Goal: Task Accomplishment & Management: Manage account settings

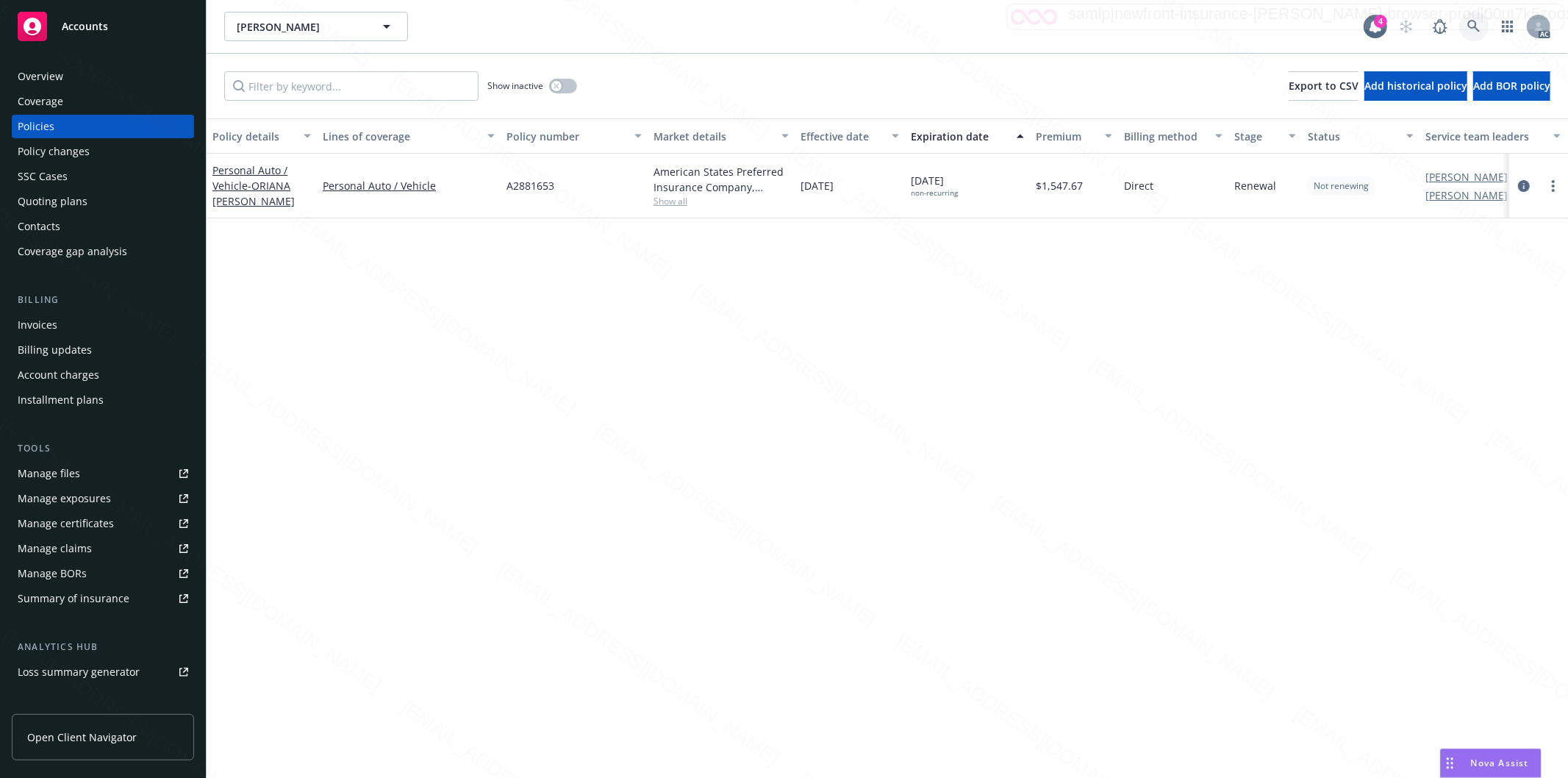
click at [1471, 25] on icon at bounding box center [1474, 26] width 14 height 14
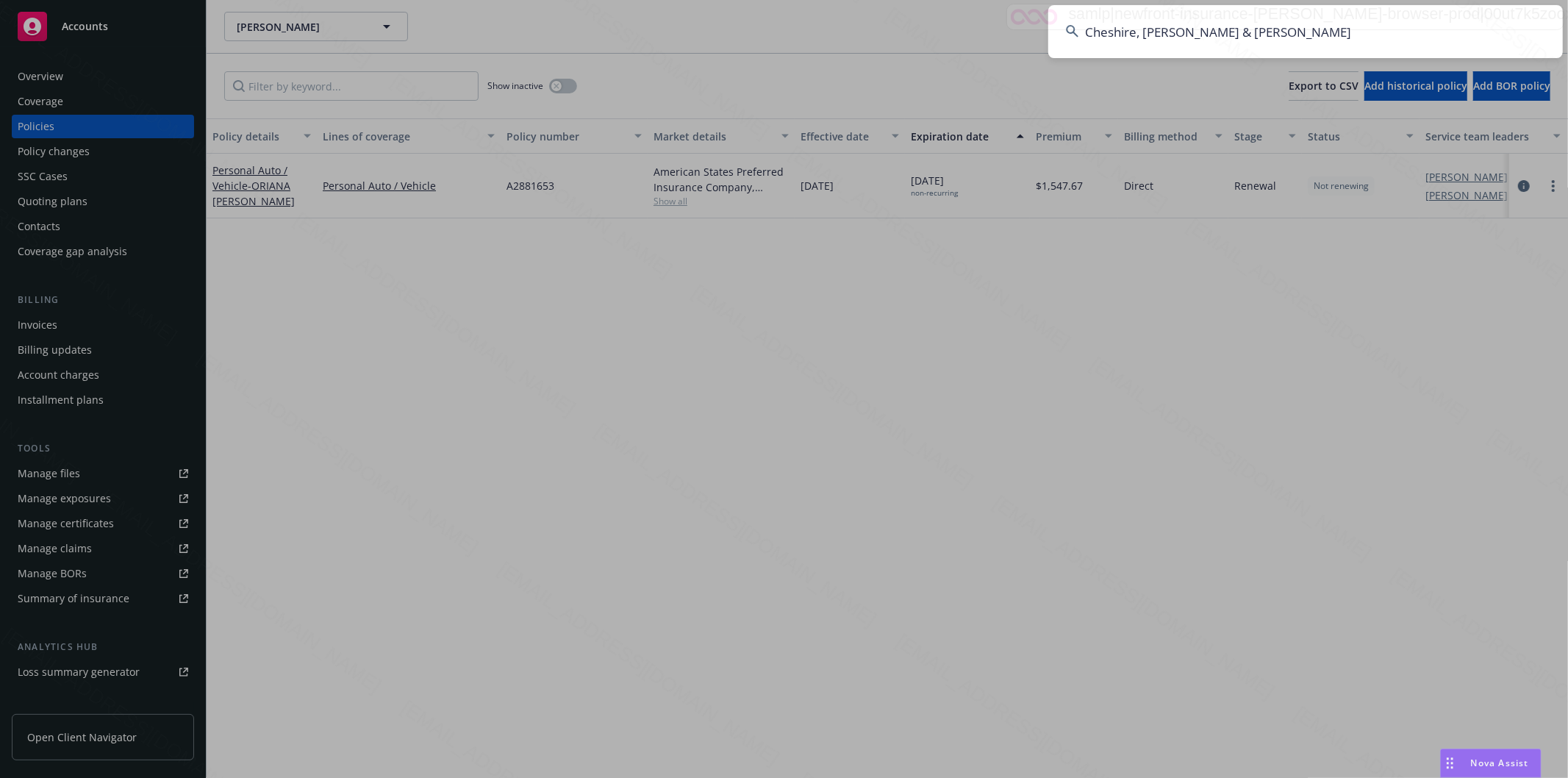
type input "Cheshire, James Hevener & Patricia"
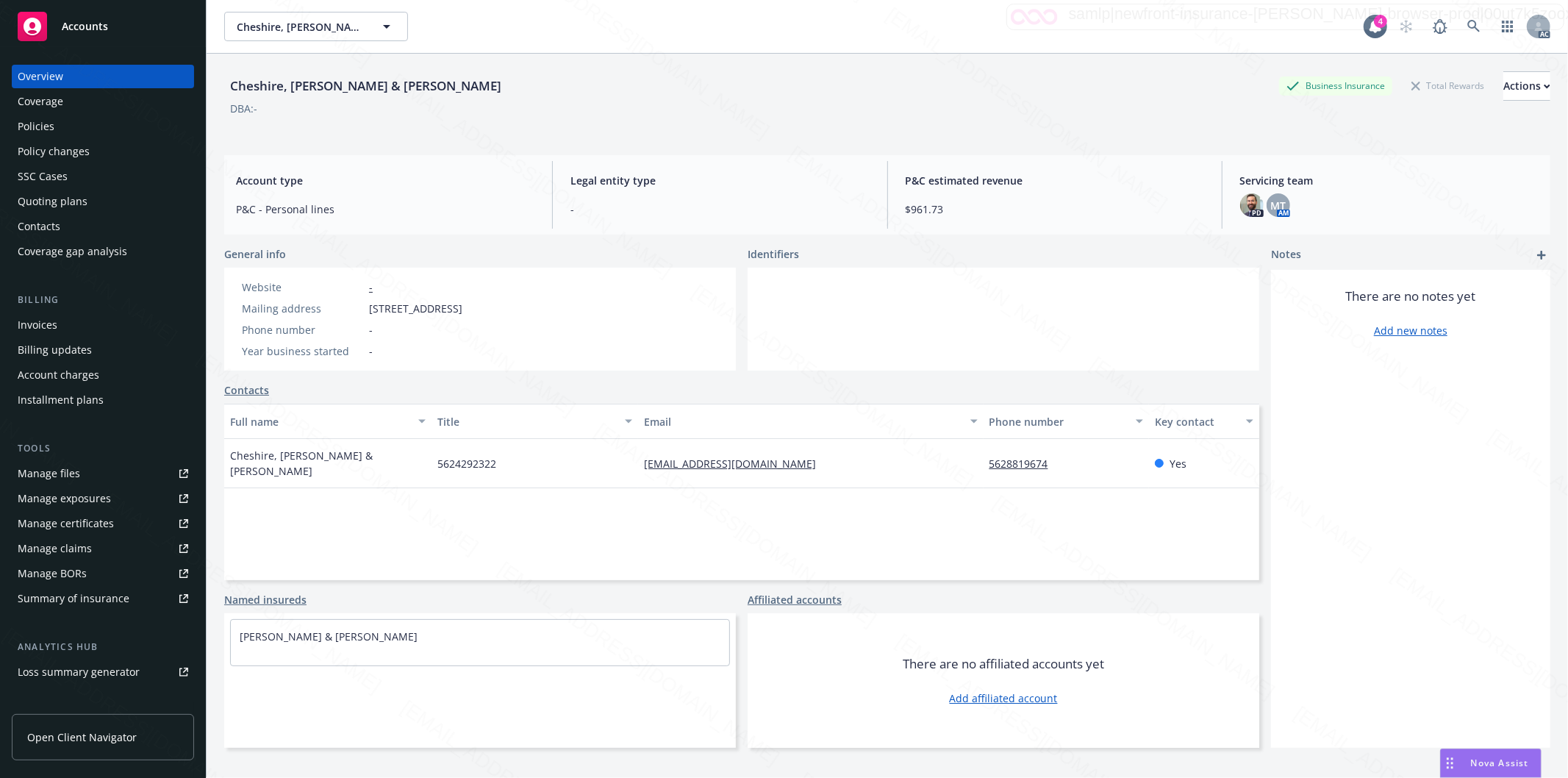
click at [365, 314] on div "Mailing address 4143 Clubhouse Dr, Lakewood, CA, 90712" at bounding box center [352, 308] width 232 height 15
drag, startPoint x: 370, startPoint y: 310, endPoint x: 459, endPoint y: 305, distance: 89.1
click at [459, 305] on span "4143 Clubhouse Dr, Lakewood, CA, 90712" at bounding box center [415, 308] width 93 height 15
copy span "4143 Clubhouse Dr"
click at [74, 127] on div "Policies" at bounding box center [103, 127] width 171 height 23
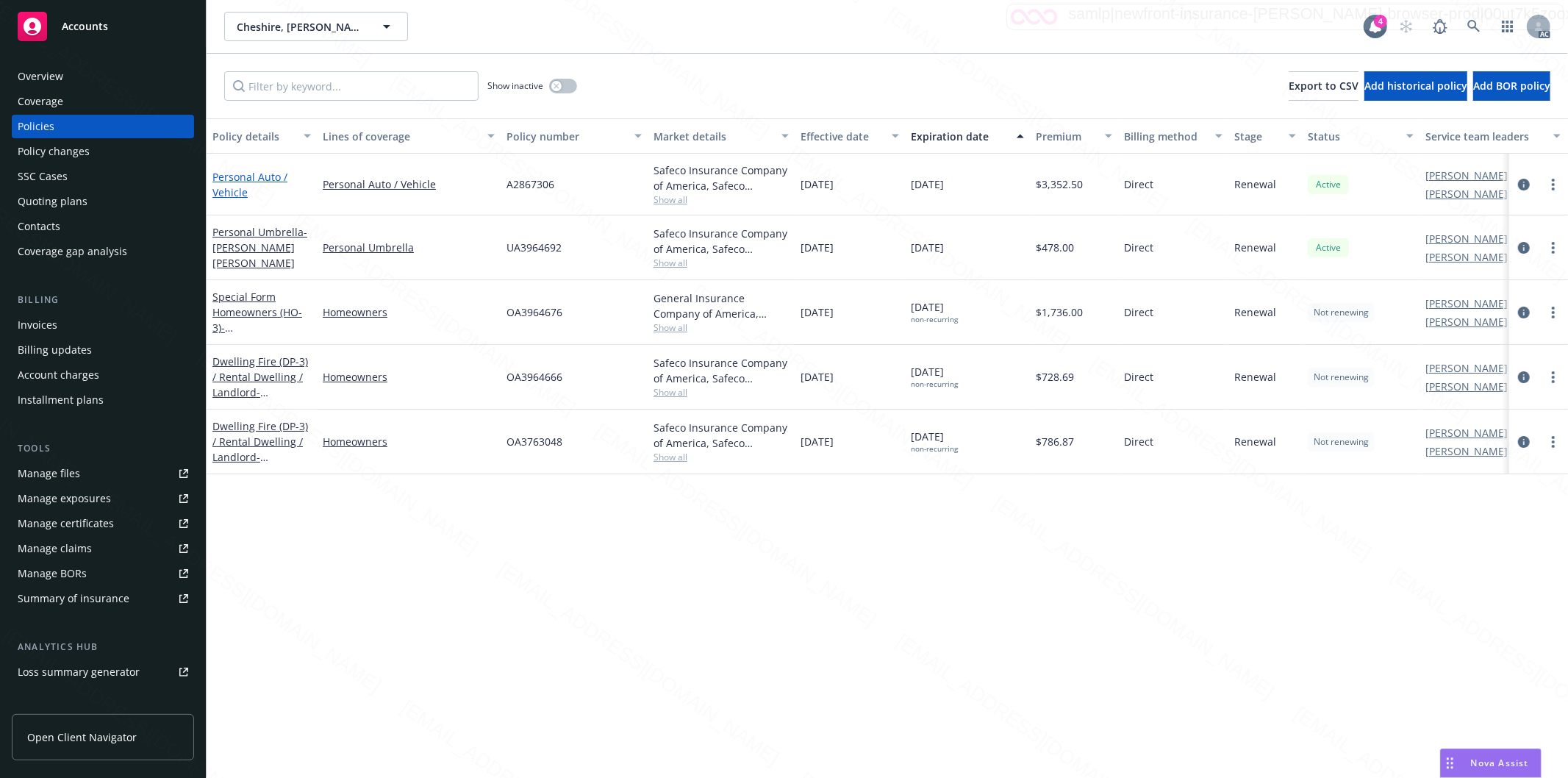
click at [250, 180] on link "Personal Auto / Vehicle" at bounding box center [249, 184] width 75 height 30
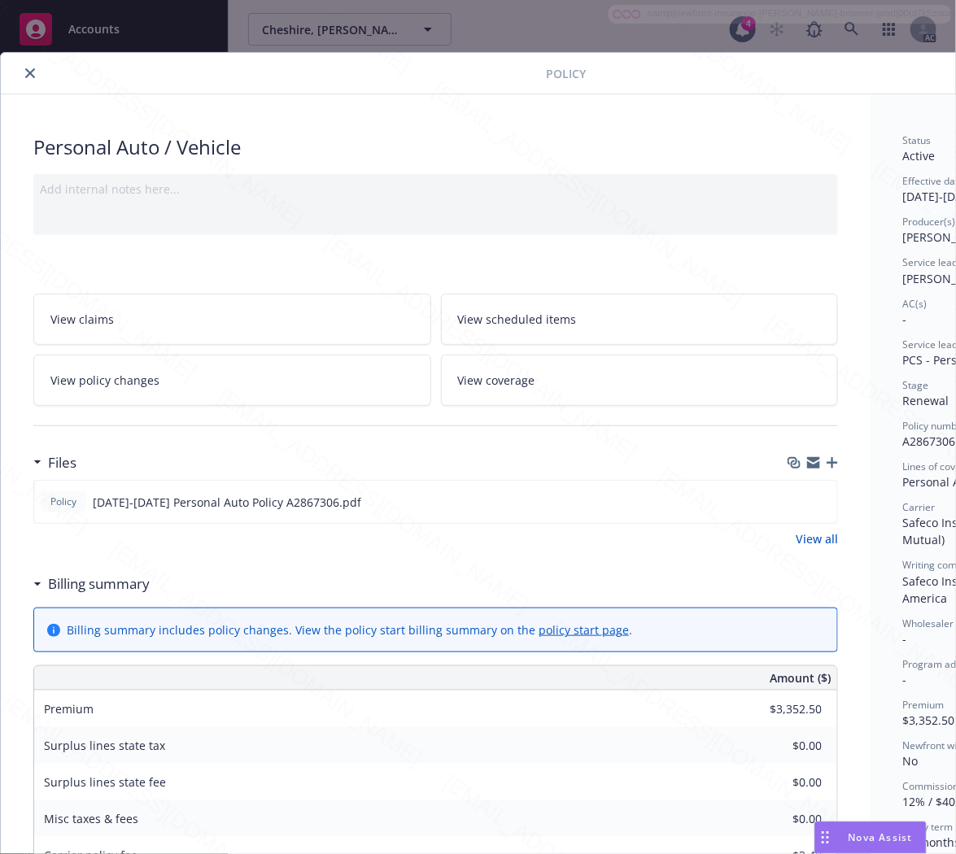
click at [141, 589] on h3 "Billing summary" at bounding box center [99, 584] width 102 height 21
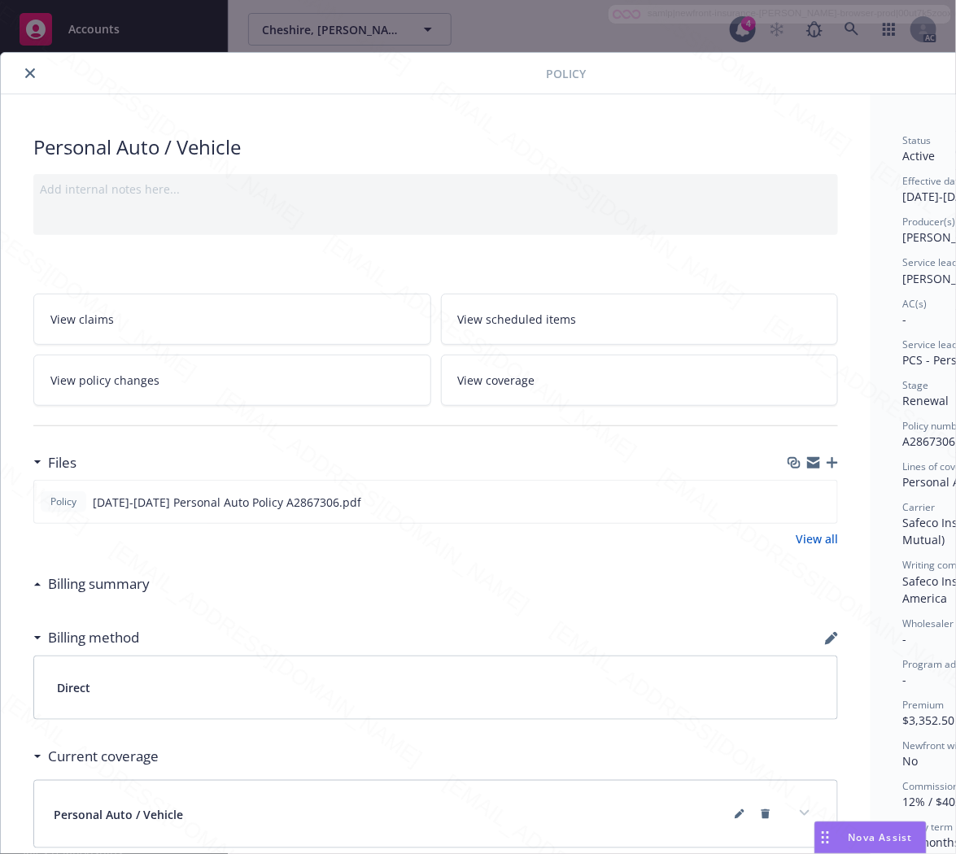
scroll to position [0, 176]
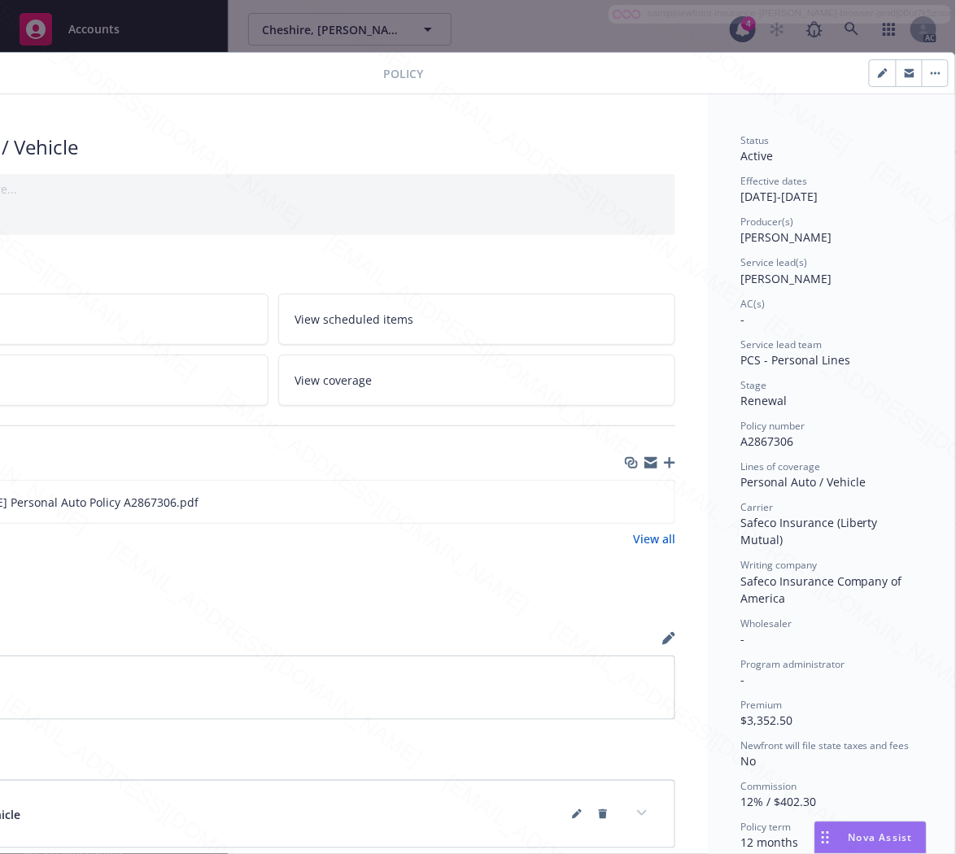
click at [755, 436] on span "A2867306" at bounding box center [766, 441] width 53 height 15
copy span "A2867306"
click at [626, 500] on icon "download file" at bounding box center [632, 501] width 13 height 13
click at [922, 76] on button "button" at bounding box center [935, 73] width 26 height 26
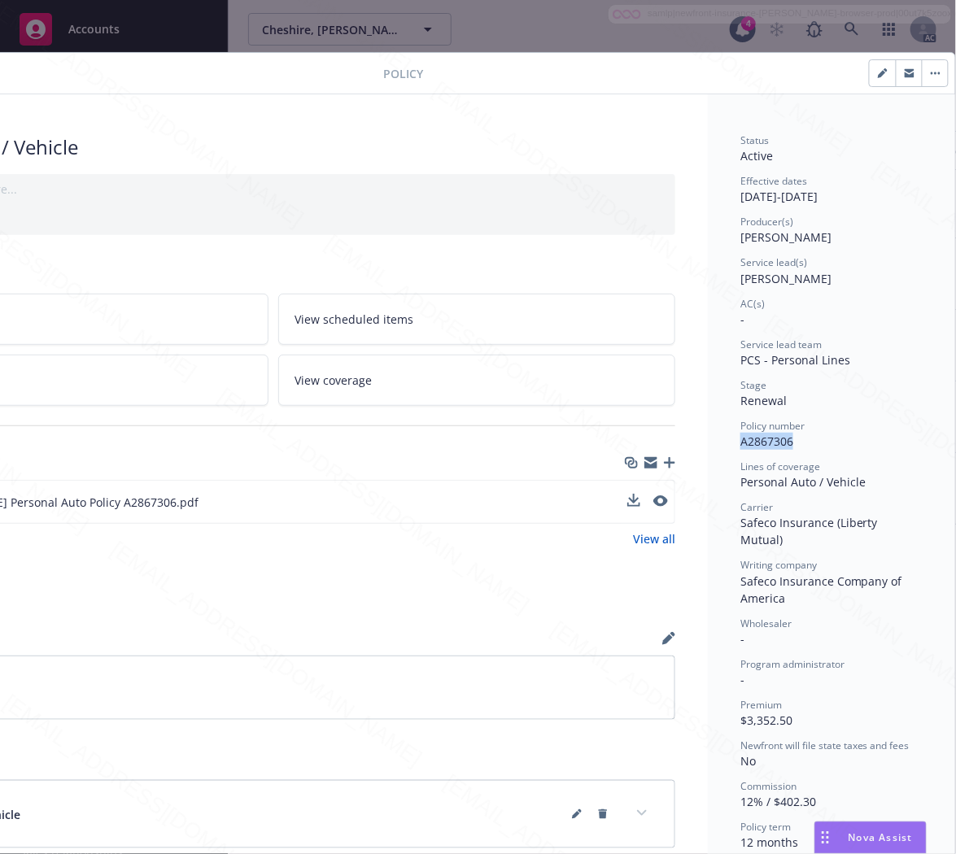
click at [931, 74] on icon "button" at bounding box center [936, 73] width 10 height 3
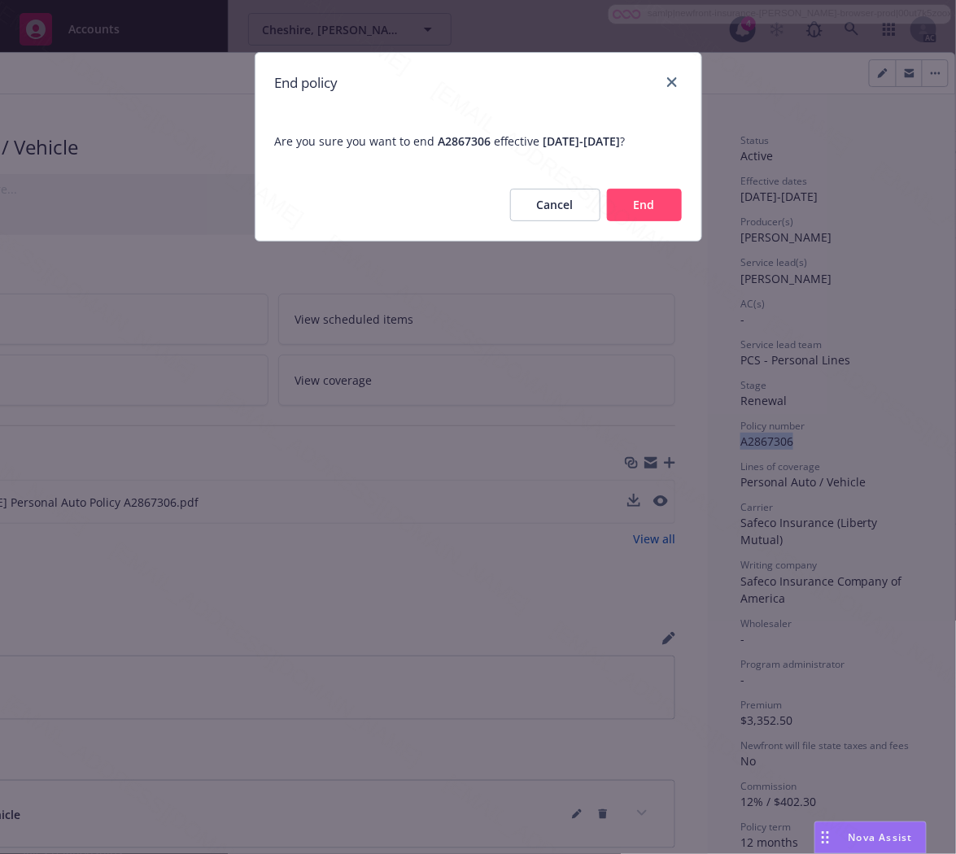
click at [668, 212] on button "End" at bounding box center [644, 205] width 75 height 33
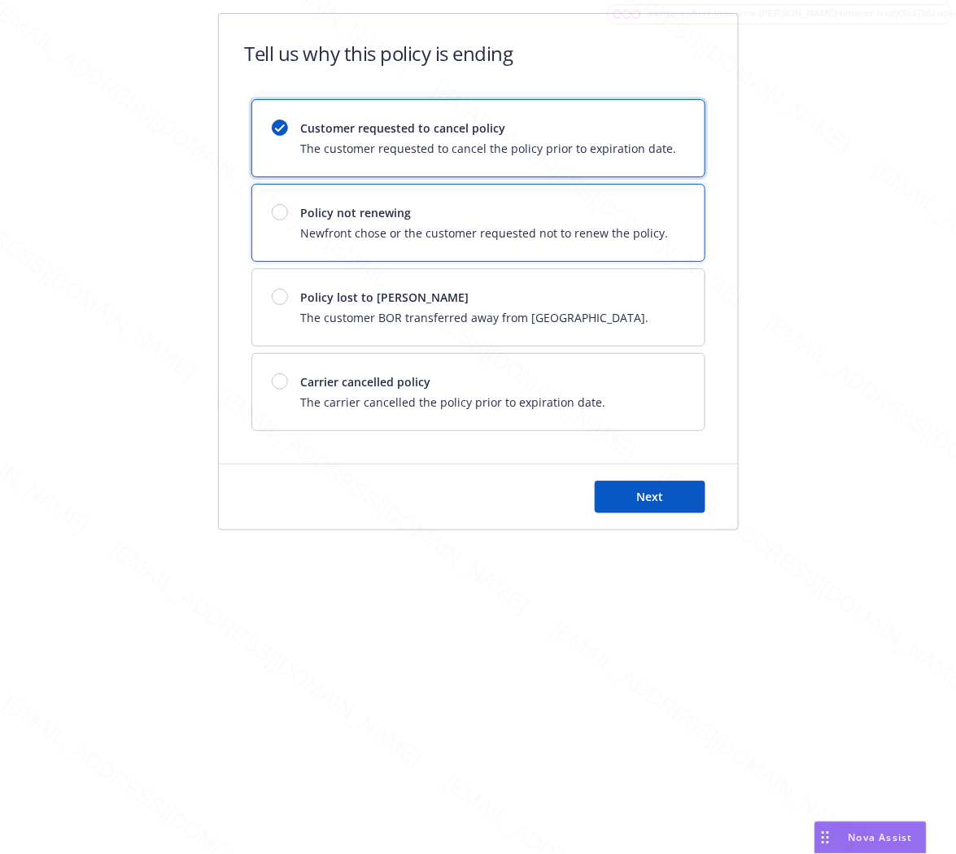
click at [425, 236] on span "Newfront chose or the customer requested not to renew the policy." at bounding box center [485, 233] width 368 height 17
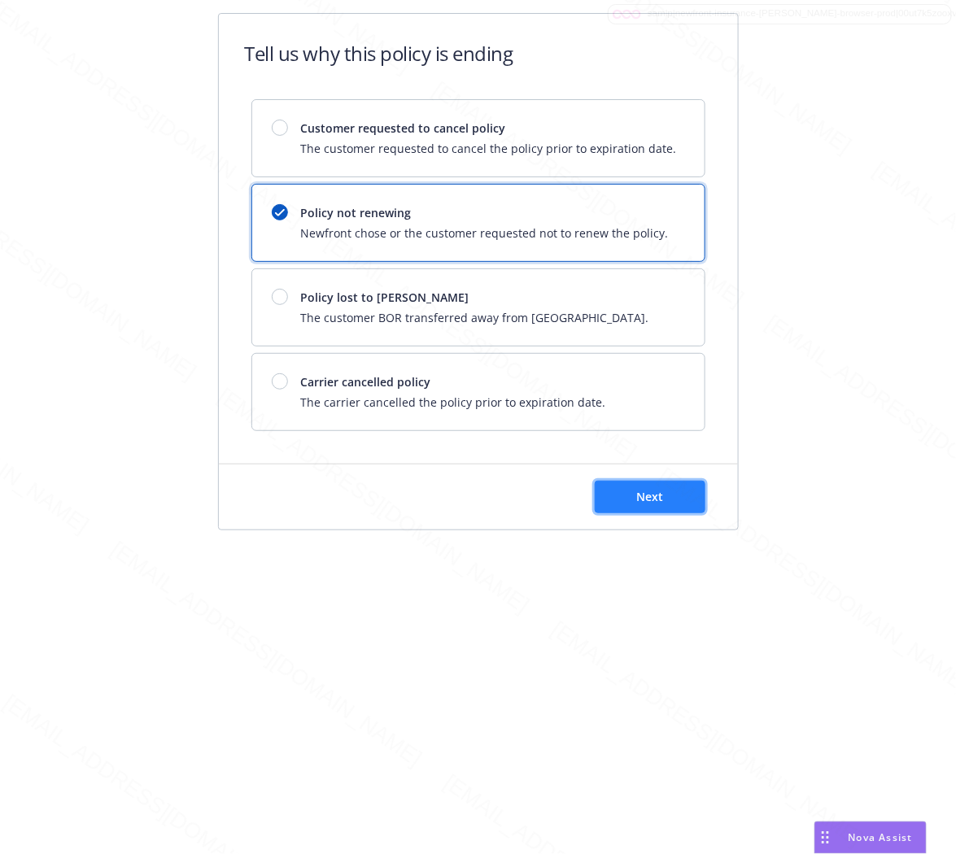
click at [627, 505] on button "Next" at bounding box center [650, 497] width 111 height 33
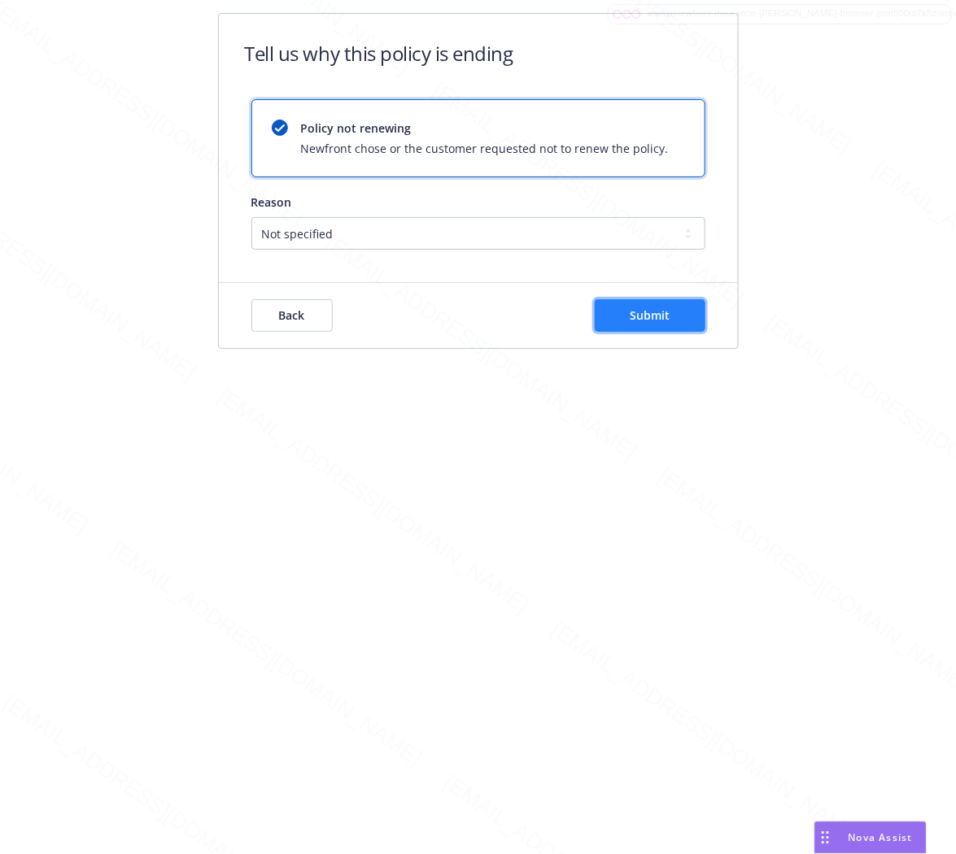
click at [686, 320] on button "Submit" at bounding box center [650, 315] width 111 height 33
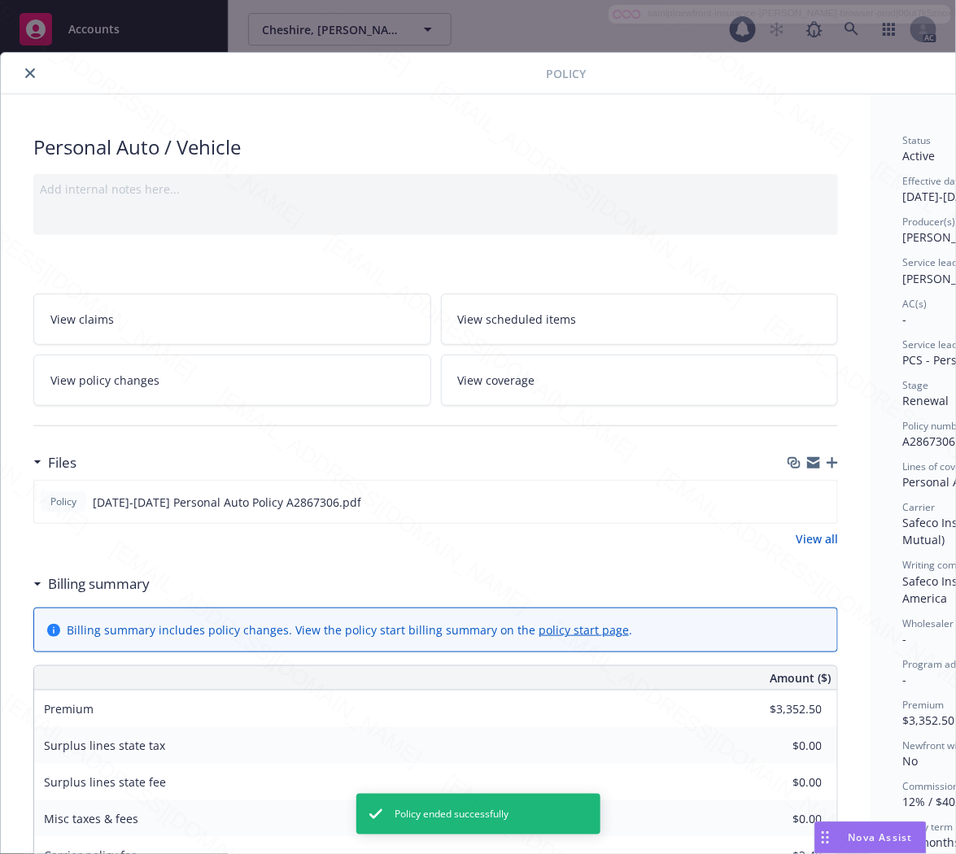
scroll to position [49, 0]
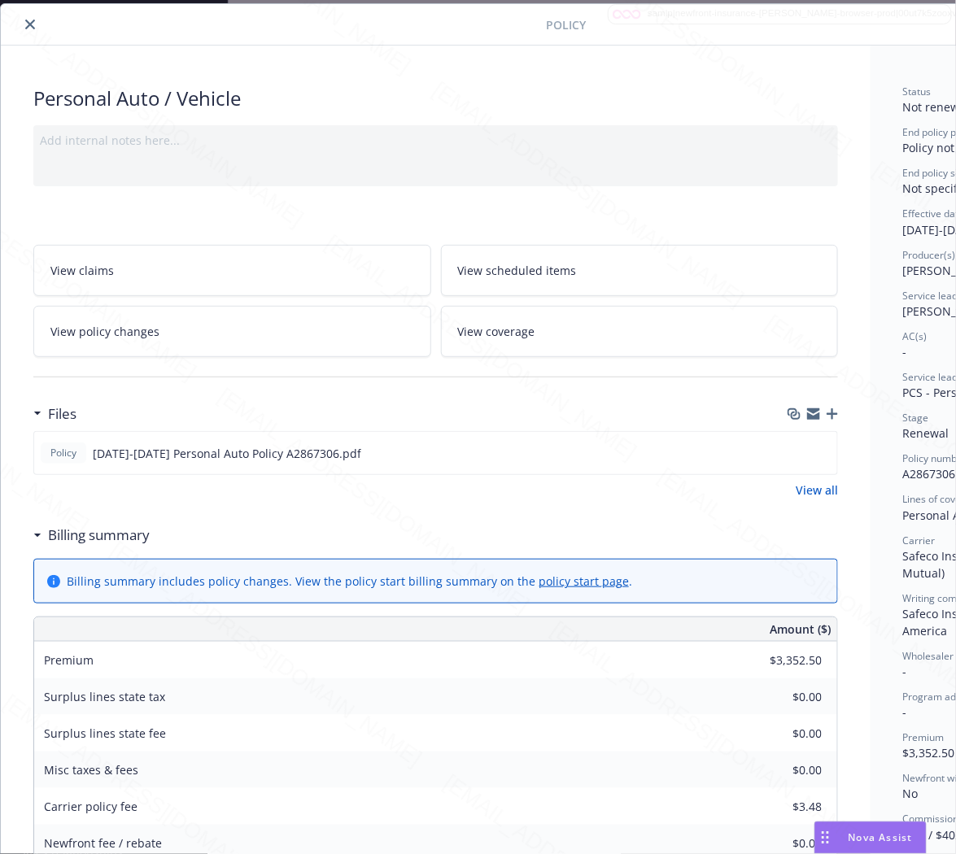
click at [33, 24] on icon "close" at bounding box center [30, 25] width 10 height 10
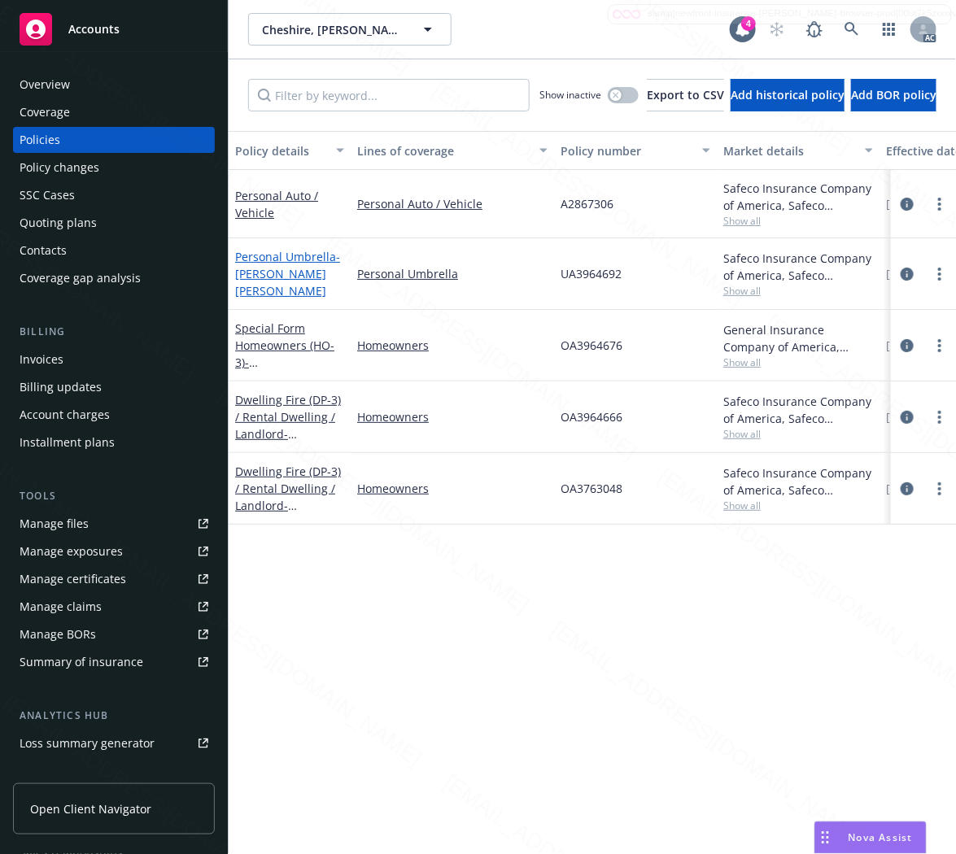
click at [281, 277] on span "- Patricia L Cheshire Jim Hevener" at bounding box center [287, 274] width 105 height 50
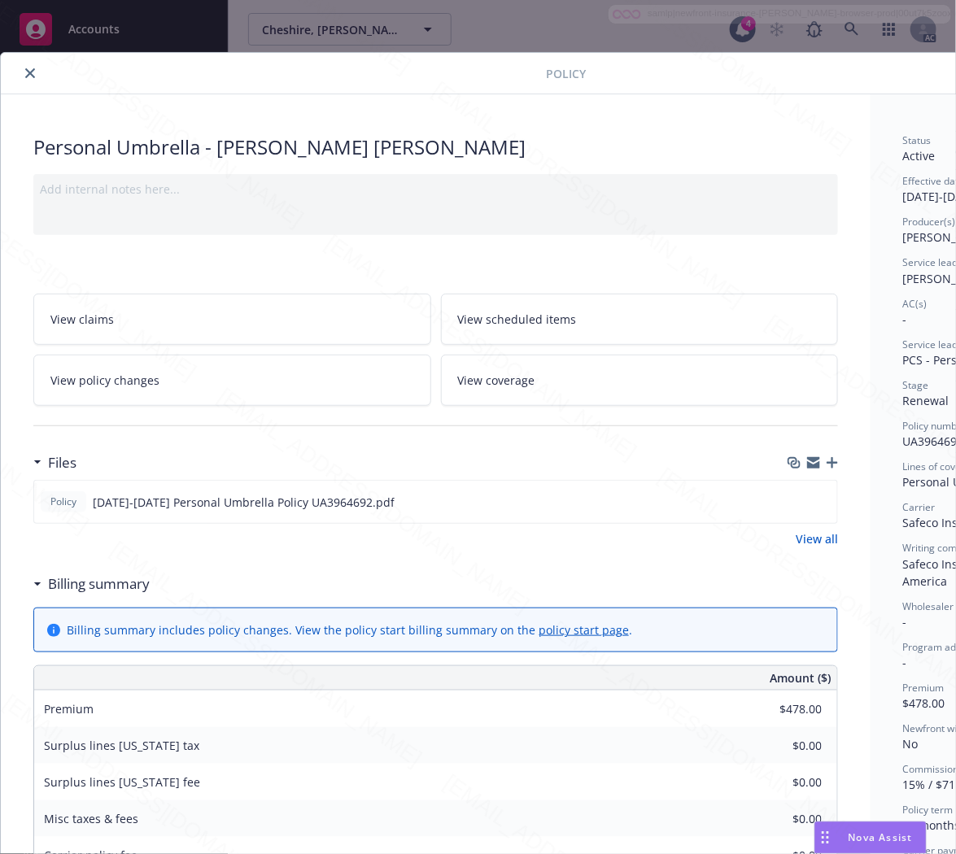
click at [99, 588] on h3 "Billing summary" at bounding box center [99, 584] width 102 height 21
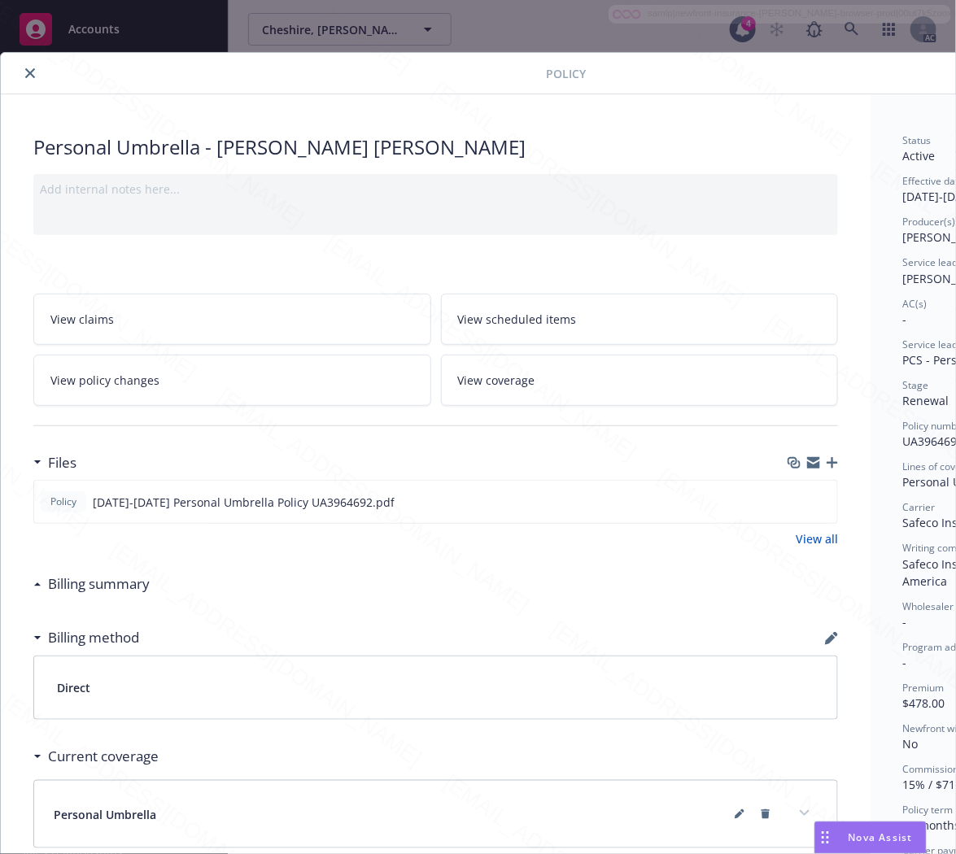
scroll to position [0, 176]
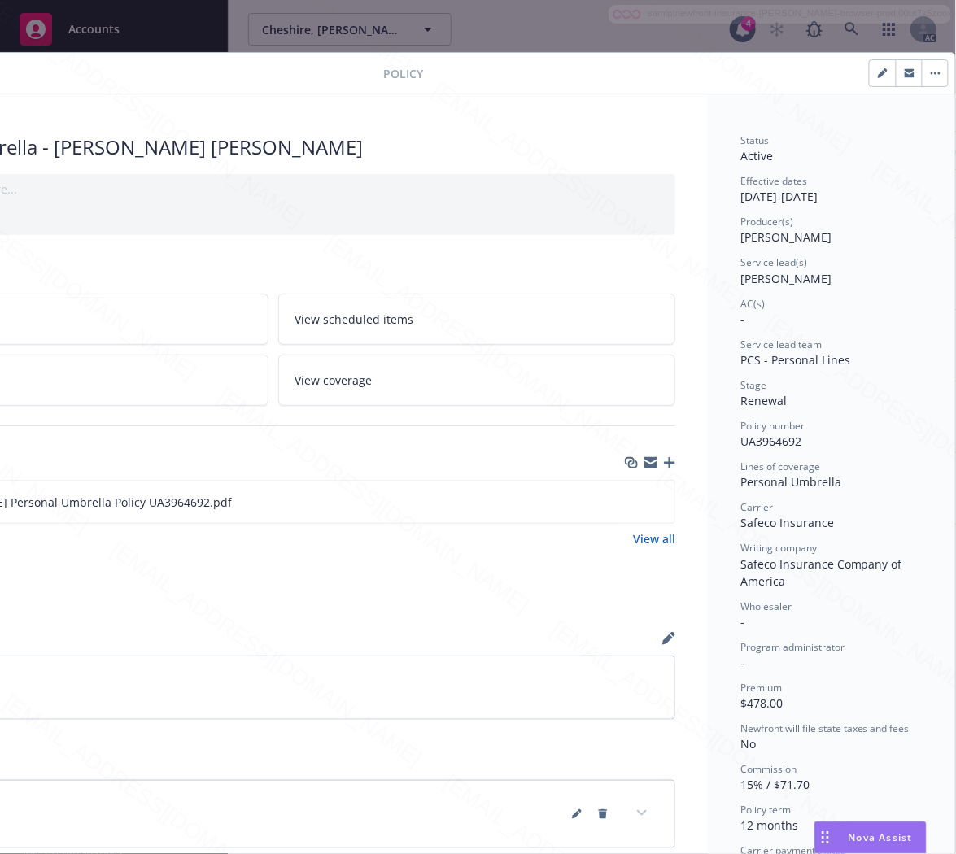
click at [757, 443] on span "UA3964692" at bounding box center [770, 441] width 61 height 15
copy span "UA3964692"
click at [626, 500] on icon "download file" at bounding box center [632, 501] width 13 height 13
click at [931, 73] on icon "button" at bounding box center [936, 73] width 10 height 3
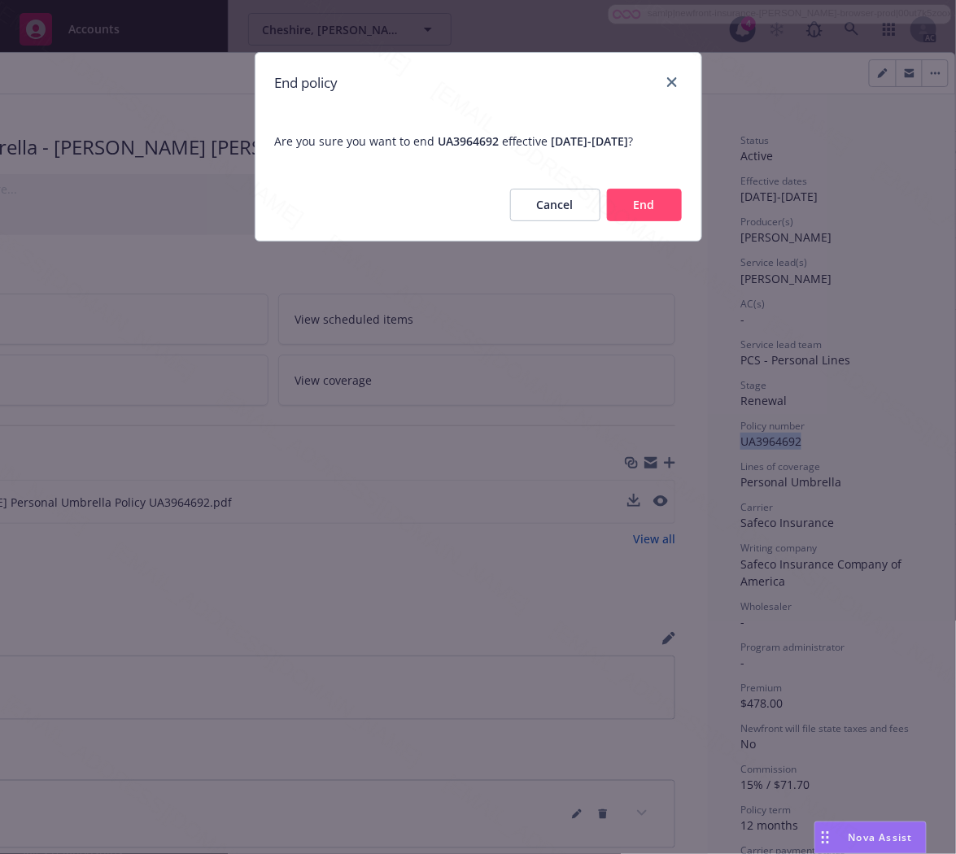
click at [635, 221] on button "End" at bounding box center [644, 205] width 75 height 33
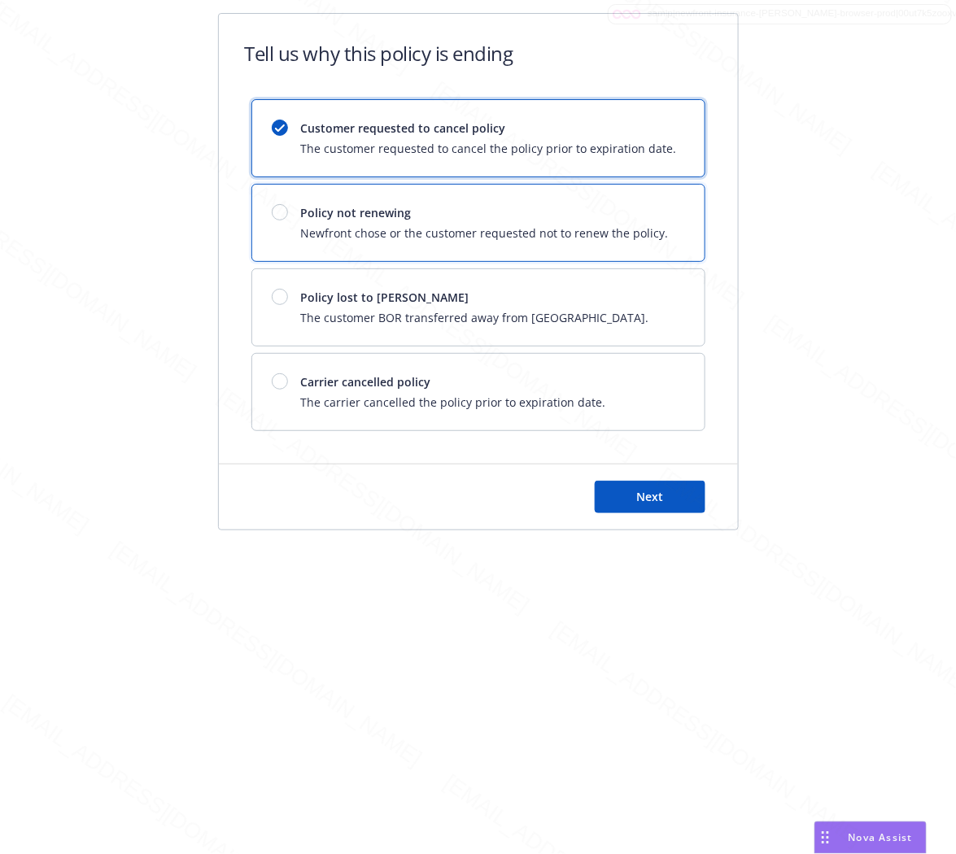
click at [635, 233] on span "Newfront chose or the customer requested not to renew the policy." at bounding box center [485, 233] width 368 height 17
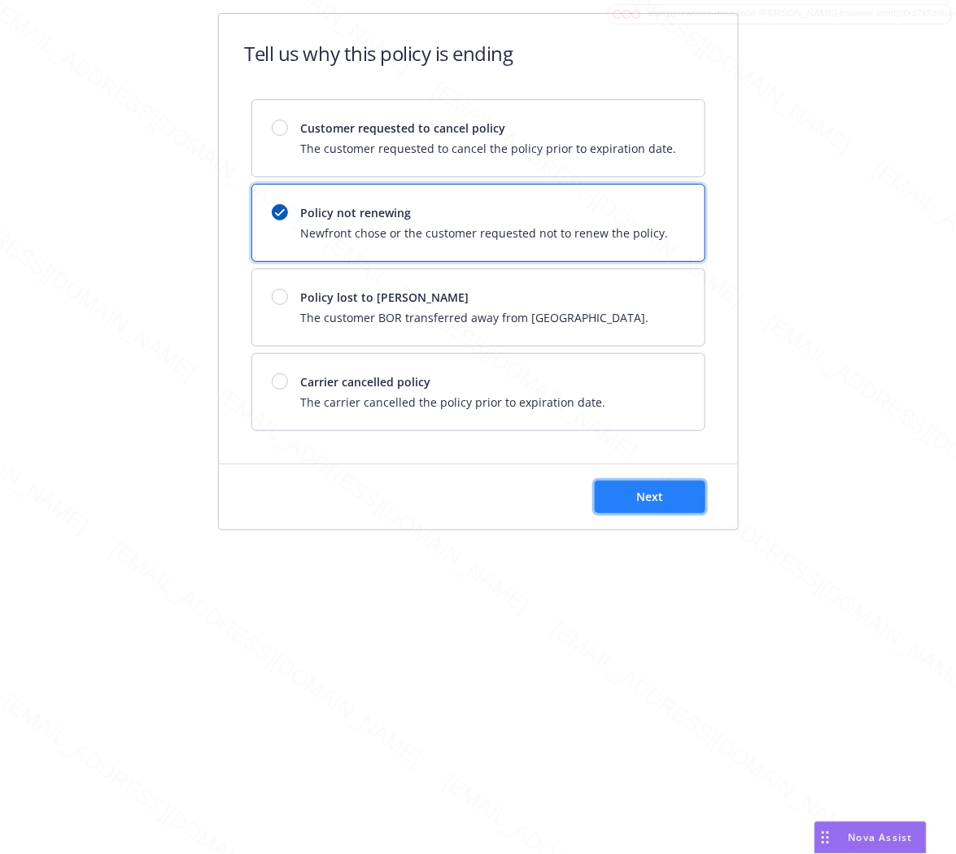
click at [661, 498] on span "Next" at bounding box center [649, 496] width 27 height 15
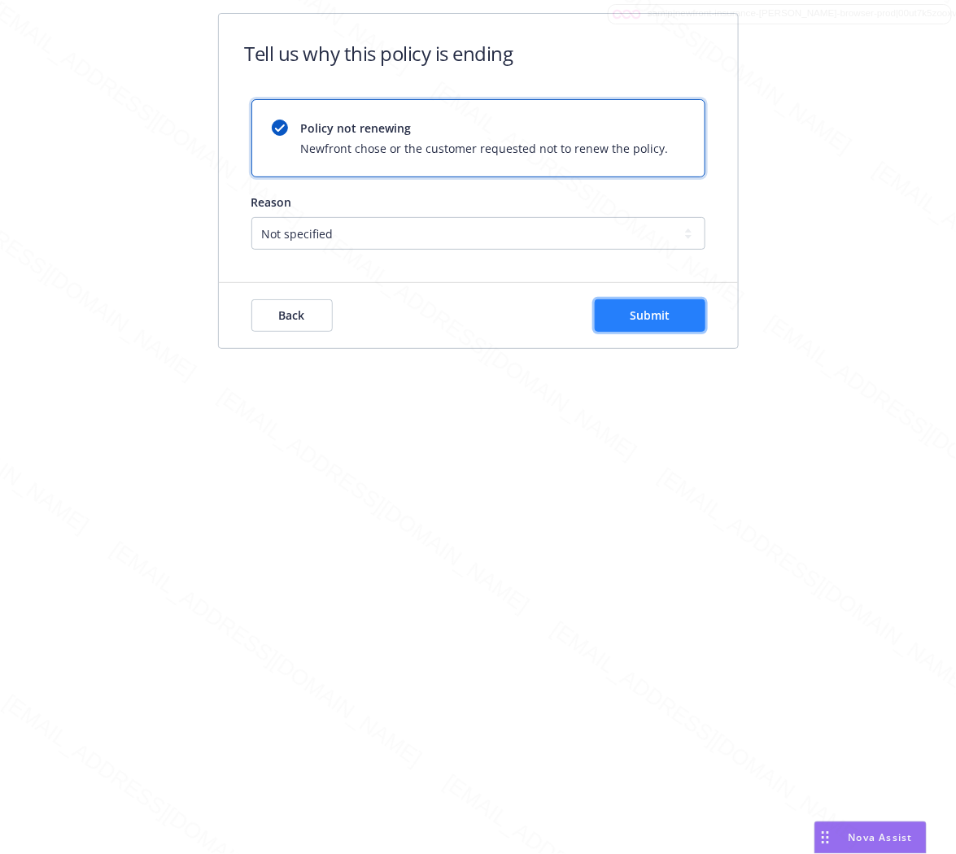
click at [647, 326] on button "Submit" at bounding box center [650, 315] width 111 height 33
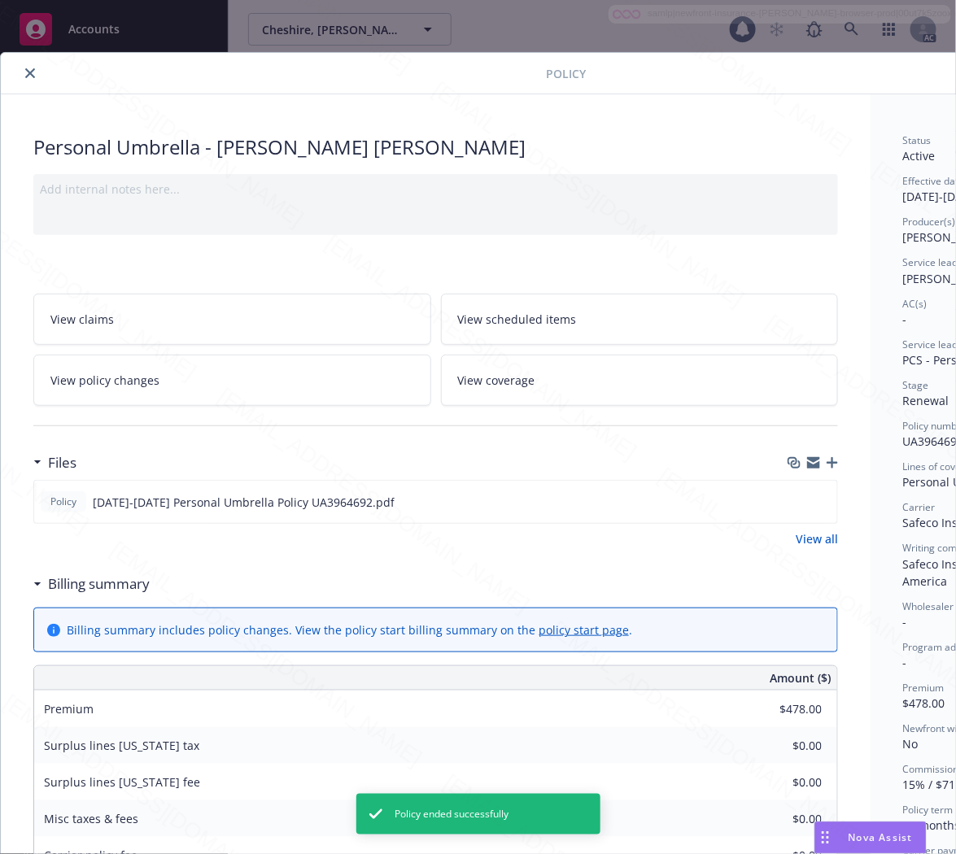
scroll to position [49, 0]
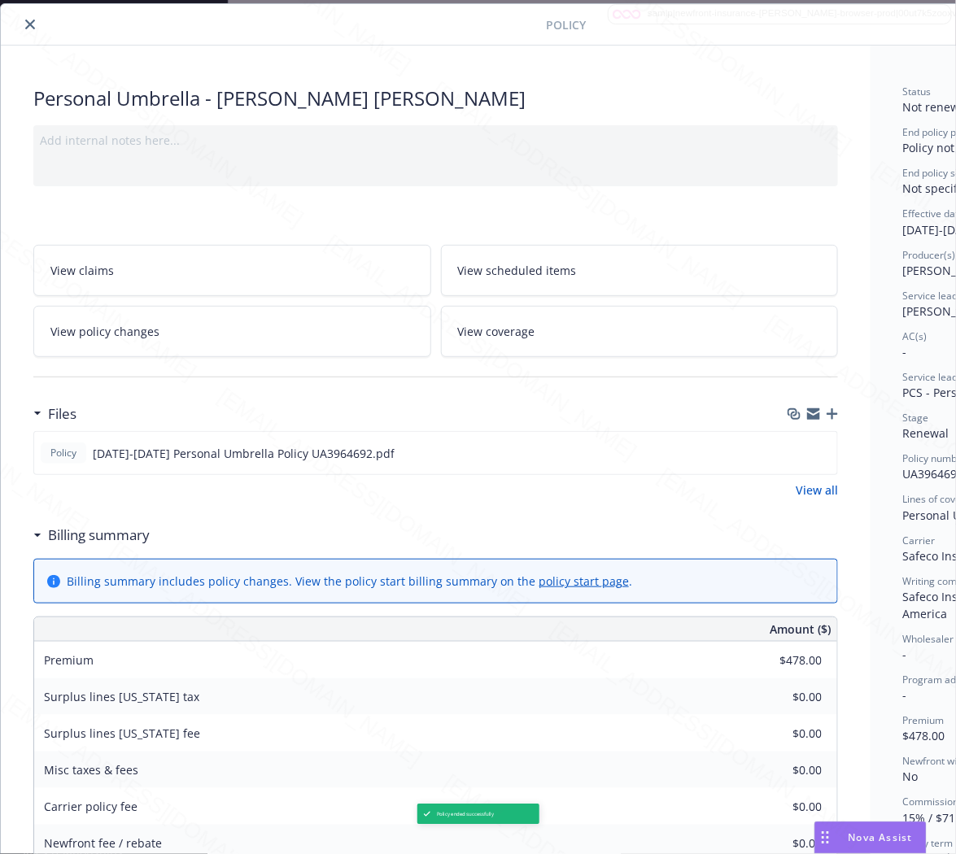
click at [30, 25] on icon "close" at bounding box center [30, 25] width 10 height 10
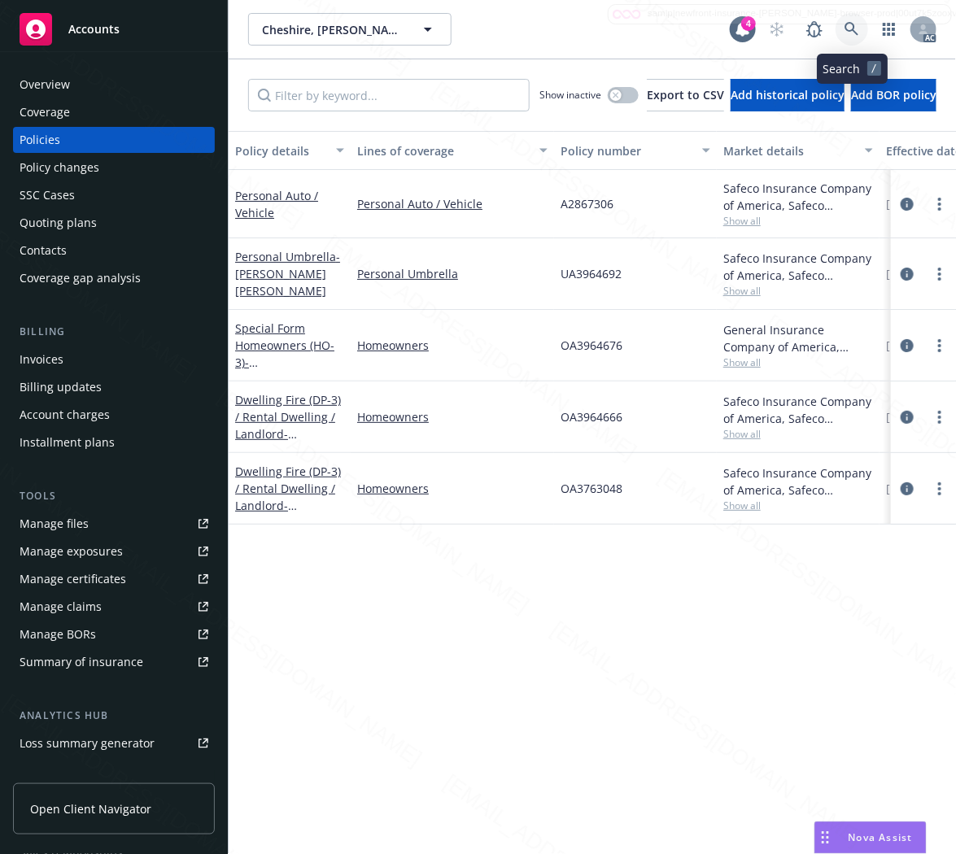
click at [847, 27] on icon at bounding box center [851, 29] width 15 height 15
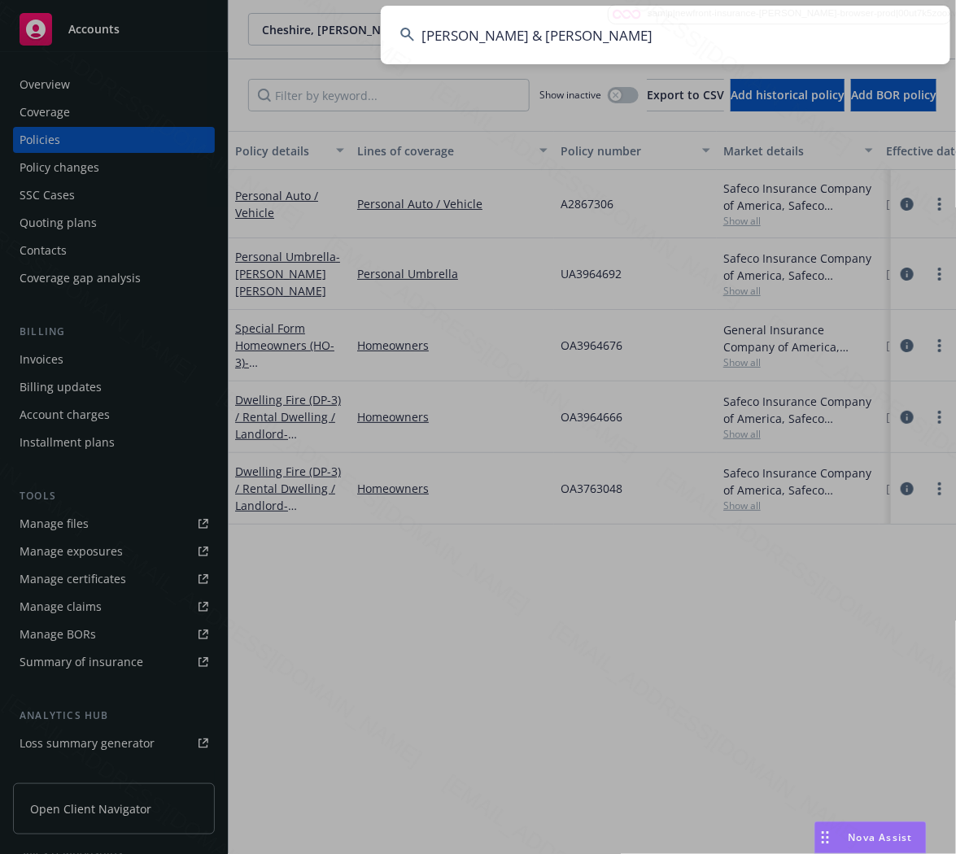
type input "Hachigian, Mark & Monique"
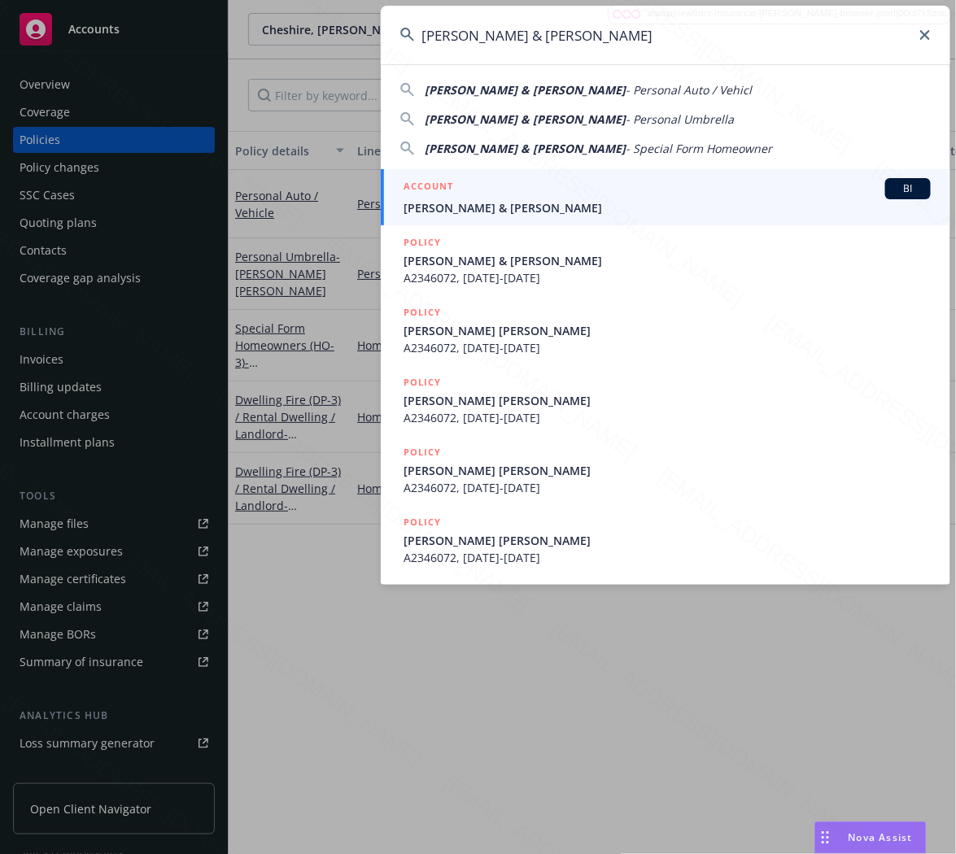
click at [757, 41] on input "Hachigian, Mark & Monique" at bounding box center [665, 35] width 569 height 59
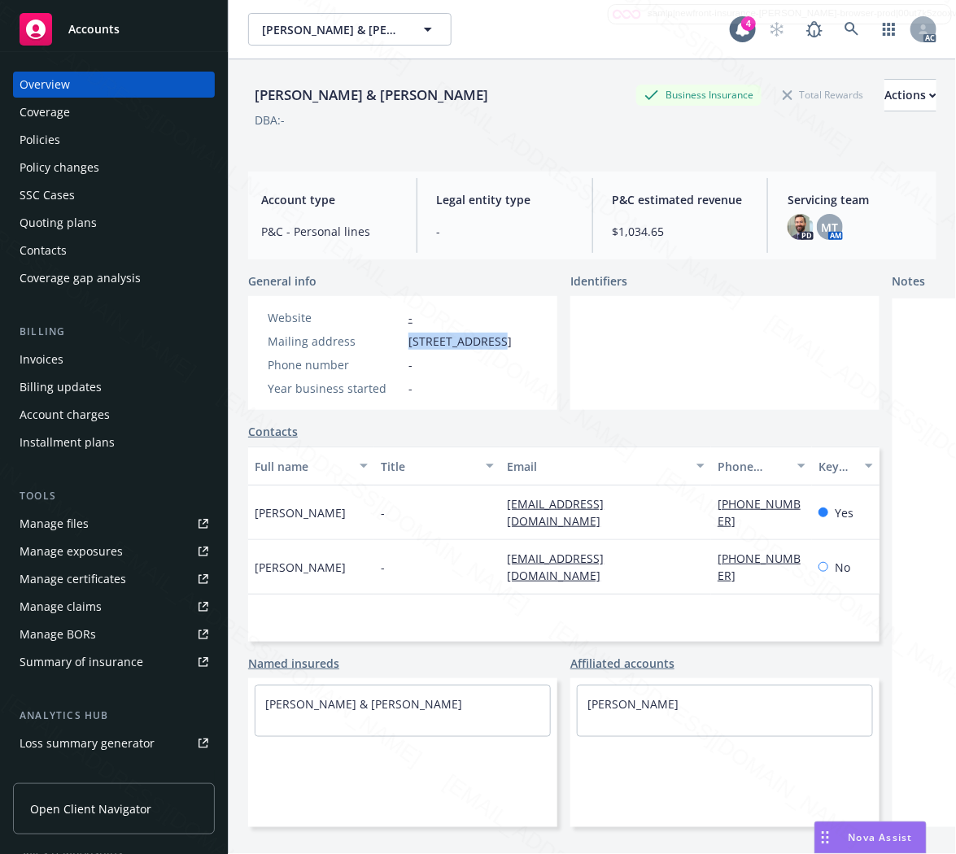
drag, startPoint x: 437, startPoint y: 342, endPoint x: 488, endPoint y: 339, distance: 51.3
click at [488, 339] on div "Mailing address 16 Pinehurst Ln, Newport Beach, CA, 92660" at bounding box center [389, 341] width 257 height 17
copy span "16 Pinehurst Ln"
drag, startPoint x: 52, startPoint y: 141, endPoint x: 274, endPoint y: 168, distance: 223.7
click at [53, 141] on div "Policies" at bounding box center [40, 140] width 41 height 26
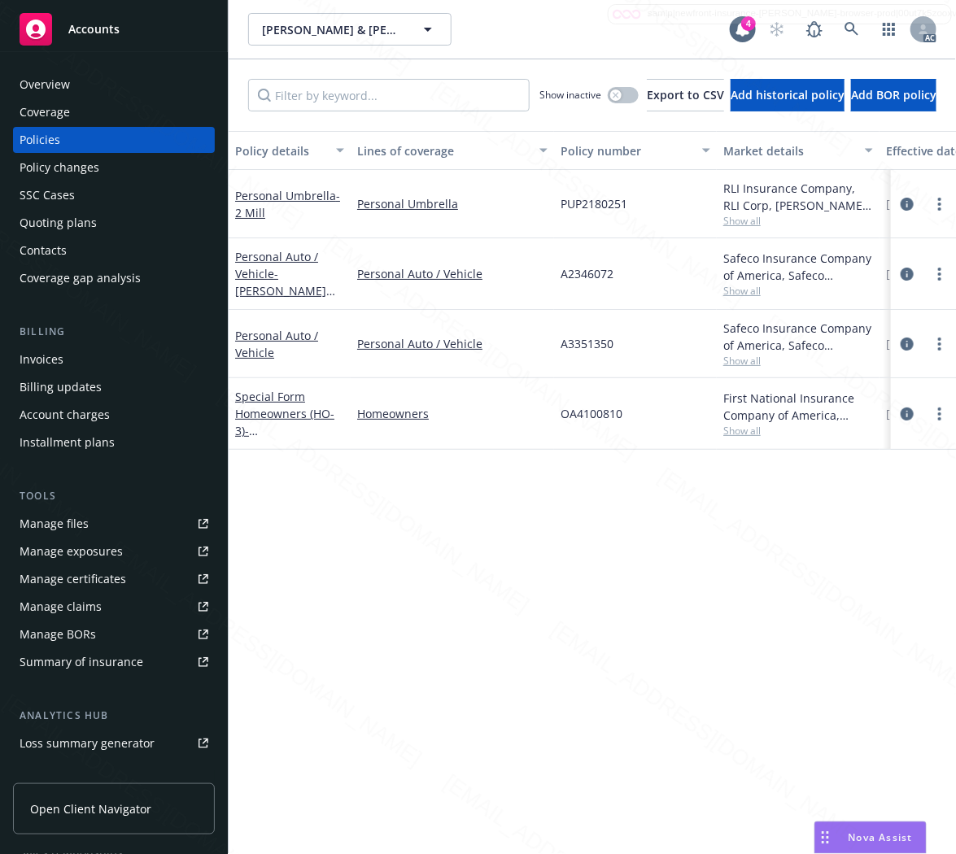
click at [277, 342] on div "Personal Auto / Vehicle" at bounding box center [289, 344] width 109 height 34
click at [254, 337] on link "Personal Auto / Vehicle" at bounding box center [276, 344] width 83 height 33
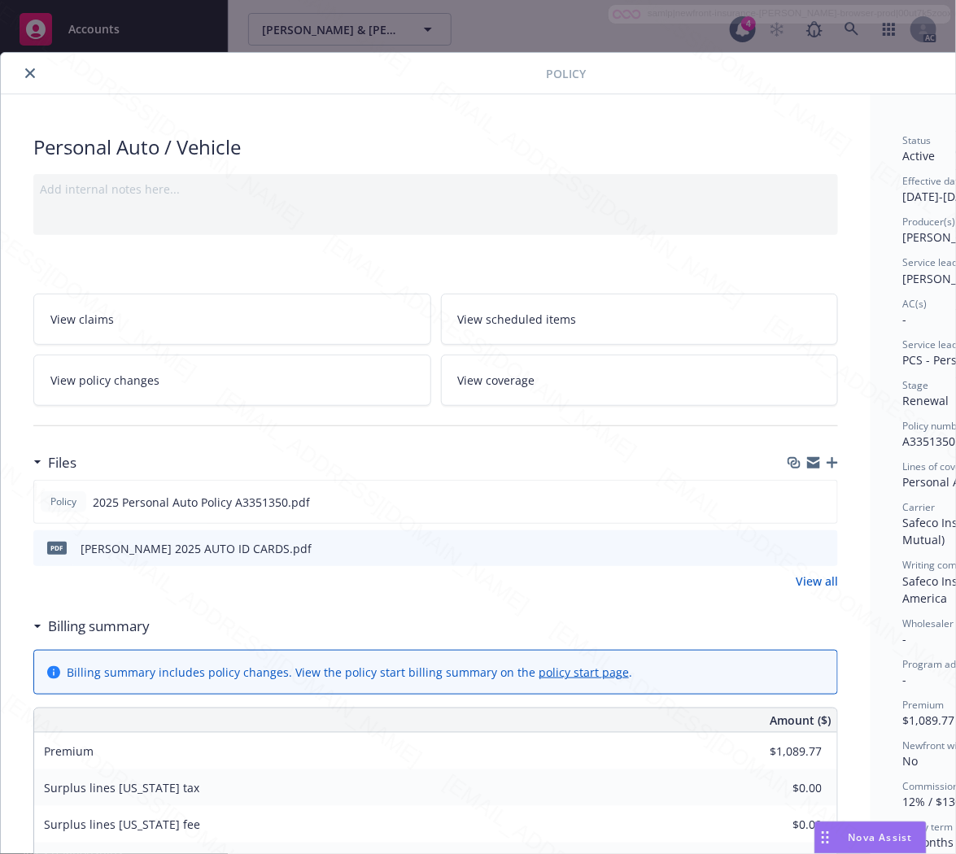
click at [114, 625] on h3 "Billing summary" at bounding box center [99, 626] width 102 height 21
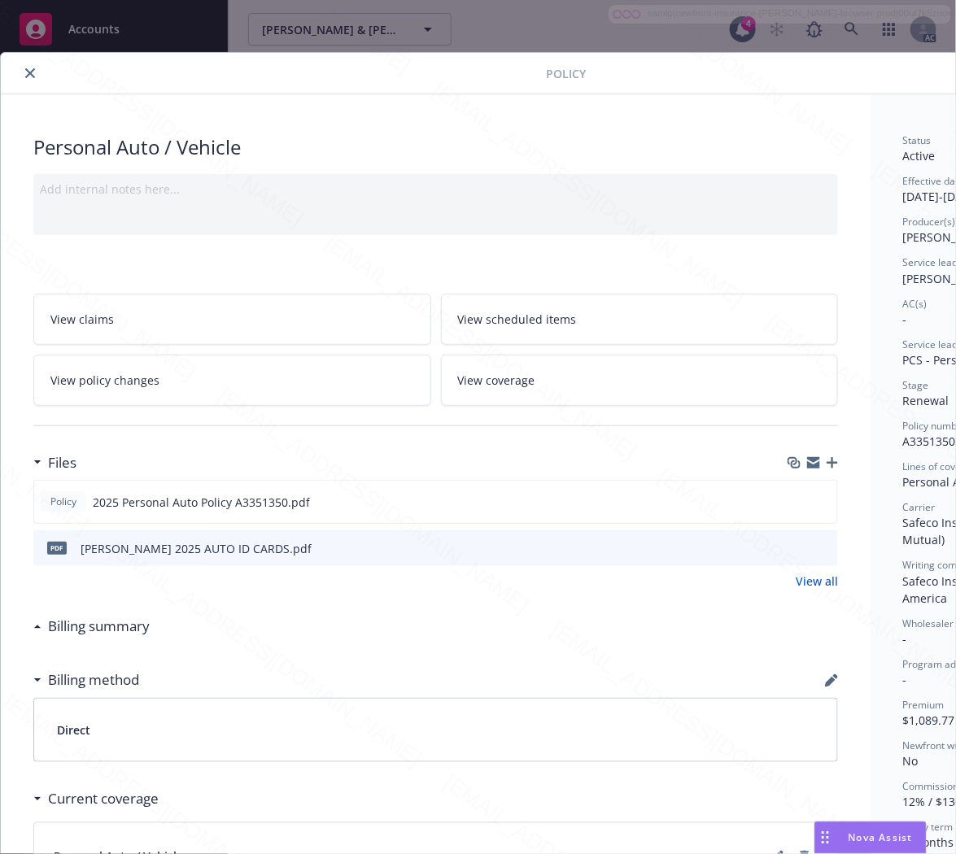
scroll to position [0, 176]
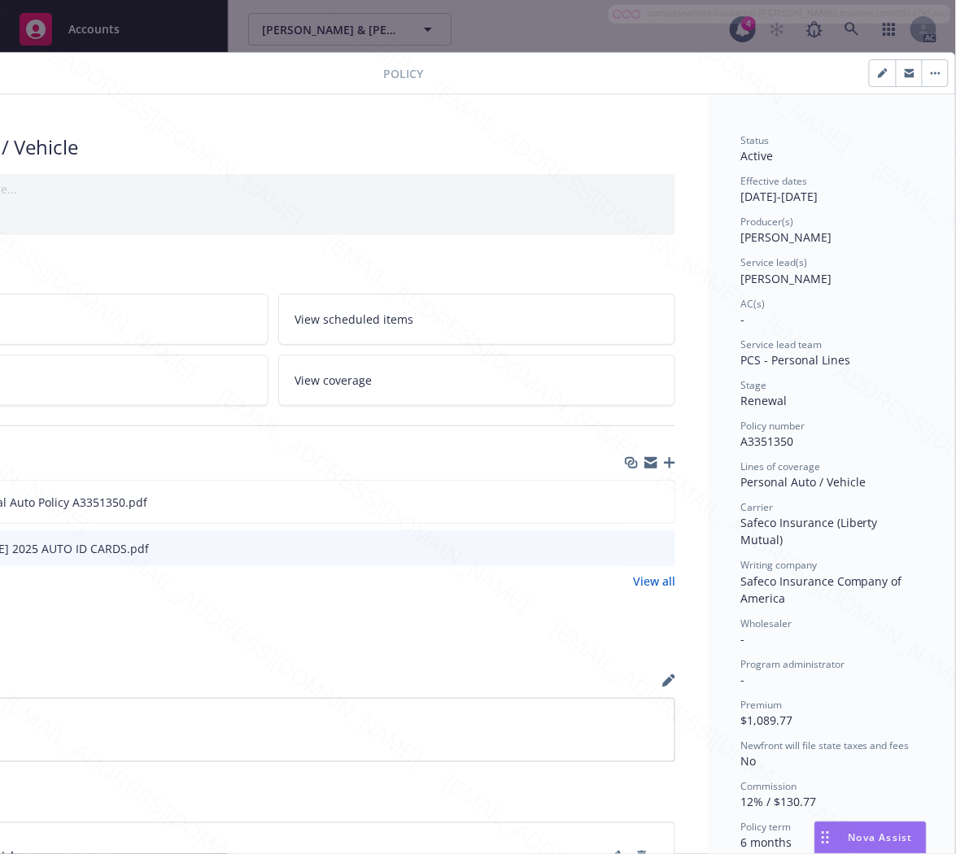
click at [757, 442] on span "A3351350" at bounding box center [766, 441] width 53 height 15
copy span "A3351350"
click at [626, 500] on icon "download file" at bounding box center [632, 501] width 13 height 13
click at [922, 79] on button "button" at bounding box center [935, 73] width 26 height 26
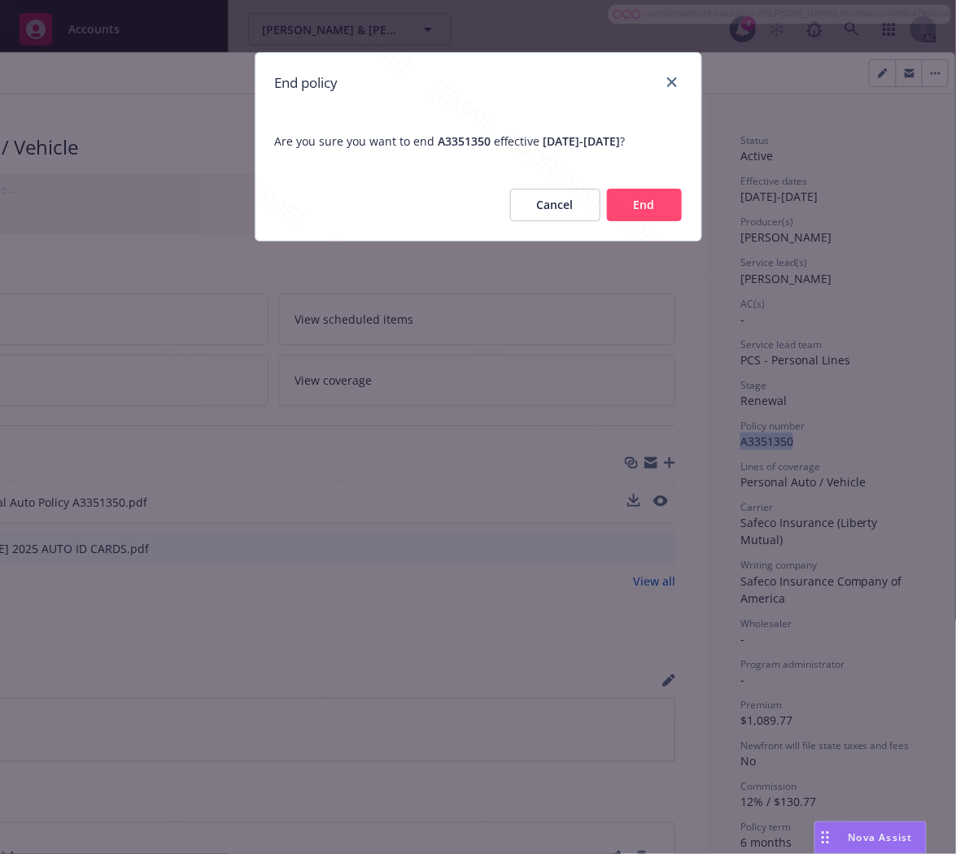
click at [647, 204] on button "End" at bounding box center [644, 205] width 75 height 33
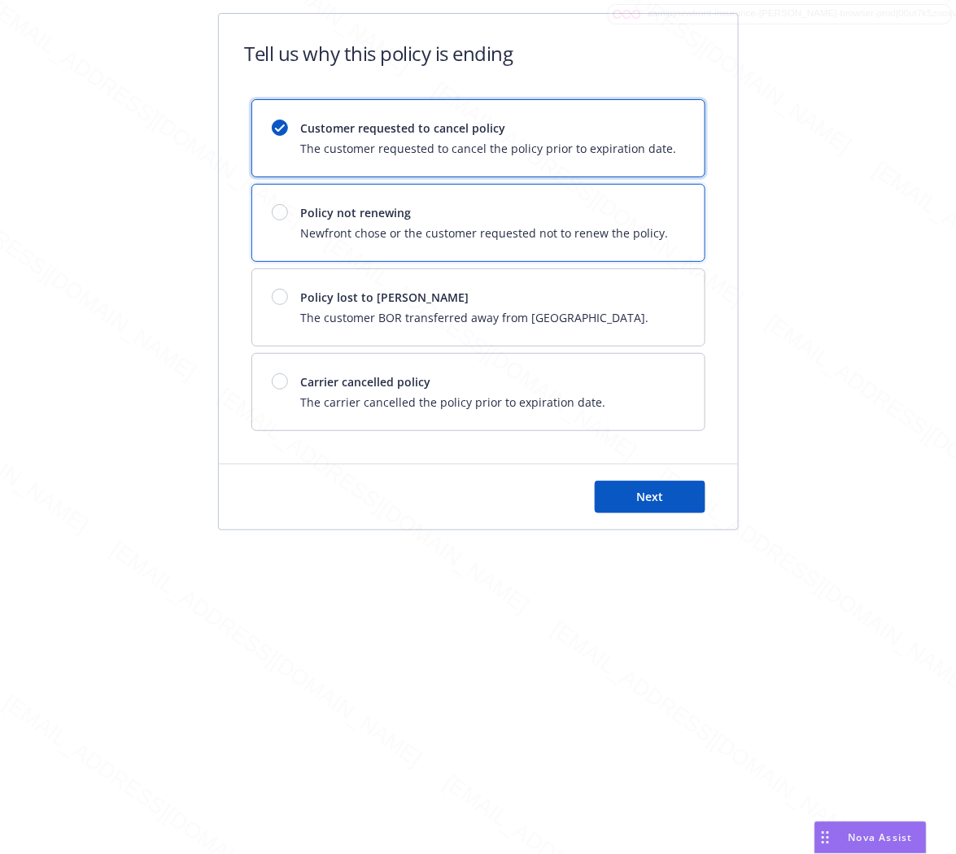
click at [305, 216] on span "Policy not renewing" at bounding box center [485, 212] width 368 height 17
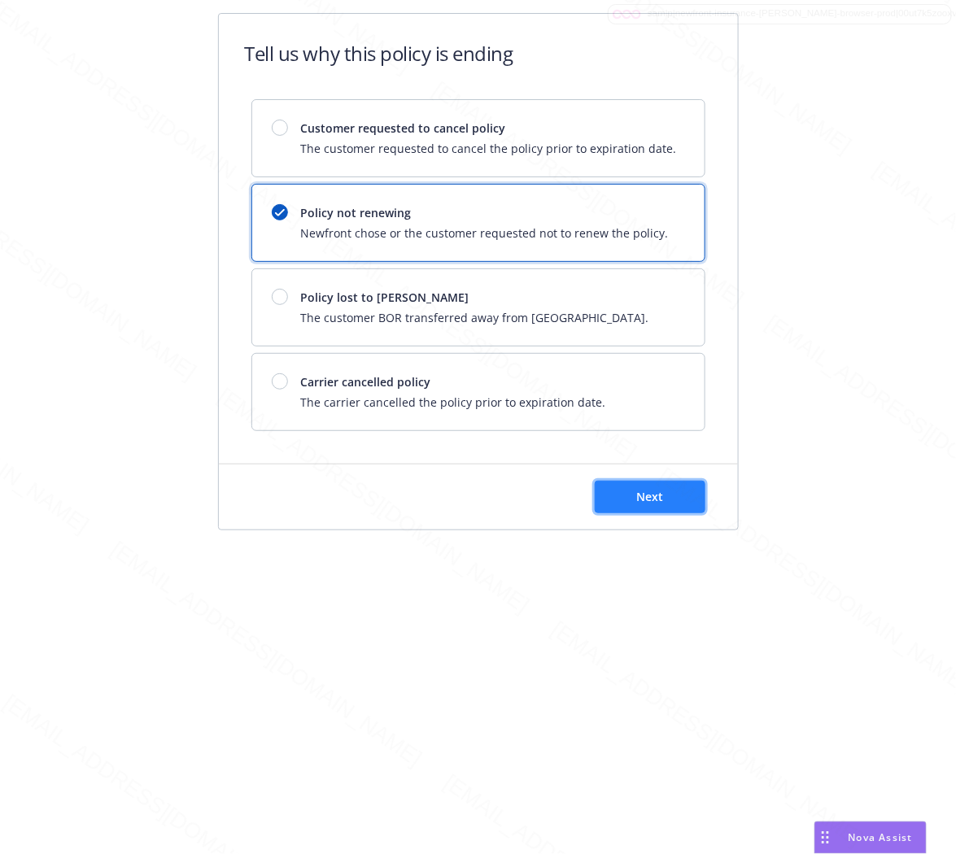
click at [610, 481] on button "Next" at bounding box center [650, 497] width 111 height 33
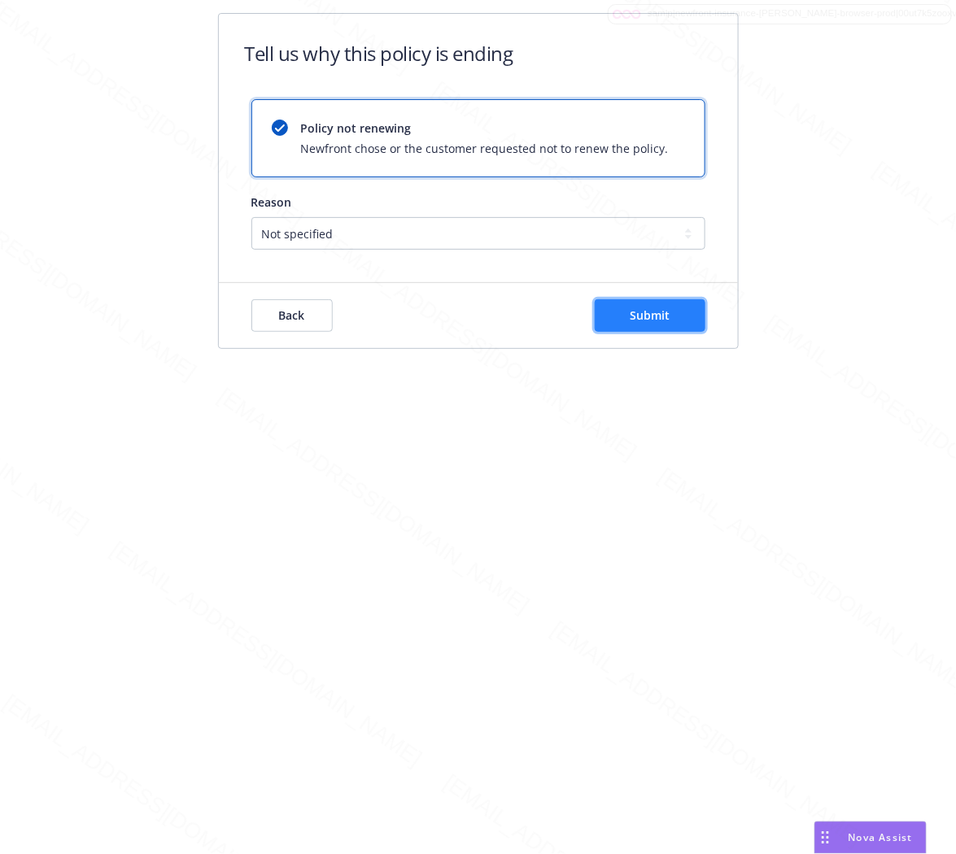
click at [667, 326] on button "Submit" at bounding box center [650, 315] width 111 height 33
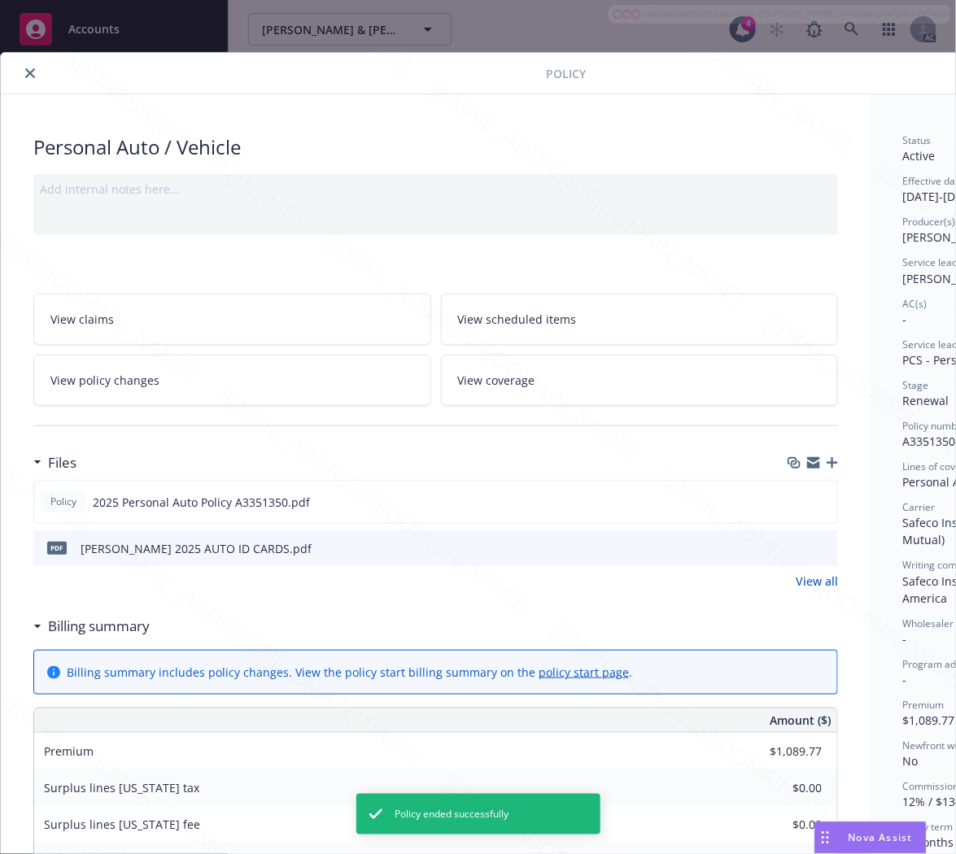
scroll to position [49, 0]
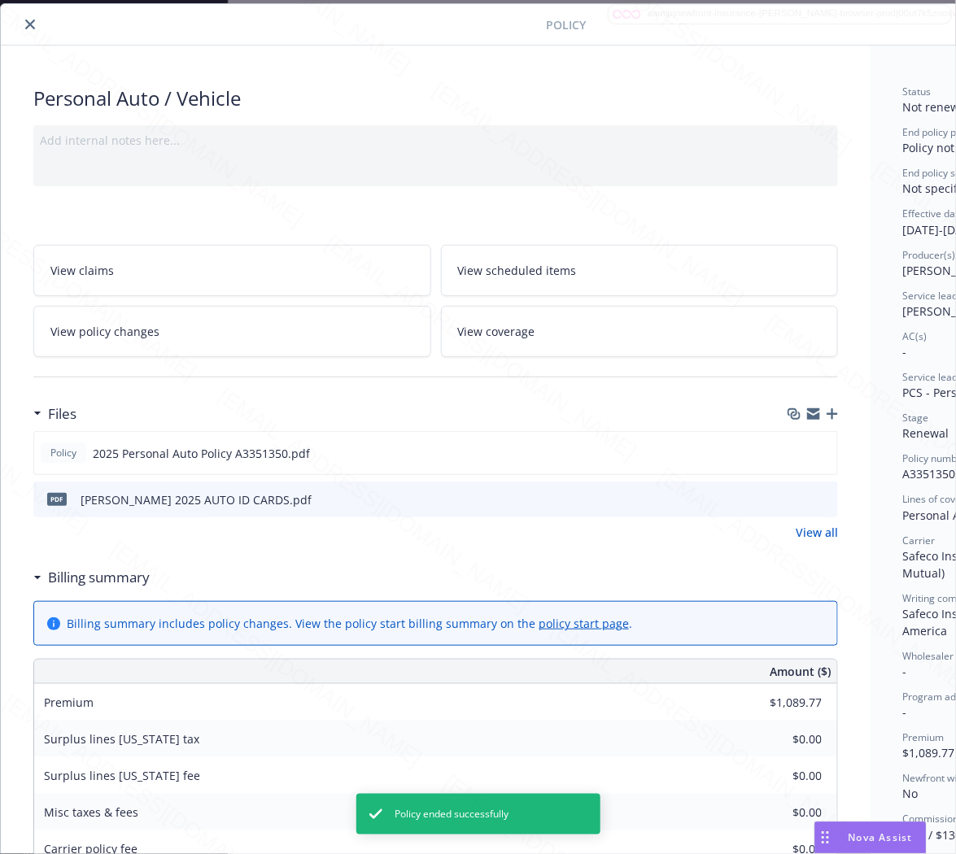
click at [28, 25] on icon "close" at bounding box center [30, 25] width 10 height 10
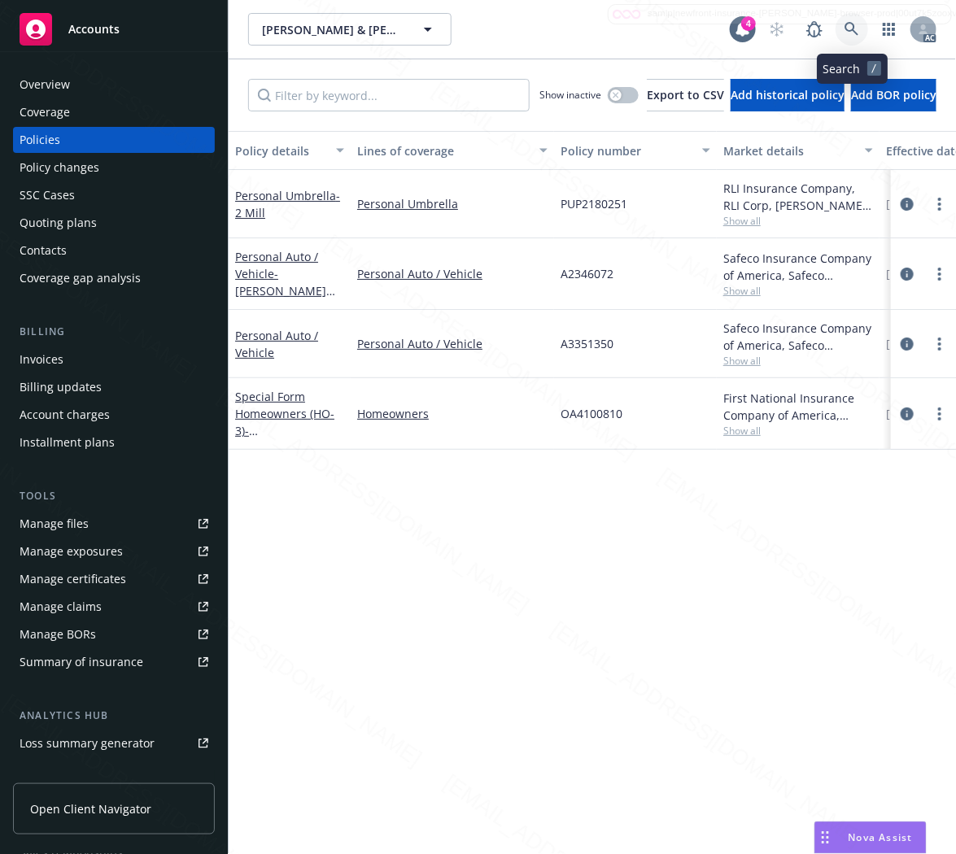
click at [848, 29] on icon at bounding box center [851, 29] width 14 height 14
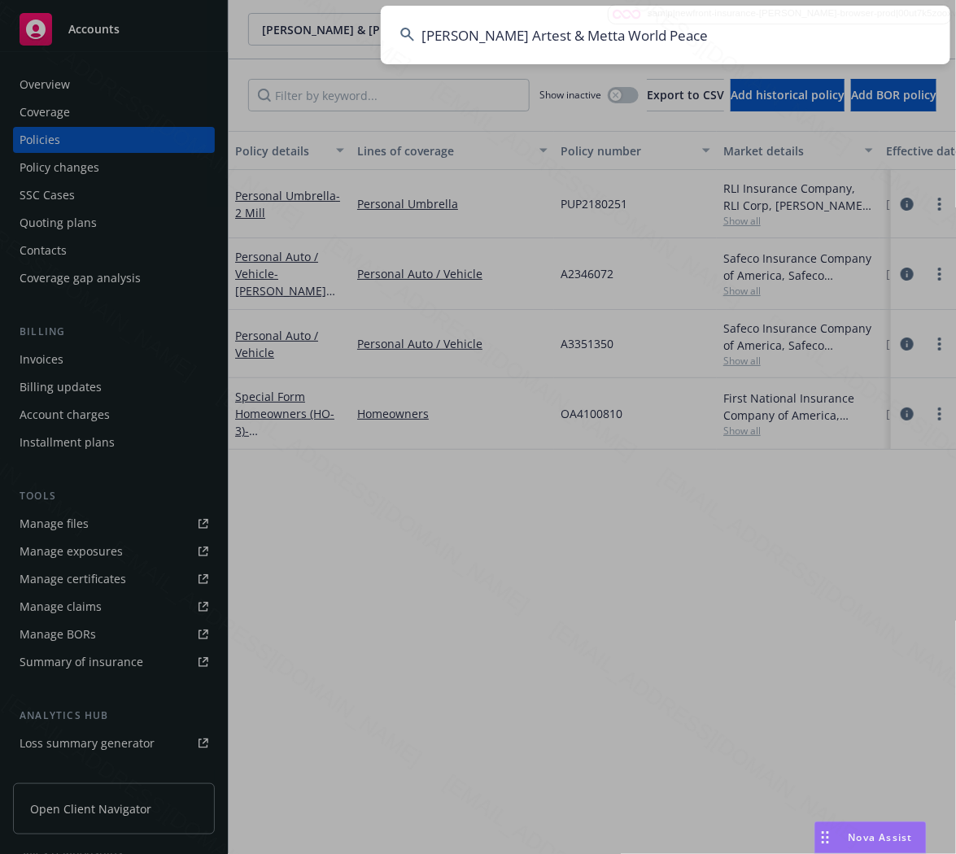
type input "Maya Sandiford Artest & Metta World Peace"
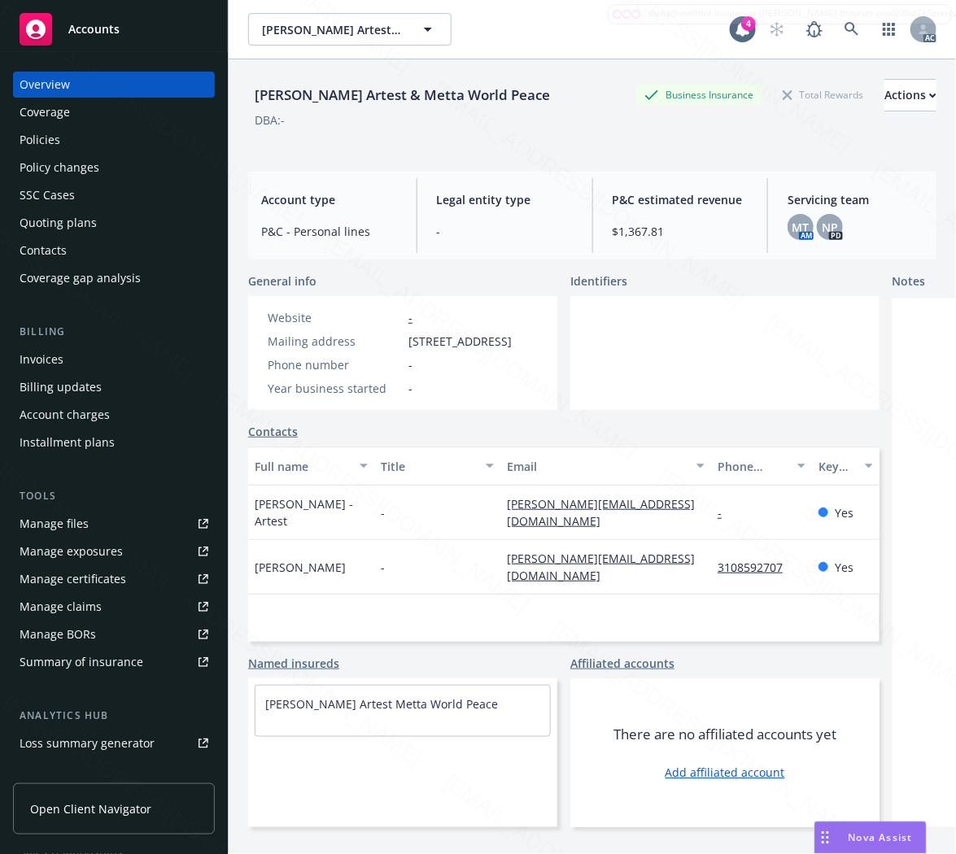
drag, startPoint x: 428, startPoint y: 338, endPoint x: 526, endPoint y: 338, distance: 97.6
click at [512, 338] on span "3019 Wilshire Blvd Ste 162, Santa Monics, CA, 90403" at bounding box center [459, 341] width 103 height 17
copy span "3019 Wilshire Blvd Ste"
click at [36, 138] on div "Policies" at bounding box center [40, 140] width 41 height 26
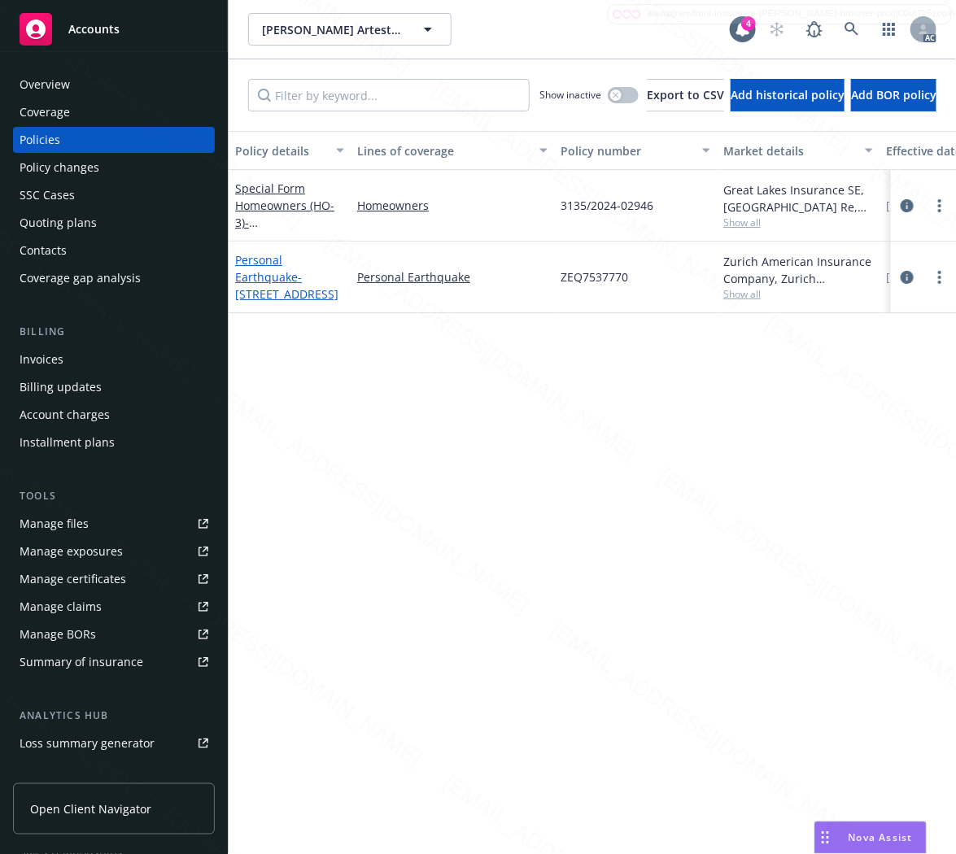
click at [269, 274] on link "Personal Earthquake - 4822 Valjean Avenue ENCINO CA 91436" at bounding box center [286, 277] width 103 height 50
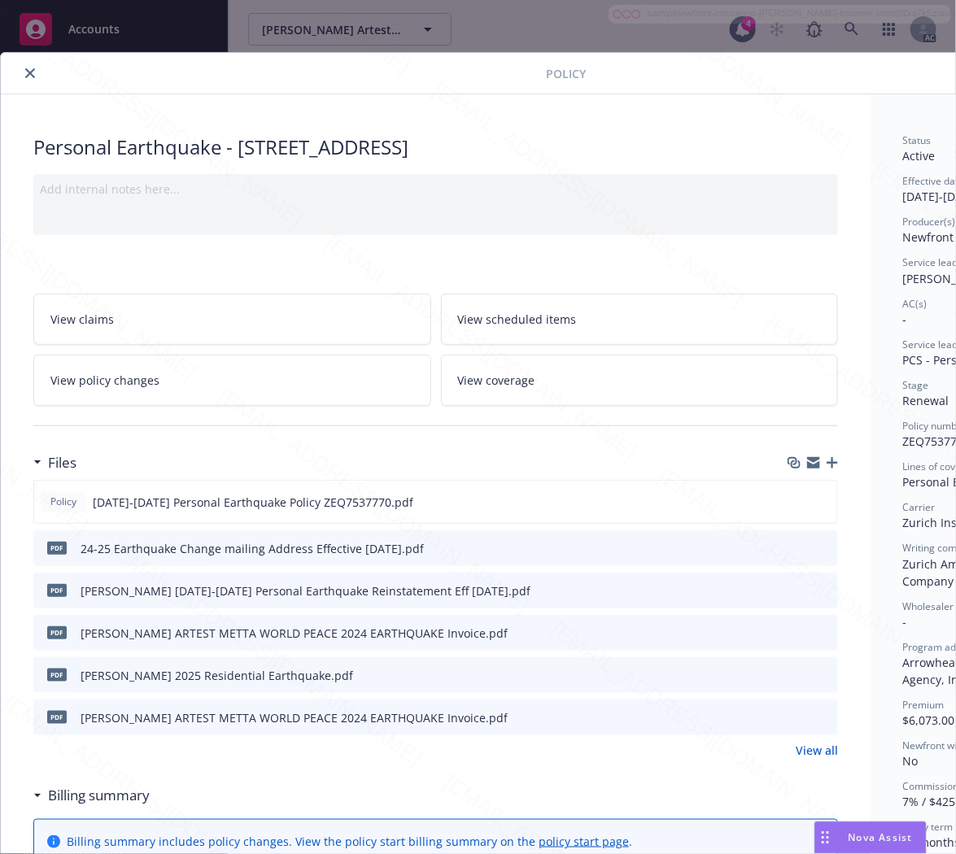
click at [338, 330] on link "View claims" at bounding box center [232, 319] width 398 height 51
click at [212, 369] on link "View policy changes" at bounding box center [232, 380] width 398 height 51
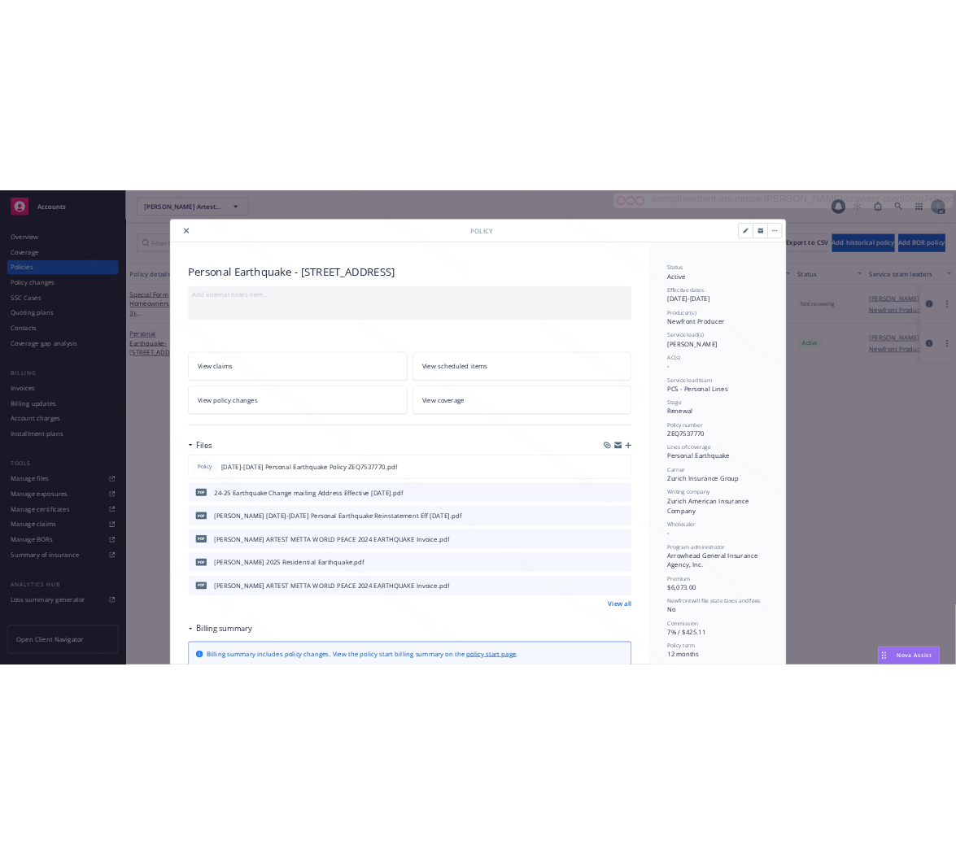
scroll to position [49, 0]
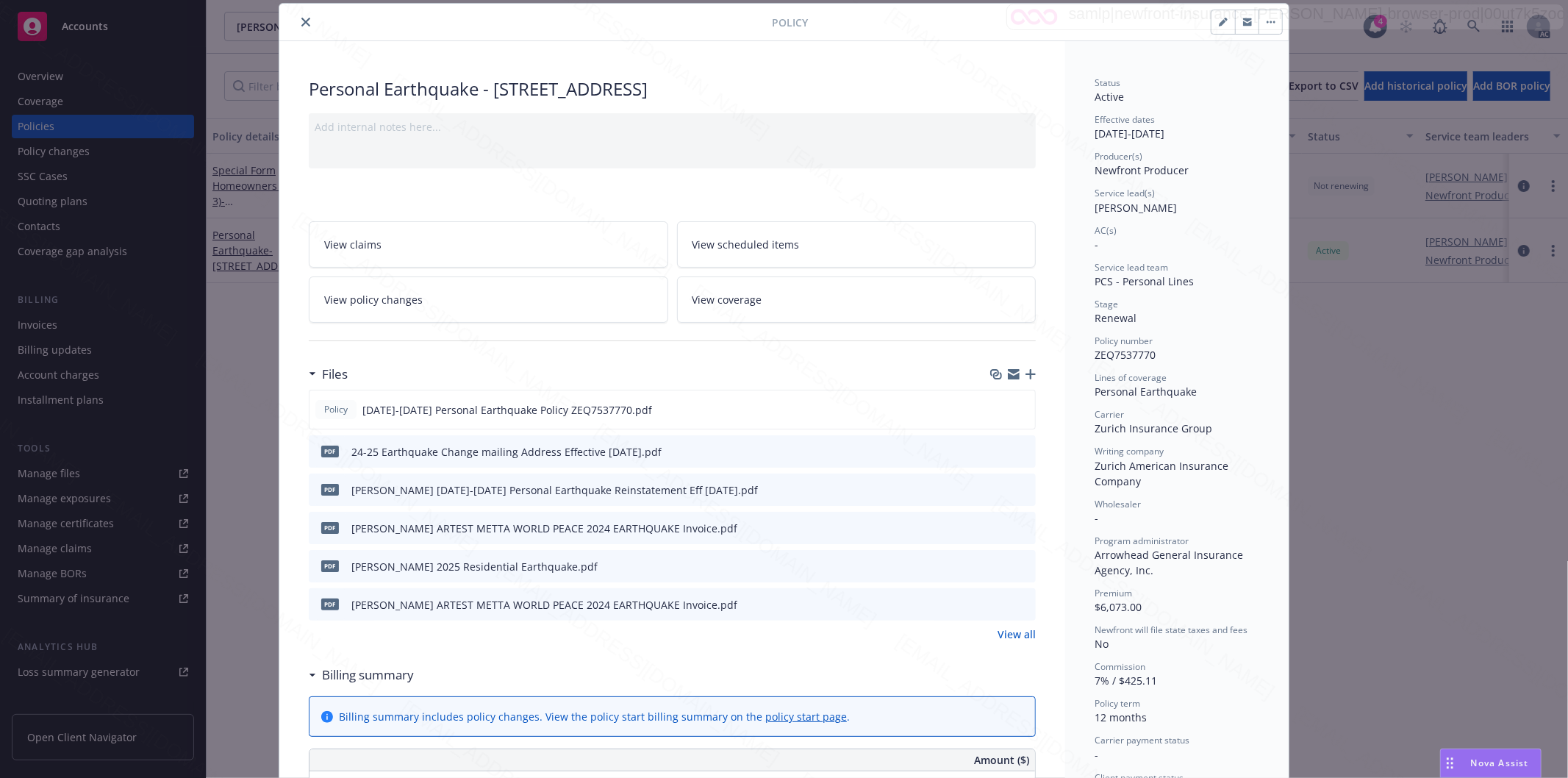
click at [375, 670] on h3 "Billing summary" at bounding box center [368, 674] width 92 height 19
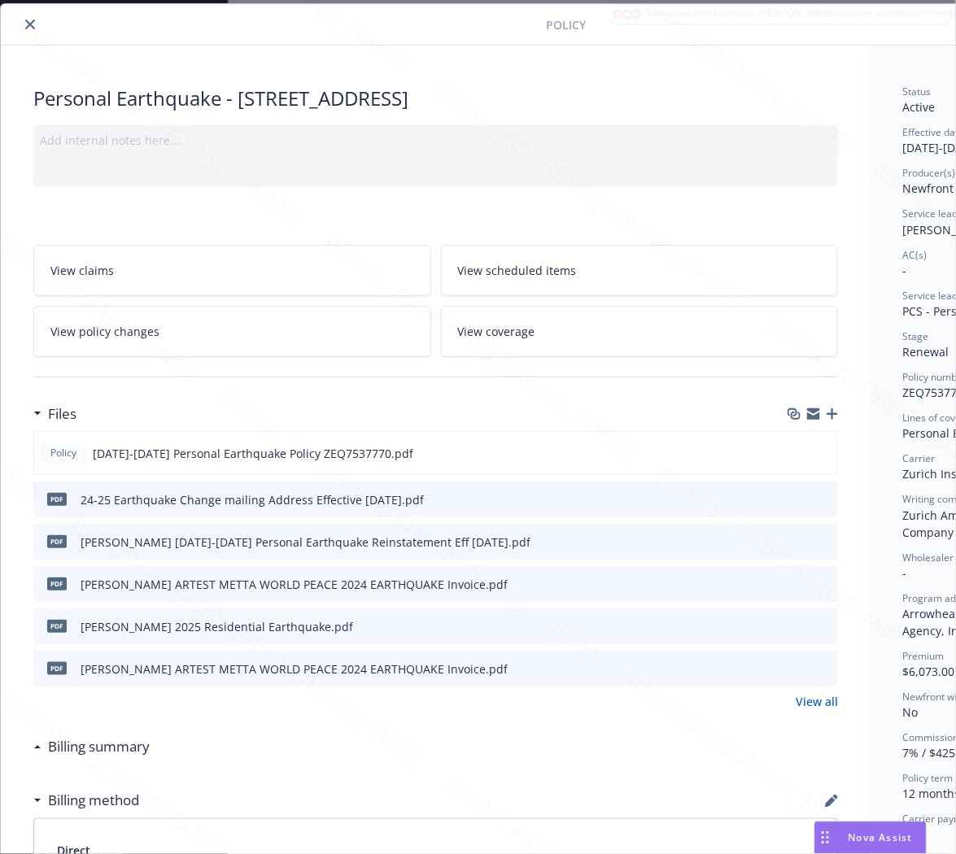
scroll to position [49, 176]
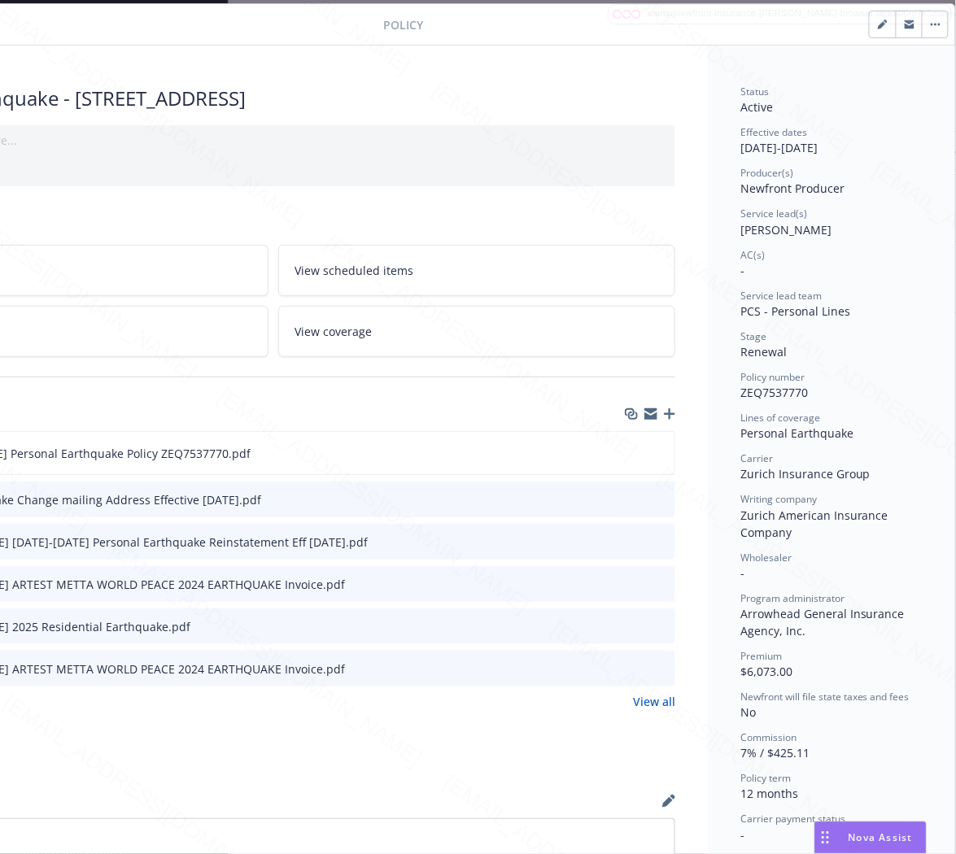
click at [766, 385] on span "ZEQ7537770" at bounding box center [774, 392] width 68 height 15
copy span "ZEQ7537770"
drag, startPoint x: 725, startPoint y: 434, endPoint x: 849, endPoint y: 430, distance: 123.8
click at [849, 430] on div "Status Active Effective dates 11/03/2024 - 11/03/2025 Producer(s) Newfront Prod…" at bounding box center [831, 645] width 247 height 1198
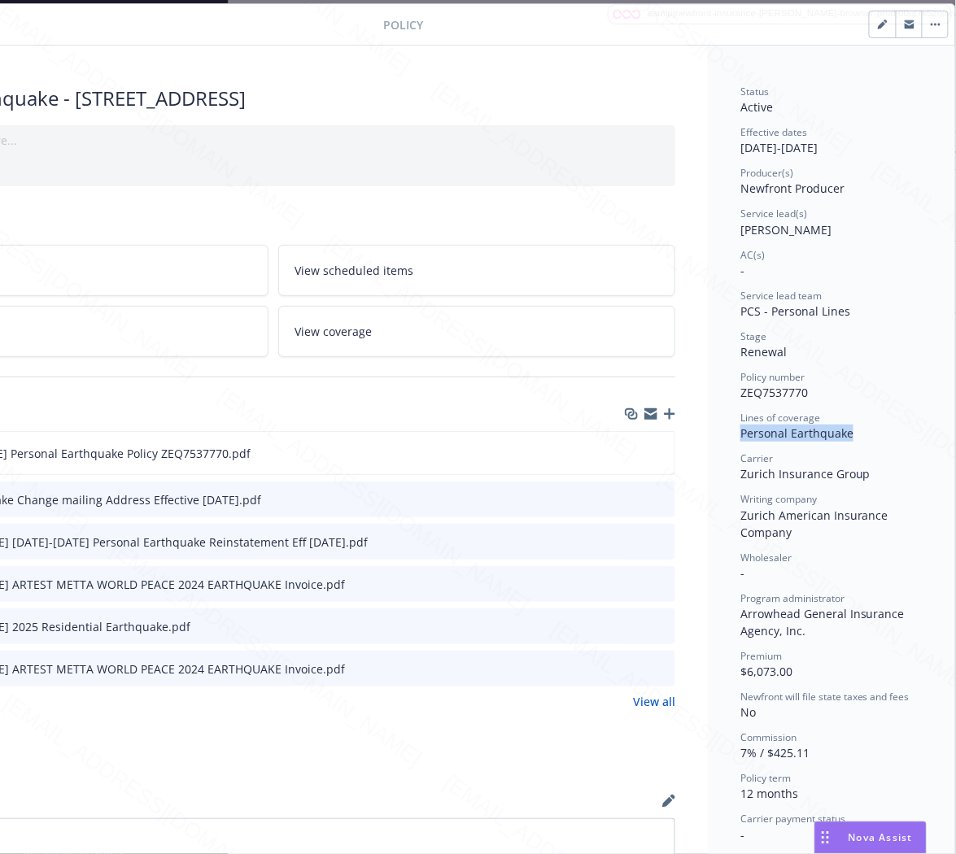
copy span "Personal Earthquake"
click at [626, 456] on icon "download file" at bounding box center [632, 452] width 13 height 13
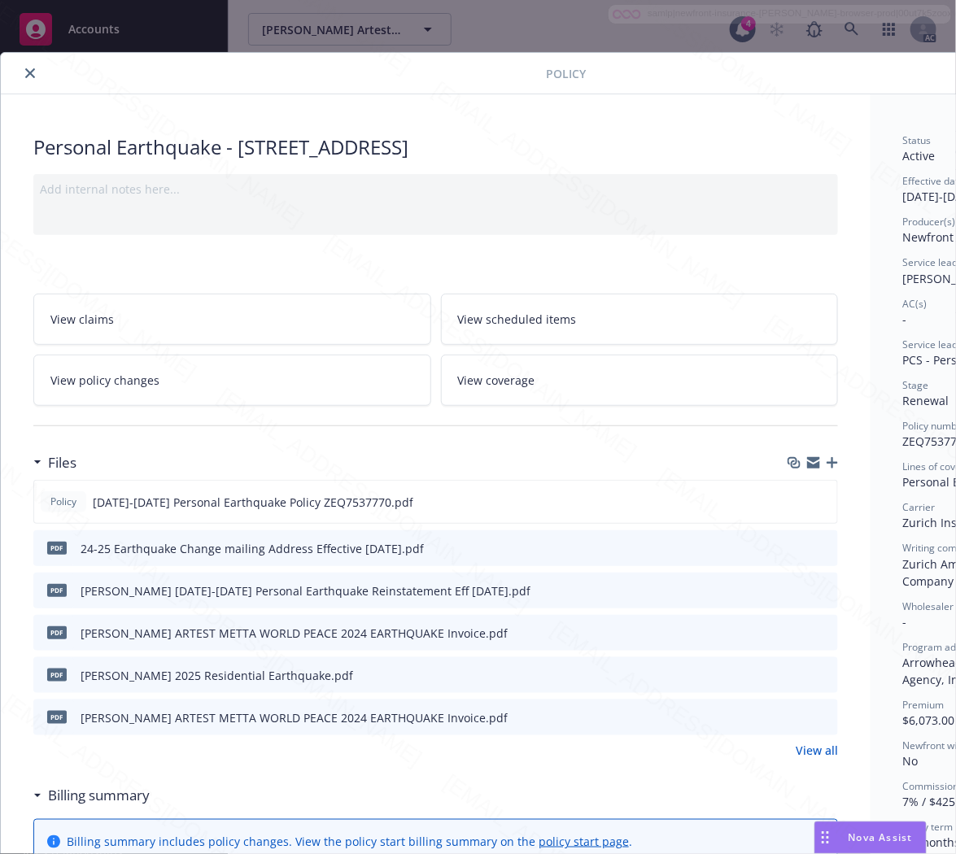
click at [637, 547] on div "pdf 24-25 Earthquake Change mailing Address Effective 11-03-2024.pdf" at bounding box center [435, 548] width 805 height 36
click at [799, 545] on icon "download file" at bounding box center [795, 547] width 13 height 13
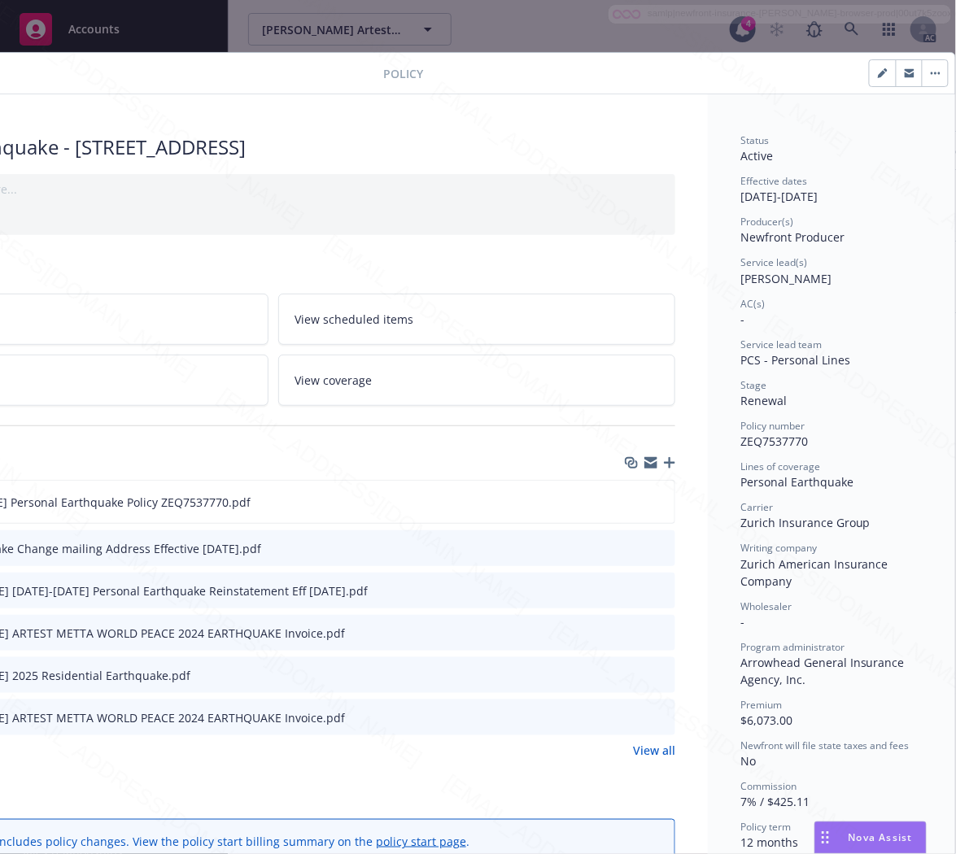
click at [931, 72] on icon "button" at bounding box center [936, 73] width 10 height 3
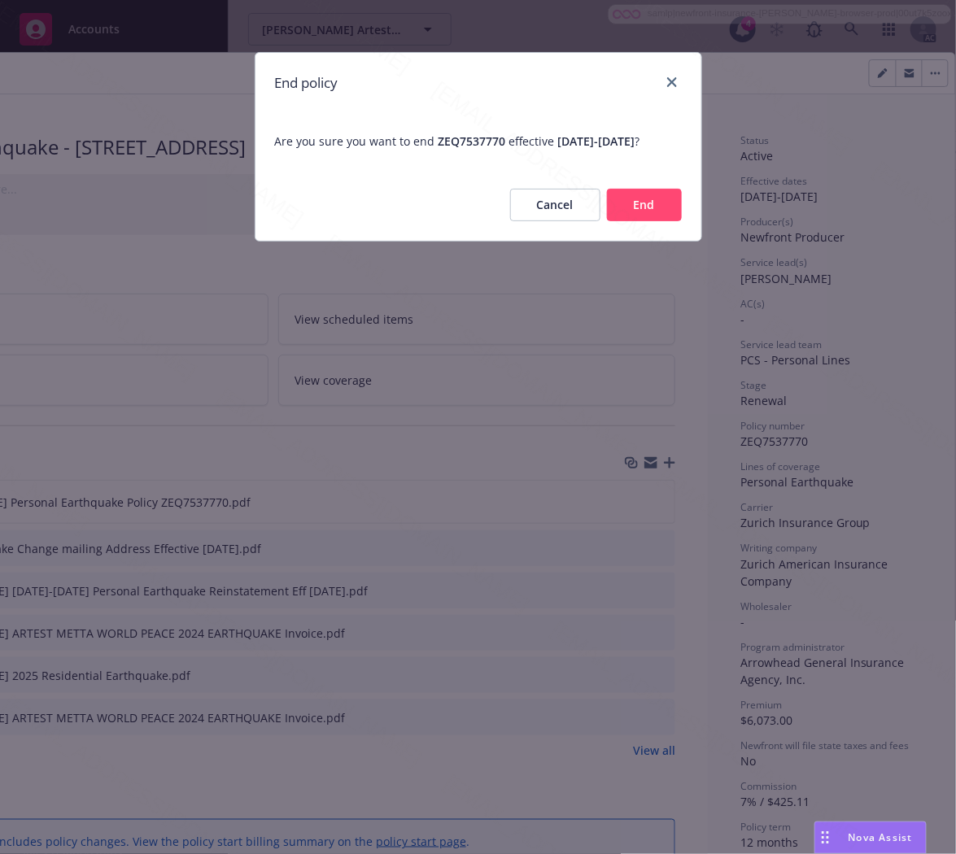
click at [644, 221] on button "End" at bounding box center [644, 205] width 75 height 33
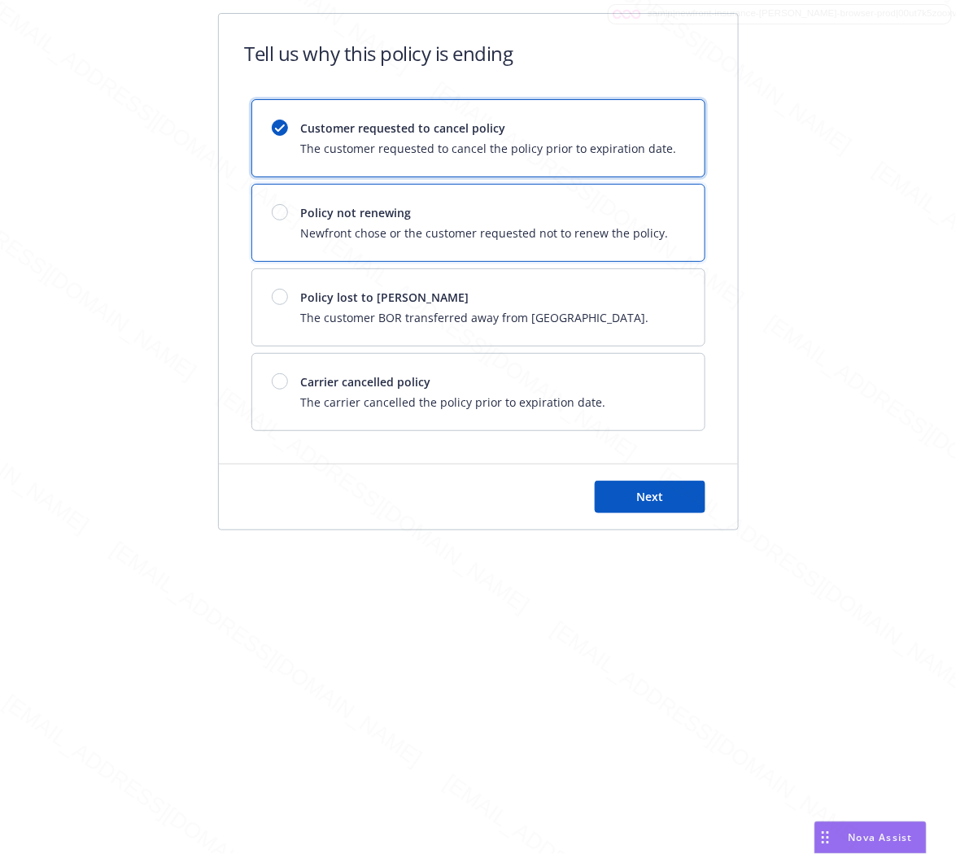
click at [644, 221] on span "Policy not renewing" at bounding box center [485, 212] width 368 height 17
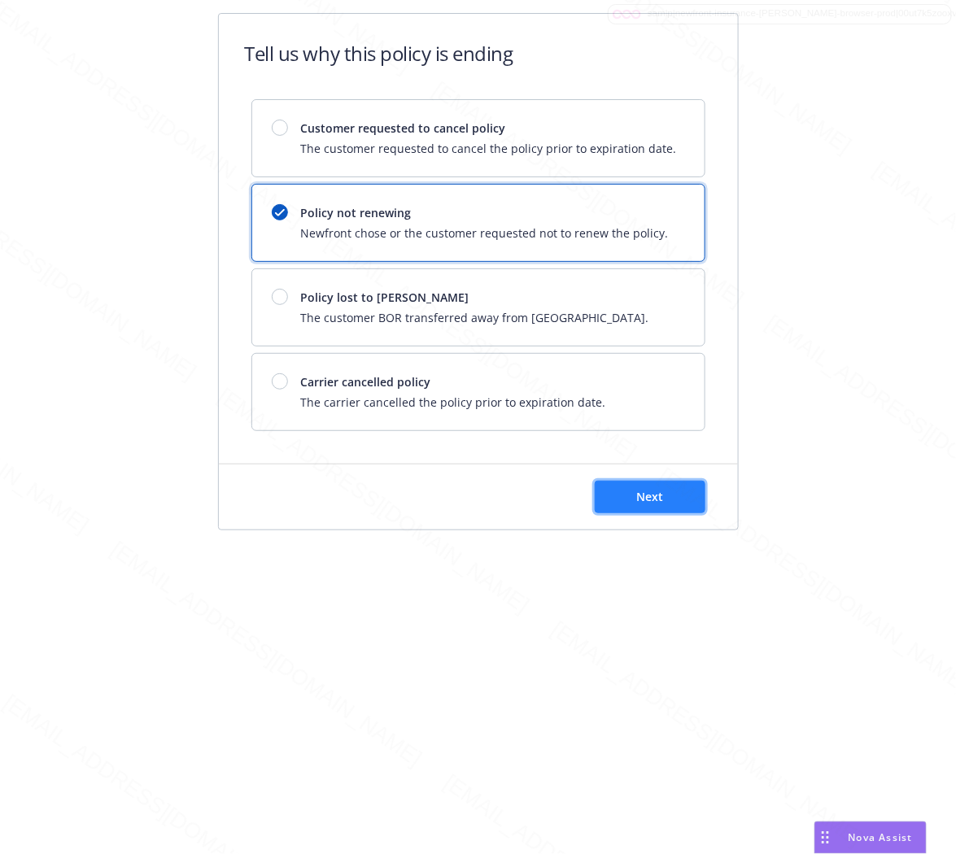
click at [667, 505] on button "Next" at bounding box center [650, 497] width 111 height 33
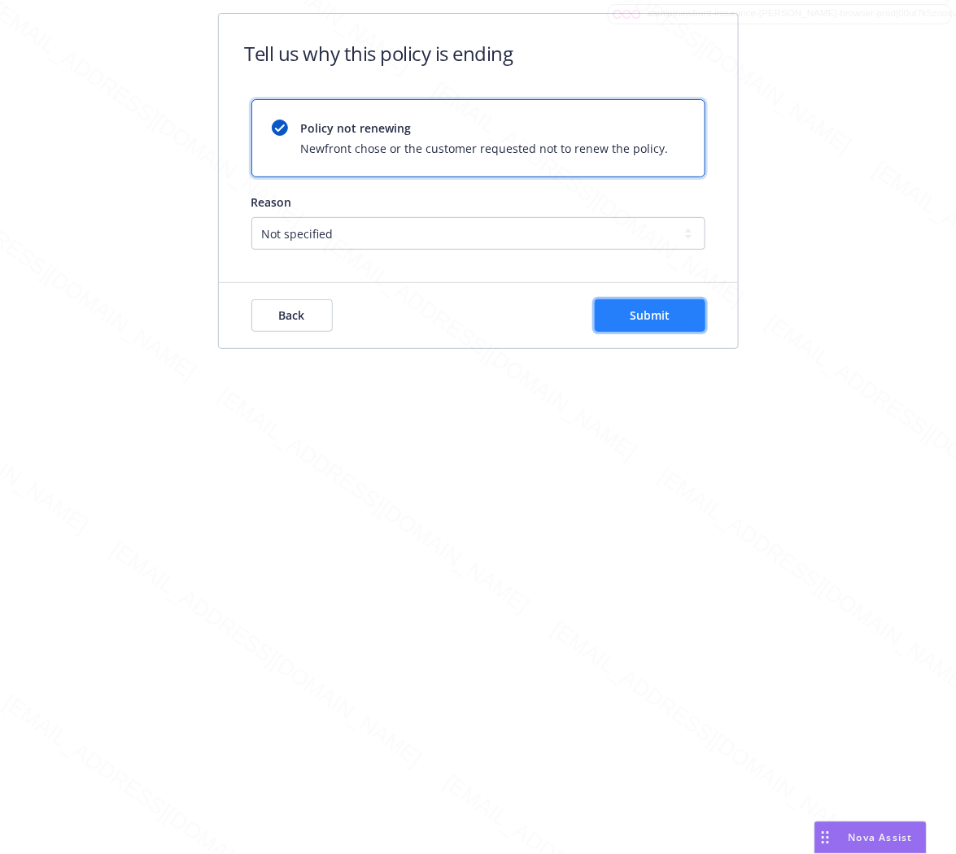
click at [669, 322] on span "Submit" at bounding box center [650, 315] width 40 height 15
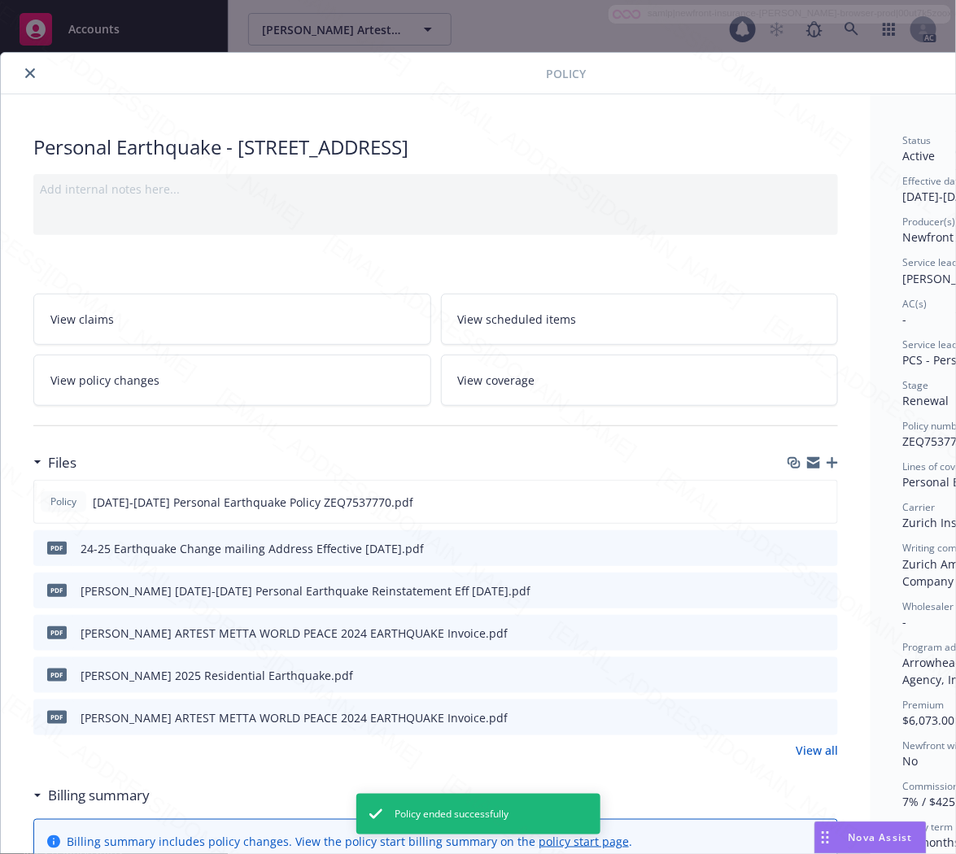
scroll to position [49, 0]
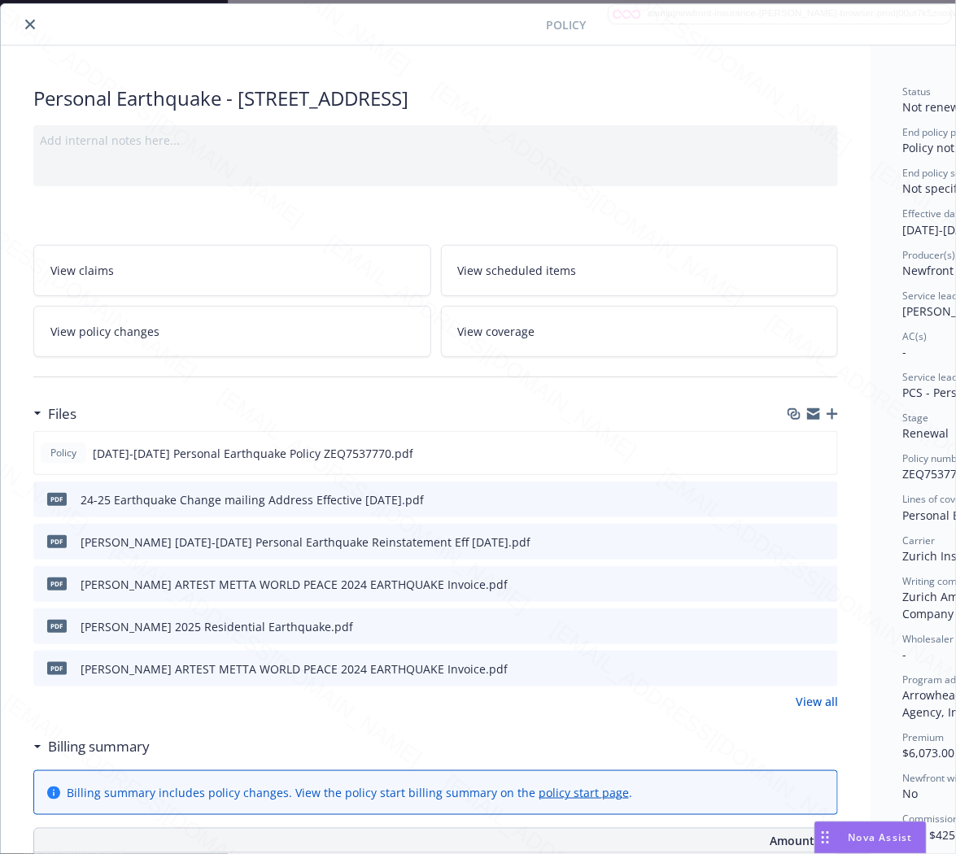
click at [28, 22] on icon "close" at bounding box center [30, 25] width 10 height 10
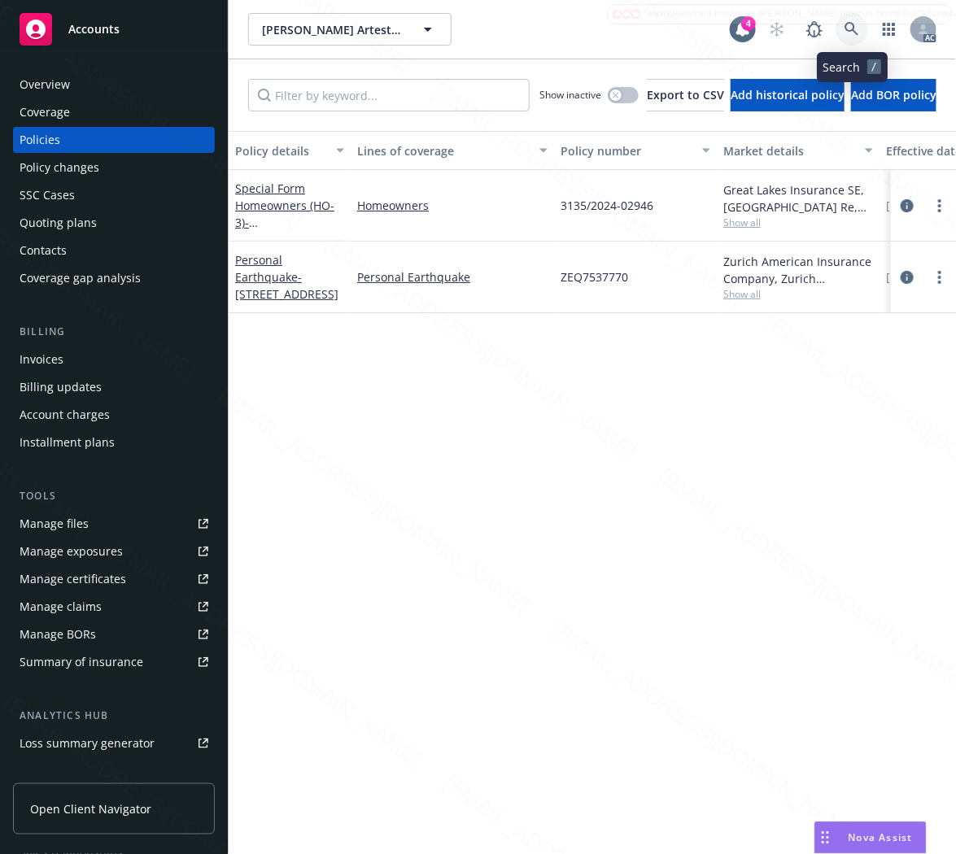
click at [854, 33] on icon at bounding box center [851, 29] width 15 height 15
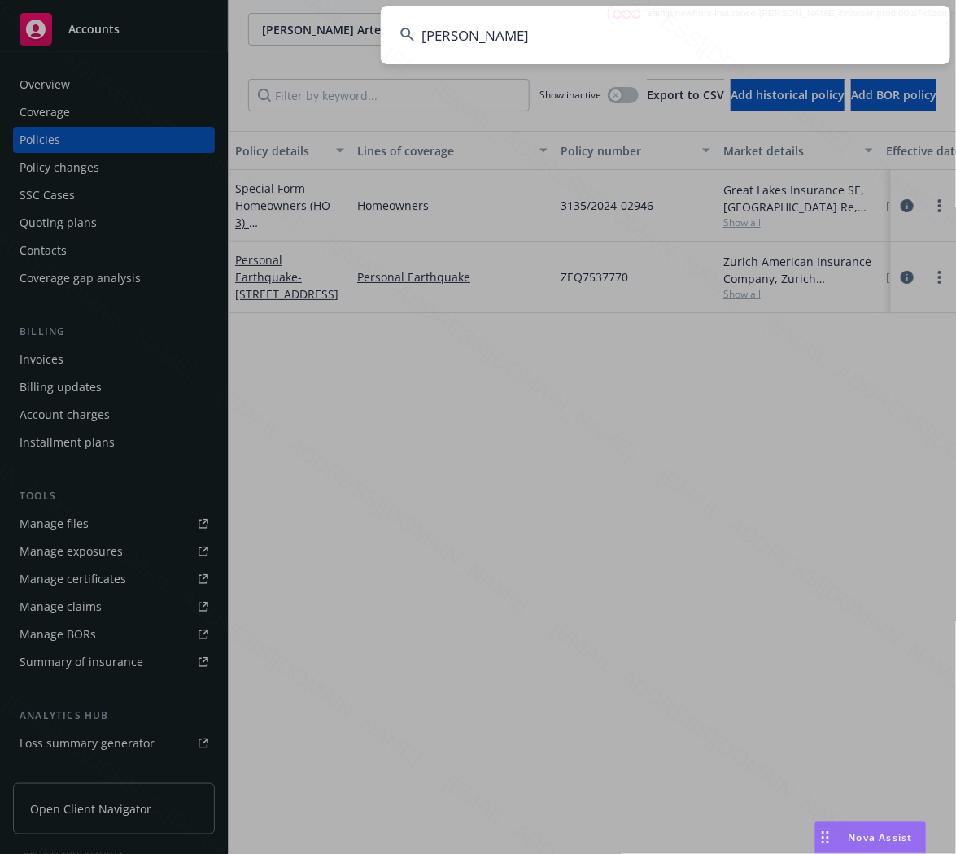
type input "Joan Krumenacker"
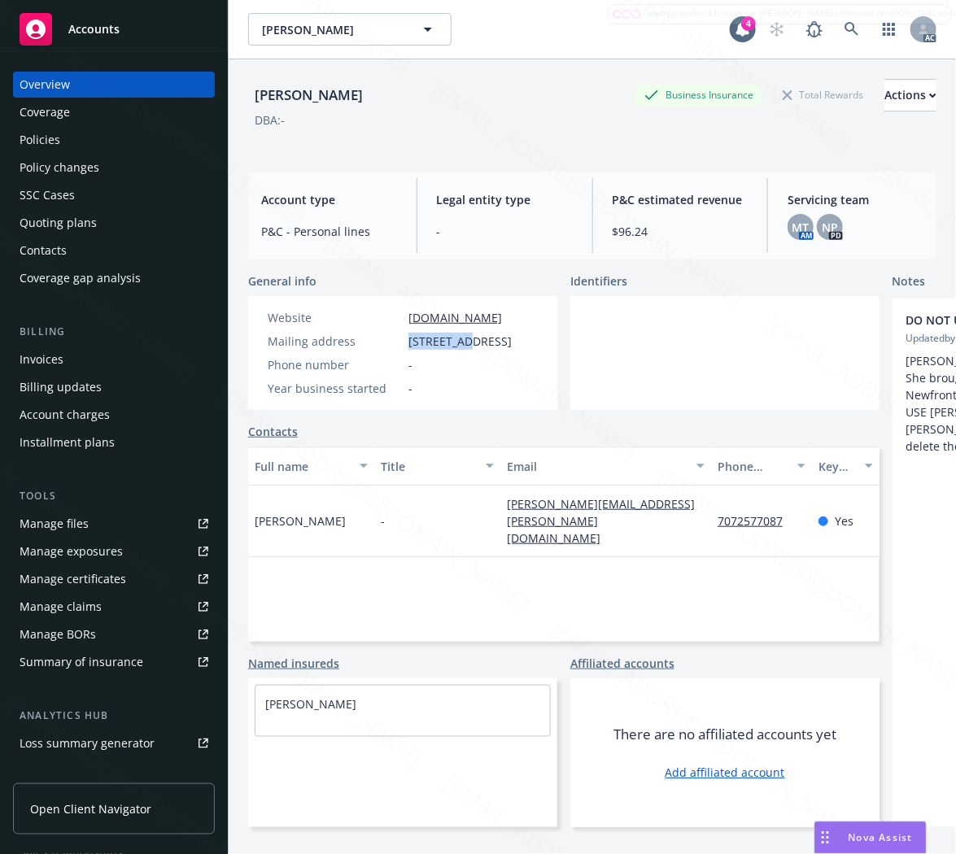
drag, startPoint x: 408, startPoint y: 340, endPoint x: 469, endPoint y: 331, distance: 61.7
click at [469, 331] on div "Website hiabe.com Mailing address PO Box 574, Napa, CA, 94559 Phone number - Ye…" at bounding box center [389, 353] width 257 height 88
copy span "PO Box 574"
click at [31, 138] on div "Policies" at bounding box center [40, 140] width 41 height 26
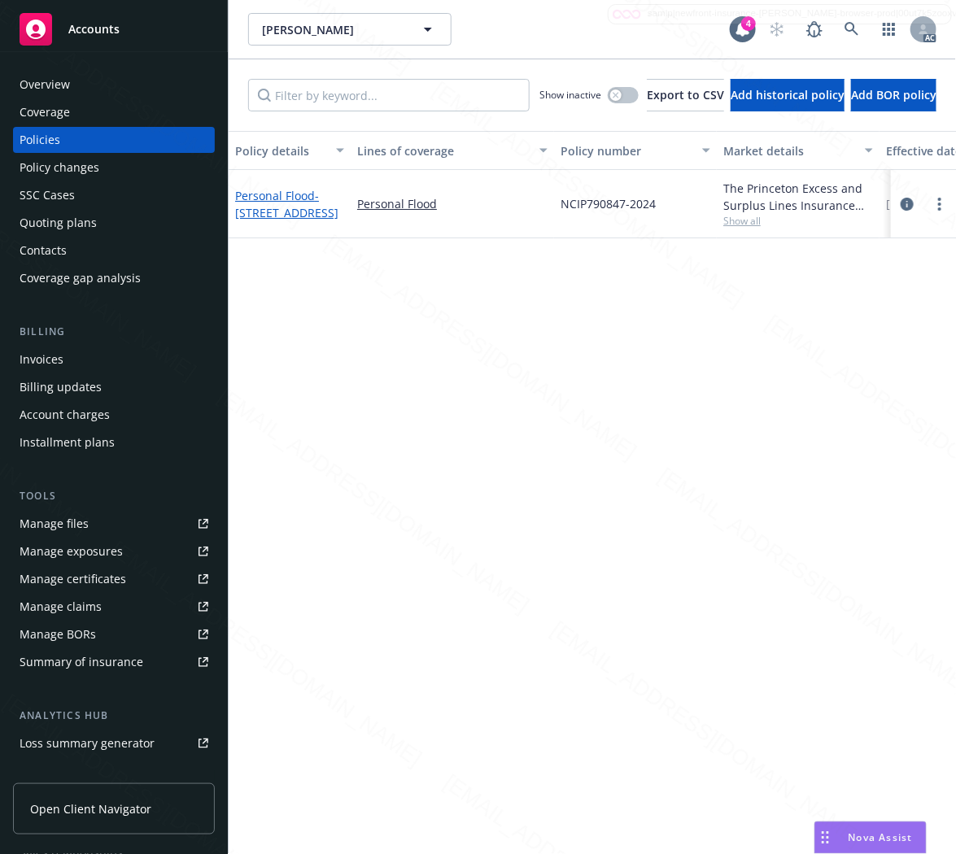
click at [287, 201] on span "- 2331 STONEHOUSE DR, NAPA, CA 94558-3759" at bounding box center [286, 204] width 103 height 33
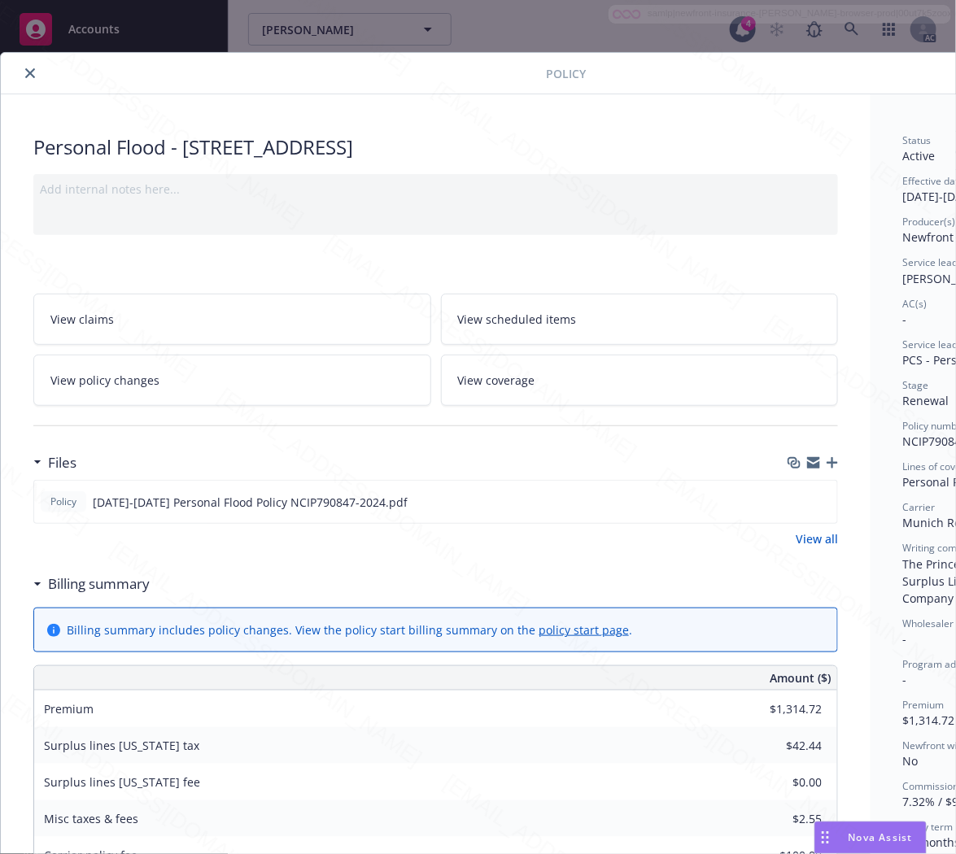
click at [96, 582] on h3 "Billing summary" at bounding box center [99, 584] width 102 height 21
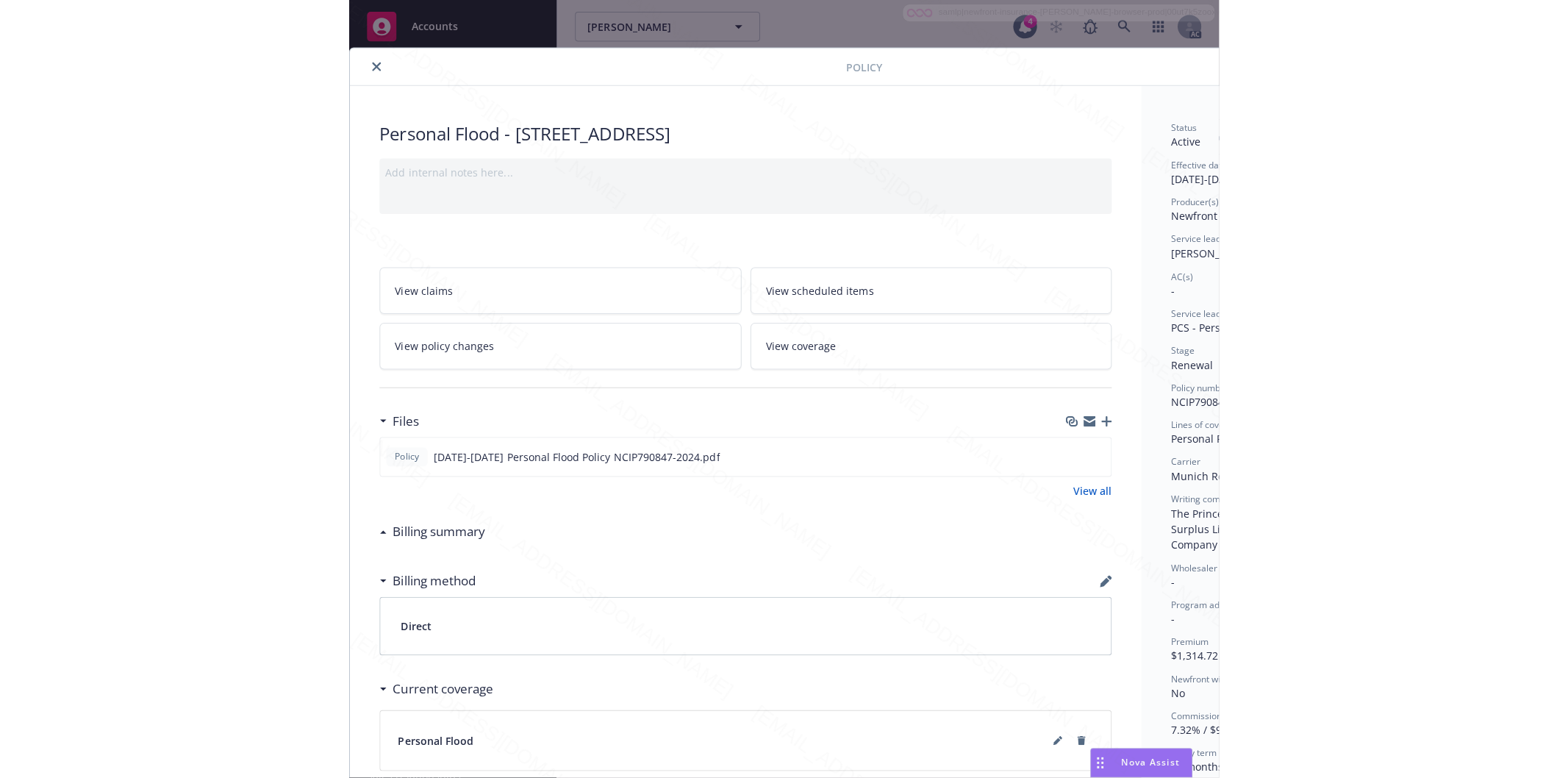
scroll to position [0, 159]
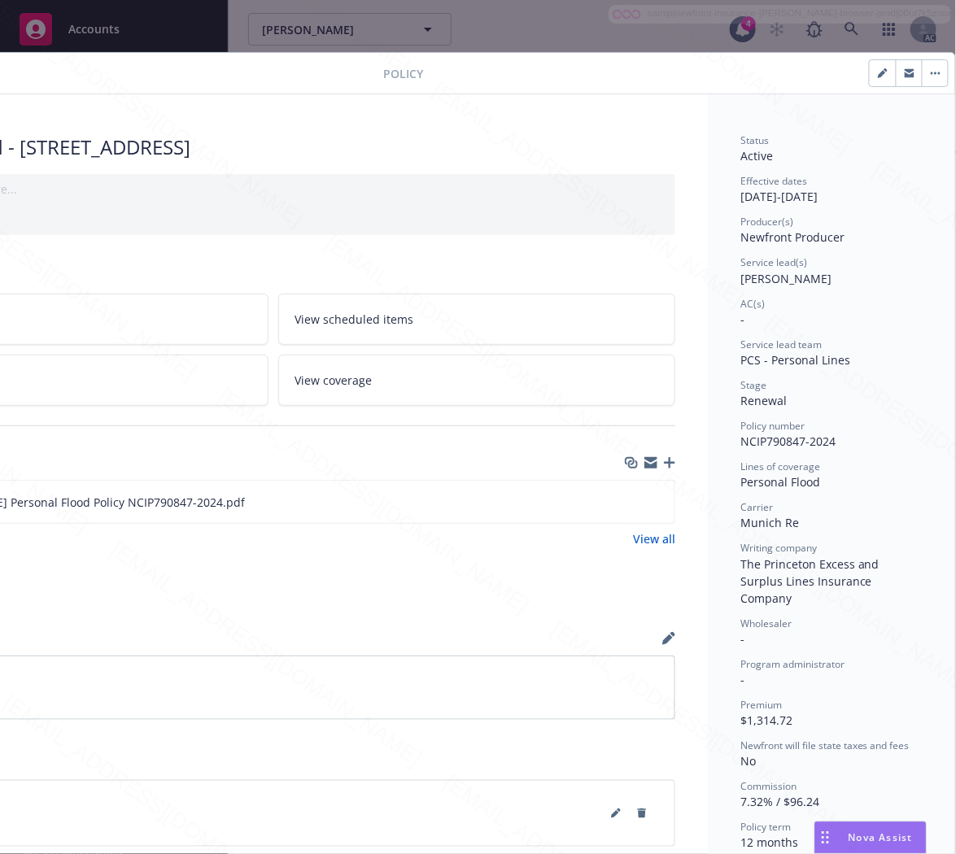
click at [831, 440] on div "Policy number NCIP790847-2024" at bounding box center [831, 434] width 182 height 31
drag, startPoint x: 826, startPoint y: 438, endPoint x: 725, endPoint y: 435, distance: 100.9
click at [725, 435] on div "Status Active Effective dates 11/04/2024 - 11/04/2025 Producer(s) Newfront Prod…" at bounding box center [831, 586] width 247 height 985
copy span "NCIP790847-2024"
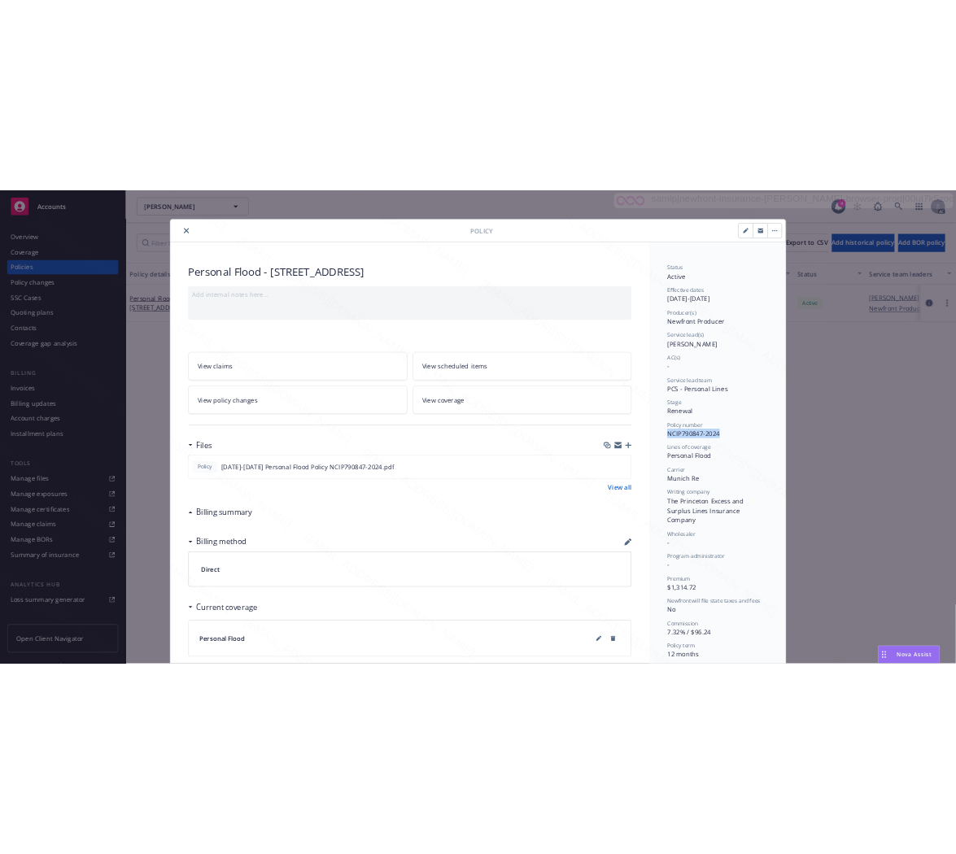
scroll to position [0, 0]
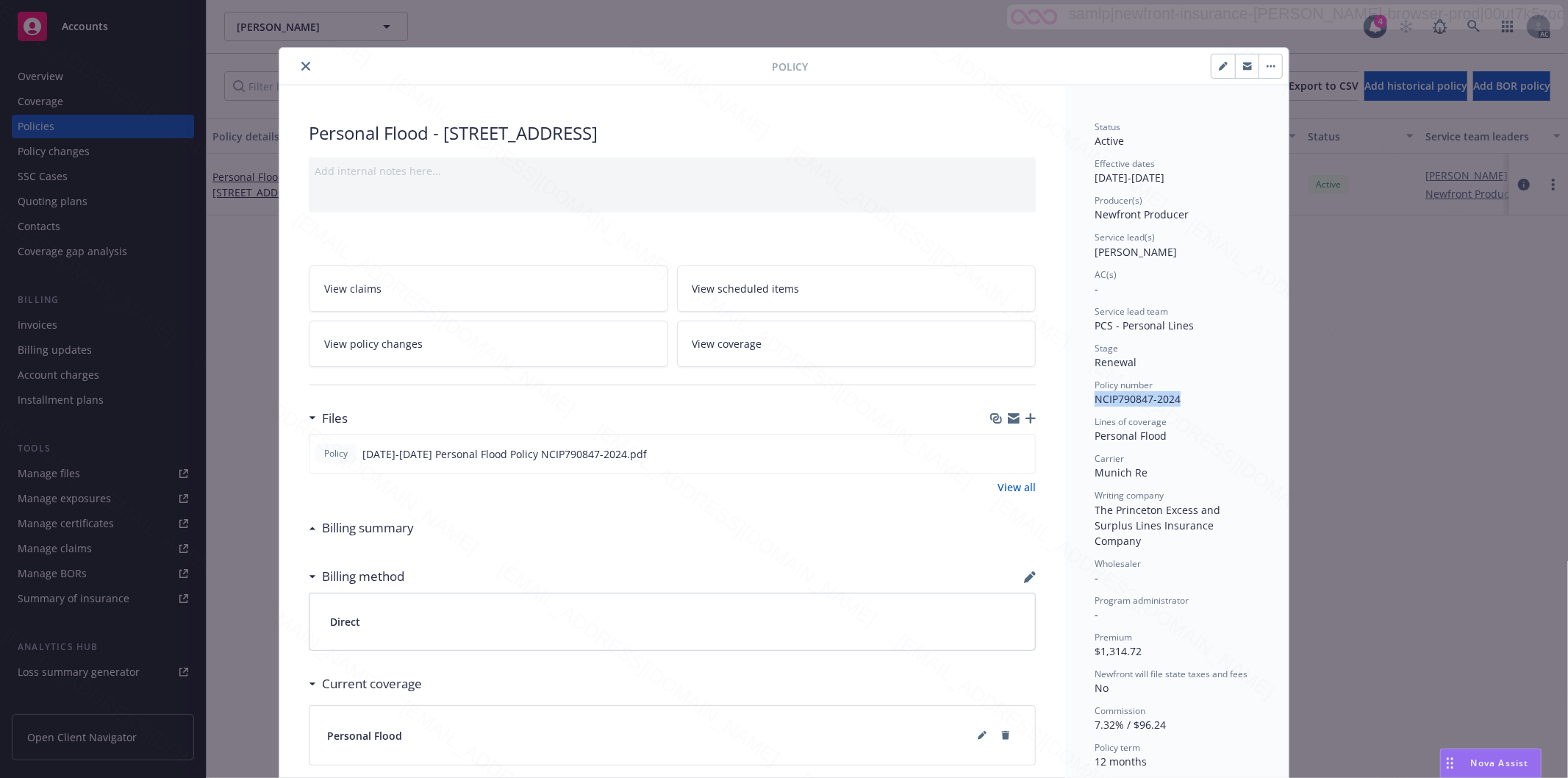
click at [302, 69] on icon "close" at bounding box center [306, 66] width 9 height 9
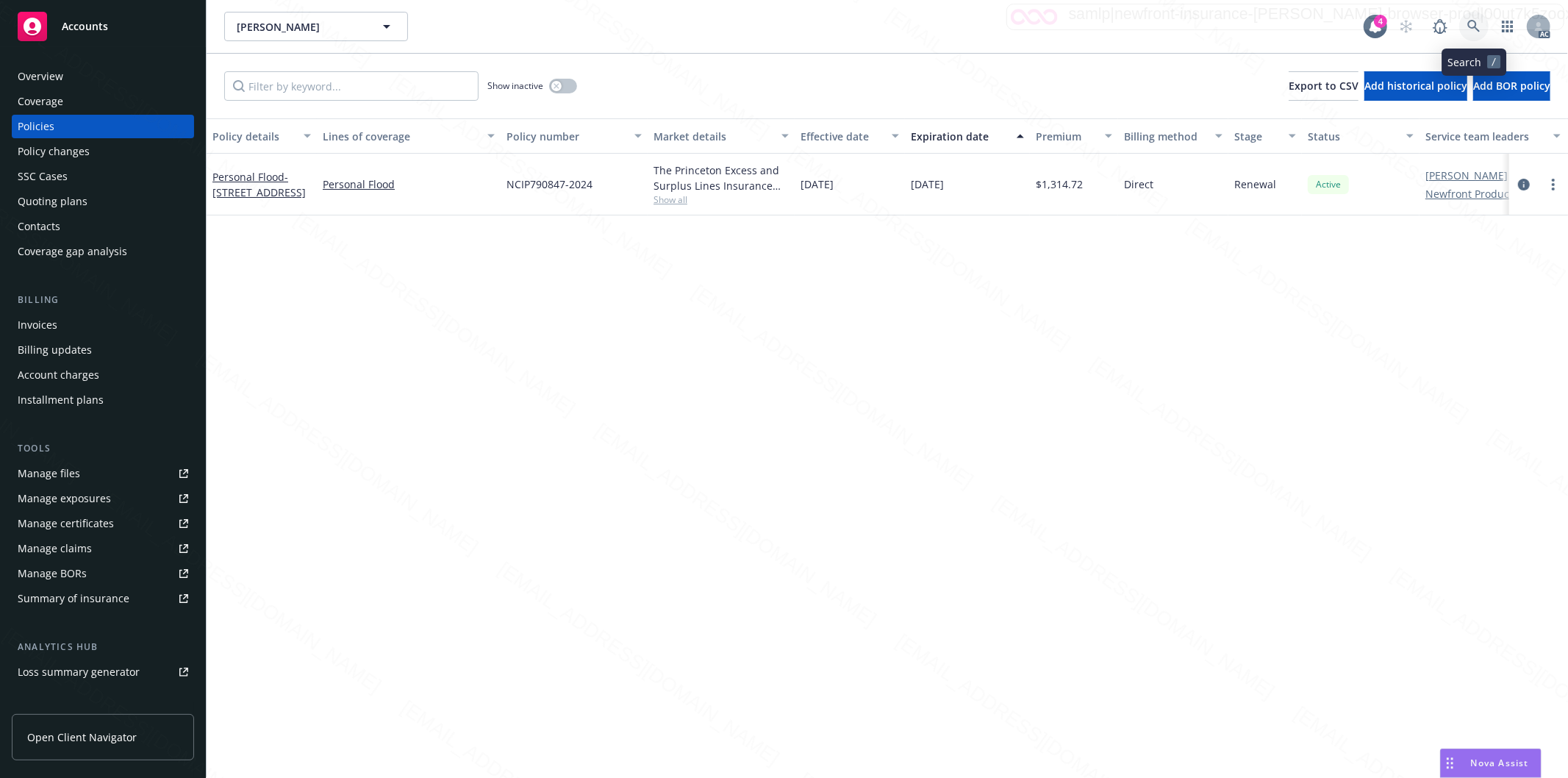
click at [863, 24] on icon at bounding box center [1474, 26] width 14 height 14
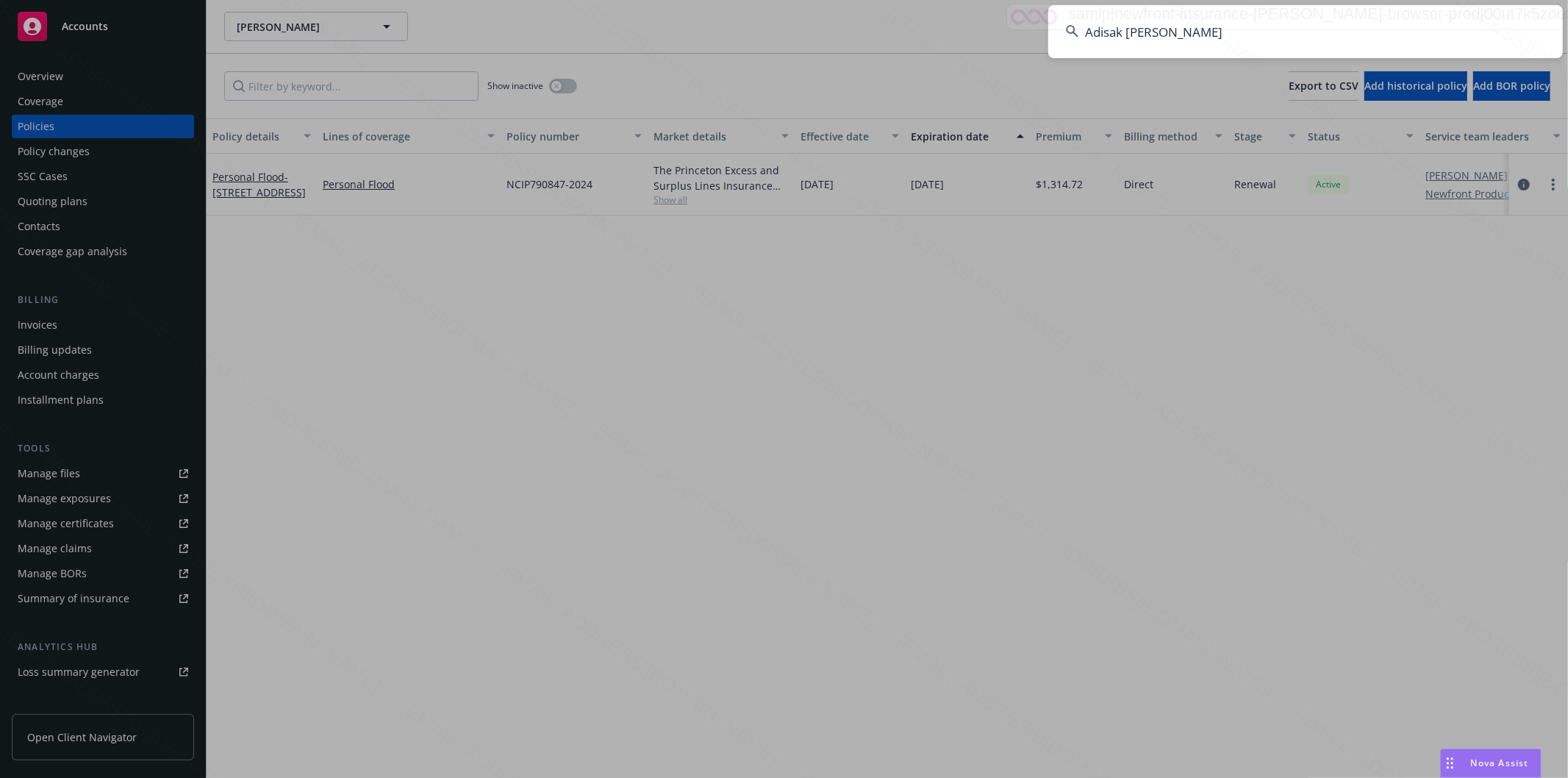
type input "Adisak David Tsai"
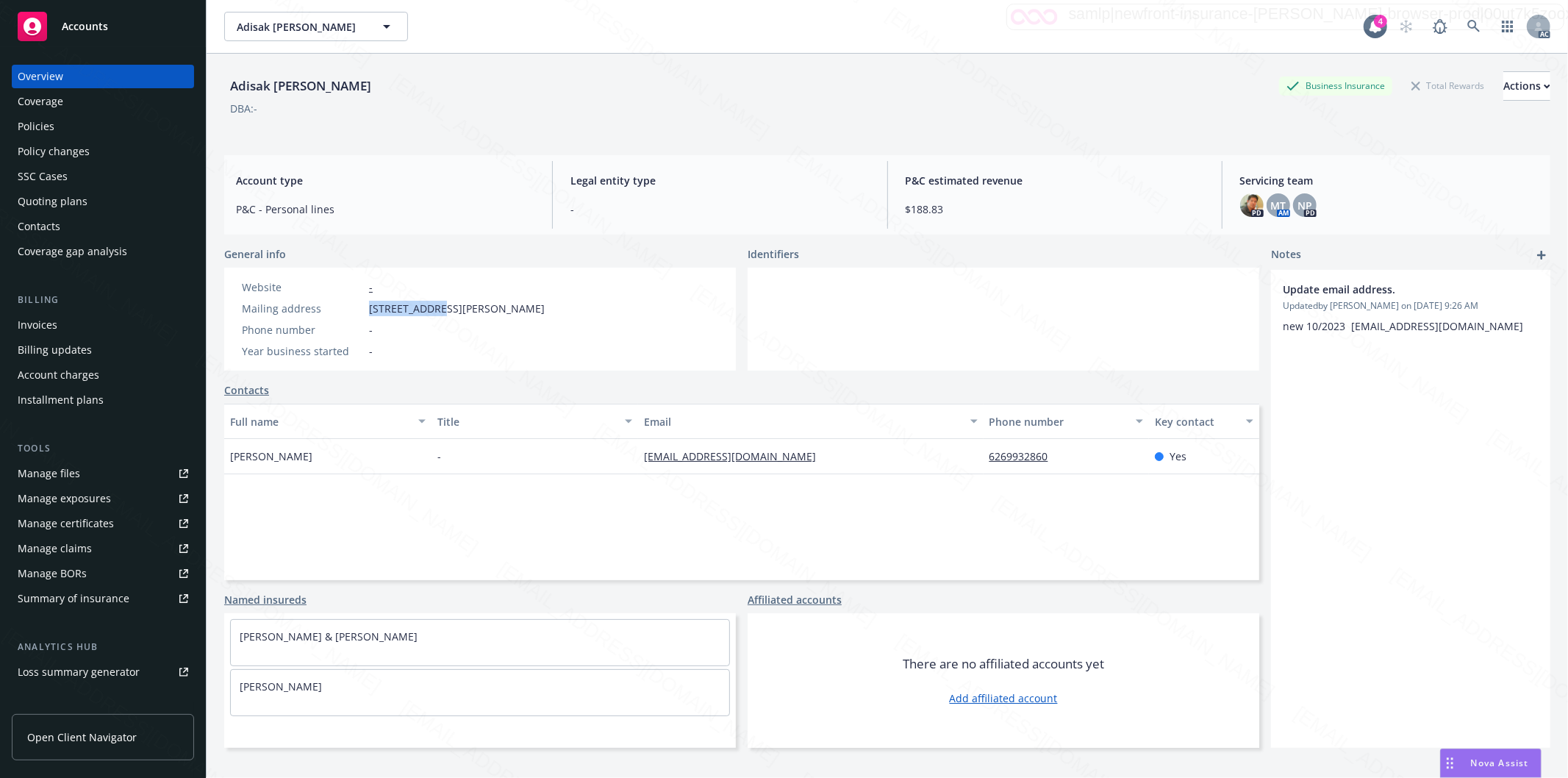
drag, startPoint x: 370, startPoint y: 311, endPoint x: 431, endPoint y: 305, distance: 61.3
click at [431, 305] on span "1838 Erika Ct, Rowland Heights, CA, 91748" at bounding box center [456, 308] width 175 height 15
copy span "1838 Erika Ct"
click at [73, 132] on div "Policies" at bounding box center [103, 127] width 171 height 23
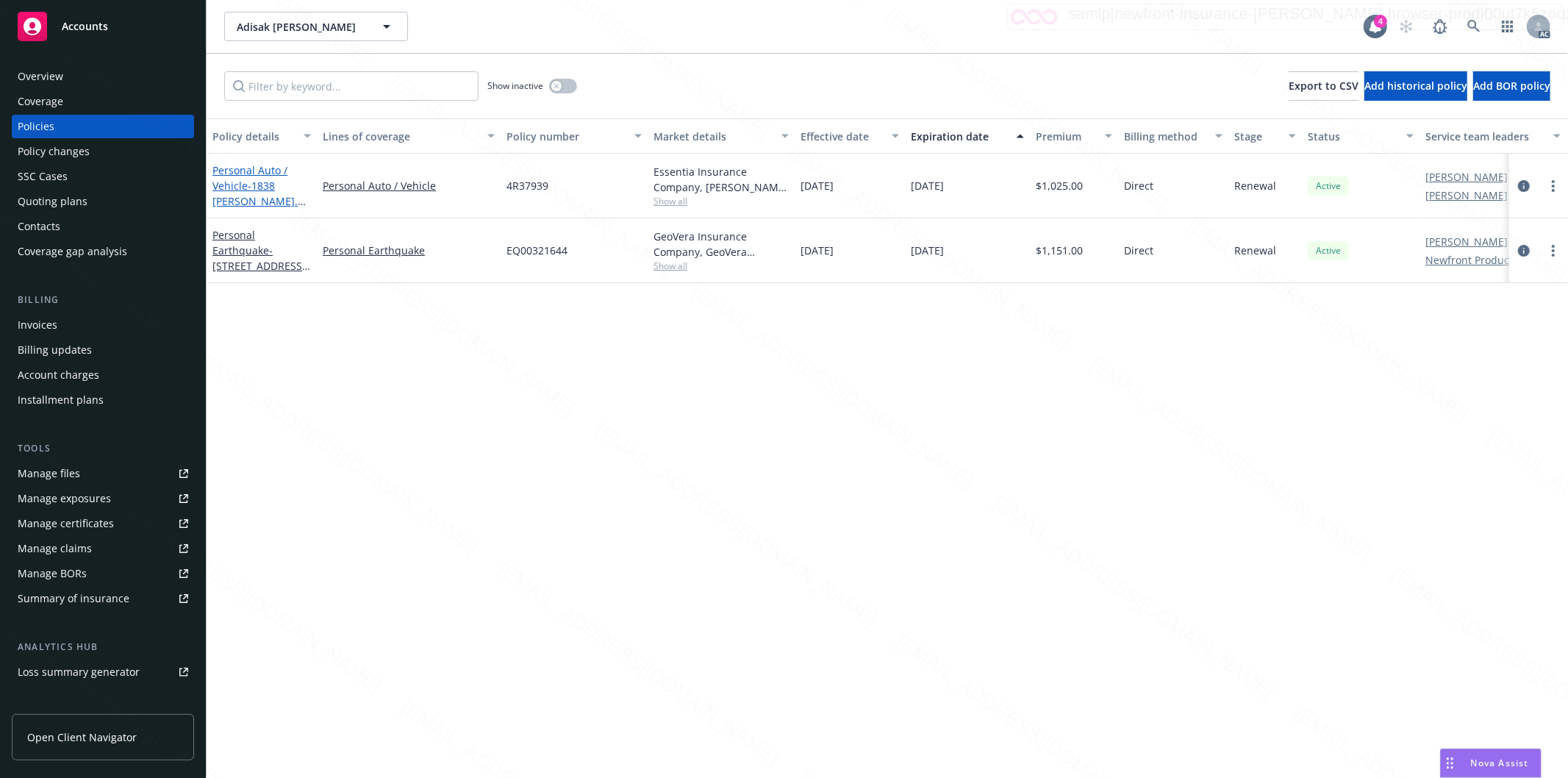
click at [246, 187] on span "- 1838 Erika Ct. Rowland Heights, CA 91748" at bounding box center [258, 209] width 93 height 61
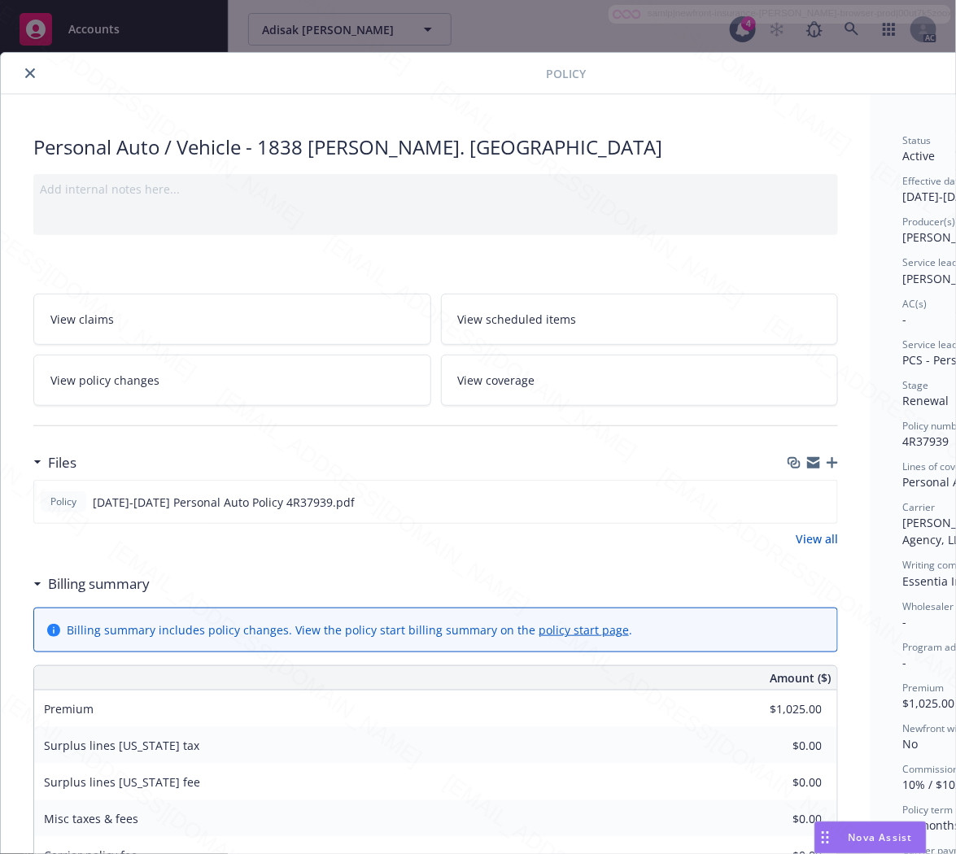
click at [134, 586] on h3 "Billing summary" at bounding box center [99, 584] width 102 height 21
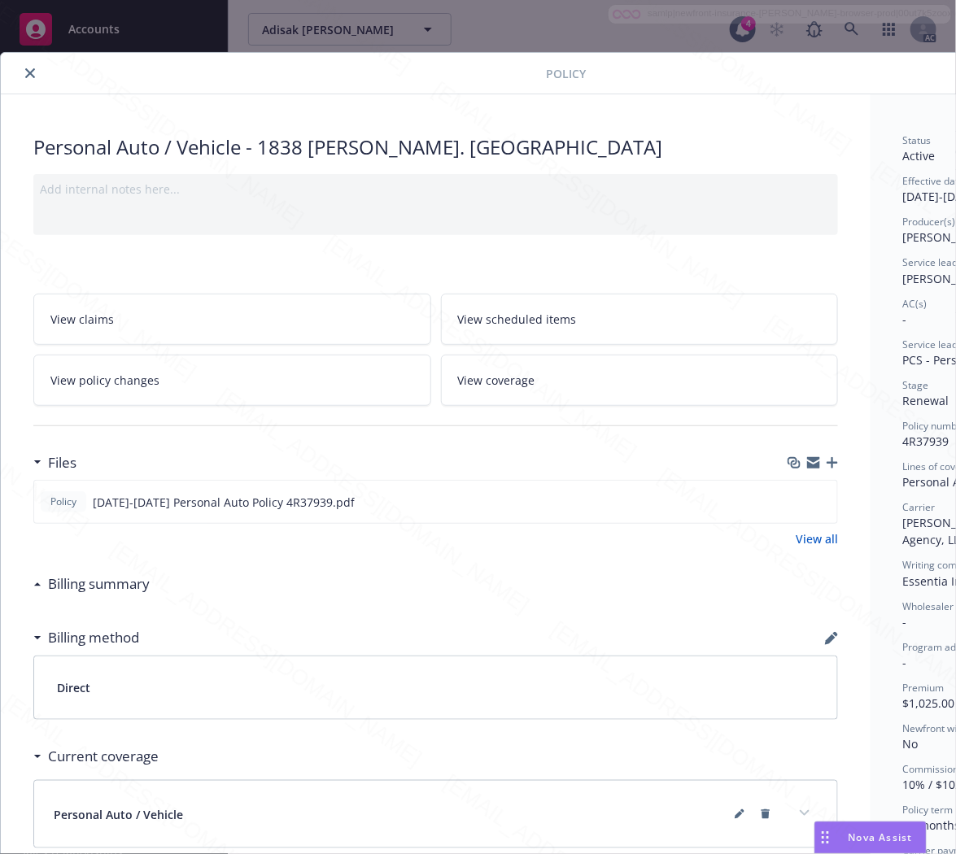
click at [807, 838] on div "Personal Auto / Vehicle" at bounding box center [435, 814] width 803 height 67
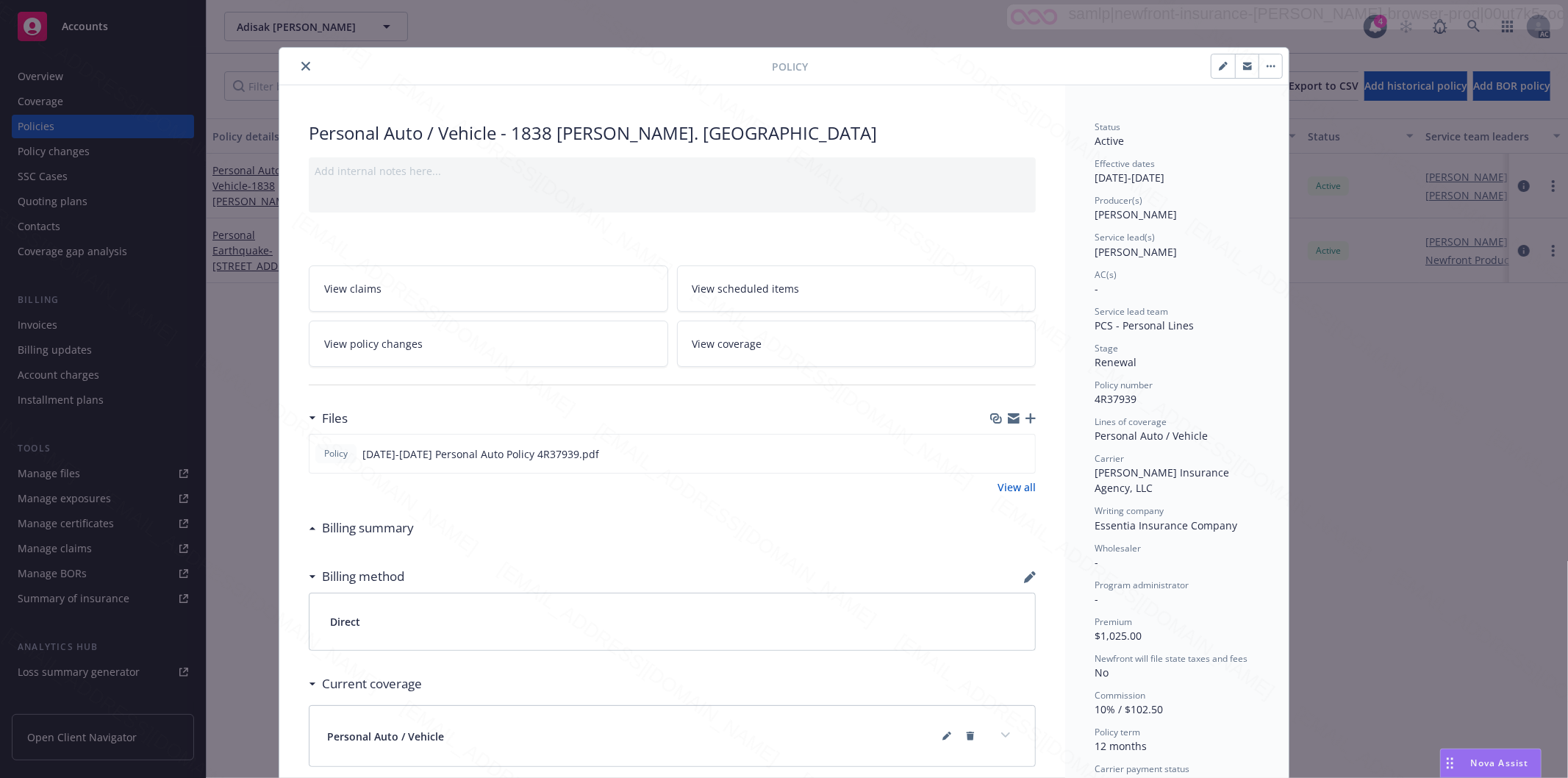
click at [302, 65] on icon "close" at bounding box center [306, 66] width 9 height 9
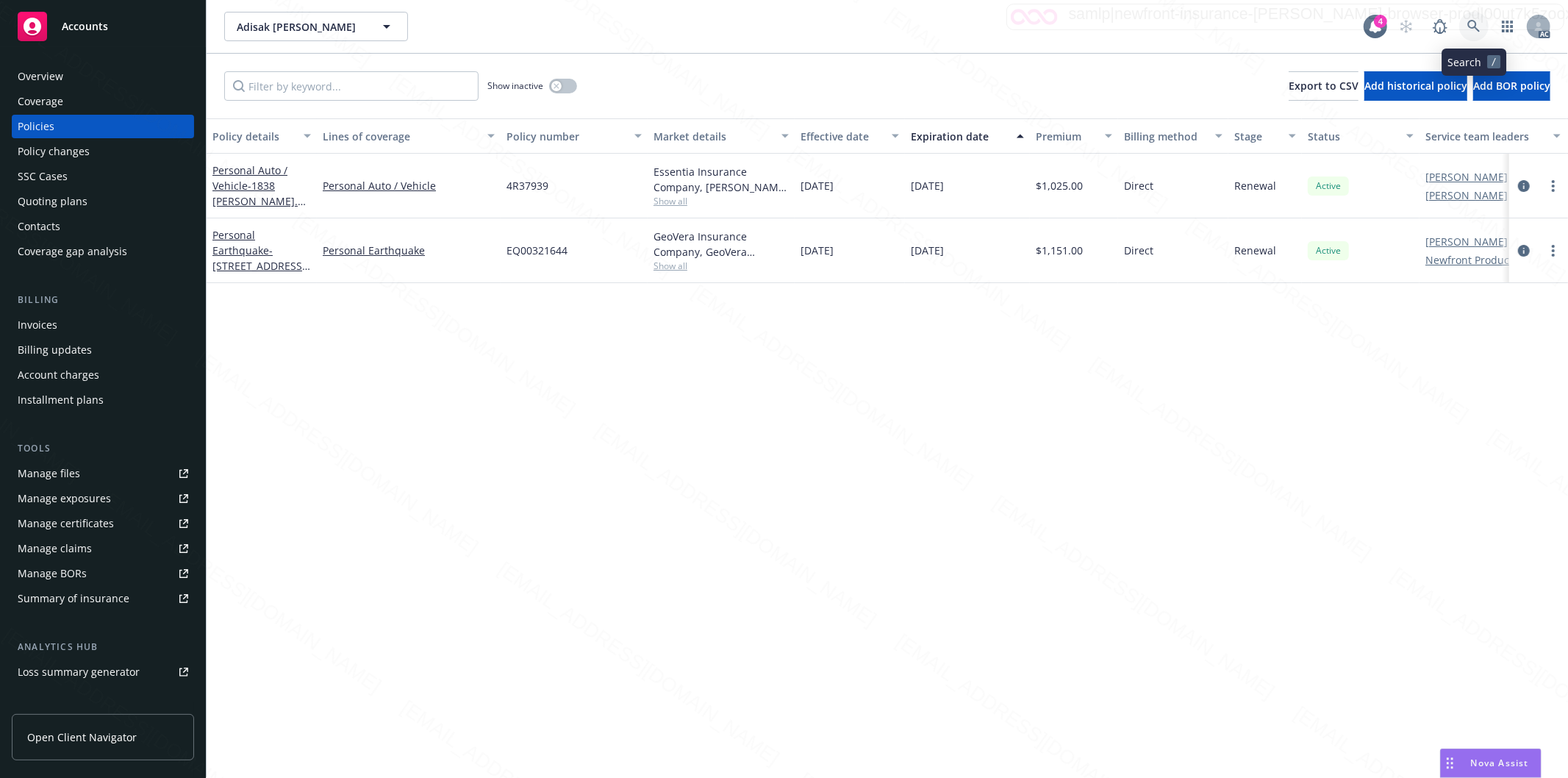
click at [863, 25] on icon at bounding box center [1474, 26] width 14 height 14
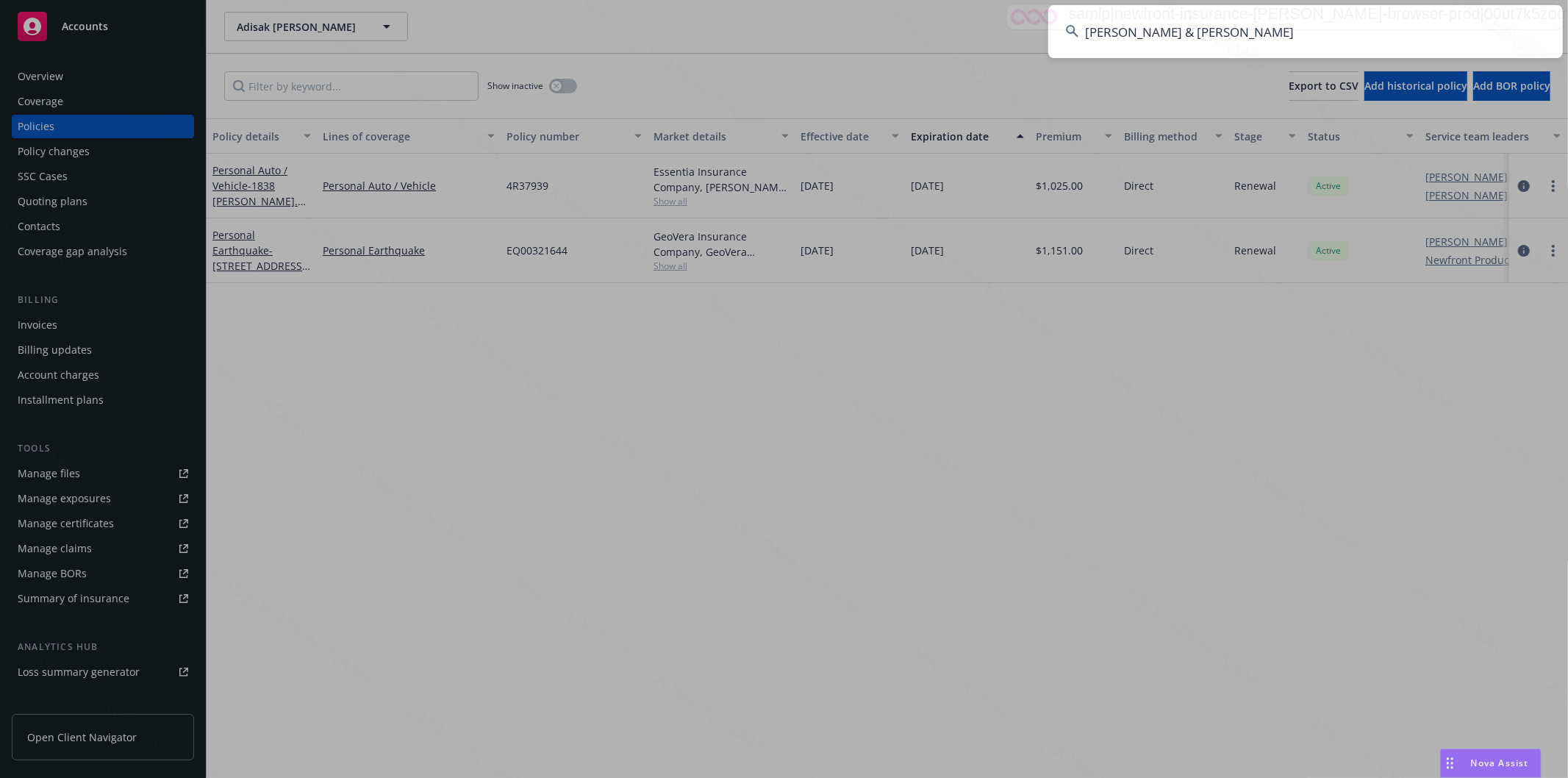
type input "Babaa, Hanaa & Marwan"
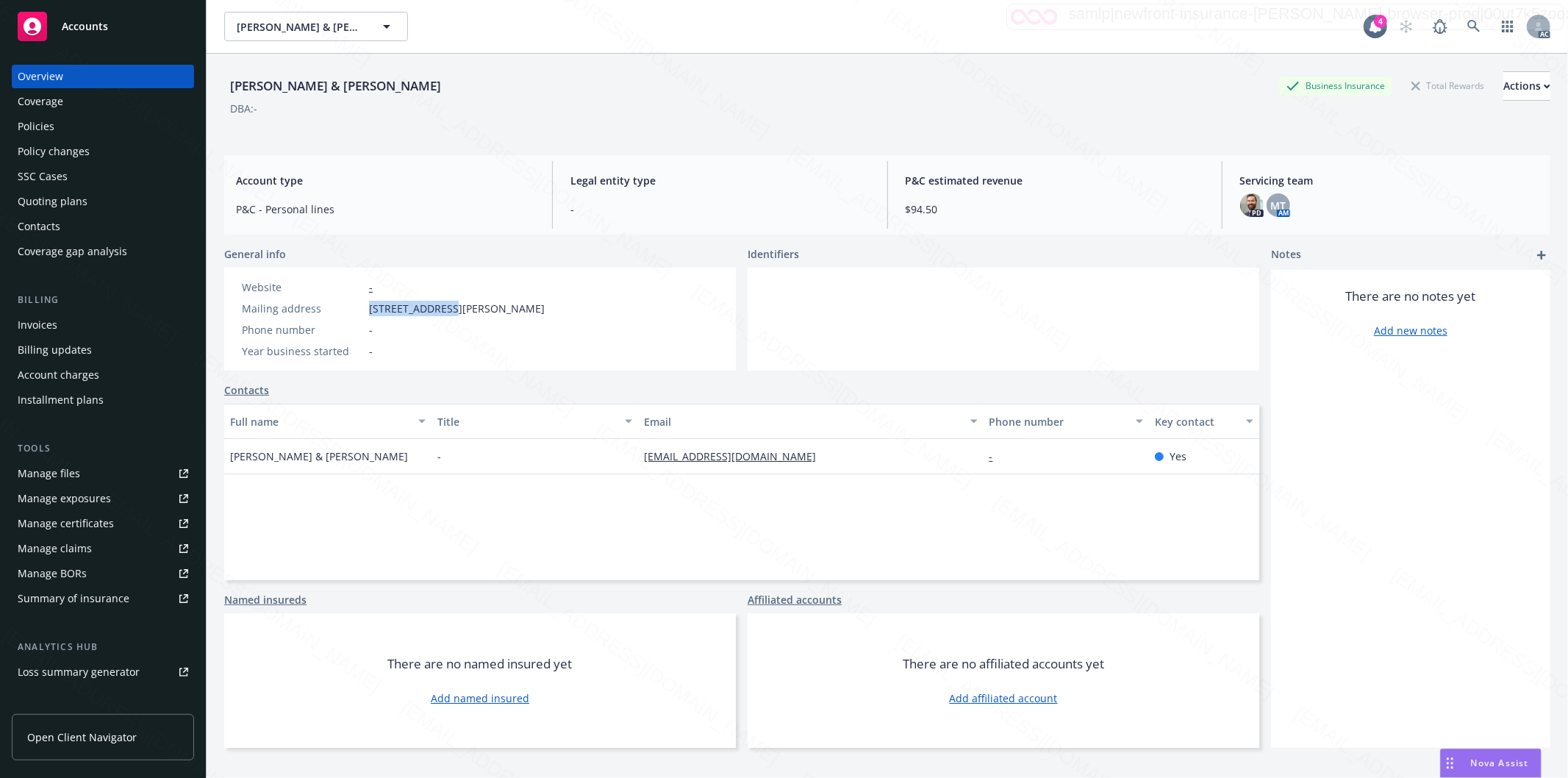
drag, startPoint x: 370, startPoint y: 313, endPoint x: 446, endPoint y: 309, distance: 76.1
click at [446, 309] on span "12226 Carver Ln, Artesia, CA, 90701" at bounding box center [456, 308] width 175 height 15
copy span "12226 Carver Ln"
click at [42, 124] on div "Policies" at bounding box center [36, 127] width 37 height 23
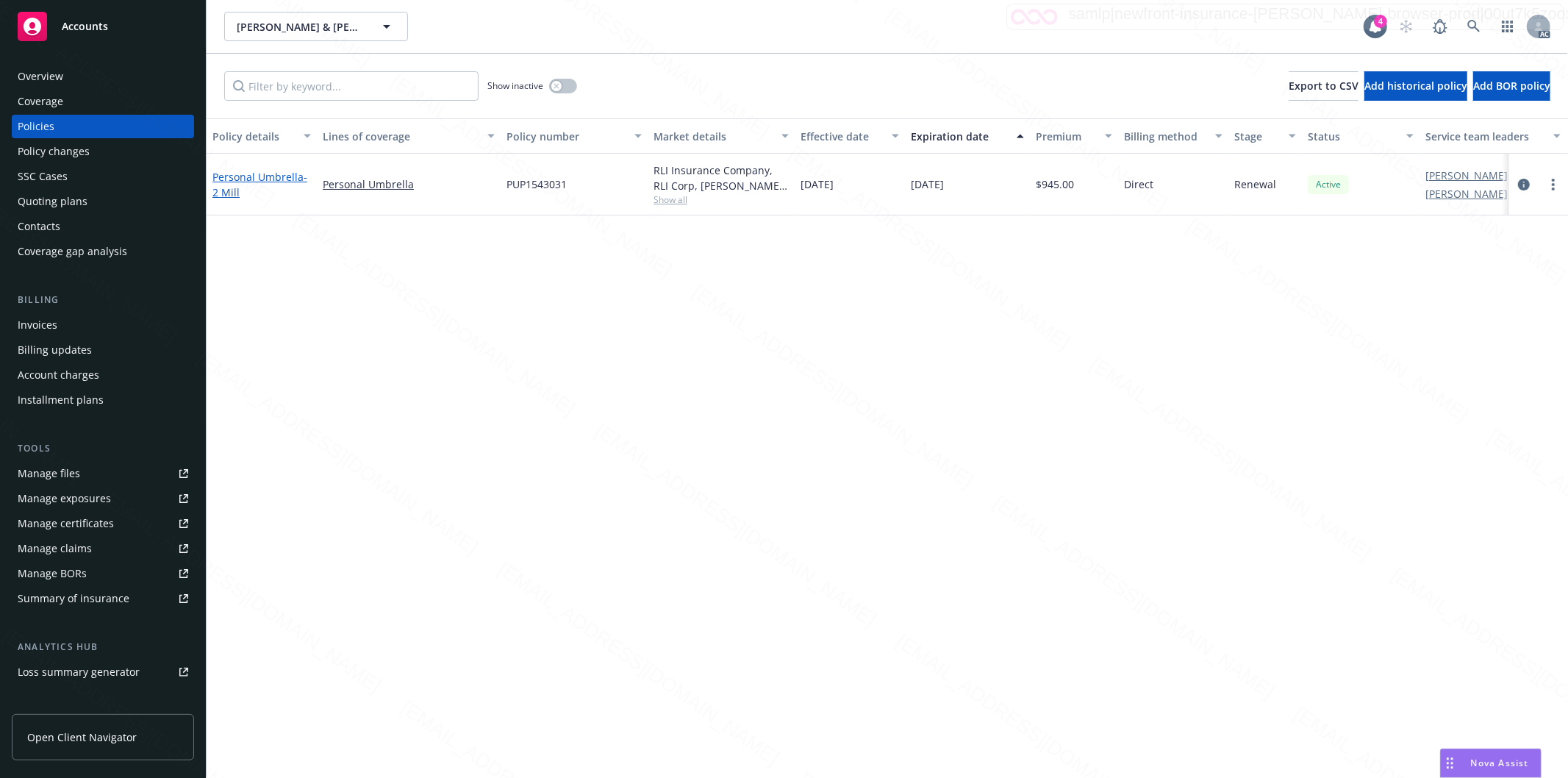
click at [261, 179] on link "Personal Umbrella - 2 Mill" at bounding box center [259, 184] width 95 height 30
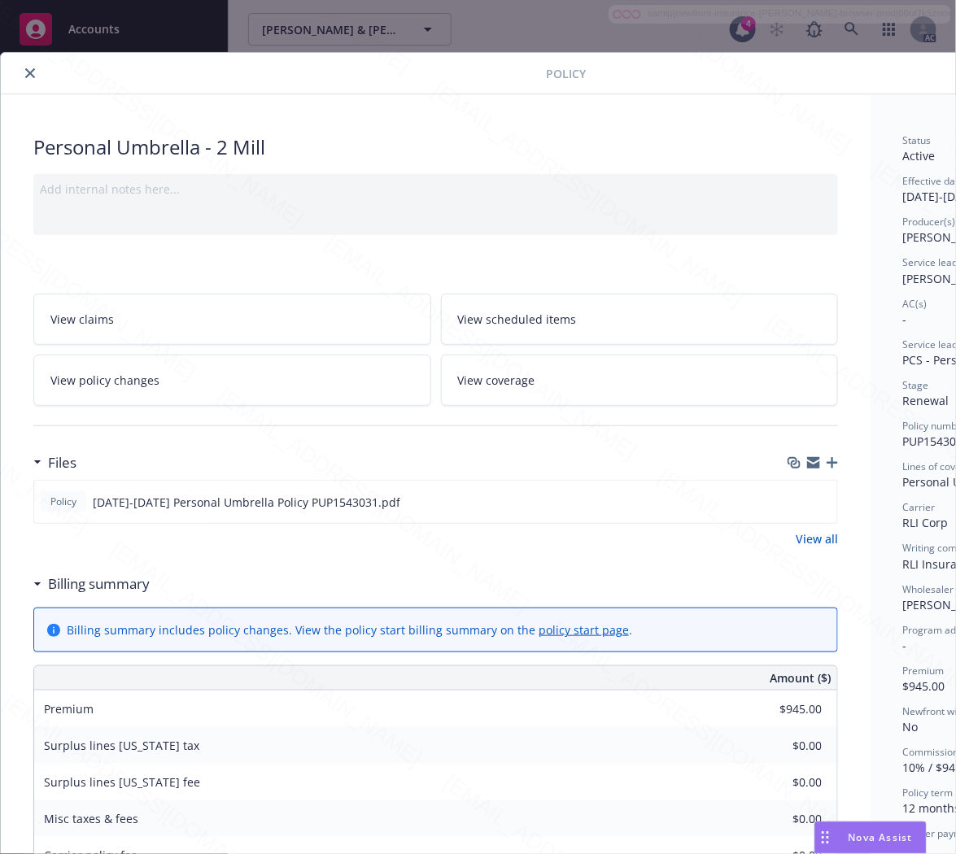
click at [94, 587] on h3 "Billing summary" at bounding box center [99, 584] width 102 height 21
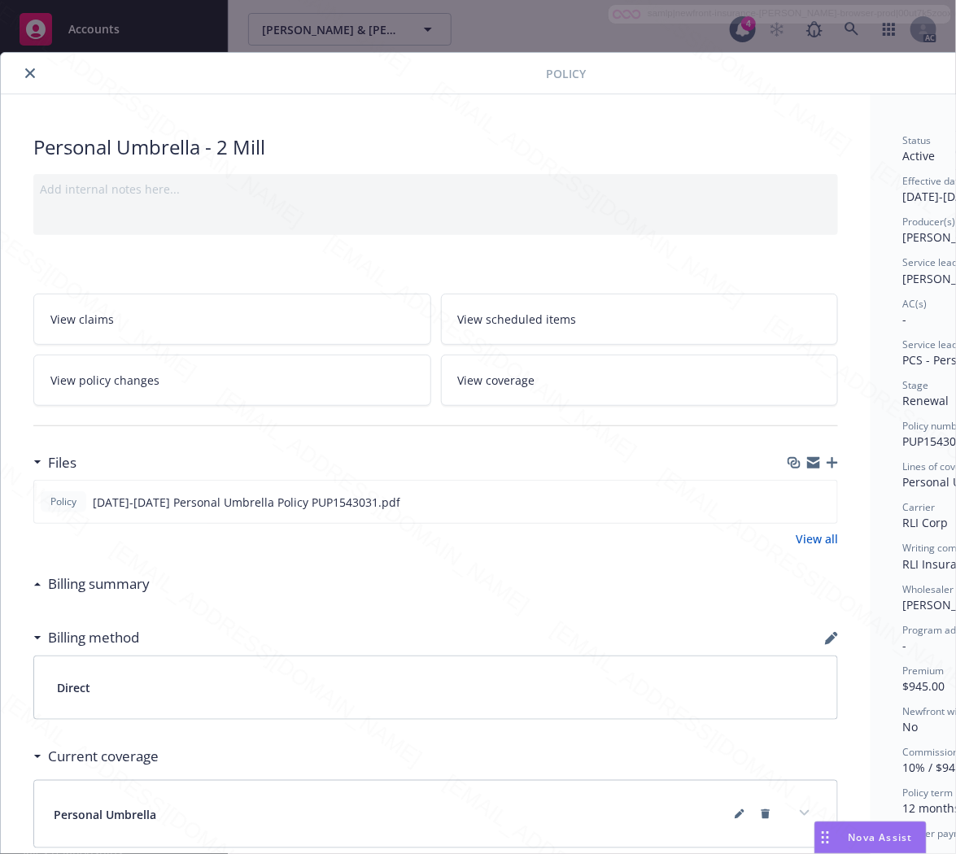
scroll to position [0, 176]
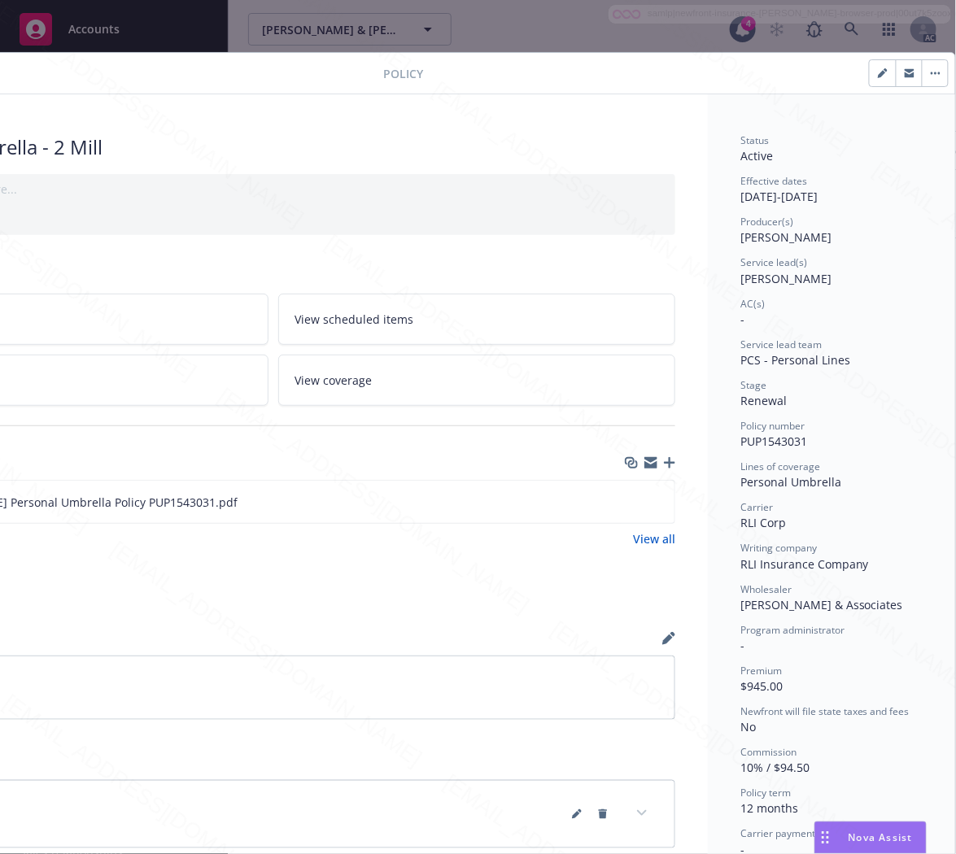
click at [775, 440] on span "PUP1543031" at bounding box center [773, 441] width 67 height 15
copy span "PUP1543031"
click at [626, 495] on icon "download file" at bounding box center [632, 501] width 13 height 13
click at [931, 72] on icon "button" at bounding box center [936, 73] width 10 height 3
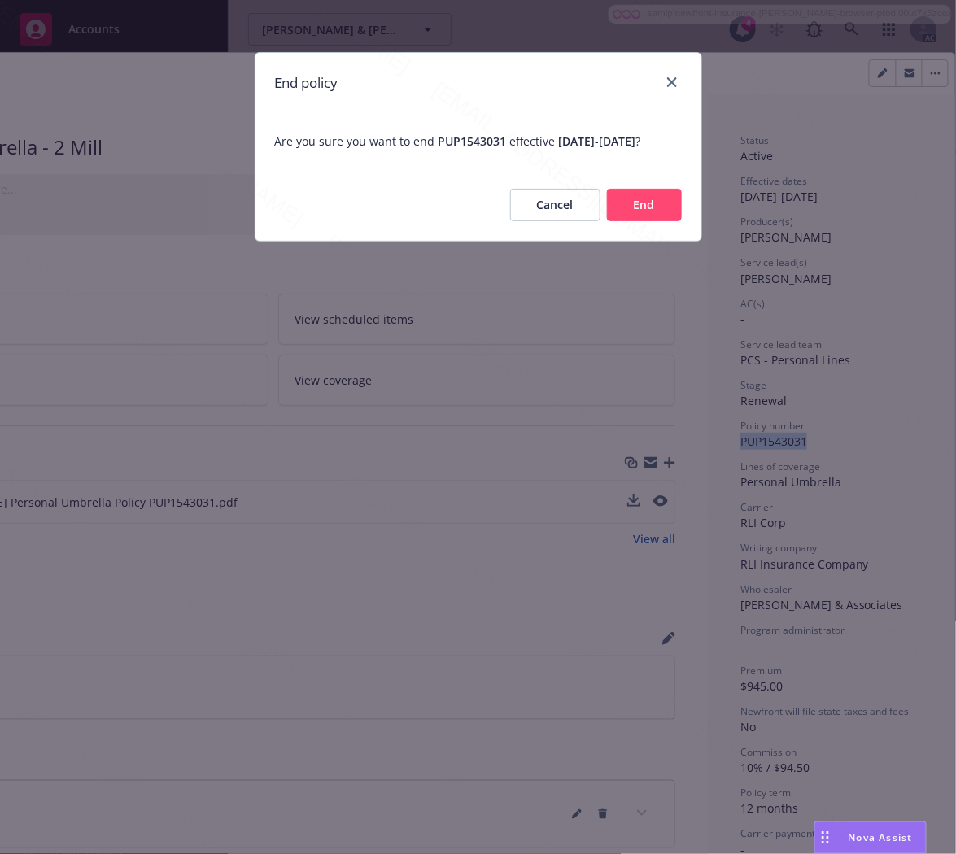
click at [662, 221] on button "End" at bounding box center [644, 205] width 75 height 33
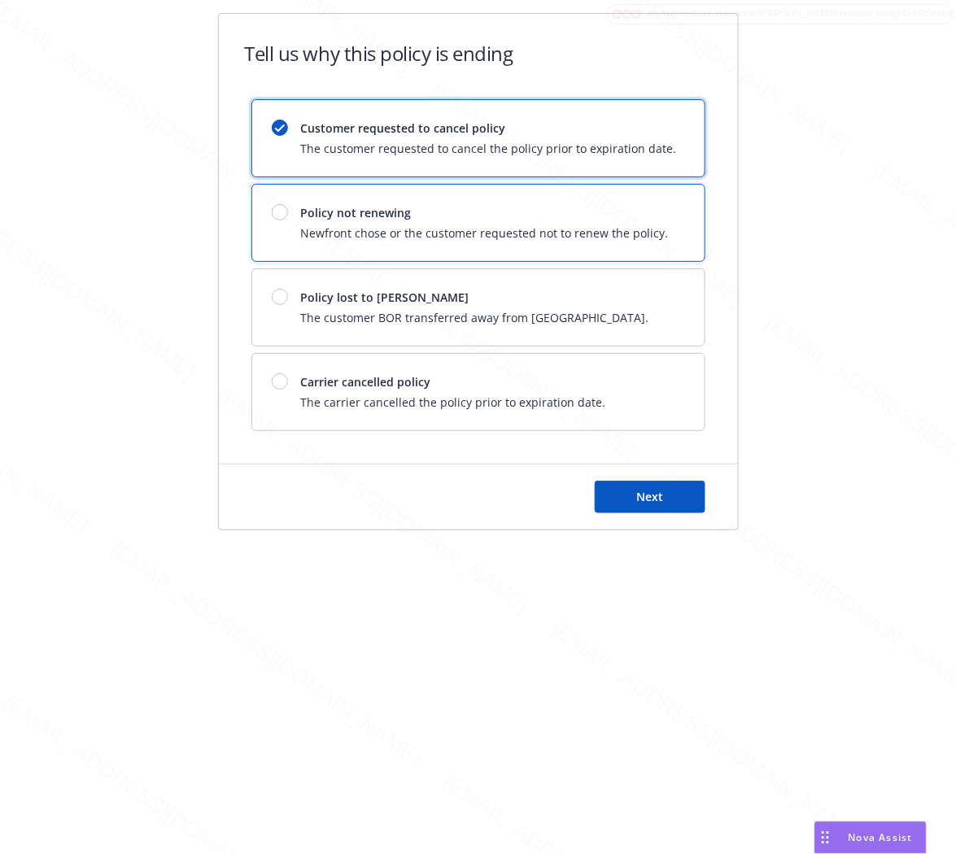
click at [662, 226] on div "Policy not renewing Newfront chose or the customer requested not to renew the p…" at bounding box center [478, 223] width 452 height 76
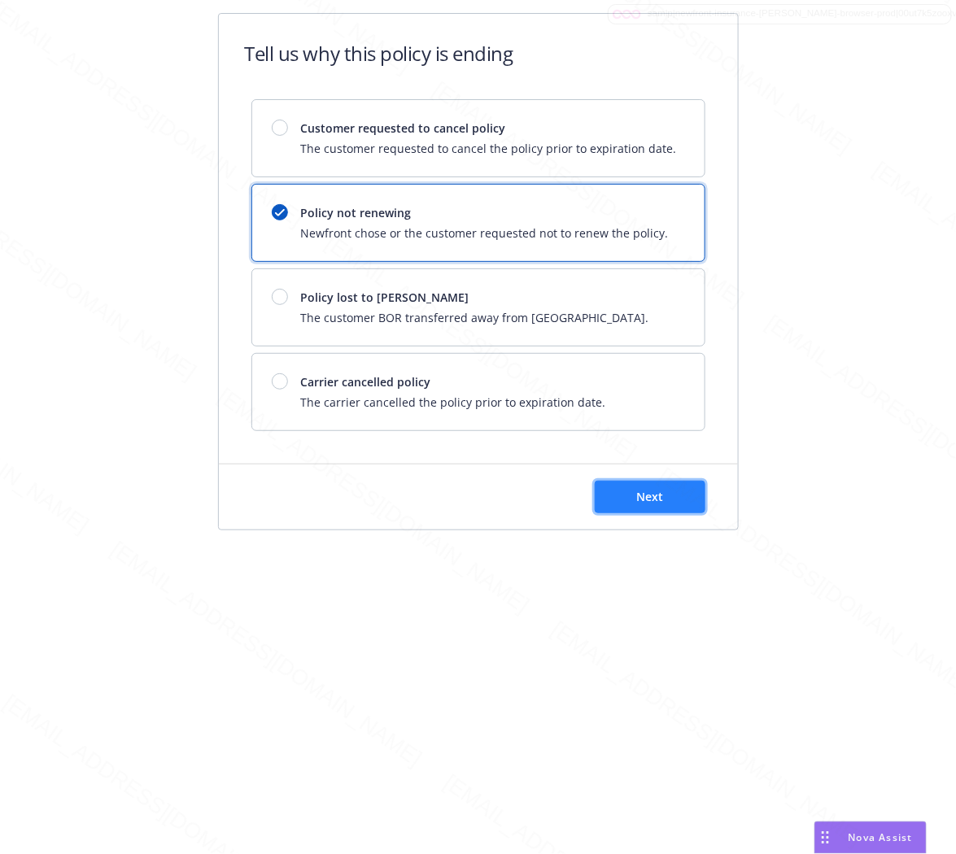
click at [652, 488] on button "Next" at bounding box center [650, 497] width 111 height 33
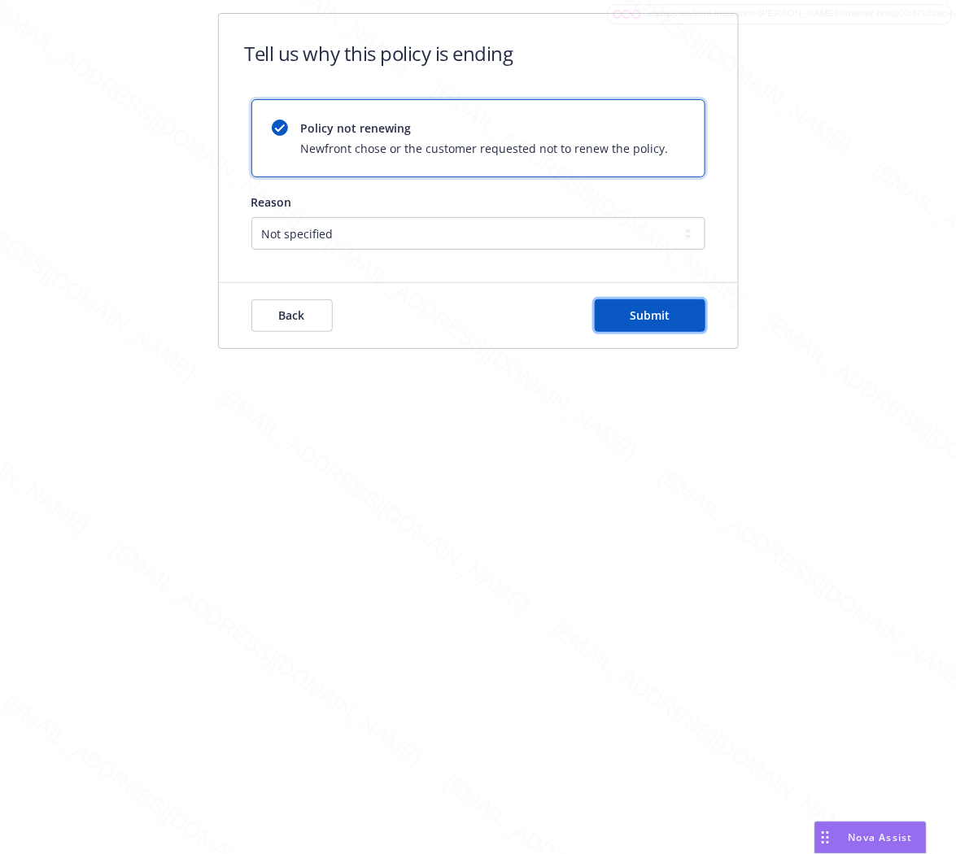
click at [688, 319] on button "Submit" at bounding box center [650, 315] width 111 height 33
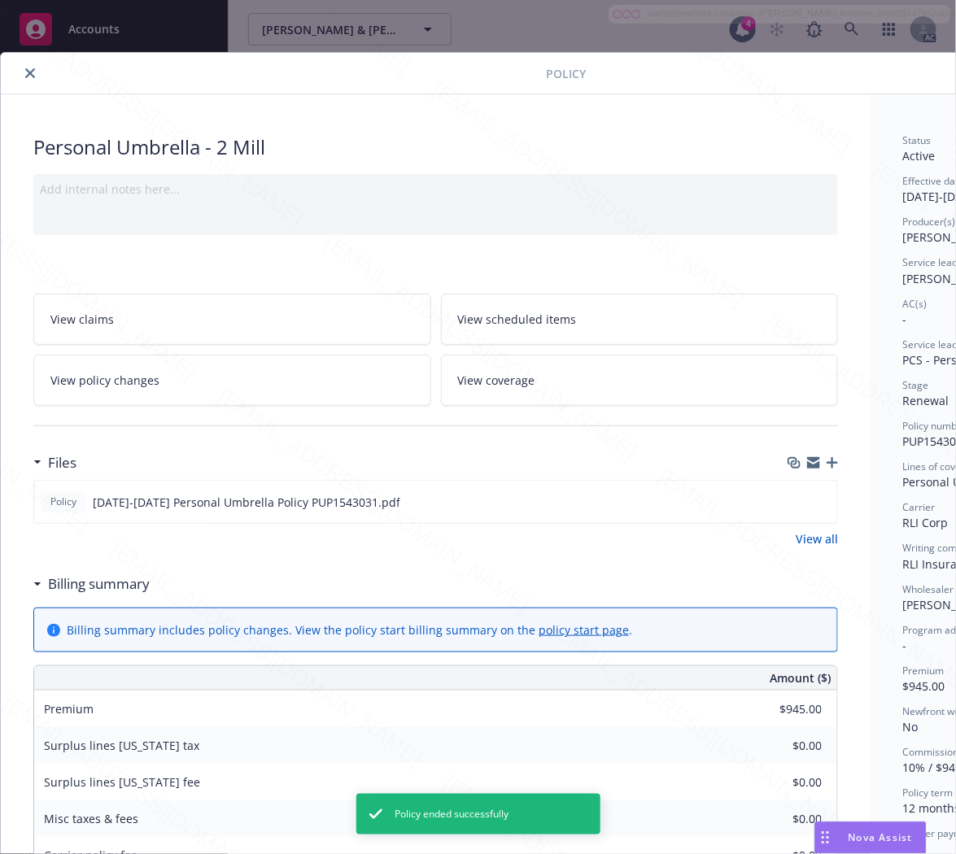
scroll to position [49, 0]
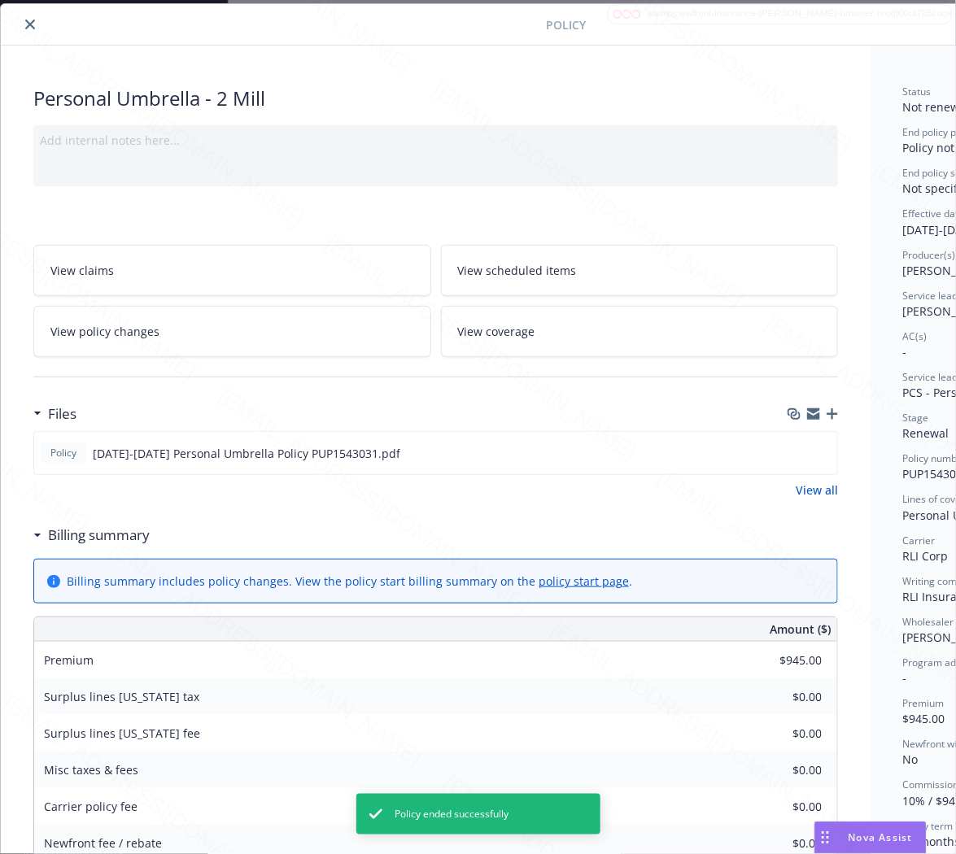
click at [29, 28] on icon "close" at bounding box center [30, 25] width 10 height 10
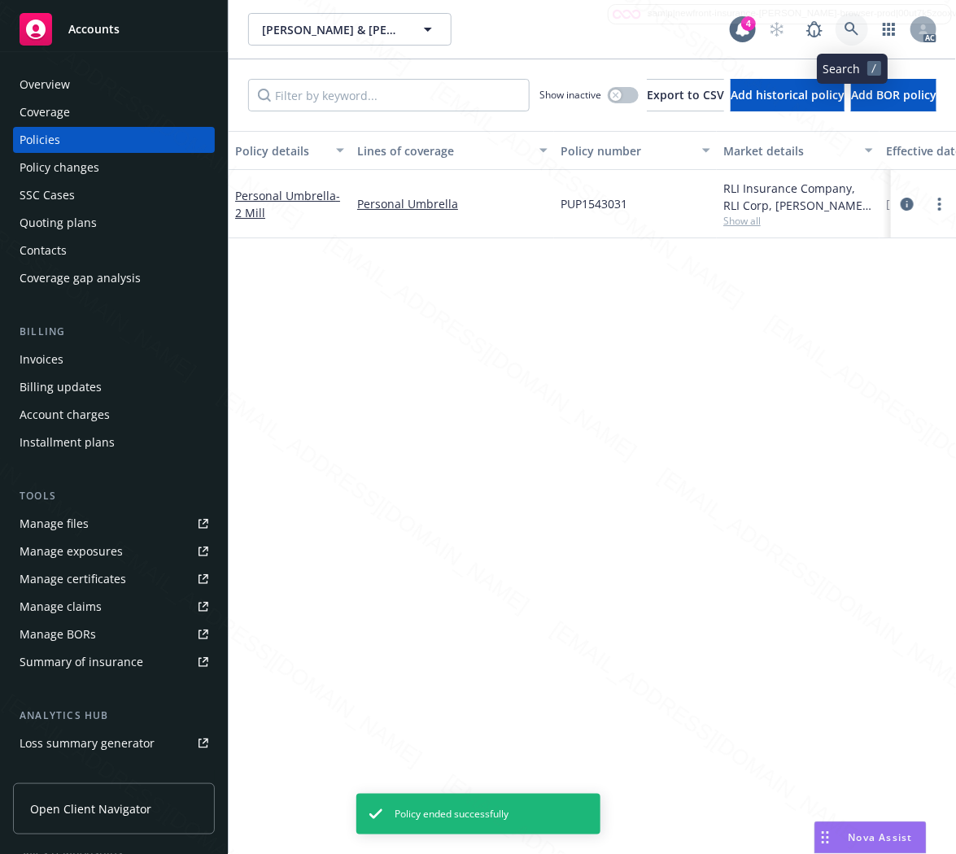
click at [857, 27] on icon at bounding box center [851, 29] width 15 height 15
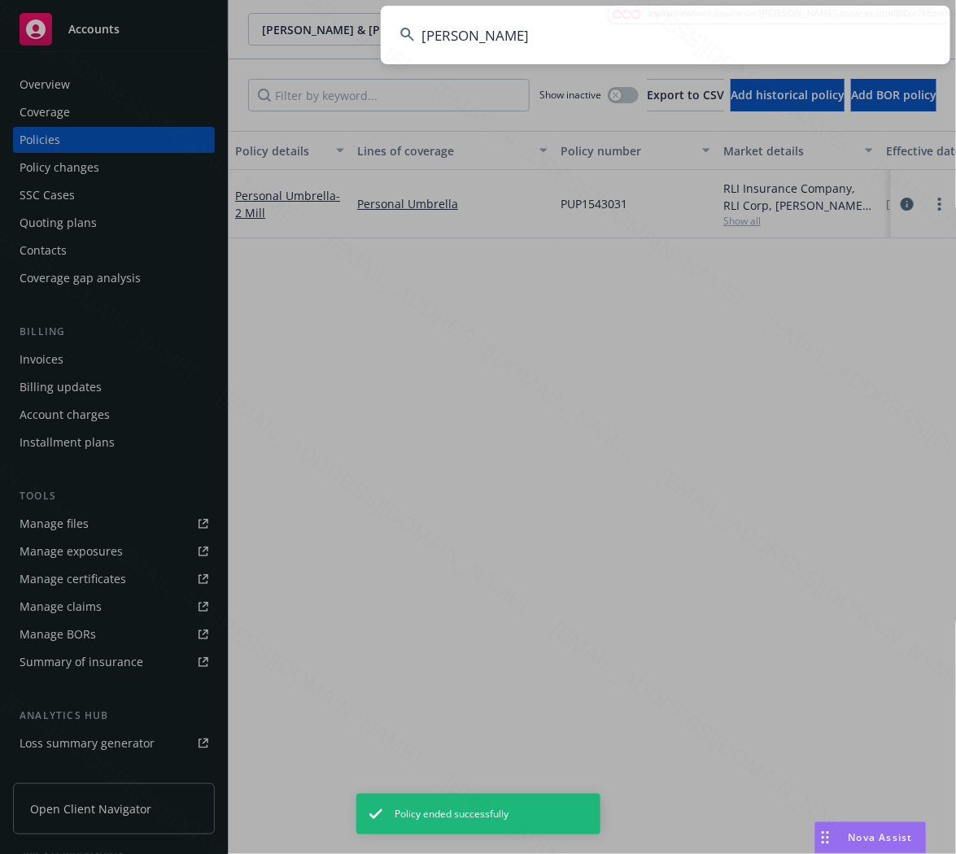
type input "[PERSON_NAME]"
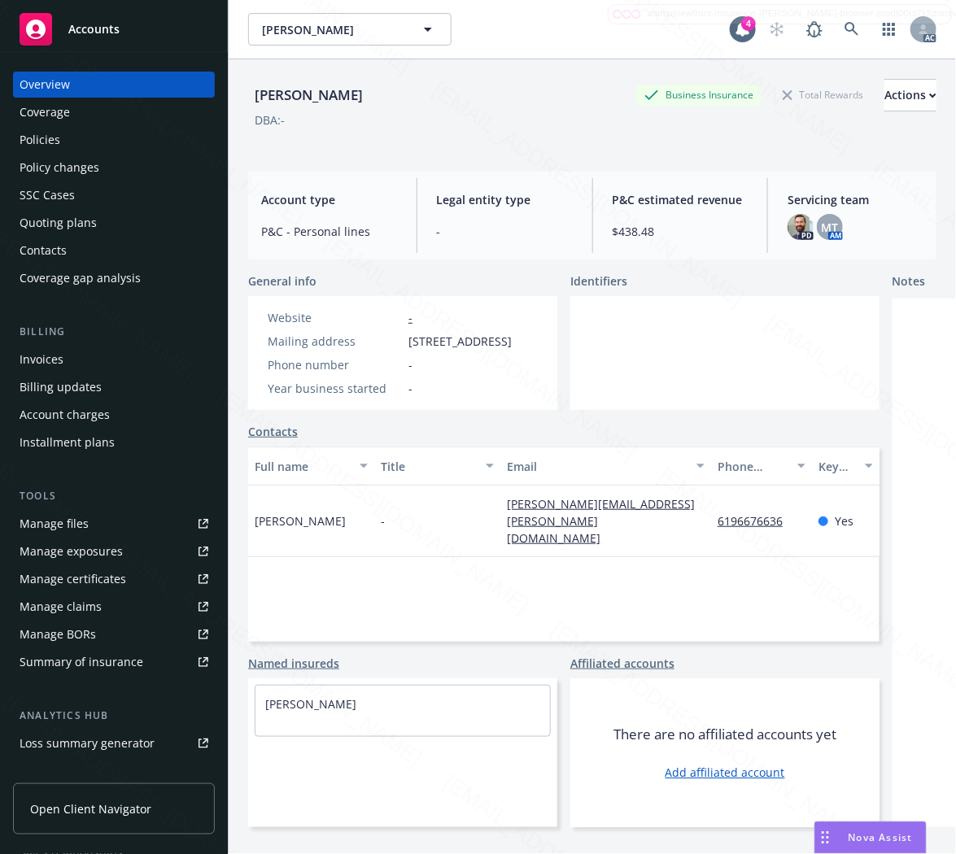
click at [68, 133] on div "Policies" at bounding box center [114, 140] width 189 height 26
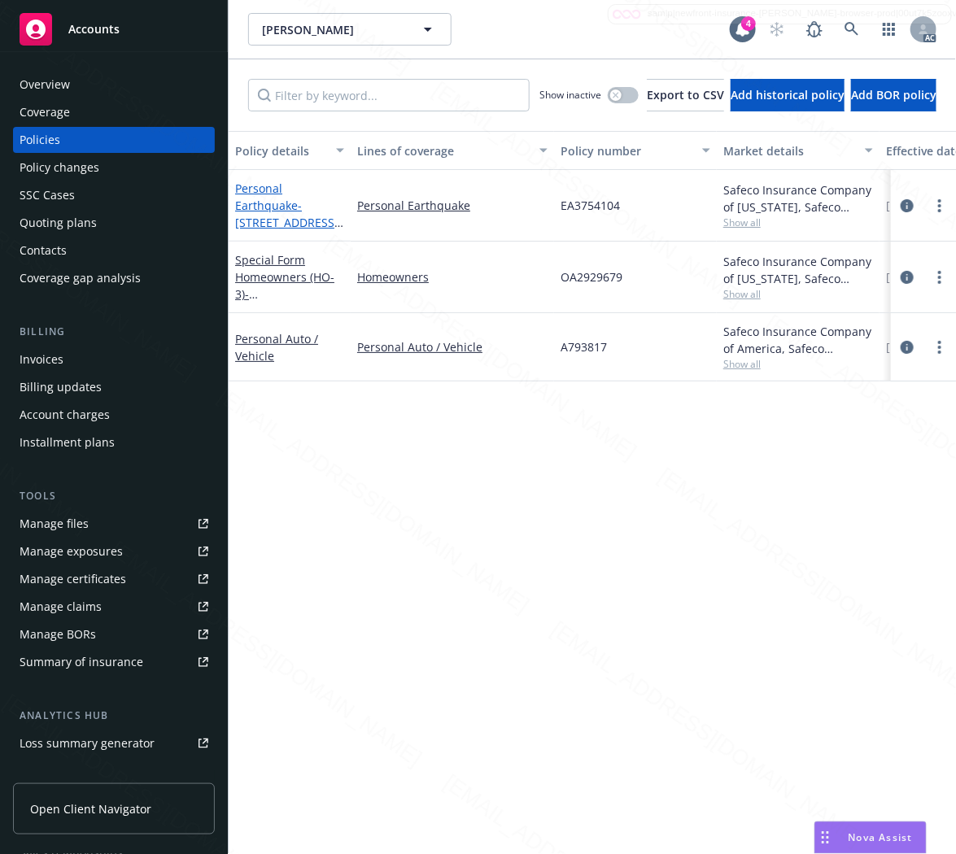
click at [264, 214] on span "- [STREET_ADDRESS][PERSON_NAME]" at bounding box center [289, 223] width 108 height 50
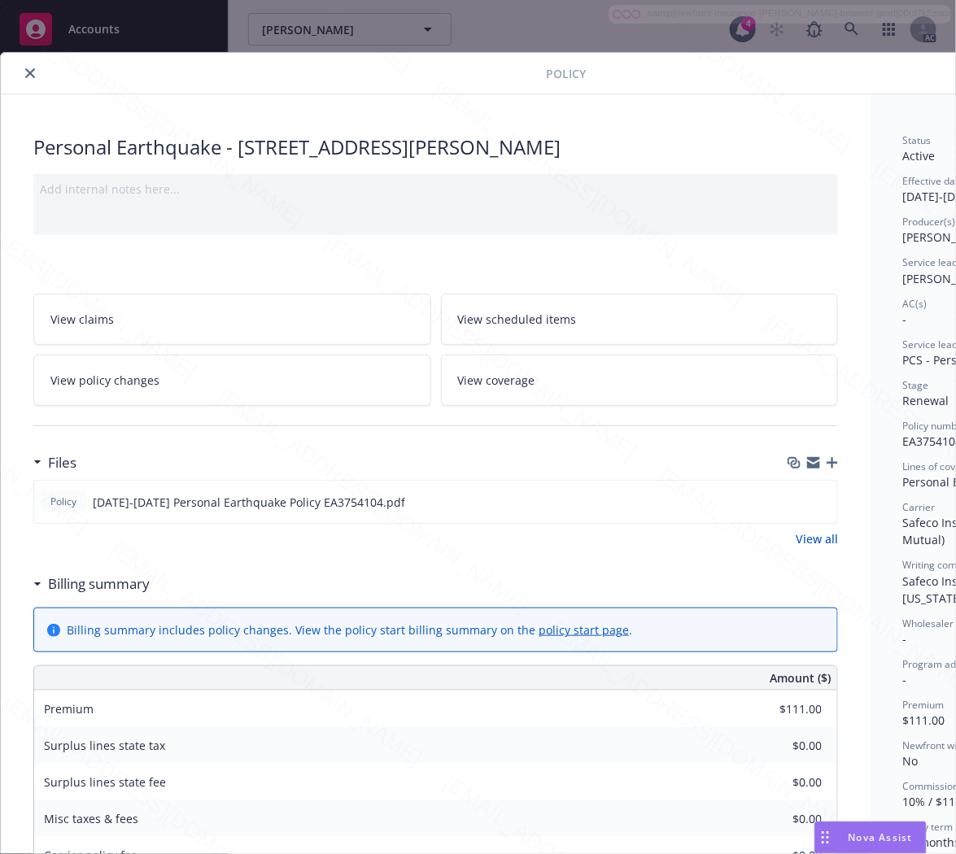
click at [128, 584] on h3 "Billing summary" at bounding box center [99, 584] width 102 height 21
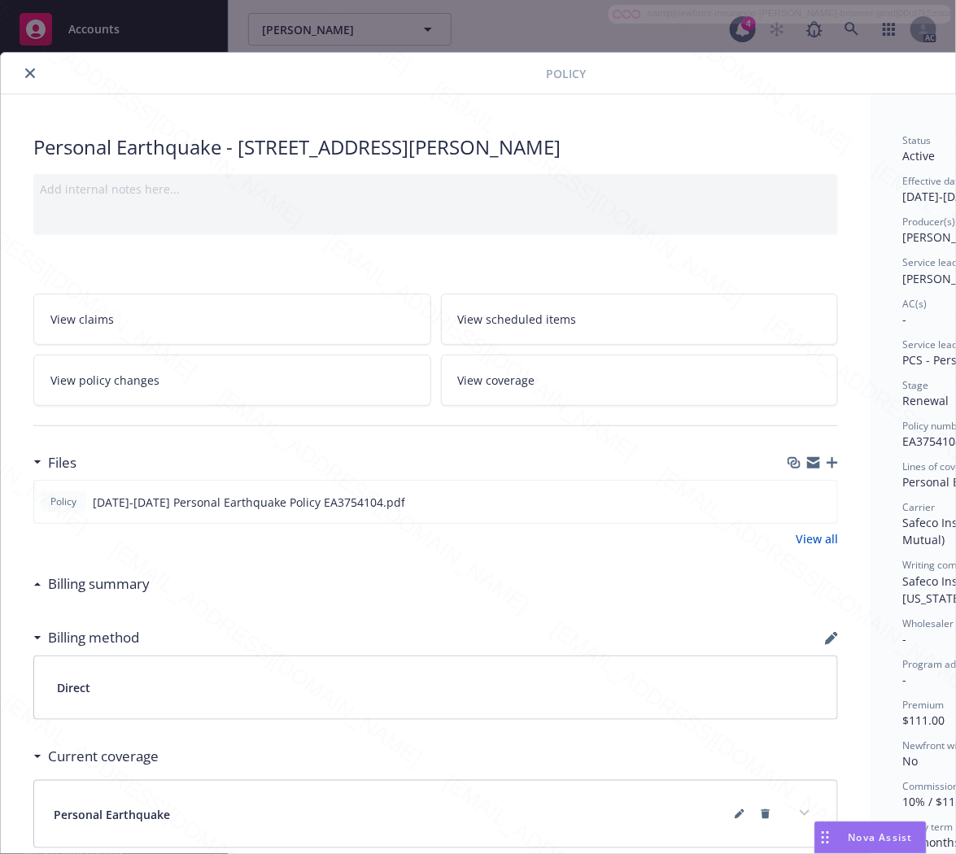
scroll to position [0, 176]
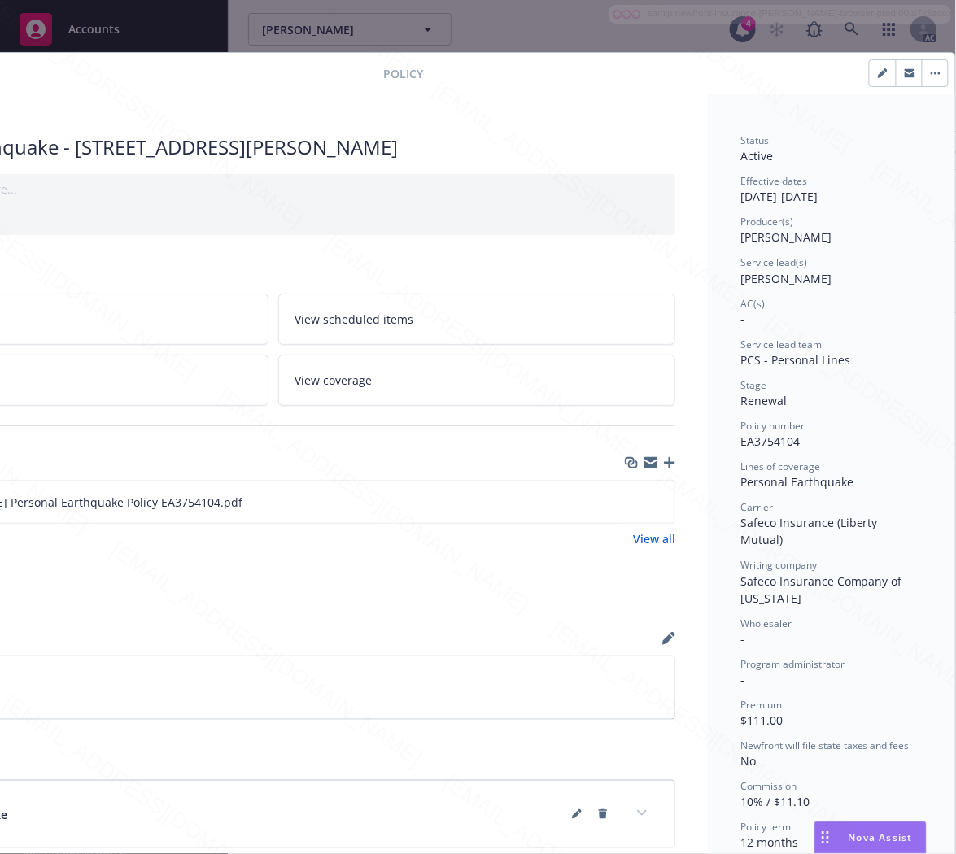
click at [773, 442] on span "EA3754104" at bounding box center [769, 441] width 59 height 15
copy span "EA3754104"
drag, startPoint x: 844, startPoint y: 480, endPoint x: 722, endPoint y: 482, distance: 122.0
click at [722, 482] on div "Status Active Effective dates 11/05/2024 - 11/05/2025 Producer(s) Kelsey Malone…" at bounding box center [831, 587] width 247 height 987
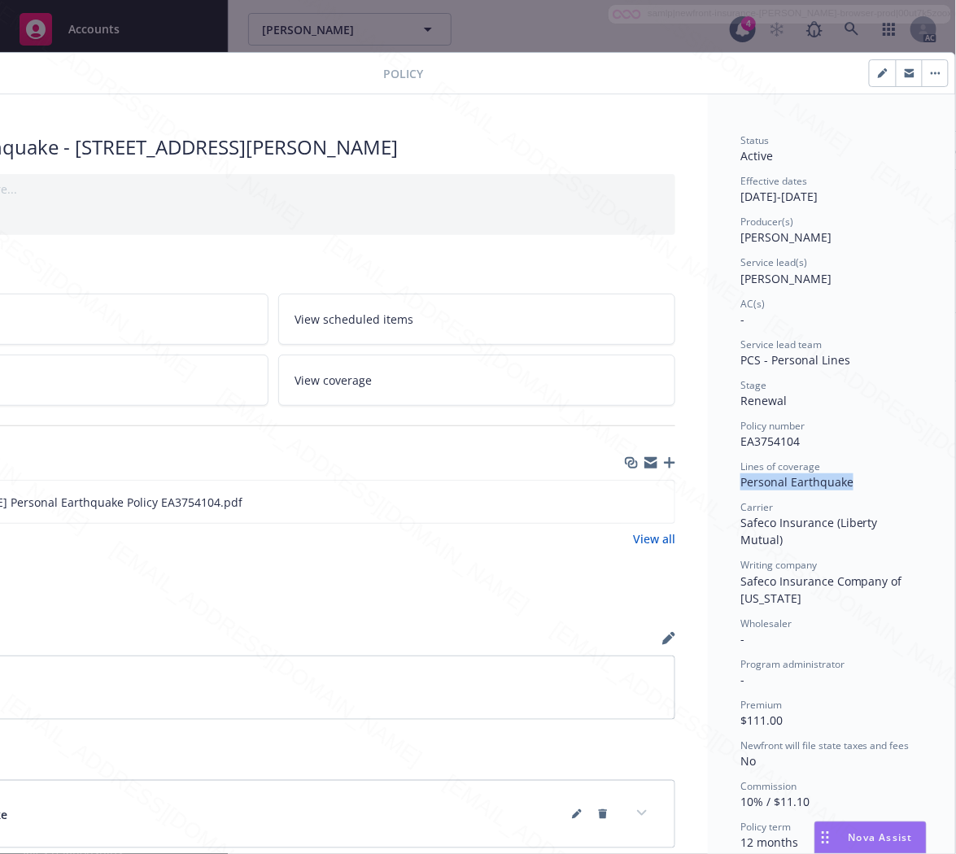
copy span "Personal Earthquake"
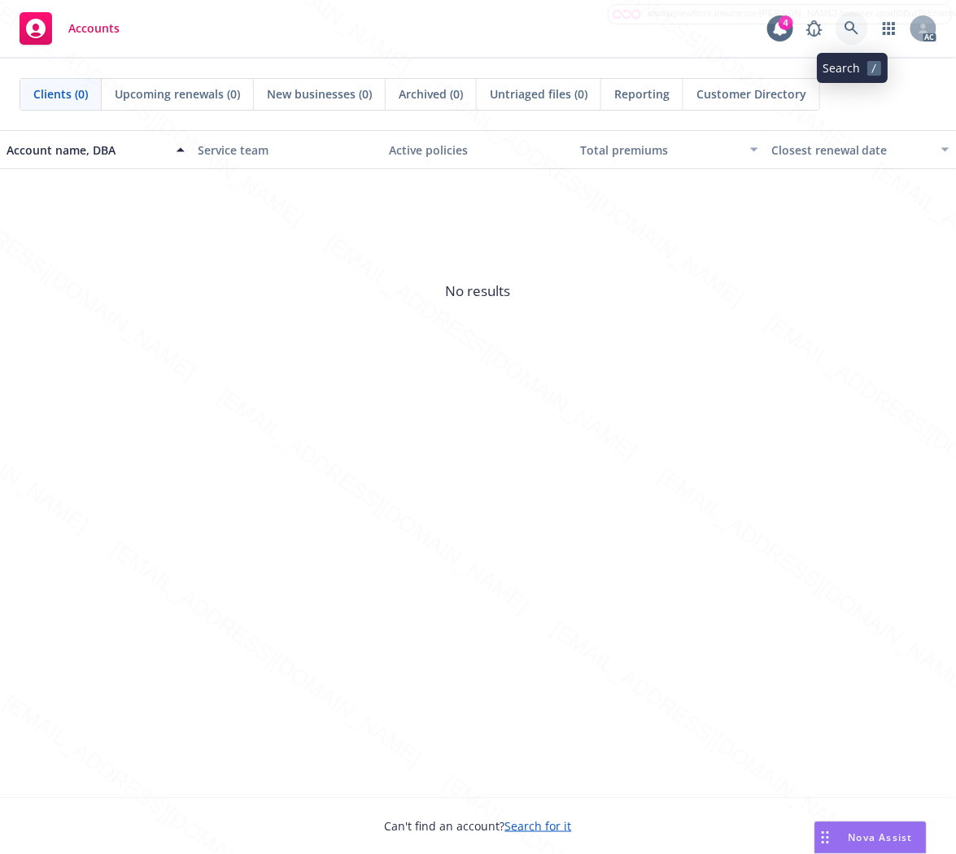
click at [849, 28] on icon at bounding box center [851, 28] width 15 height 15
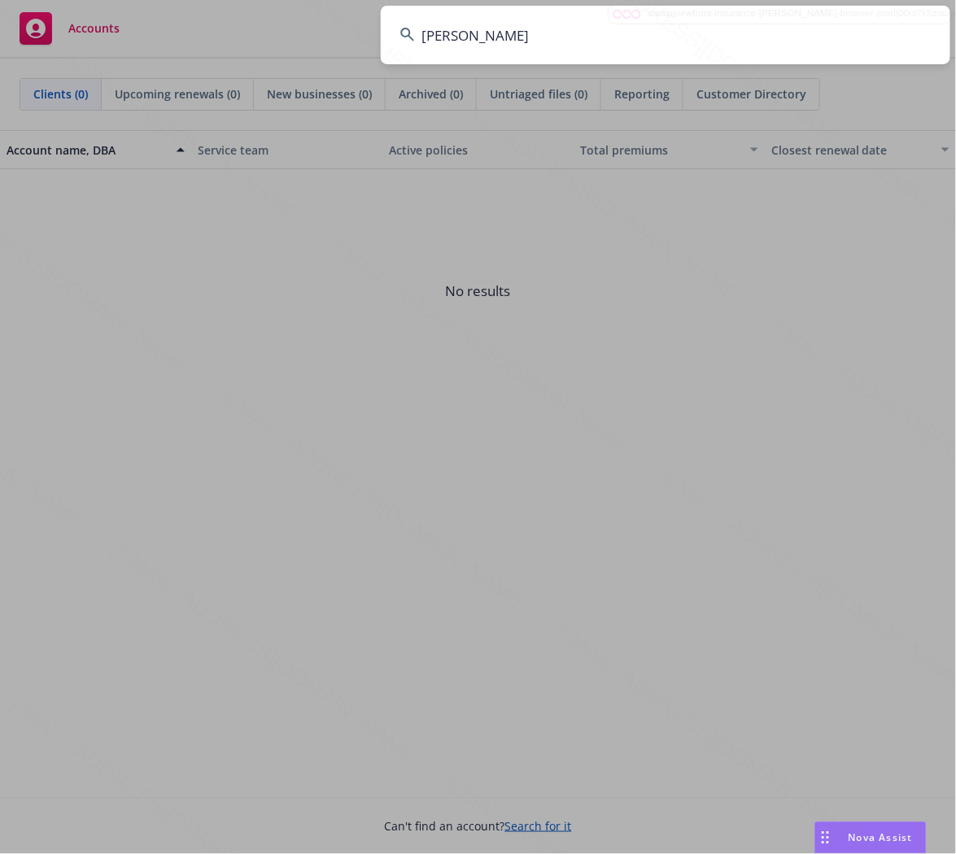
type input "[PERSON_NAME]"
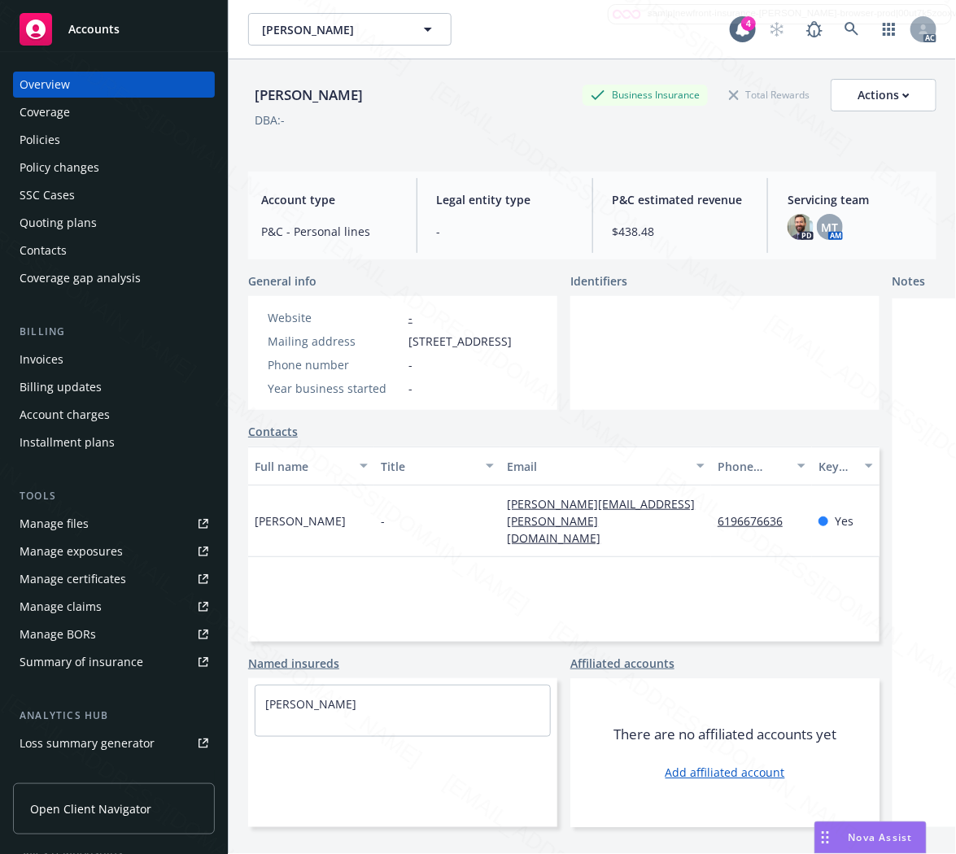
click at [67, 142] on div "Policies" at bounding box center [114, 140] width 189 height 26
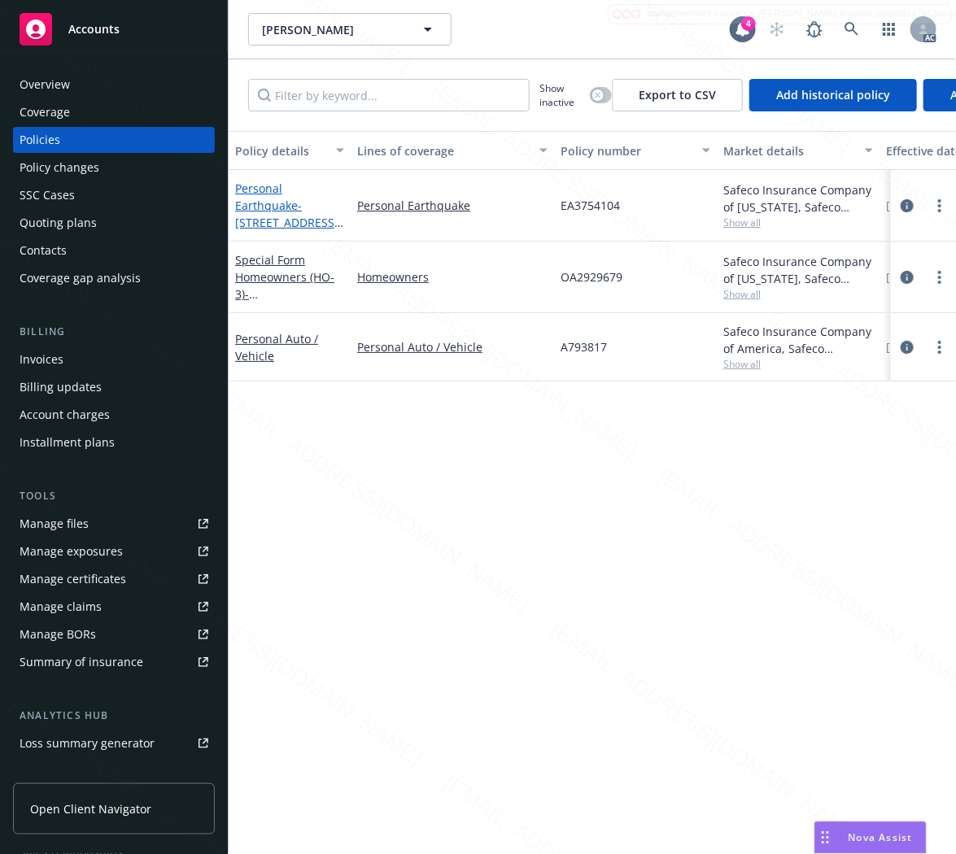
click at [298, 204] on span "- [STREET_ADDRESS][PERSON_NAME]" at bounding box center [289, 223] width 108 height 50
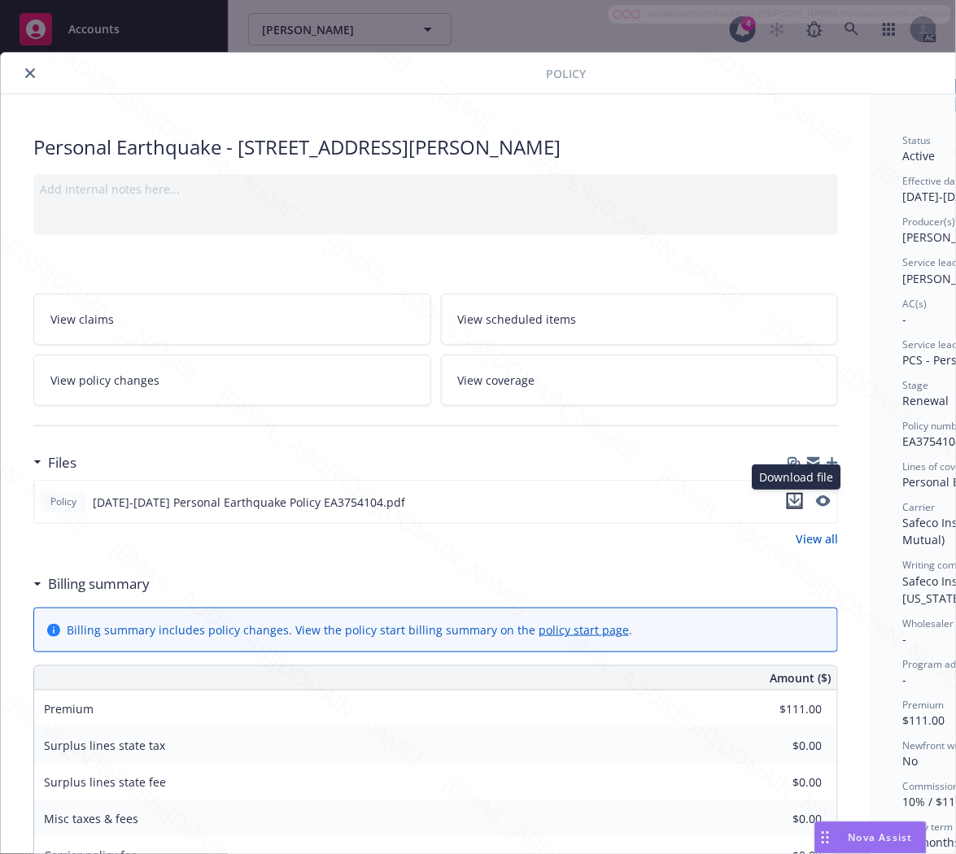
click at [798, 499] on icon "download file" at bounding box center [794, 501] width 13 height 13
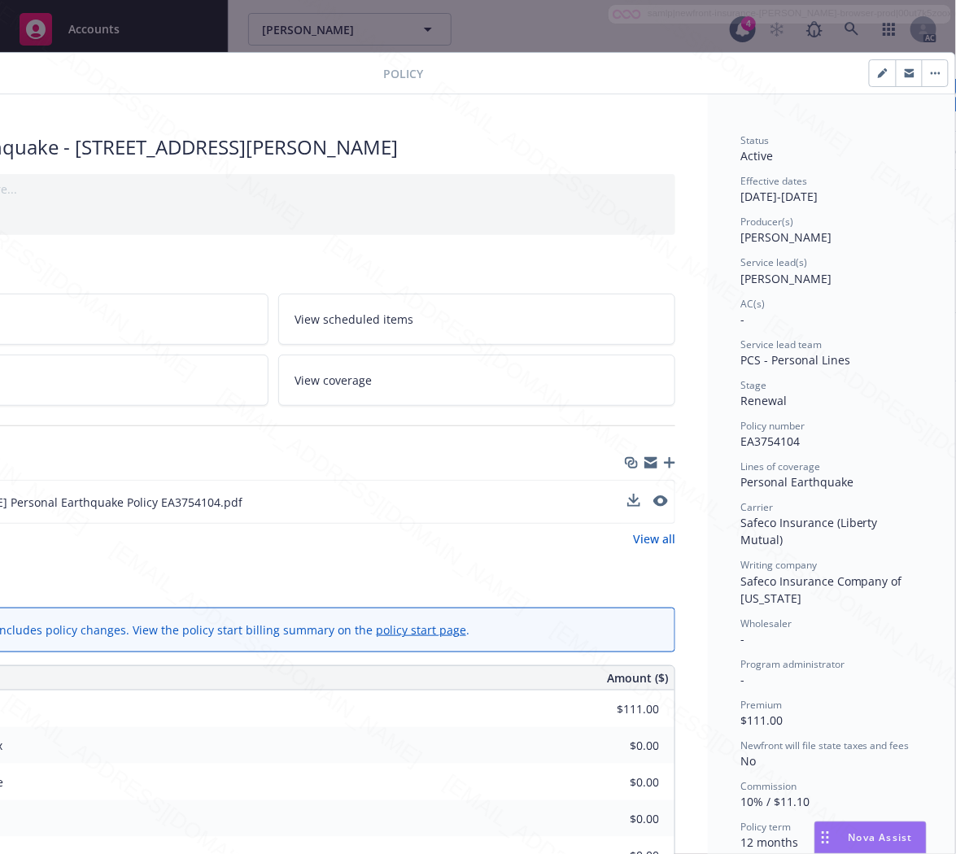
click at [931, 74] on icon "button" at bounding box center [936, 73] width 10 height 3
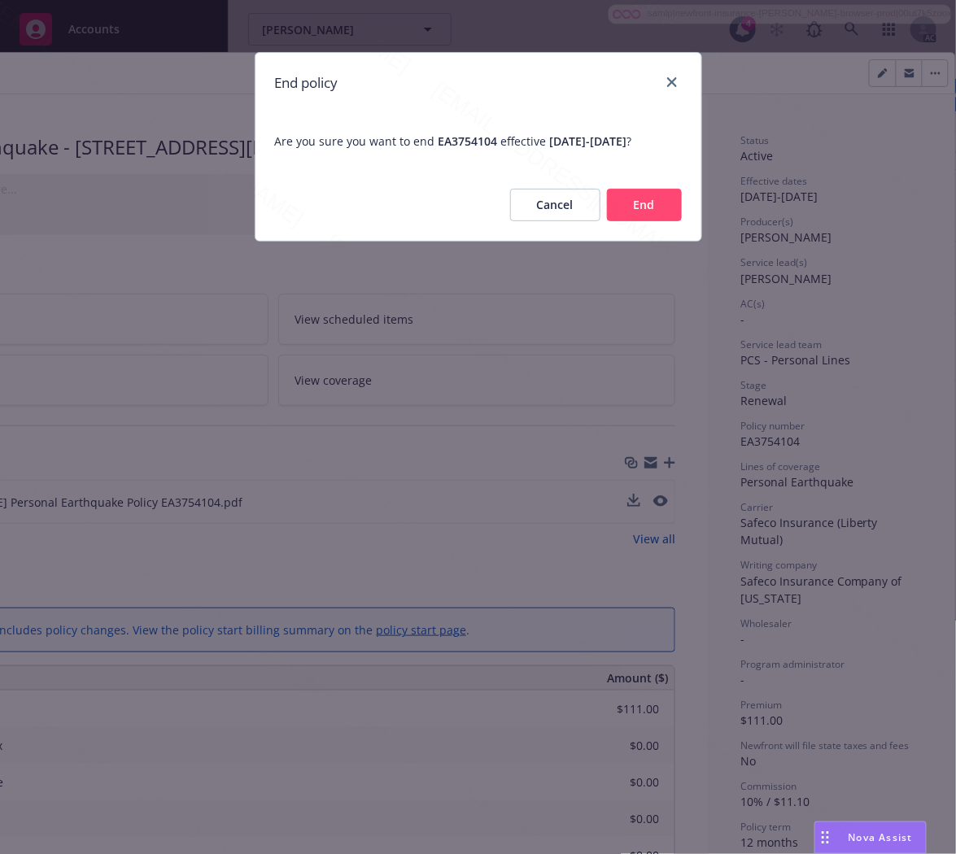
click at [664, 208] on button "End" at bounding box center [644, 205] width 75 height 33
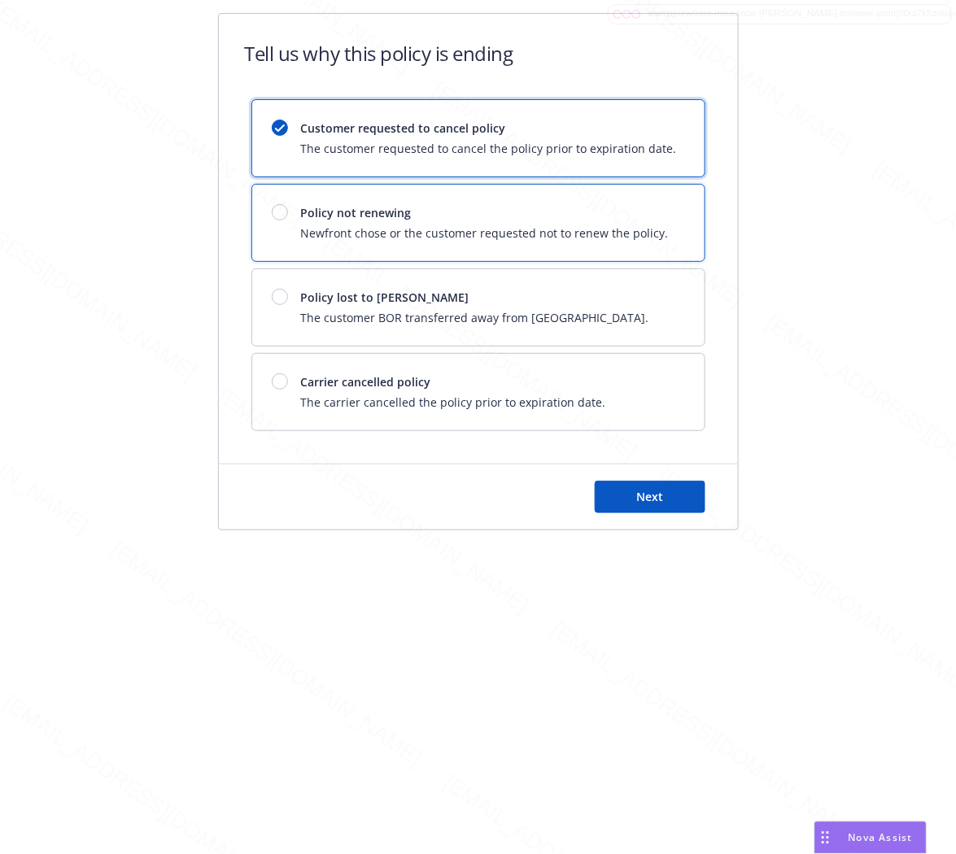
click at [433, 218] on span "Policy not renewing" at bounding box center [485, 212] width 368 height 17
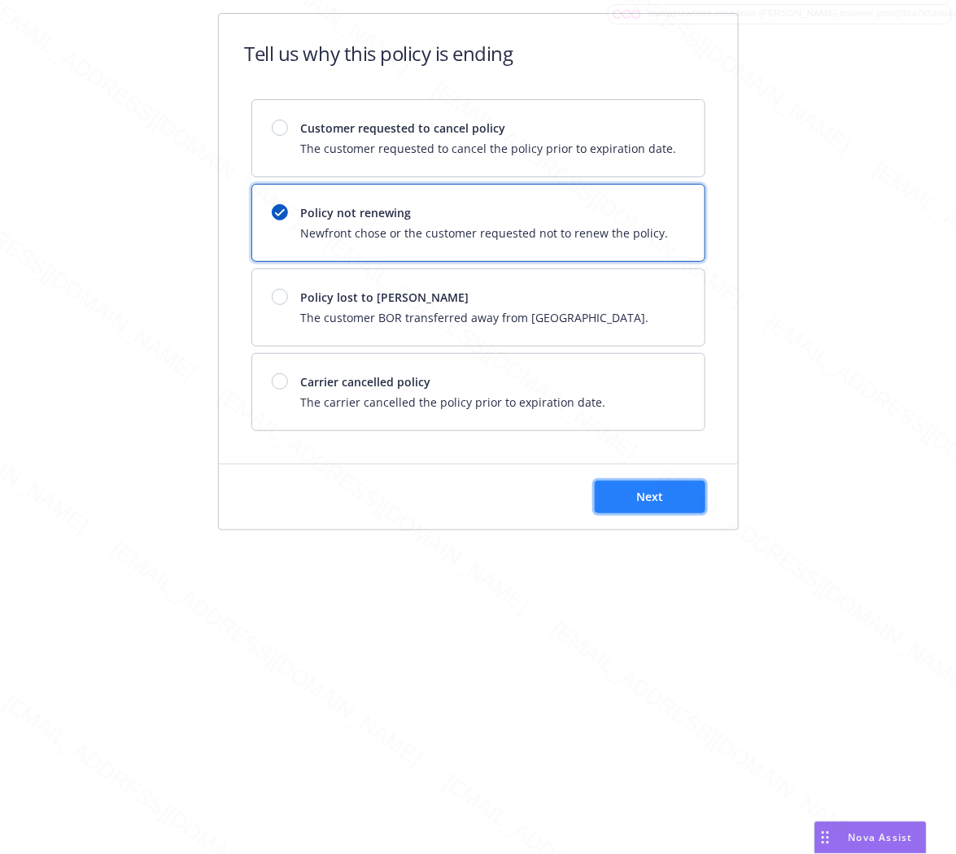
click at [654, 486] on button "Next" at bounding box center [650, 497] width 111 height 33
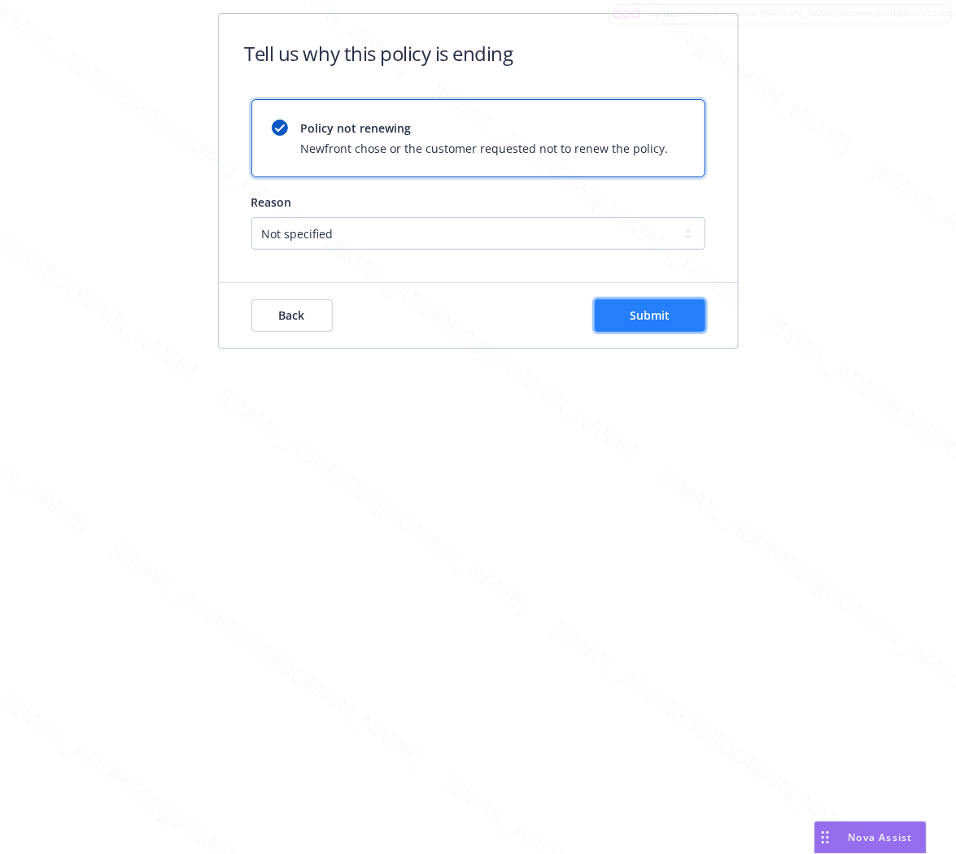
click at [663, 309] on span "Submit" at bounding box center [650, 315] width 40 height 15
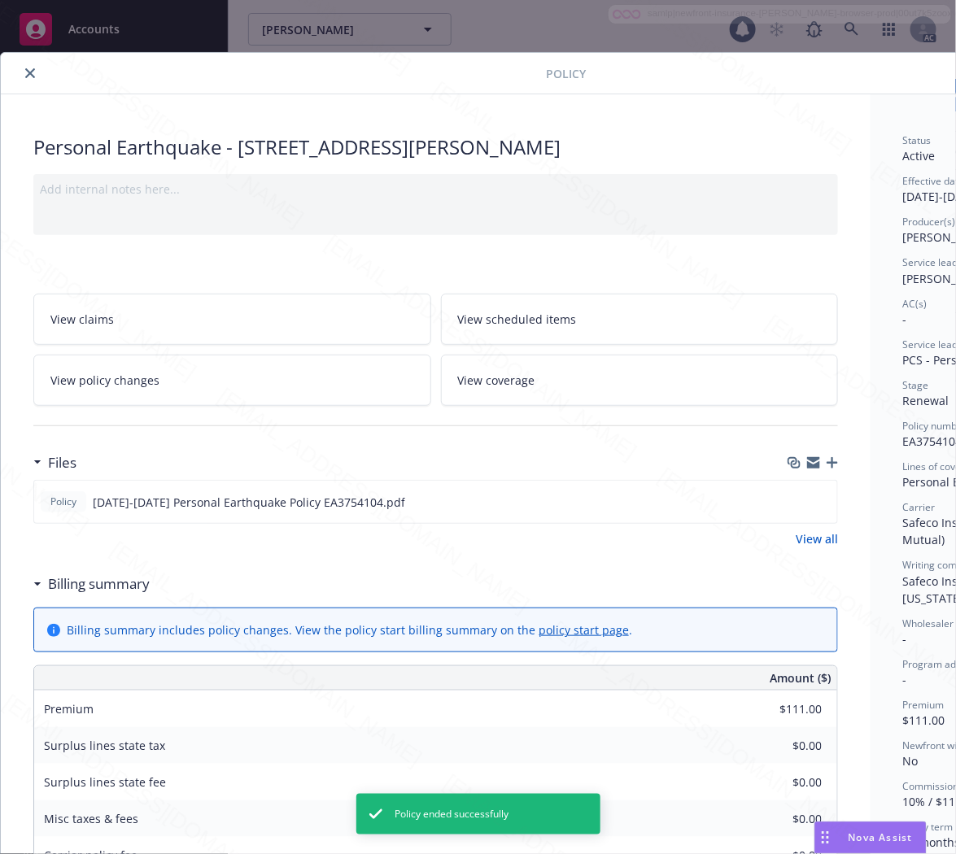
scroll to position [49, 0]
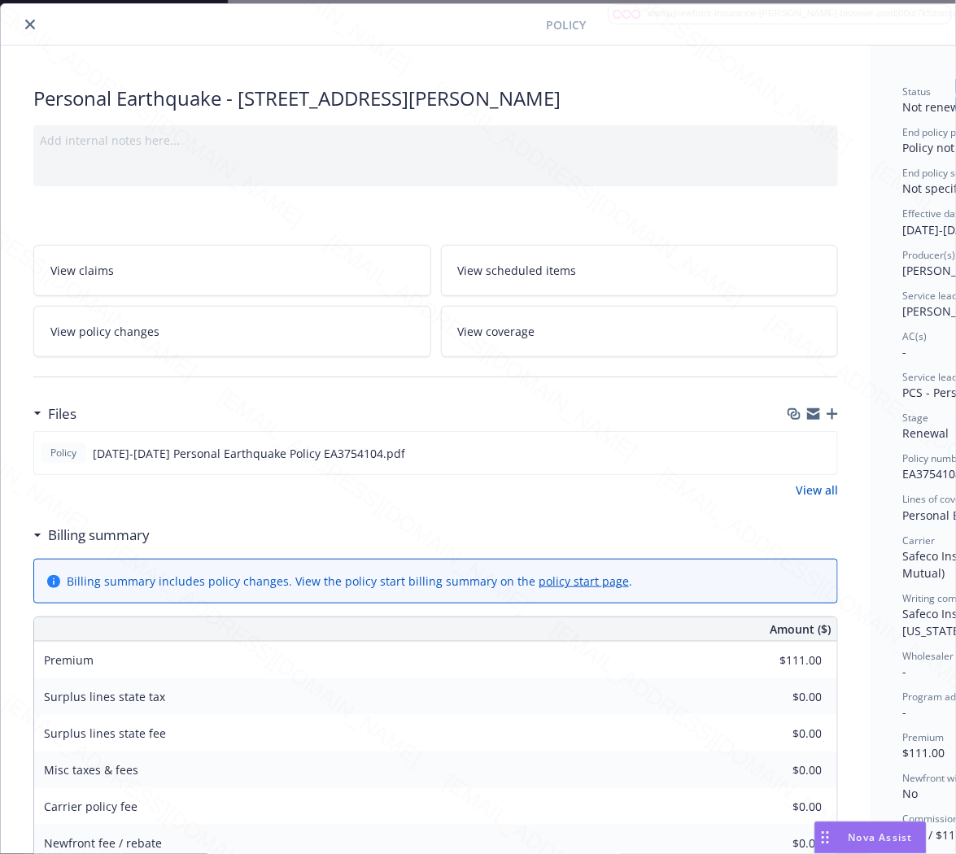
click at [31, 27] on icon "close" at bounding box center [30, 25] width 10 height 10
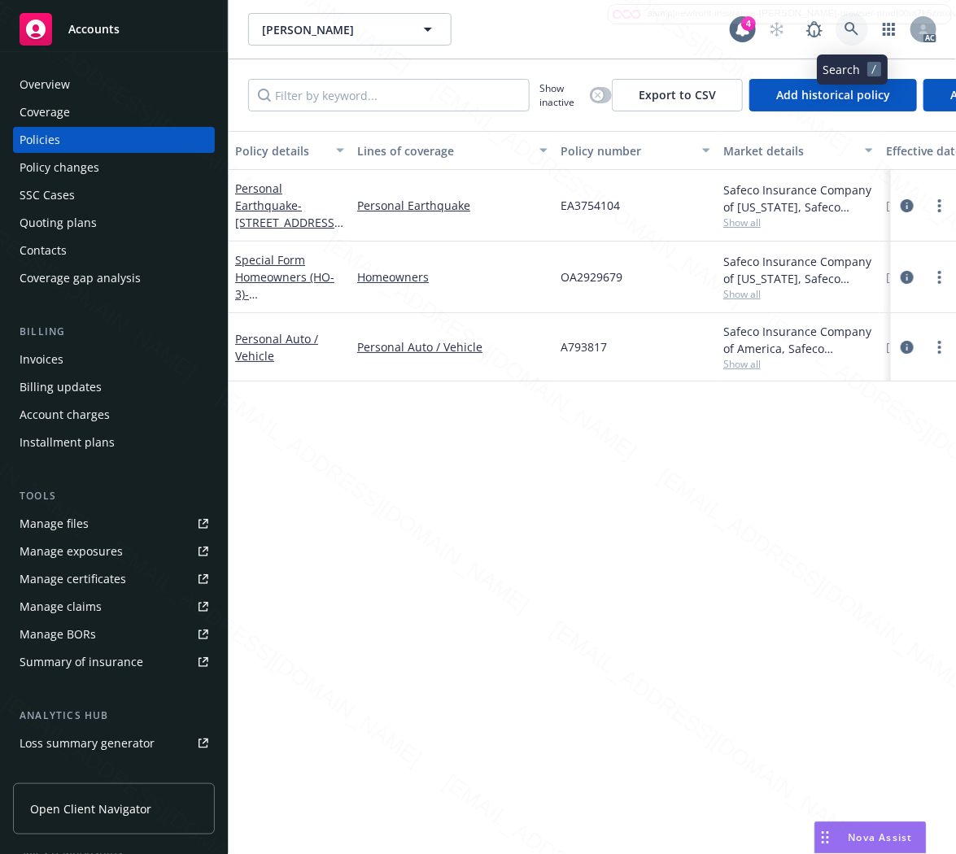
click at [846, 28] on icon at bounding box center [851, 29] width 14 height 14
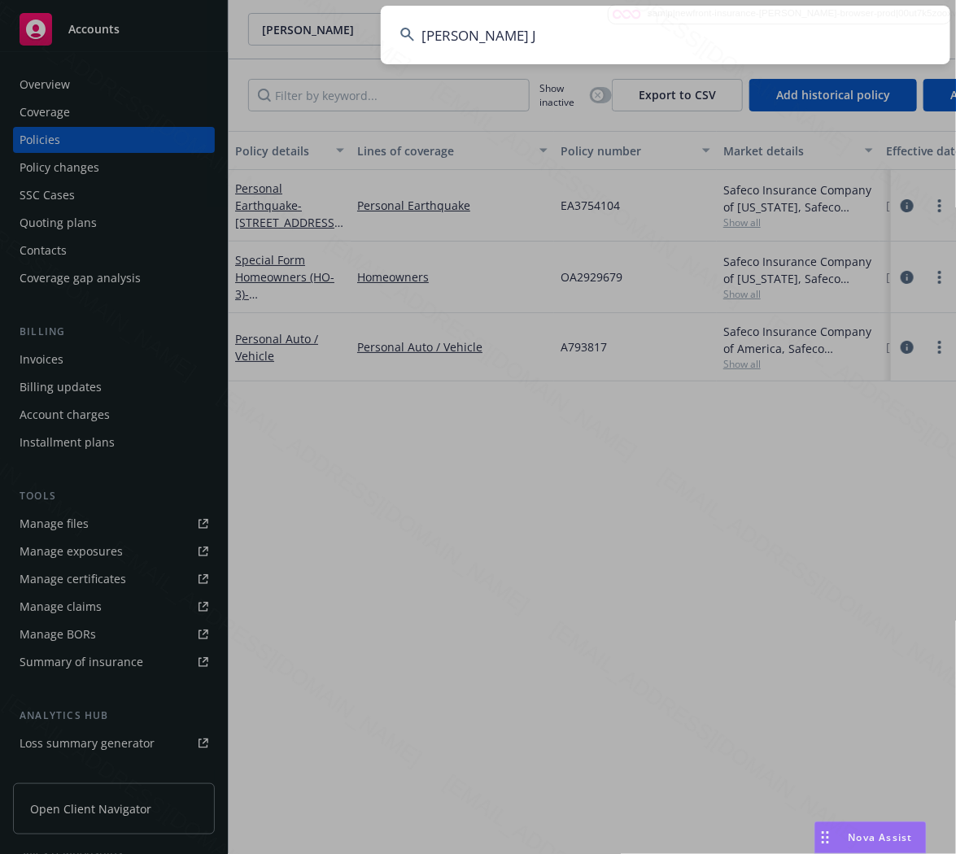
type input "[PERSON_NAME] J"
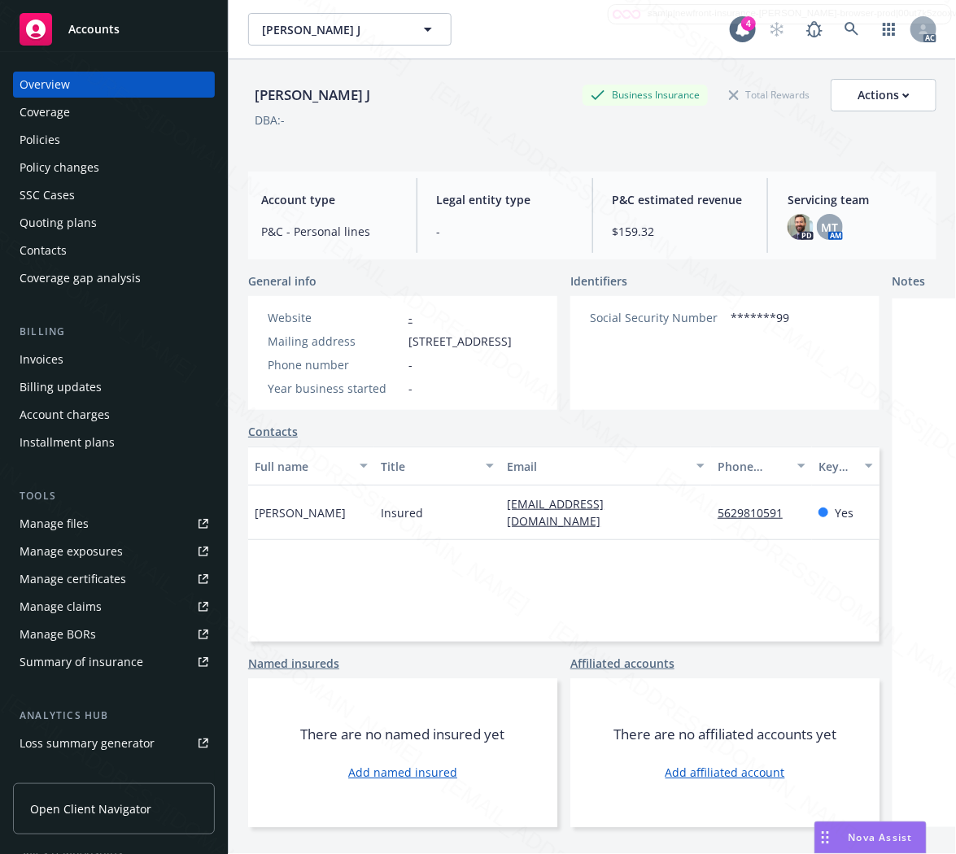
click at [120, 131] on div "Policies" at bounding box center [114, 140] width 189 height 26
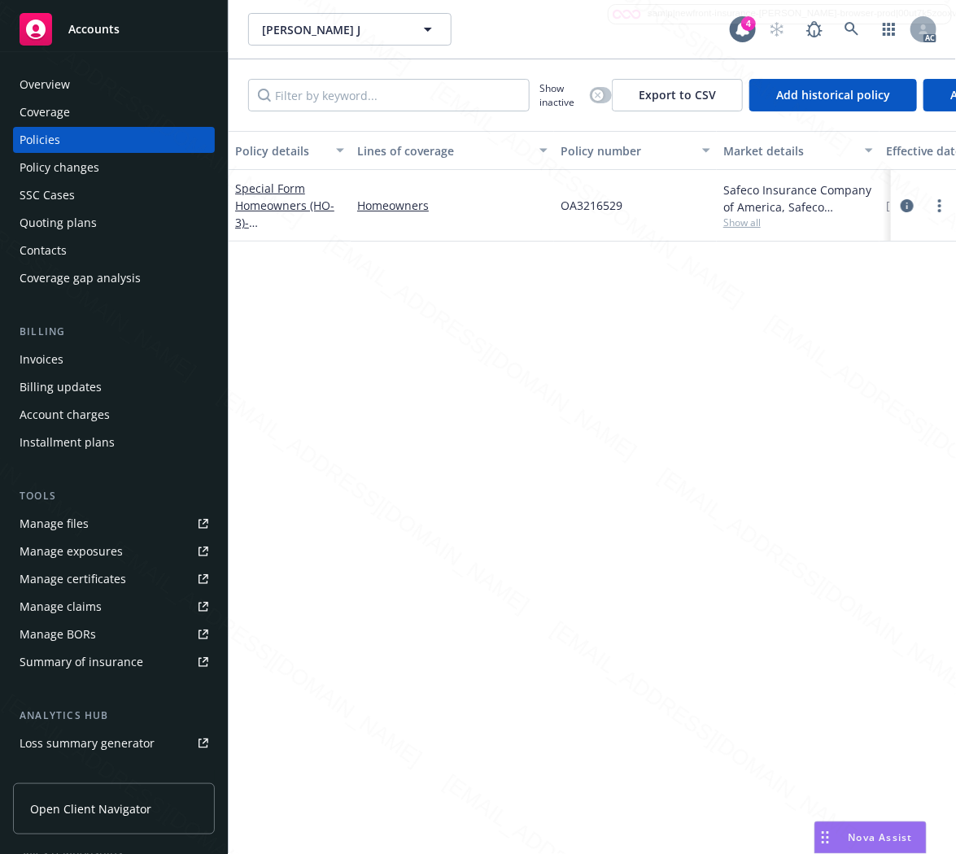
click at [280, 212] on div "Special Form Homeowners (HO-3) - [STREET_ADDRESS]" at bounding box center [289, 205] width 109 height 51
click at [295, 202] on link "Special Form Homeowners (HO-3) - [STREET_ADDRESS]" at bounding box center [286, 214] width 103 height 67
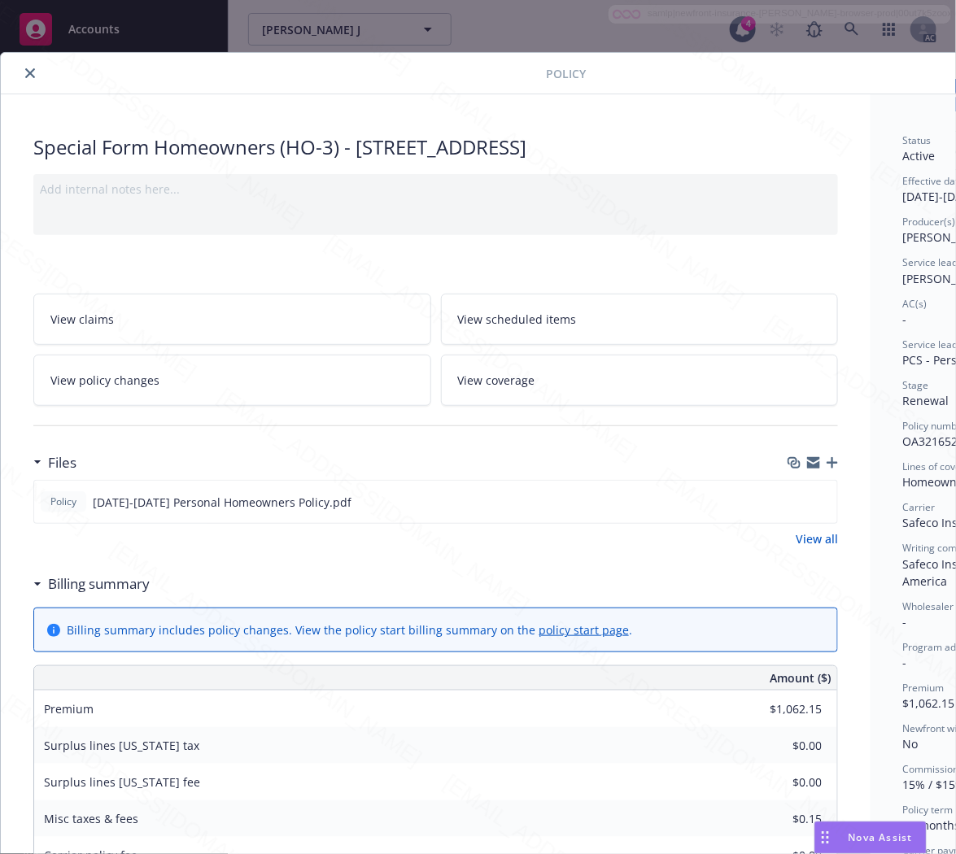
click at [68, 587] on h3 "Billing summary" at bounding box center [99, 584] width 102 height 21
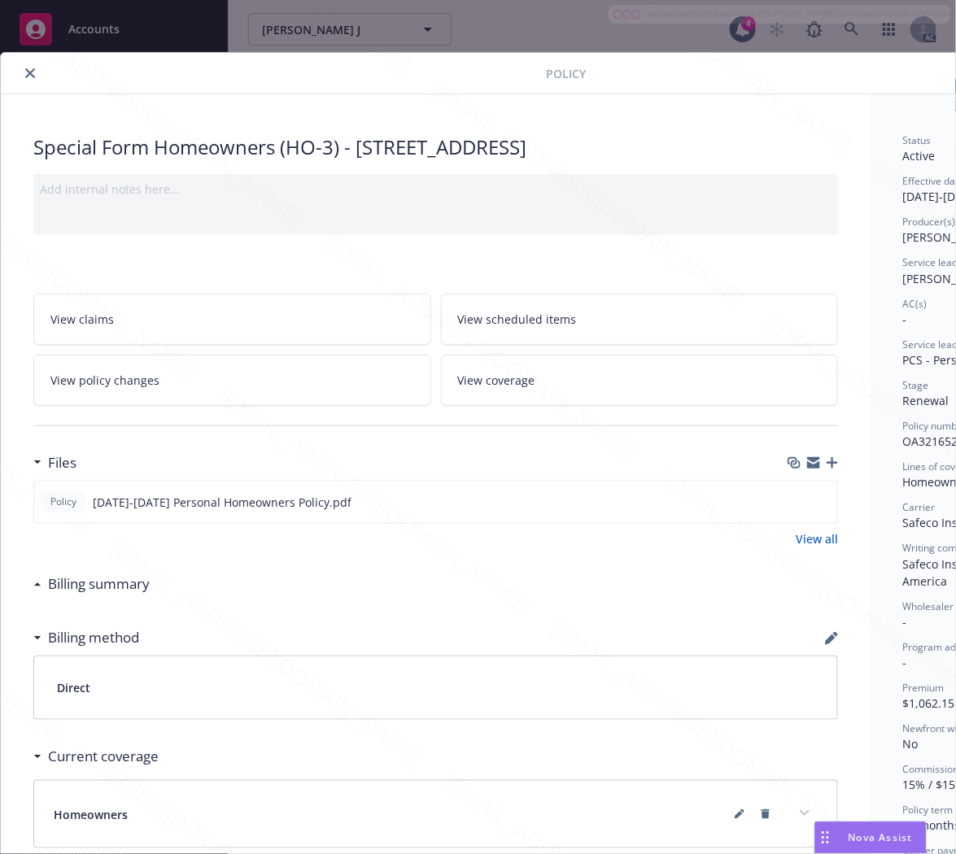
scroll to position [0, 176]
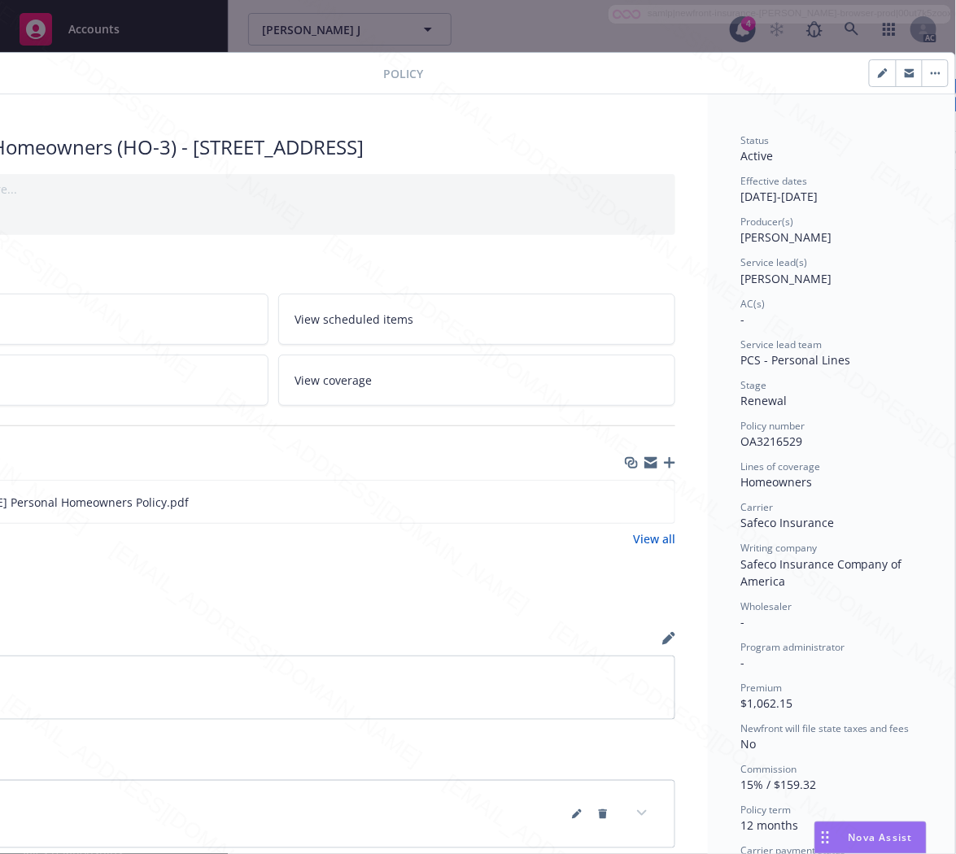
click at [759, 442] on span "OA3216529" at bounding box center [771, 441] width 62 height 15
copy span "OA3216529"
click at [626, 502] on icon "download file" at bounding box center [632, 501] width 13 height 13
click at [934, 72] on icon "button" at bounding box center [935, 73] width 2 height 2
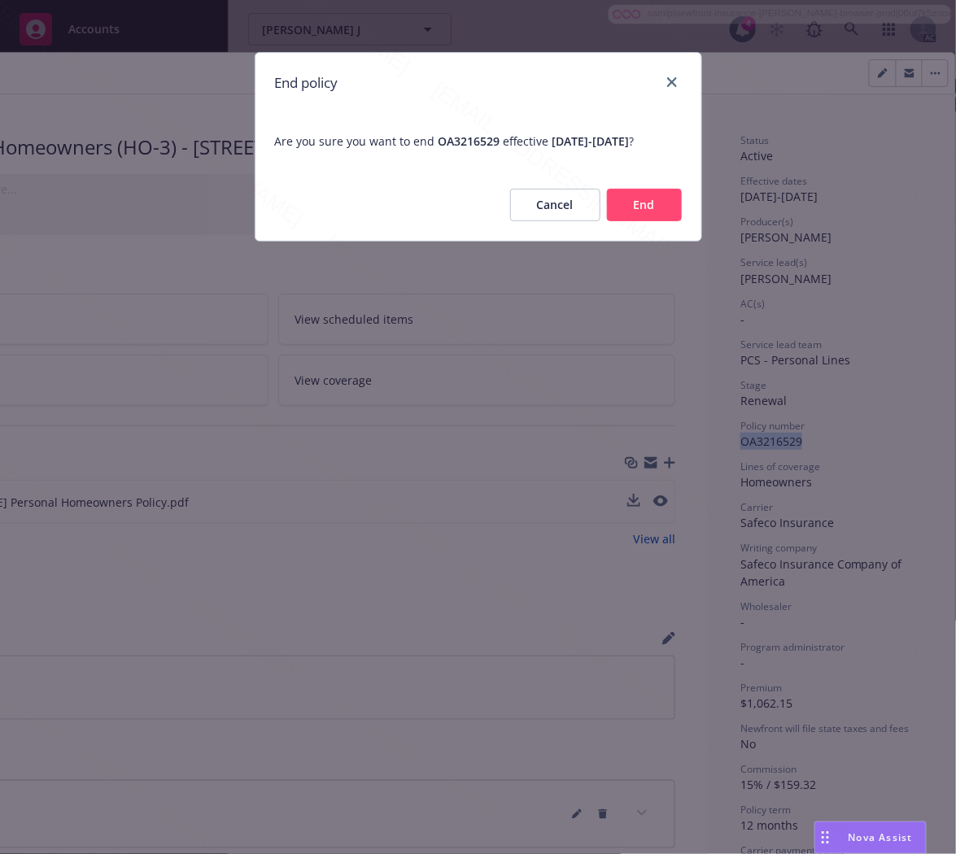
click at [652, 221] on button "End" at bounding box center [644, 205] width 75 height 33
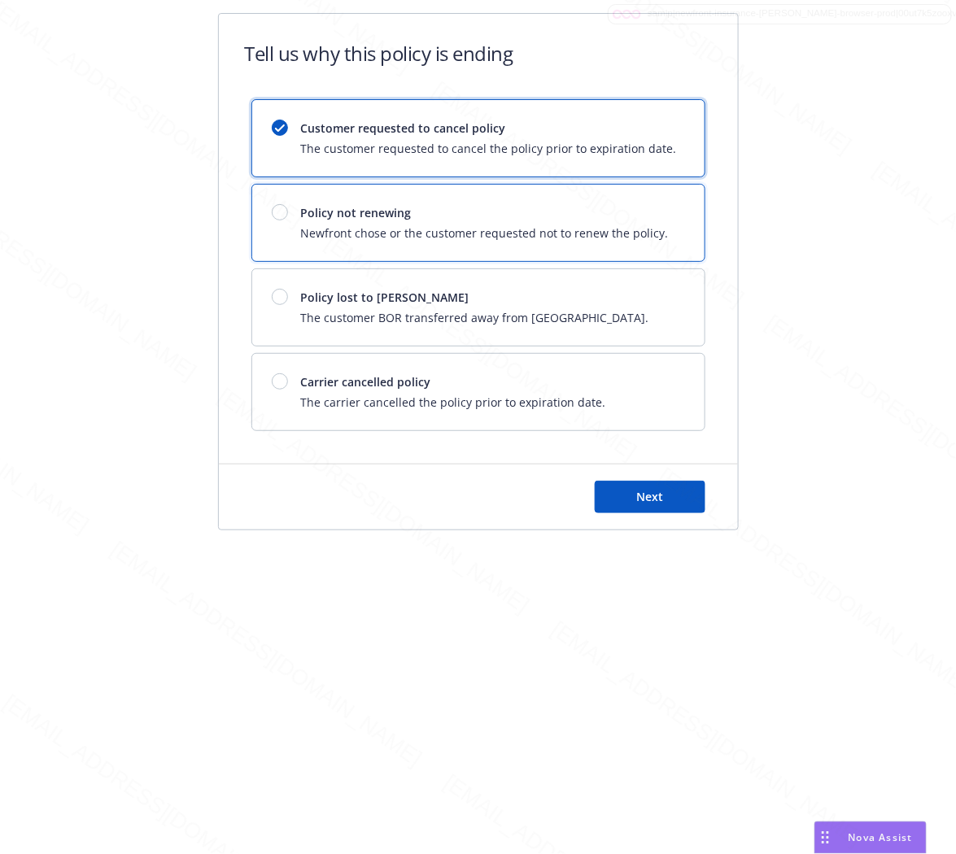
click at [652, 225] on span "Newfront chose or the customer requested not to renew the policy." at bounding box center [485, 233] width 368 height 17
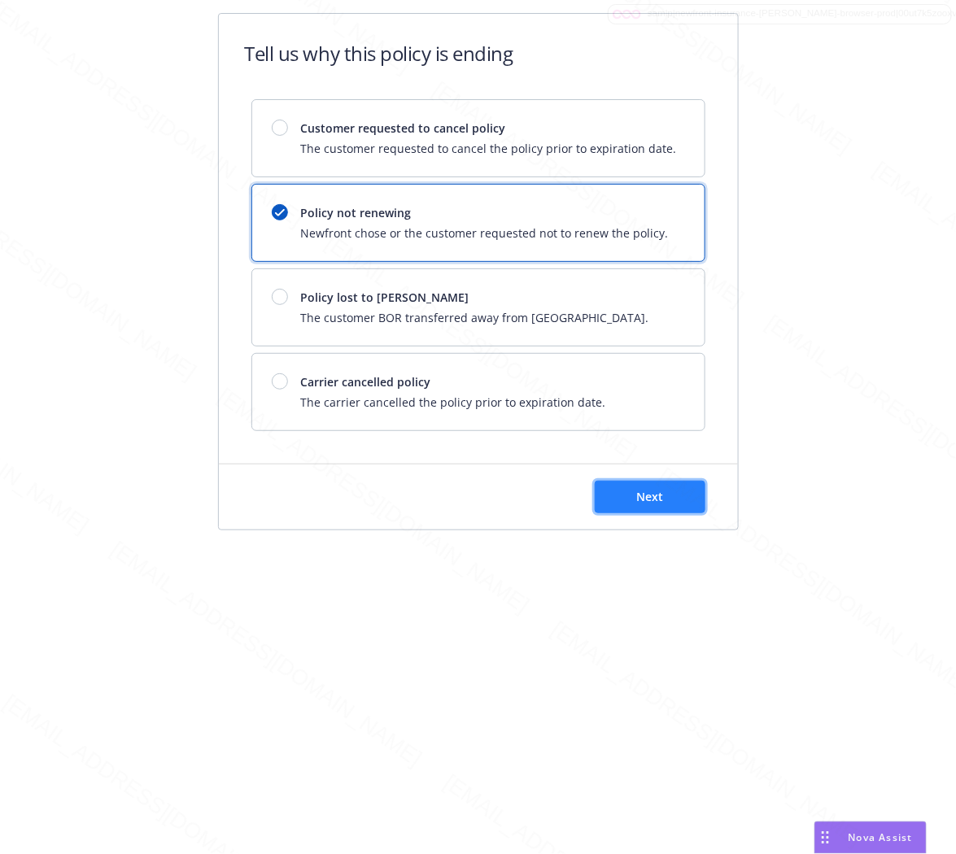
click at [665, 505] on button "Next" at bounding box center [650, 497] width 111 height 33
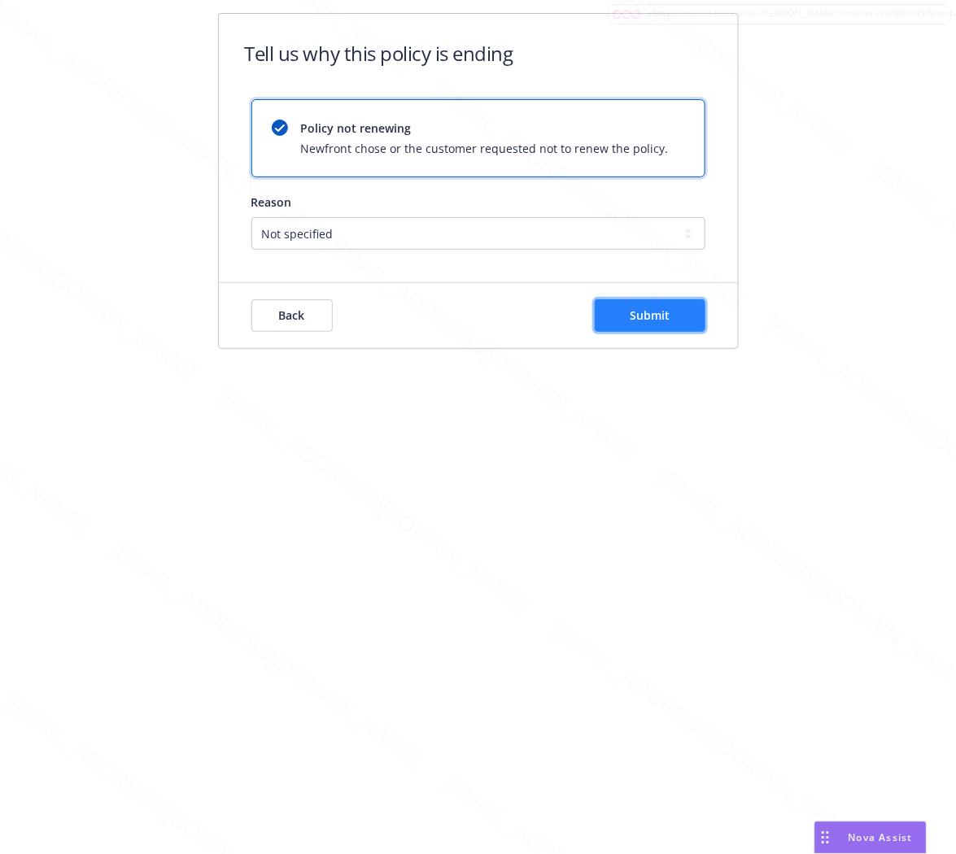
click at [661, 322] on span "Submit" at bounding box center [650, 315] width 40 height 15
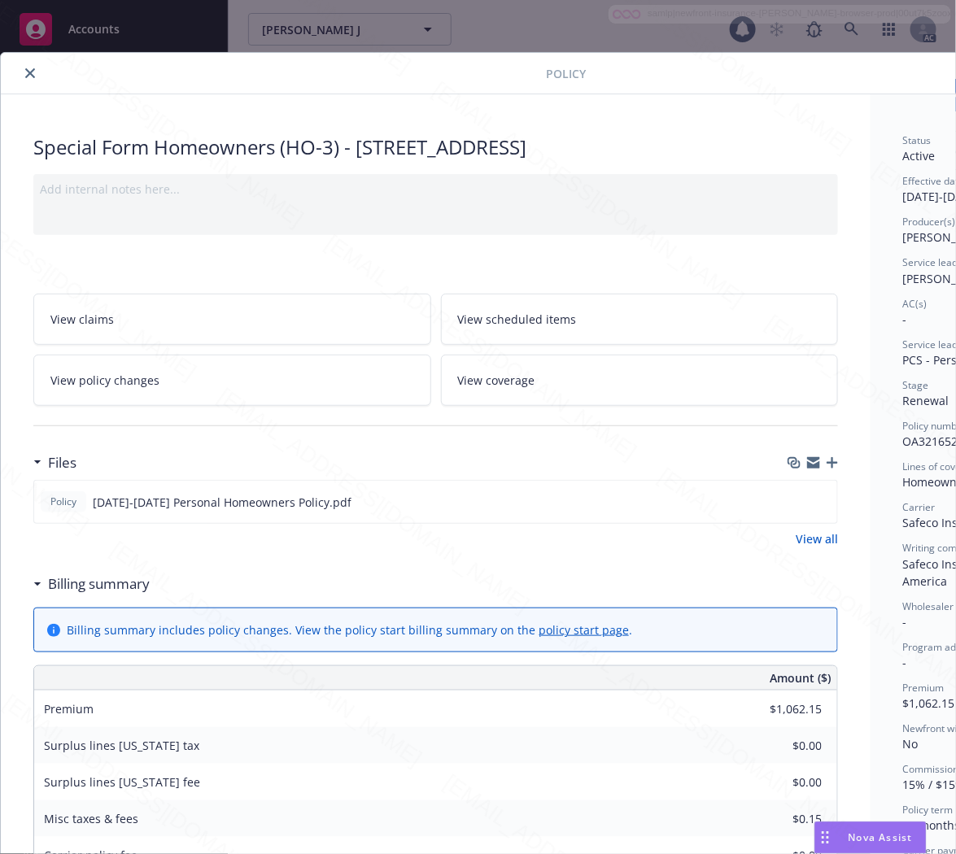
scroll to position [49, 0]
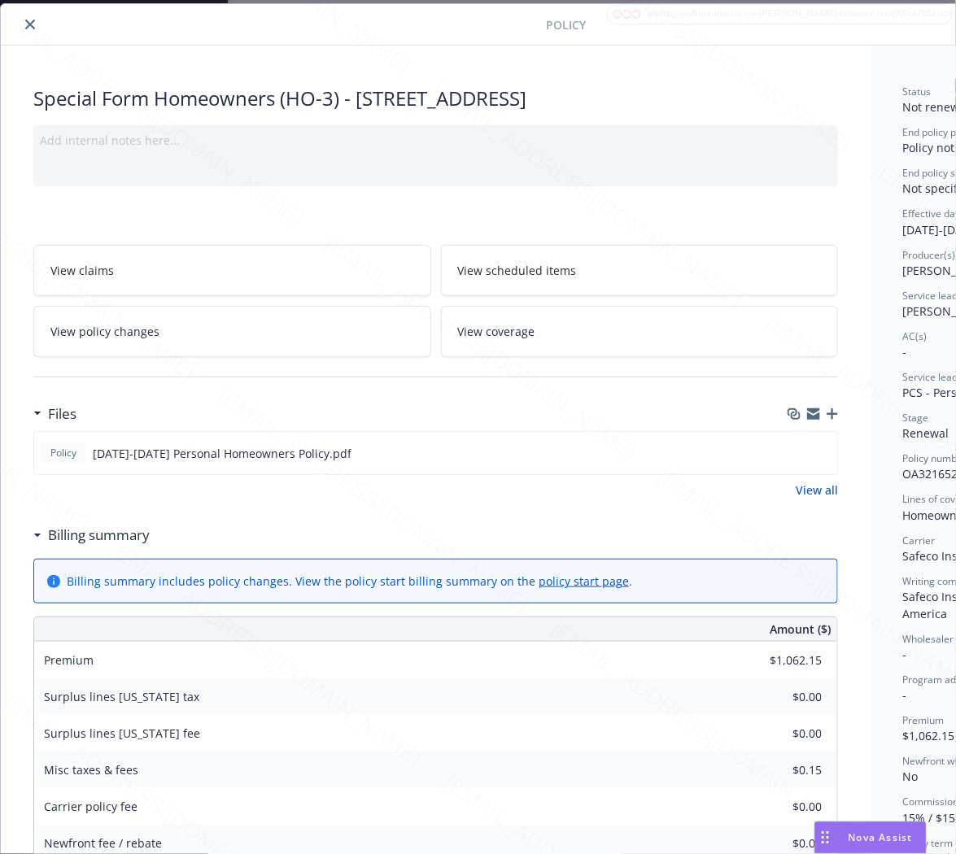
click at [30, 26] on icon "close" at bounding box center [30, 25] width 10 height 10
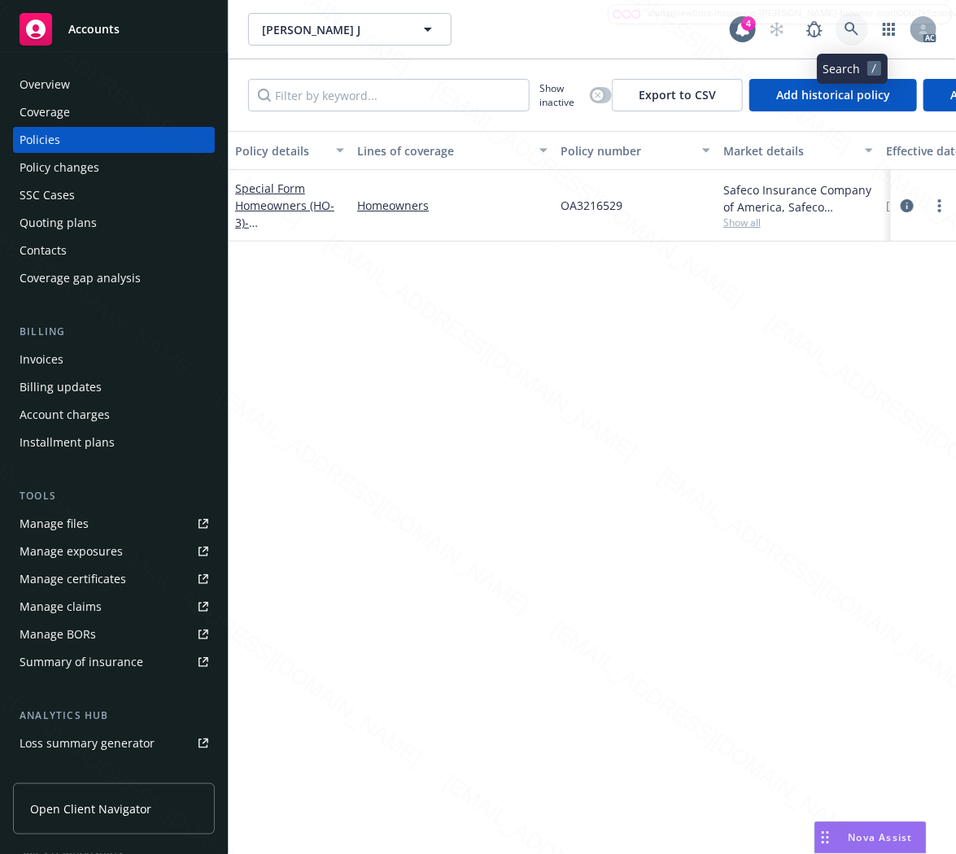
click at [853, 24] on icon at bounding box center [851, 29] width 14 height 14
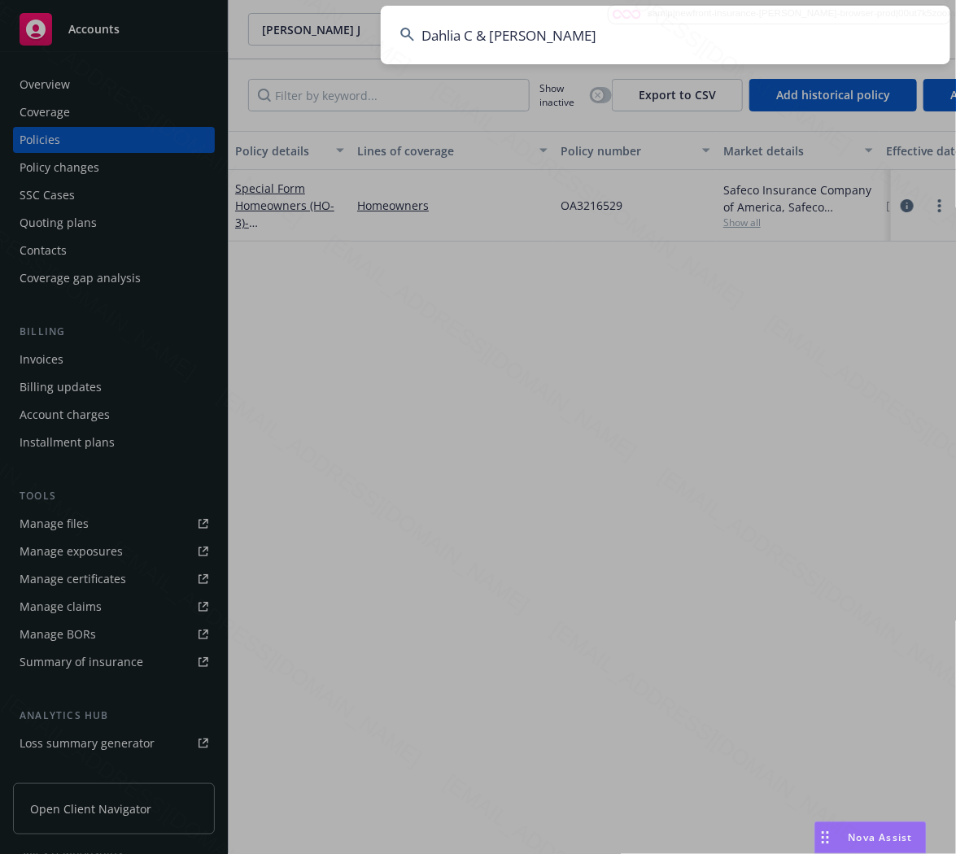
type input "Dahlia C & [PERSON_NAME]"
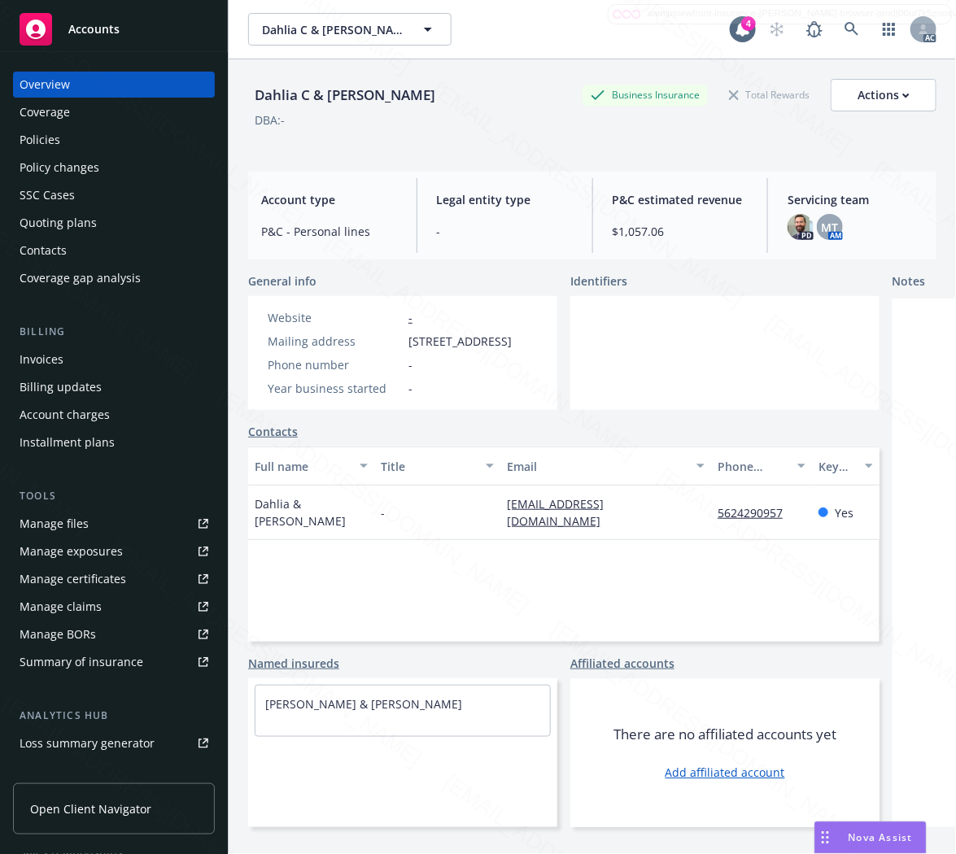
drag, startPoint x: 405, startPoint y: 343, endPoint x: 504, endPoint y: 338, distance: 99.4
click at [504, 338] on div "Mailing address [STREET_ADDRESS]" at bounding box center [389, 341] width 257 height 17
copy span "[STREET_ADDRESS]"
click at [63, 143] on div "Policies" at bounding box center [114, 140] width 189 height 26
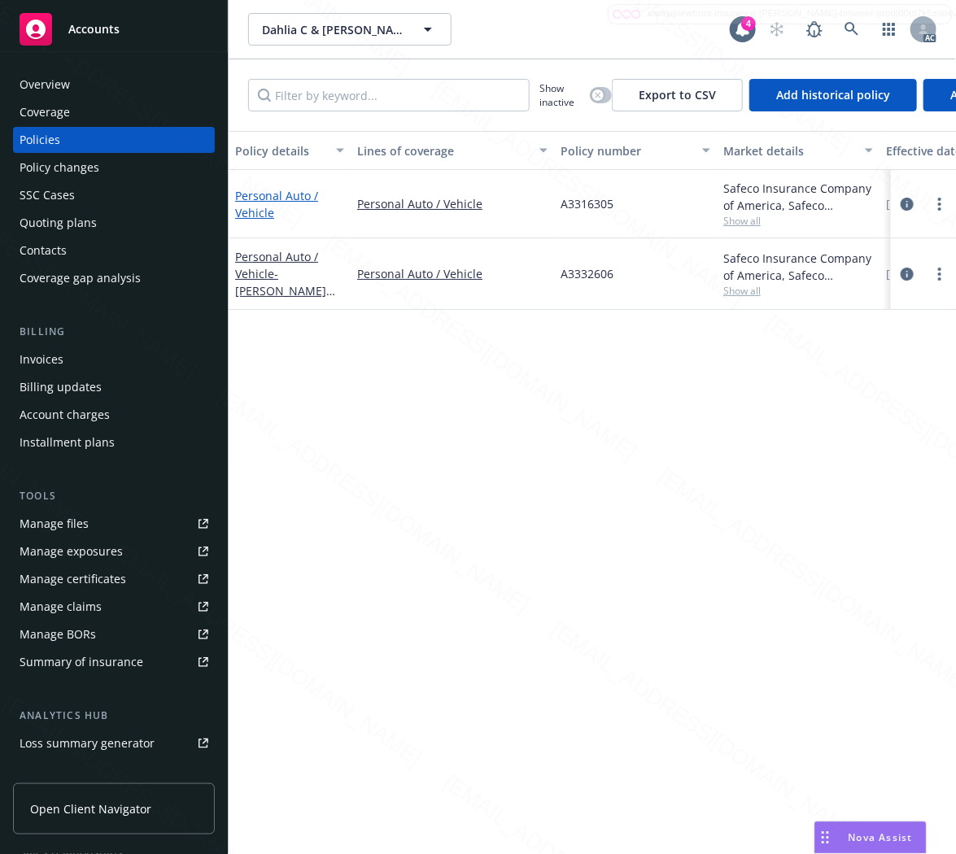
click at [248, 196] on link "Personal Auto / Vehicle" at bounding box center [276, 204] width 83 height 33
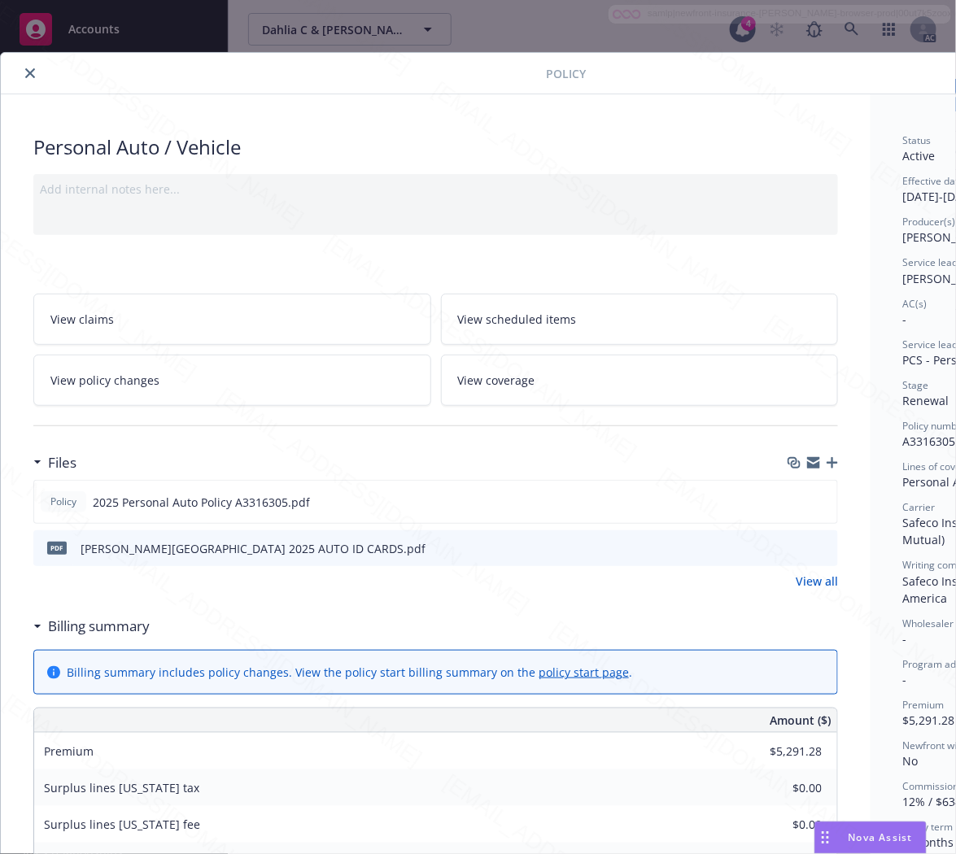
click at [78, 623] on h3 "Billing summary" at bounding box center [99, 626] width 102 height 21
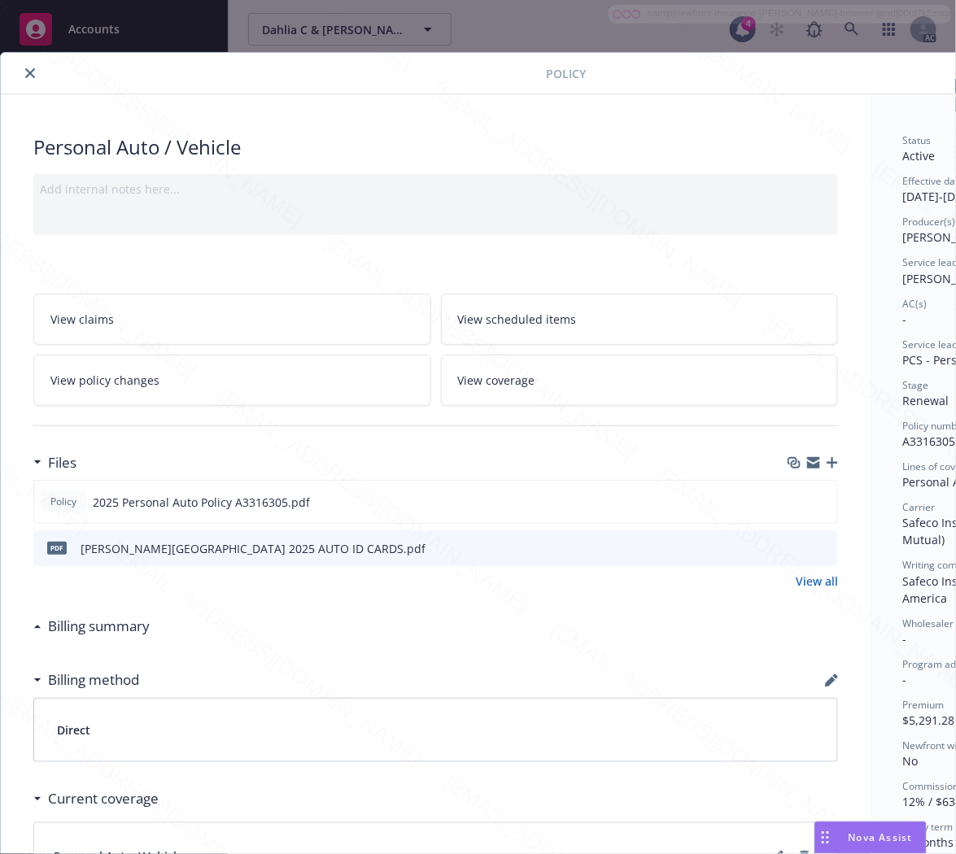
scroll to position [0, 176]
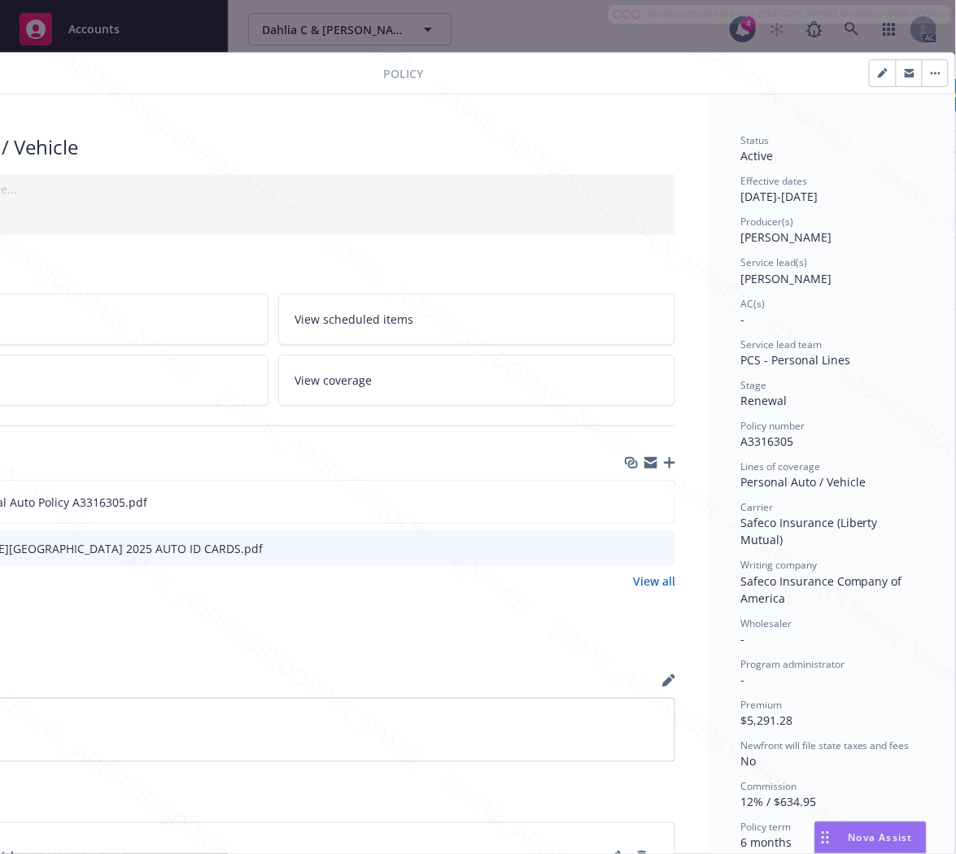
click at [771, 439] on span "A3316305" at bounding box center [766, 441] width 53 height 15
copy span "A3316305"
click at [627, 501] on icon "download file" at bounding box center [632, 500] width 11 height 10
click at [931, 72] on icon "button" at bounding box center [936, 73] width 10 height 3
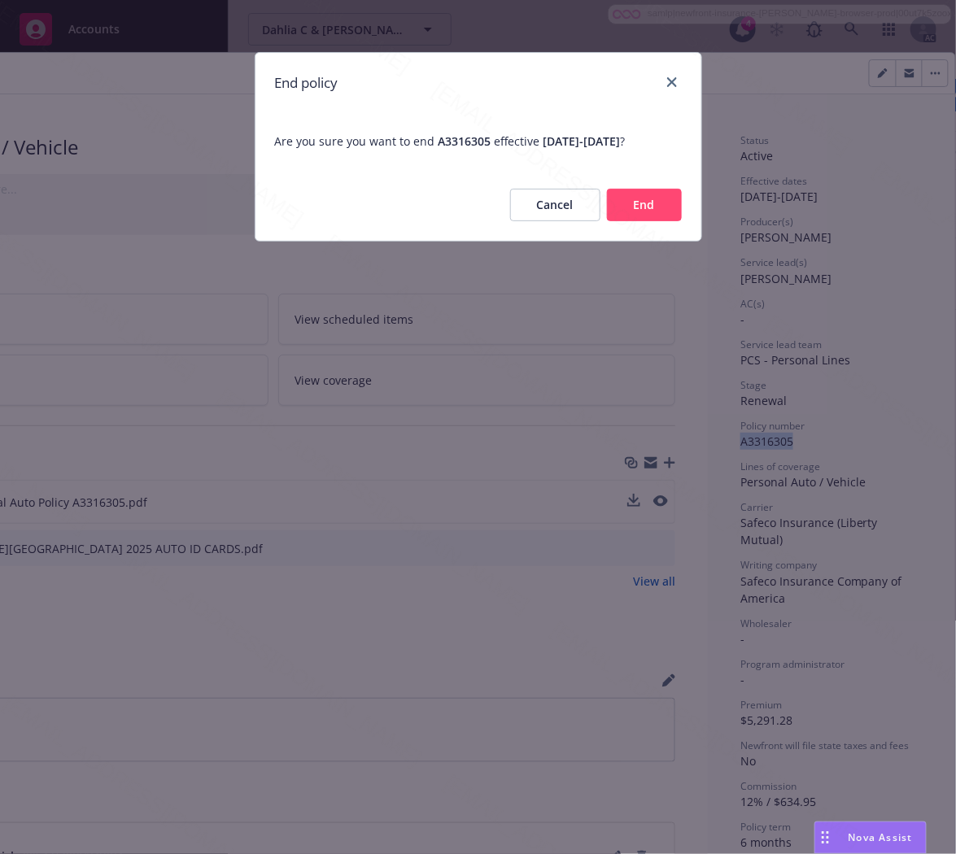
click at [647, 207] on button "End" at bounding box center [644, 205] width 75 height 33
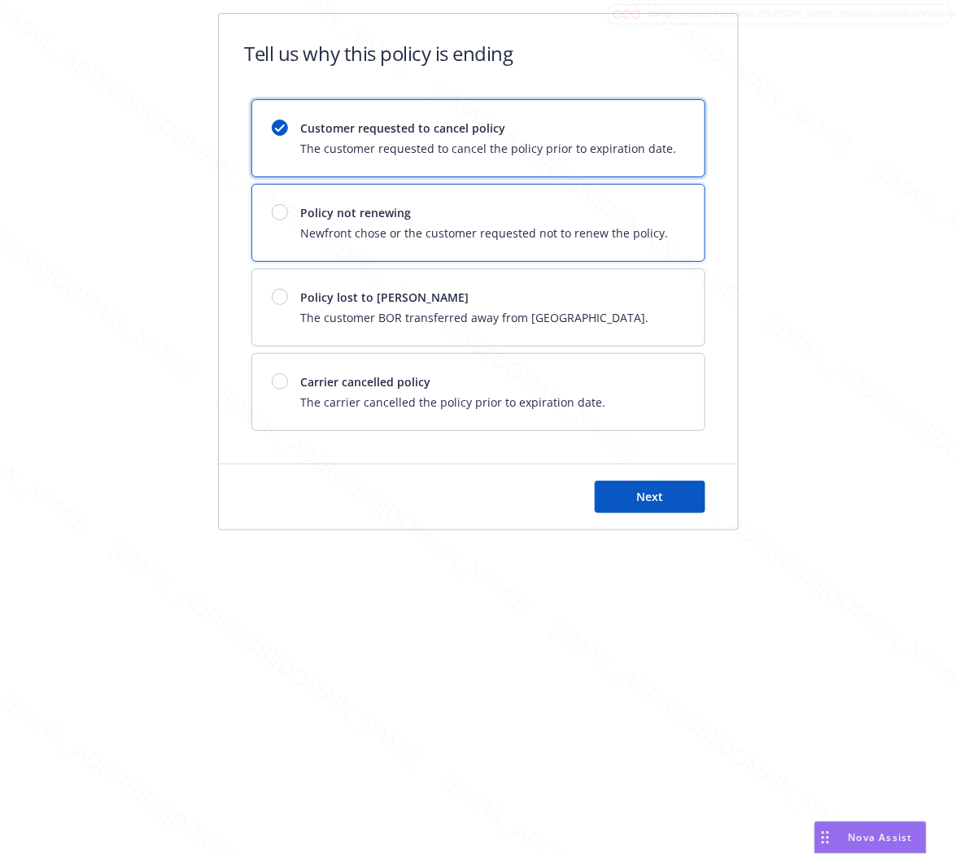
click at [631, 206] on span "Policy not renewing" at bounding box center [485, 212] width 368 height 17
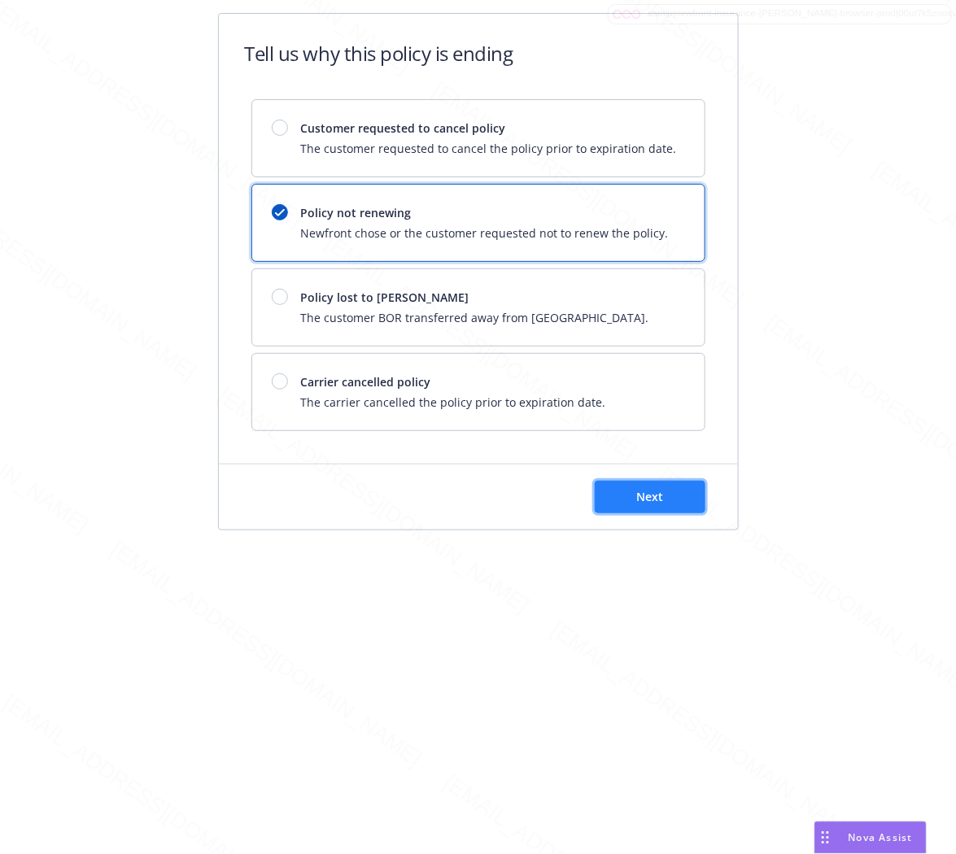
click at [661, 497] on span "Next" at bounding box center [649, 496] width 27 height 15
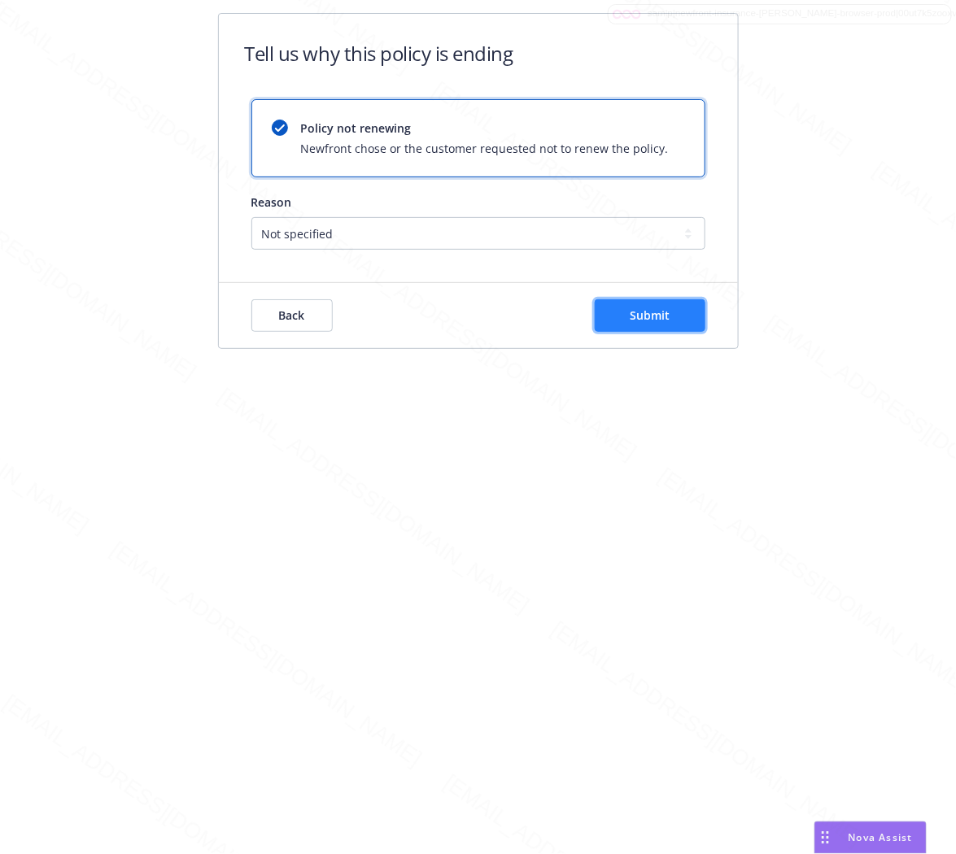
click at [657, 305] on button "Submit" at bounding box center [650, 315] width 111 height 33
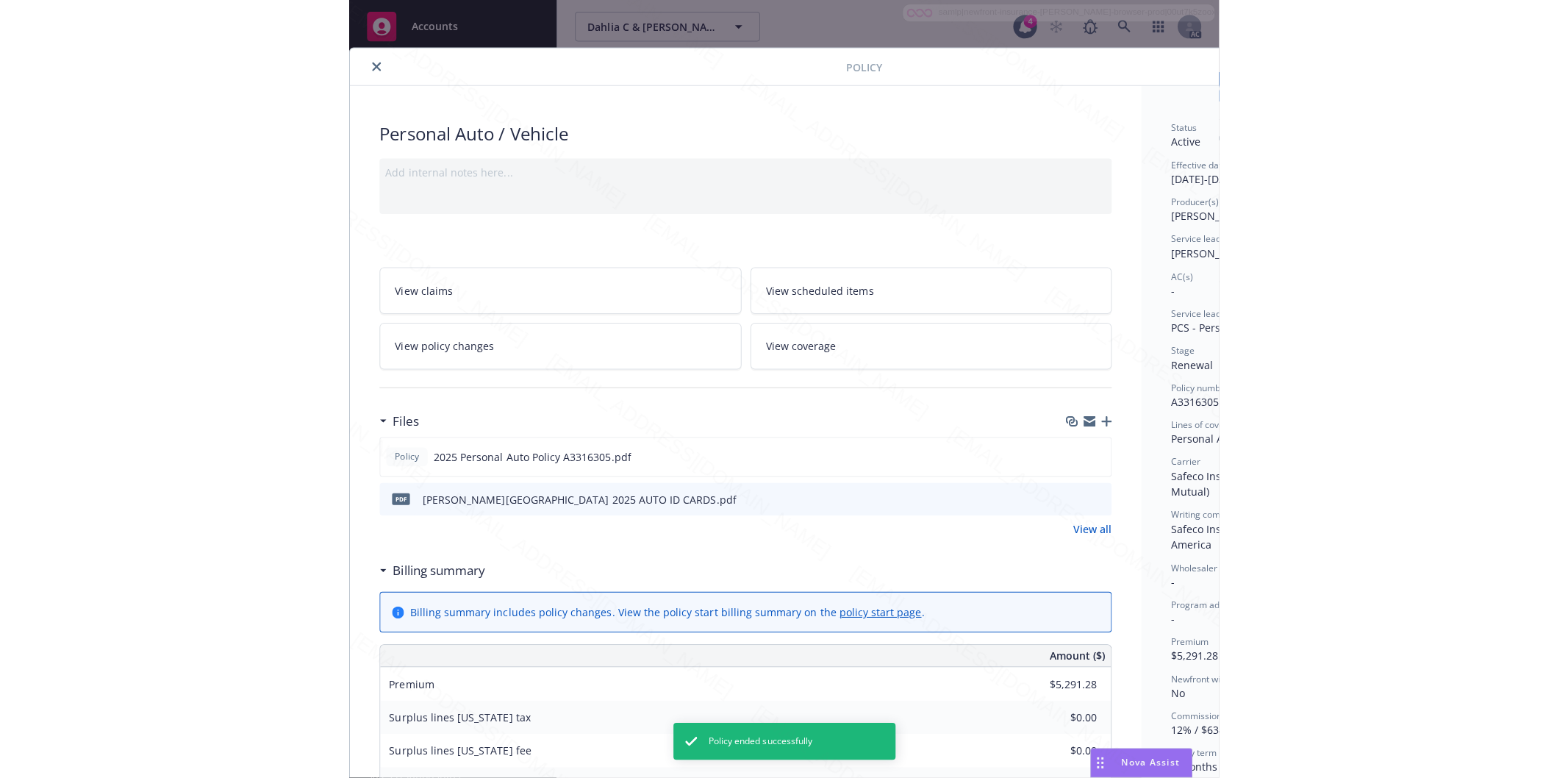
scroll to position [44, 0]
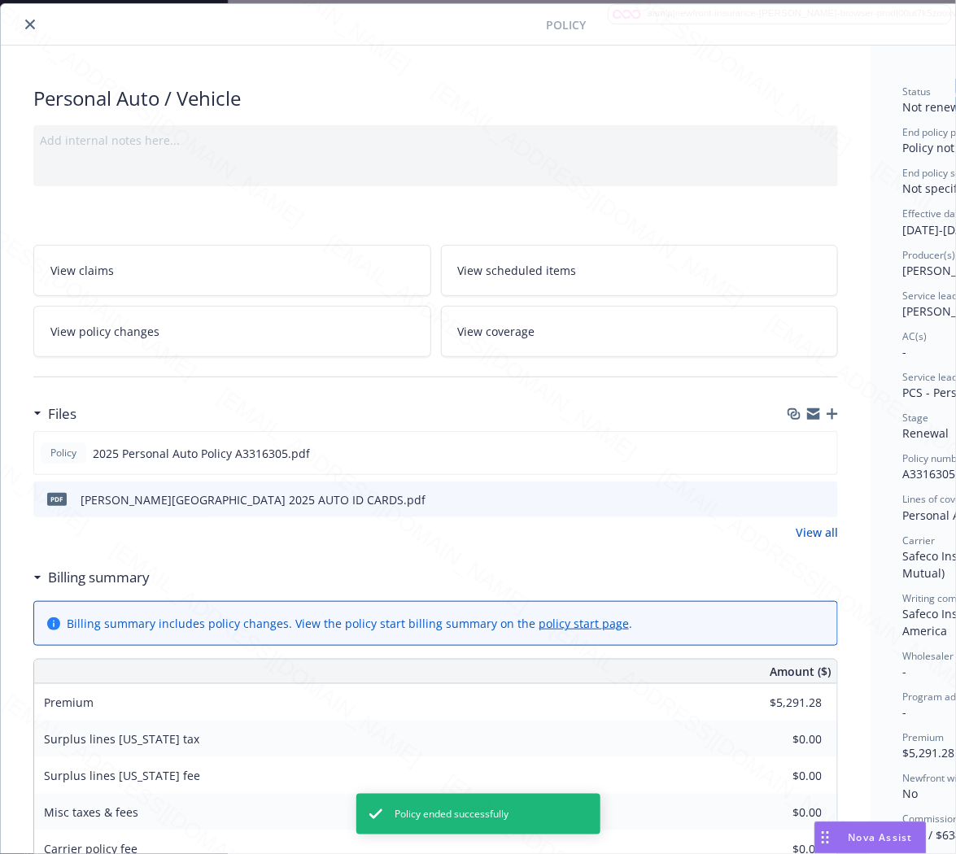
click at [27, 24] on icon "close" at bounding box center [30, 25] width 10 height 10
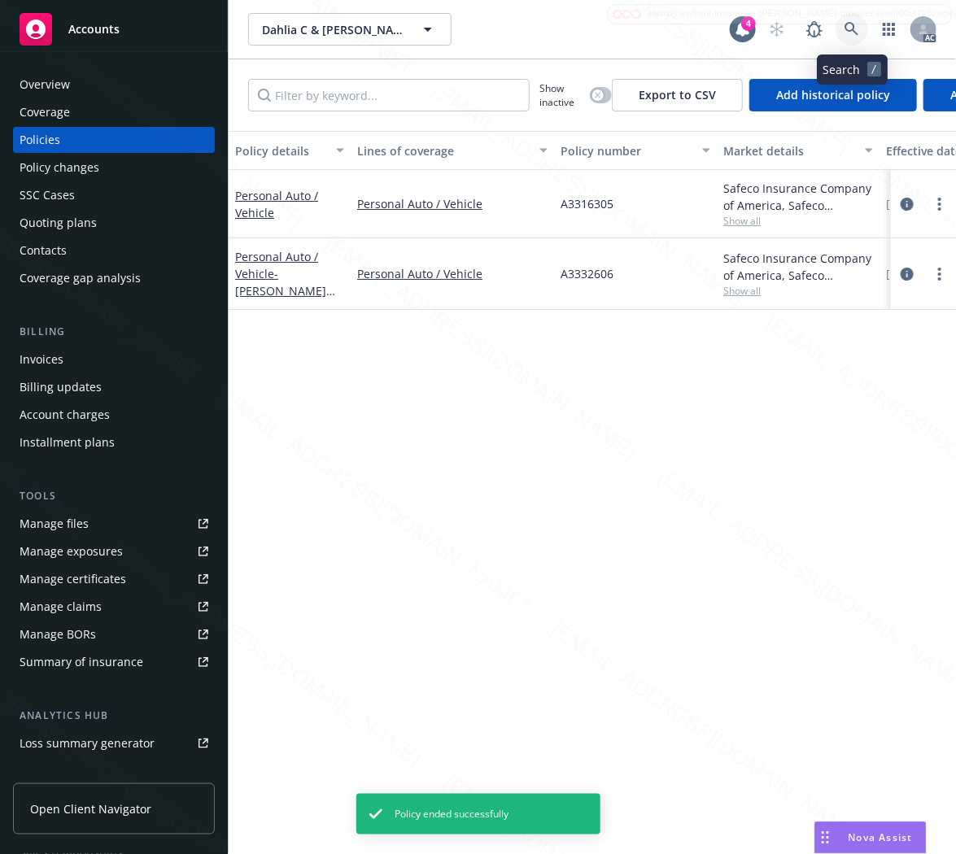
click at [852, 23] on icon at bounding box center [851, 29] width 14 height 14
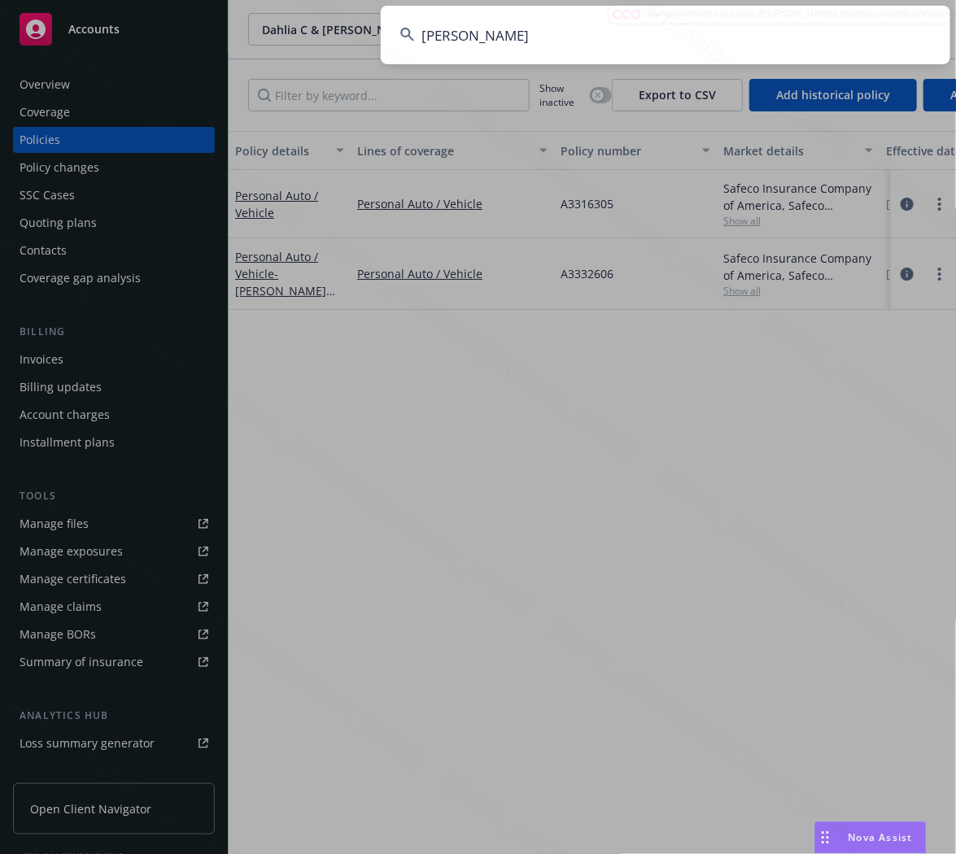
type input "[PERSON_NAME]"
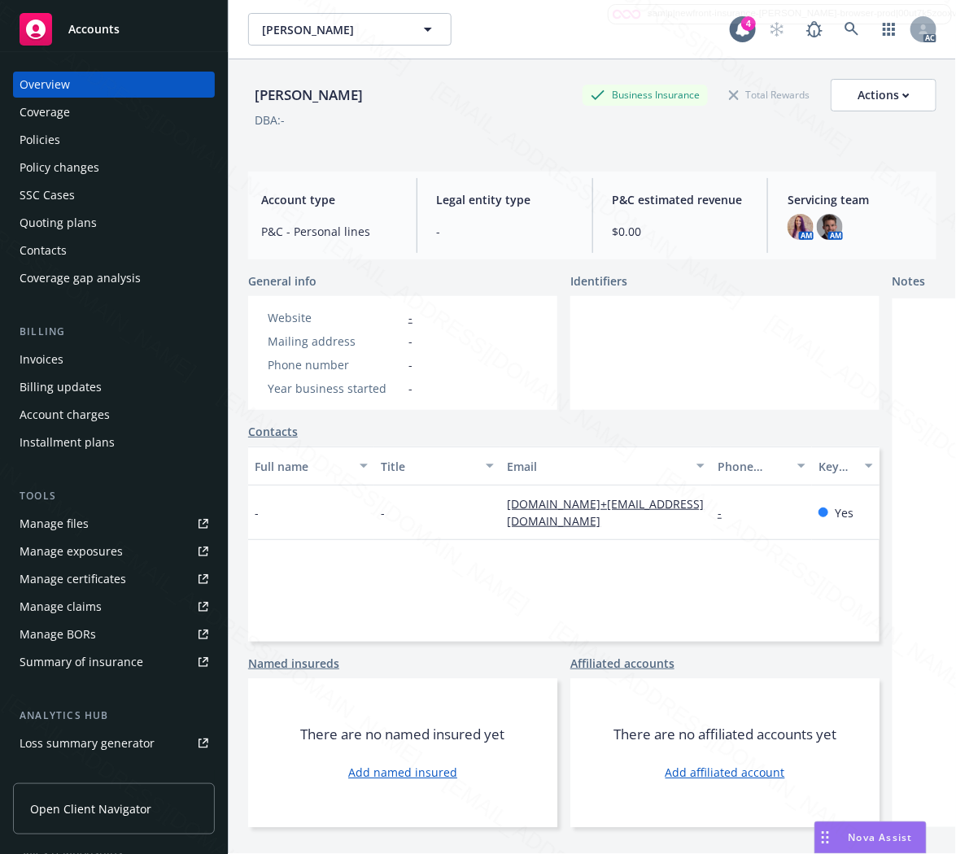
click at [20, 137] on div "Policies" at bounding box center [40, 140] width 41 height 26
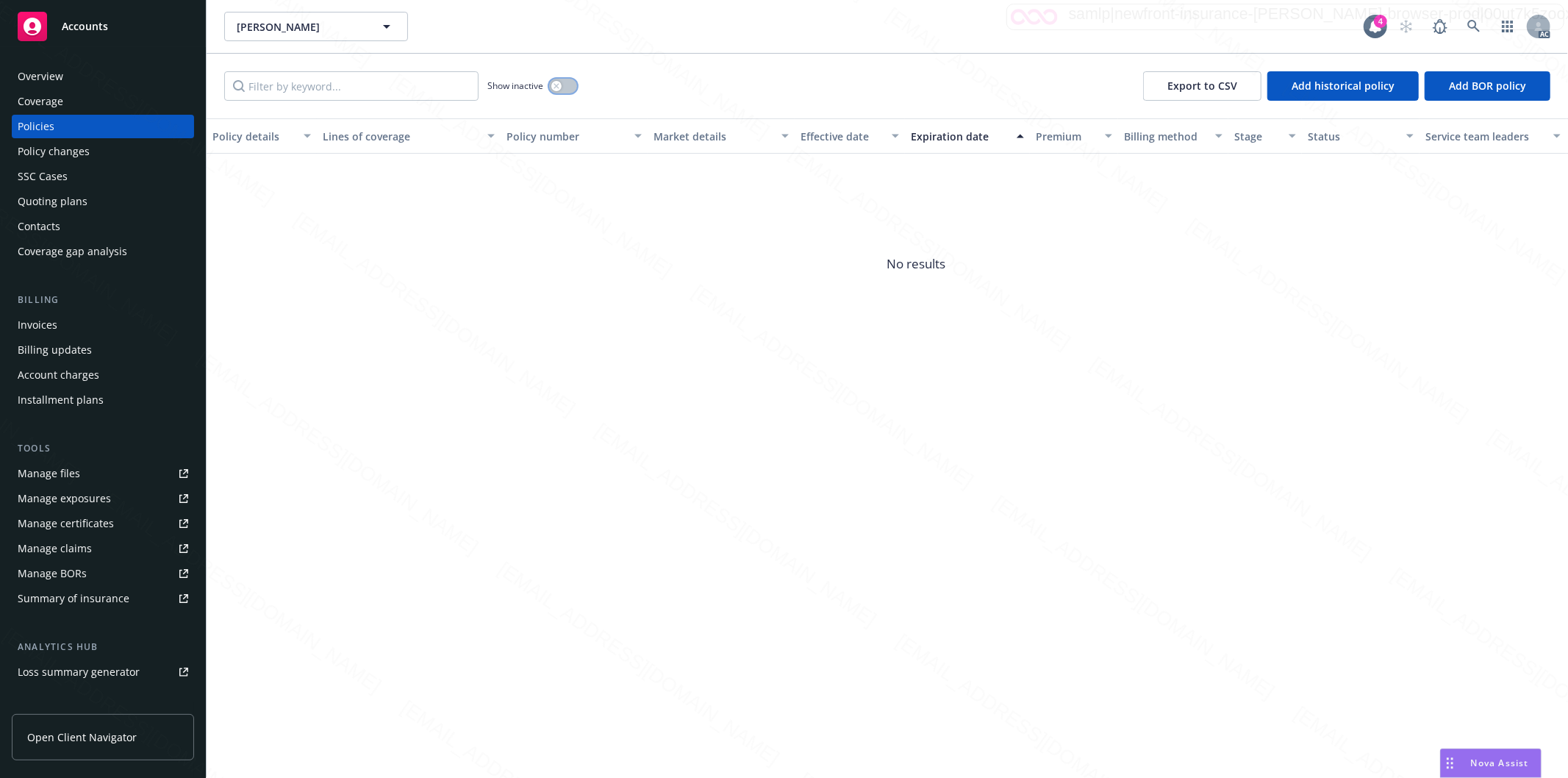
click at [569, 84] on button "button" at bounding box center [563, 86] width 28 height 14
click at [562, 89] on button "button" at bounding box center [563, 86] width 28 height 14
click at [863, 25] on icon at bounding box center [1474, 26] width 14 height 14
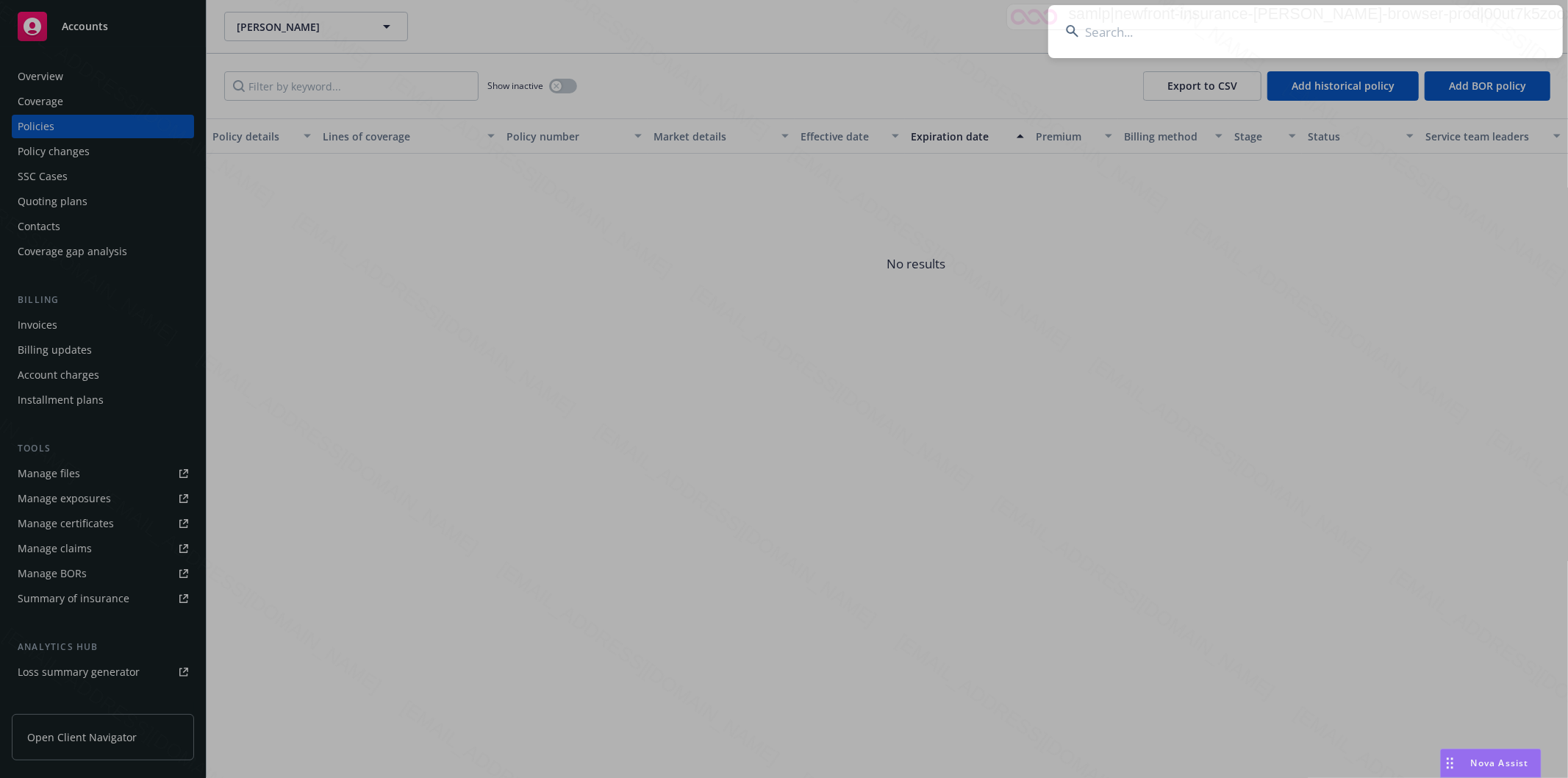
type input "OA4095905"
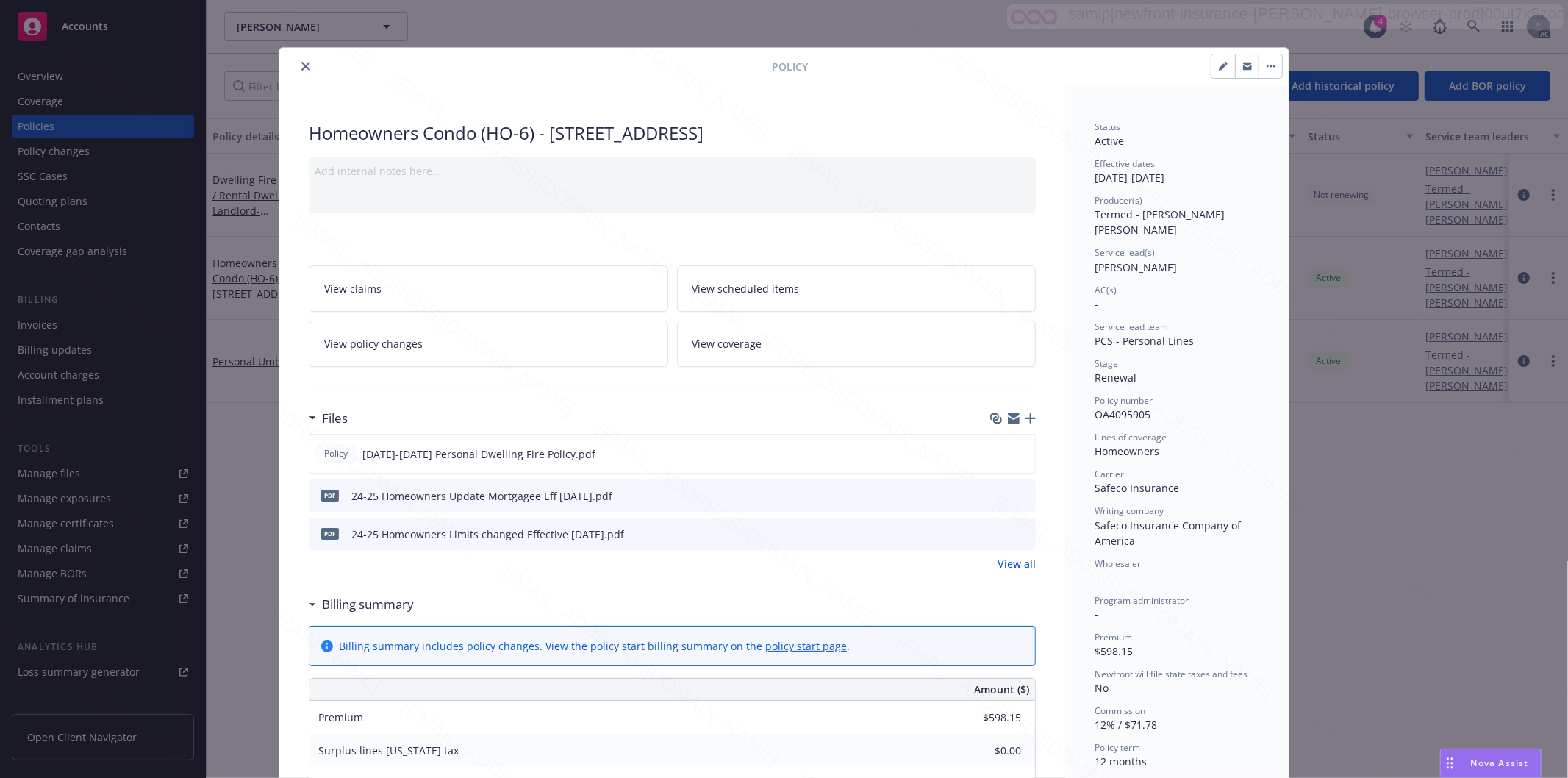
click at [302, 67] on icon "close" at bounding box center [306, 66] width 9 height 9
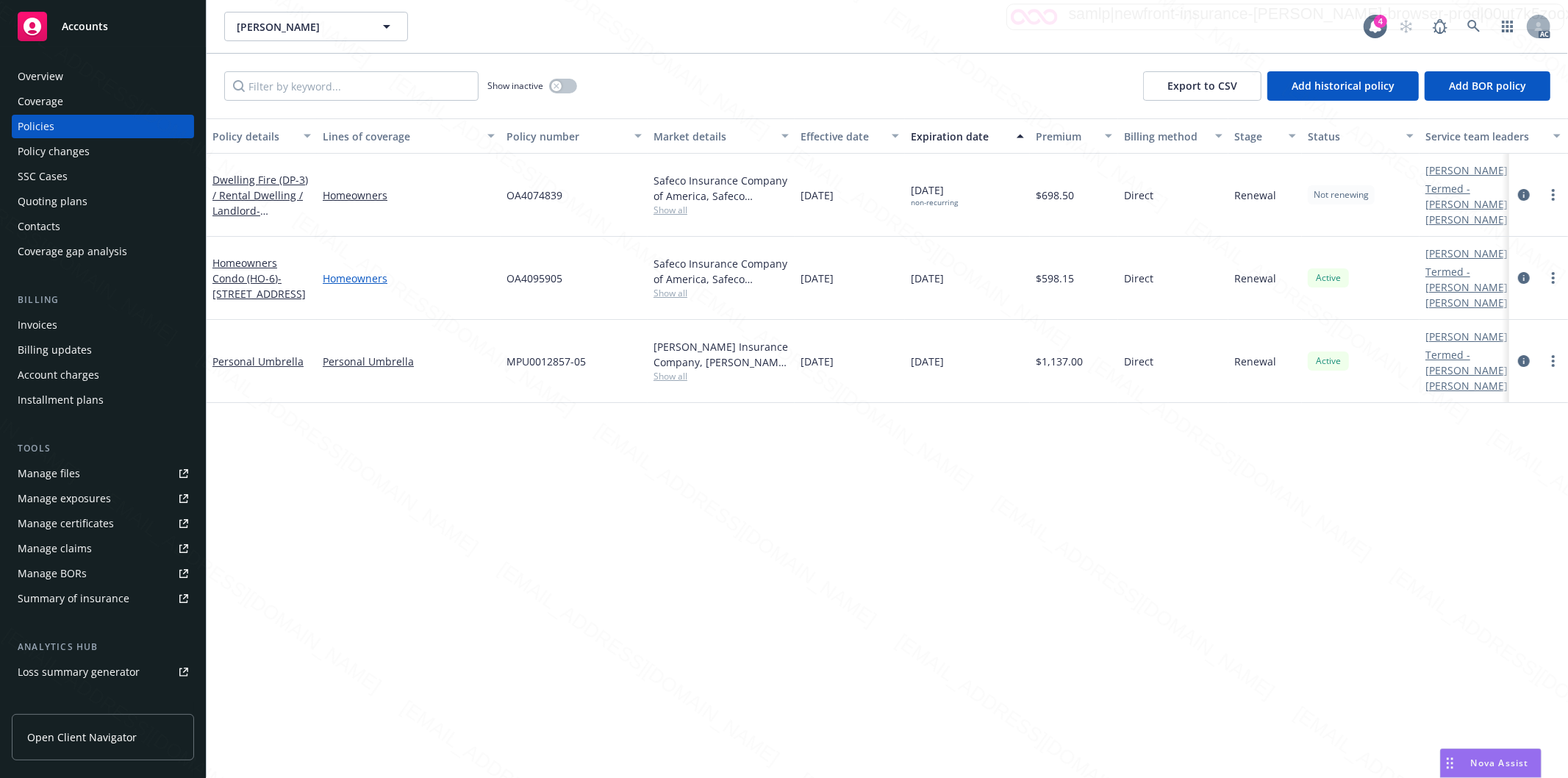
click at [473, 270] on link "Homeowners" at bounding box center [408, 277] width 172 height 15
select select "INCLUDED"
select select "LIMIT"
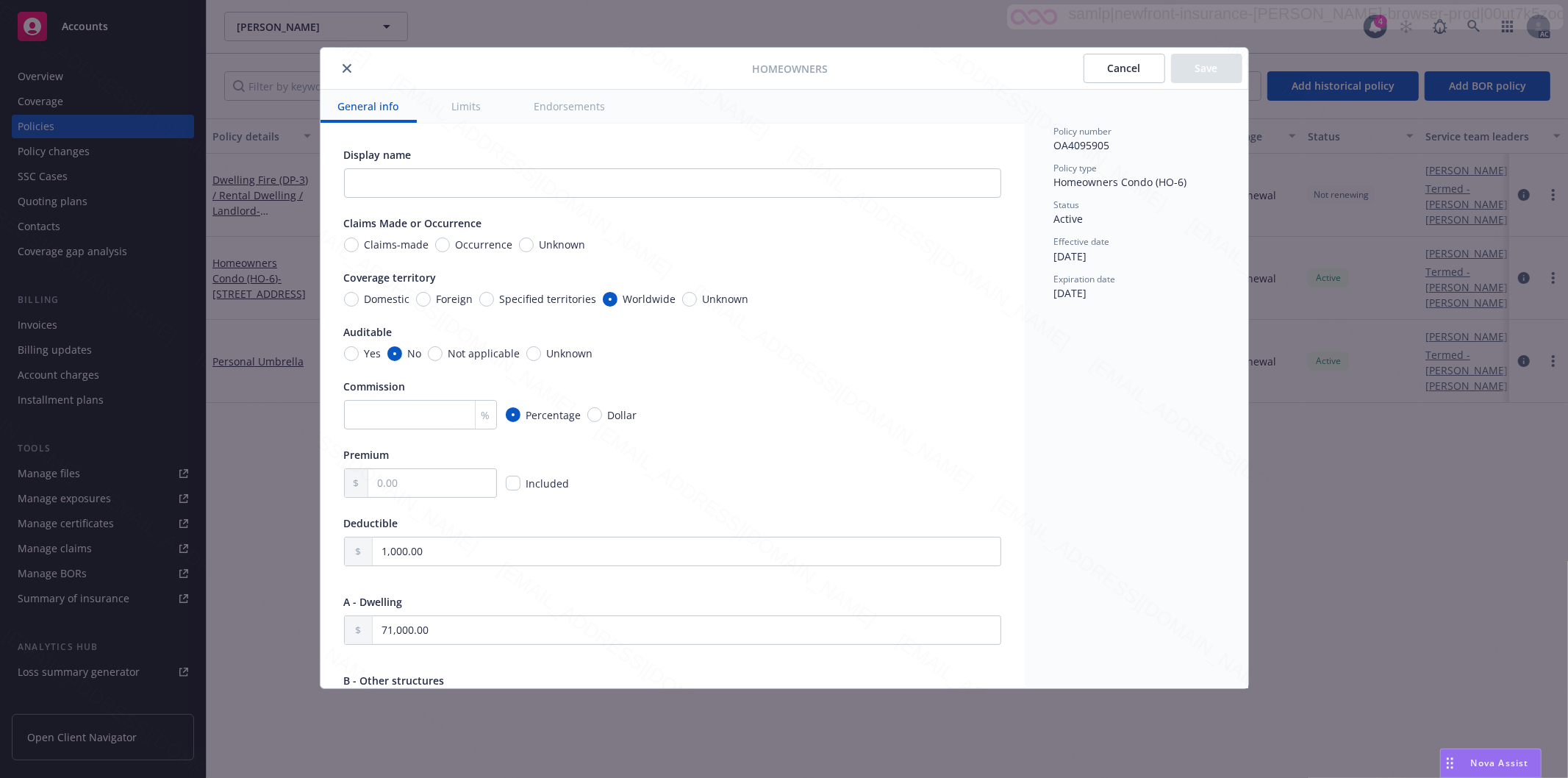
type textarea "x"
click at [349, 70] on icon "close" at bounding box center [347, 69] width 9 height 9
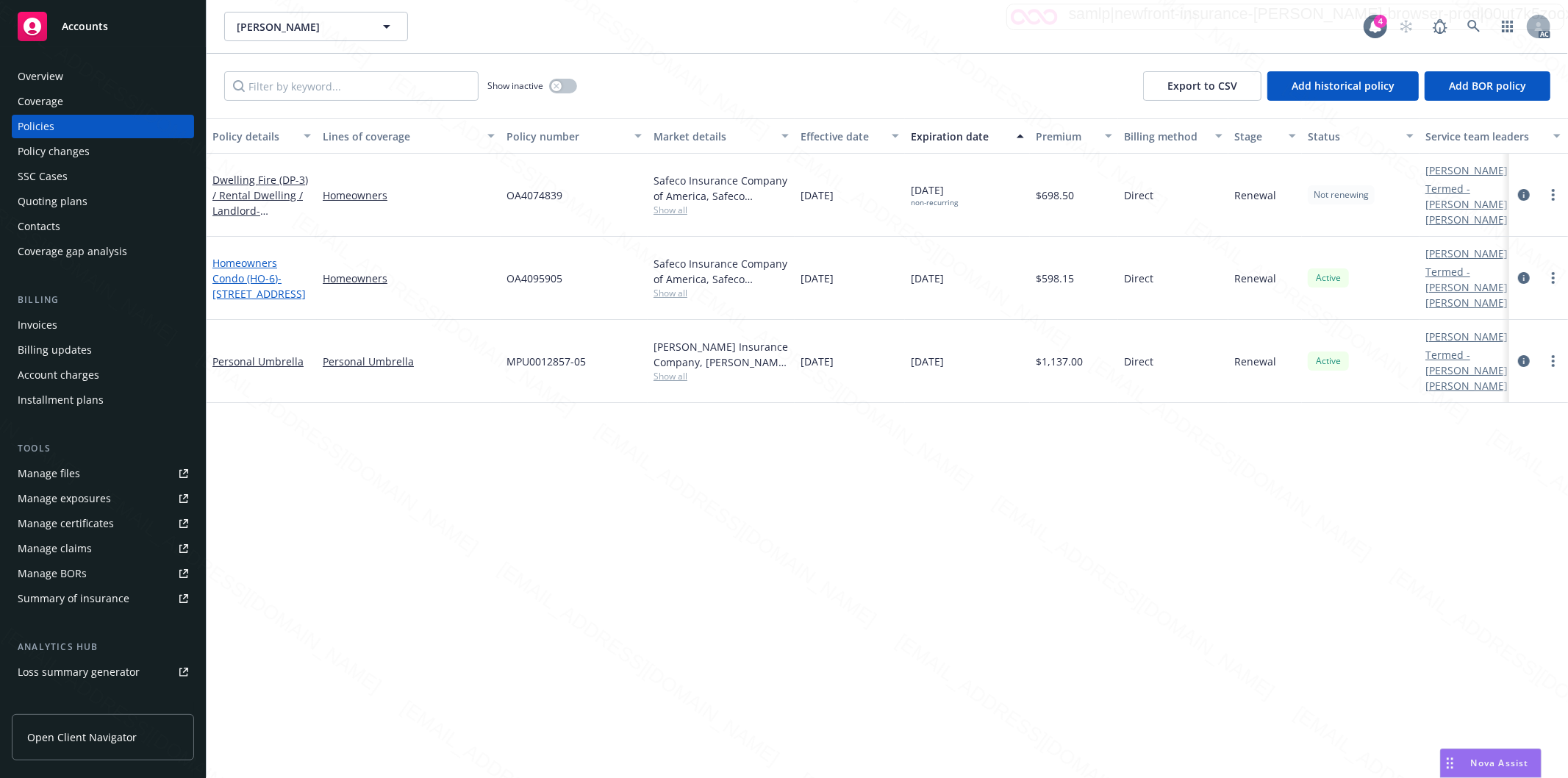
click at [232, 256] on link "Homeowners Condo (HO-6) - [STREET_ADDRESS]" at bounding box center [258, 278] width 93 height 45
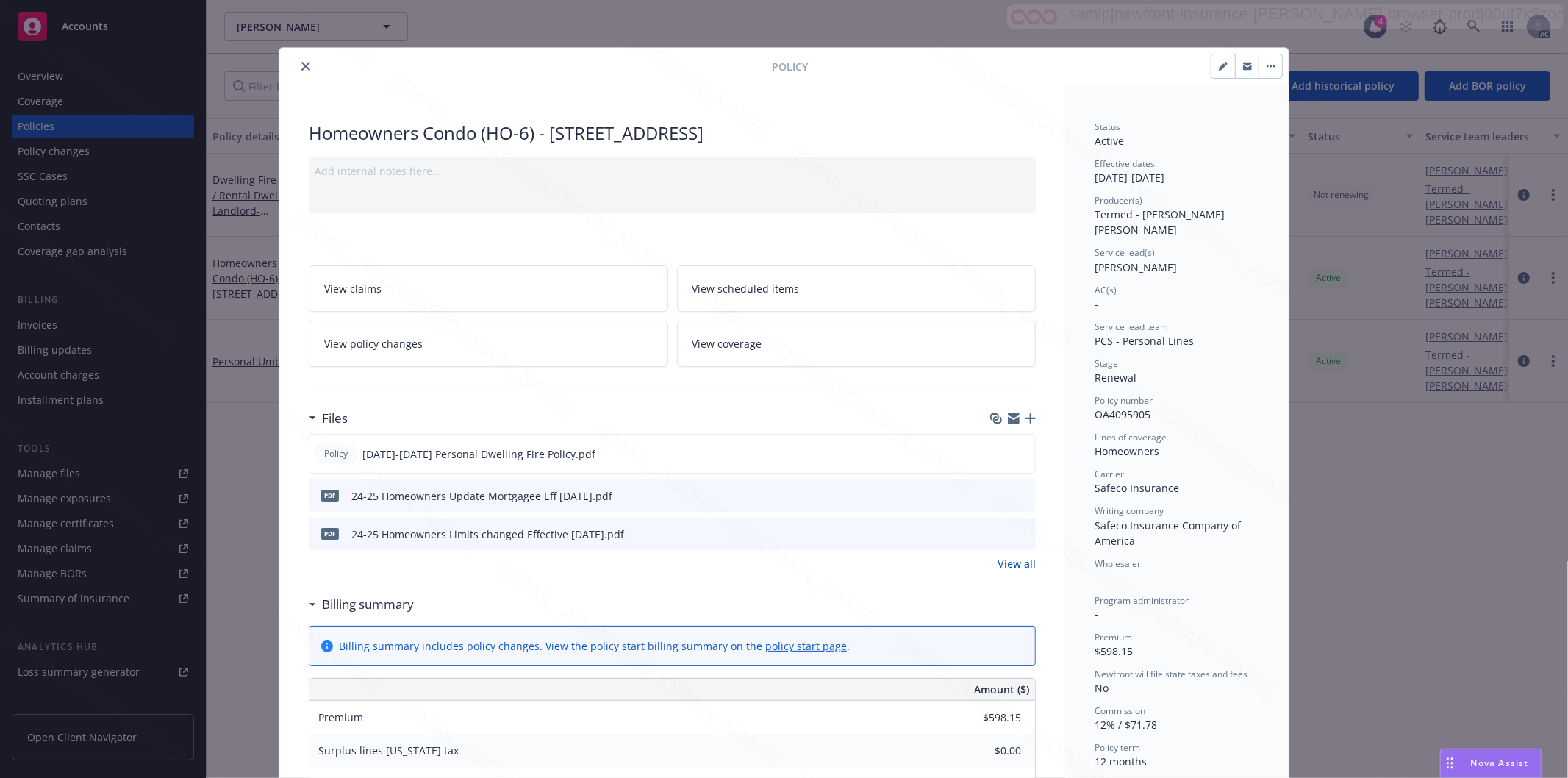
scroll to position [44, 0]
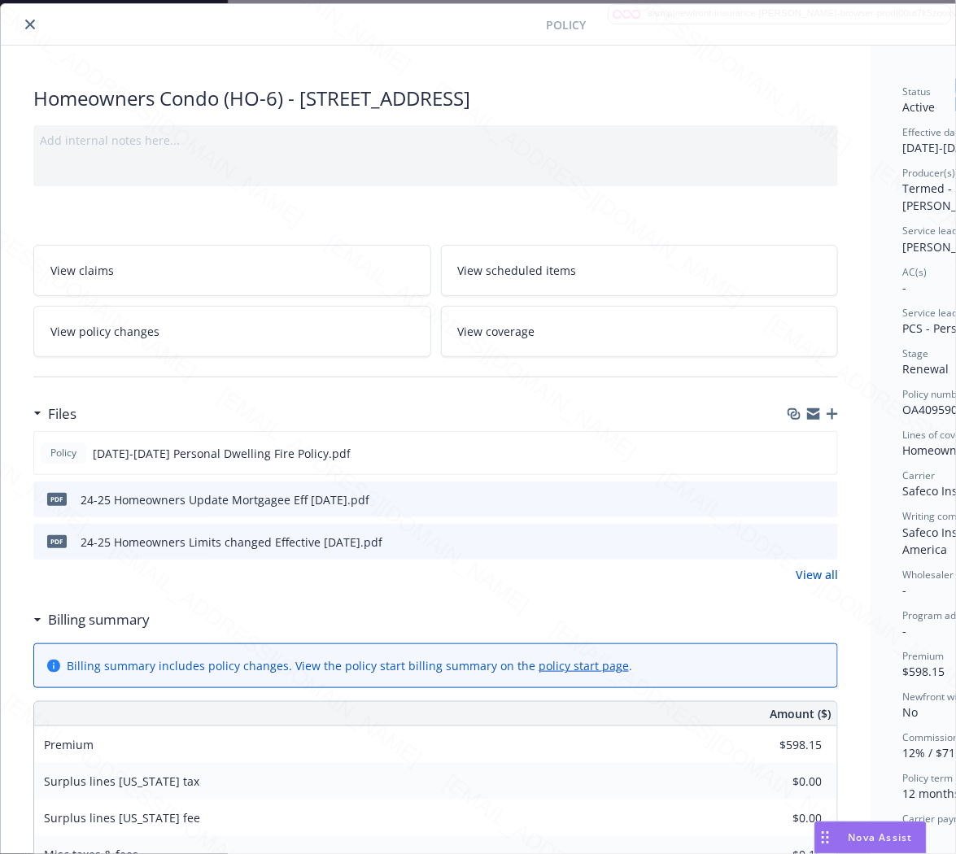
click at [246, 334] on link "View policy changes" at bounding box center [232, 331] width 398 height 51
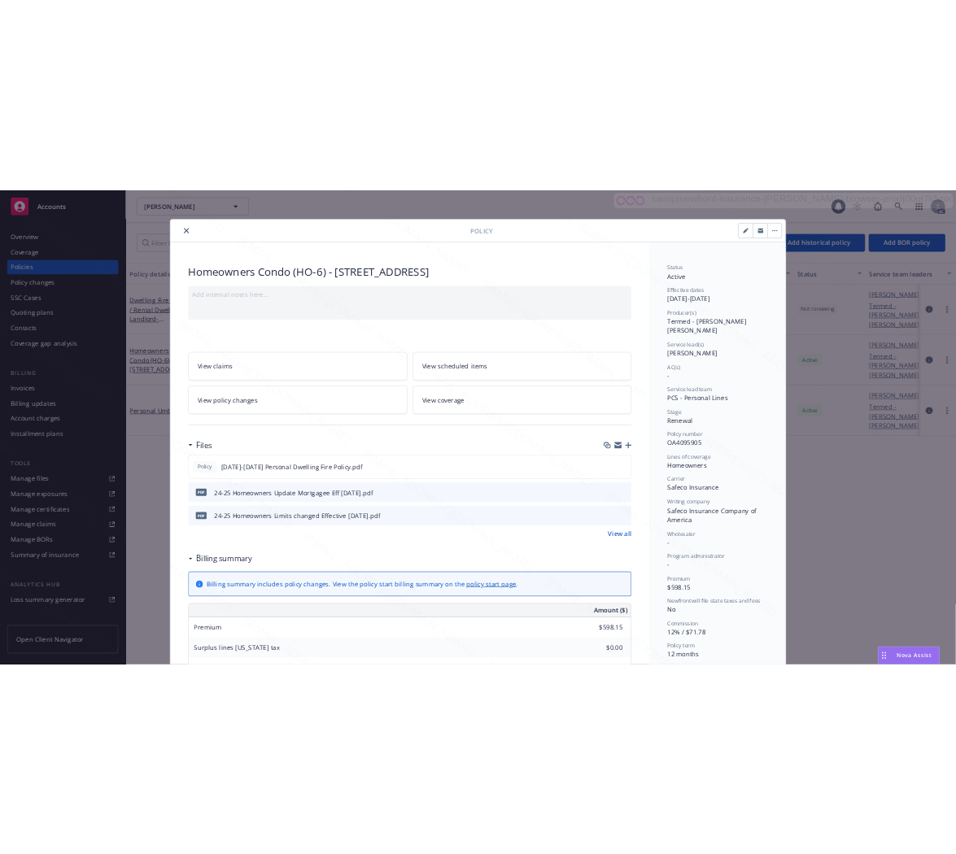
scroll to position [49, 0]
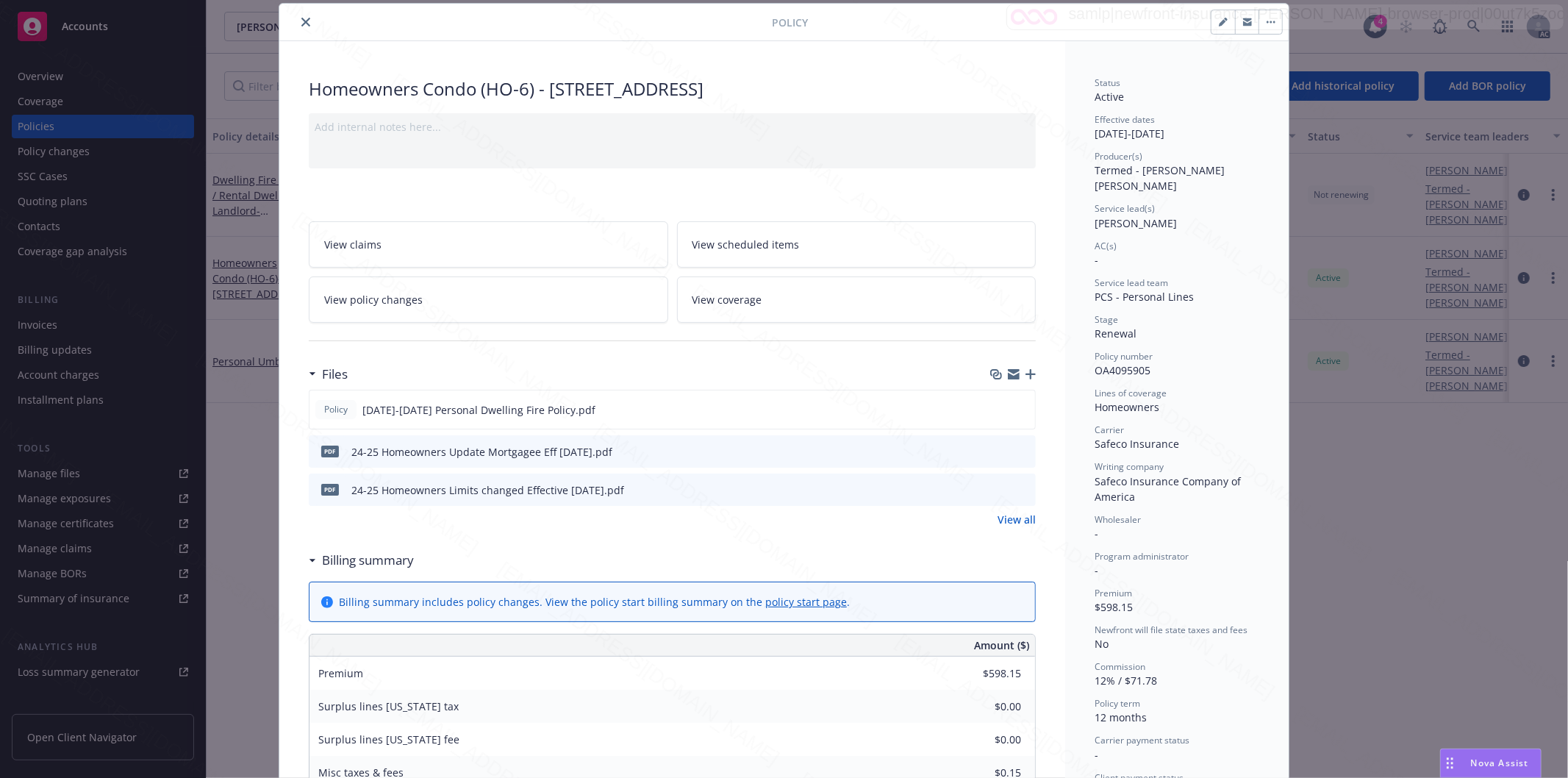
click at [358, 558] on h3 "Billing summary" at bounding box center [368, 559] width 92 height 19
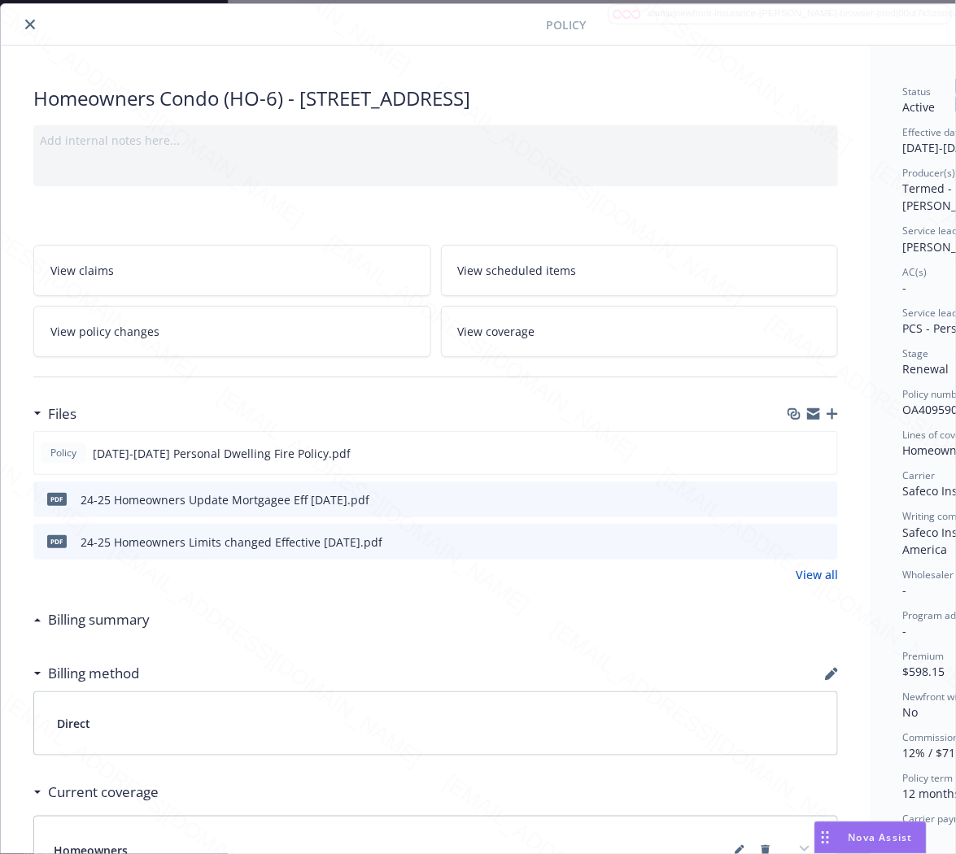
scroll to position [49, 176]
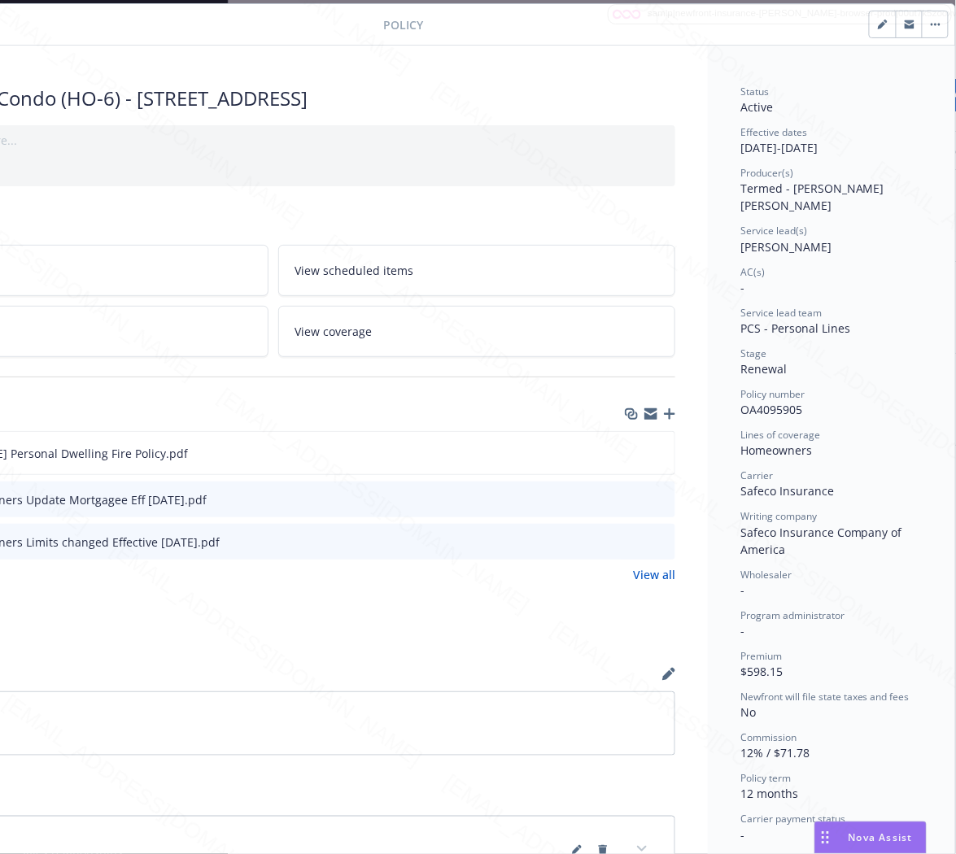
click at [775, 402] on span "OA4095905" at bounding box center [771, 409] width 62 height 15
copy span "OA4095905"
click at [626, 456] on icon "download file" at bounding box center [632, 452] width 13 height 13
click at [922, 28] on button "button" at bounding box center [935, 24] width 26 height 26
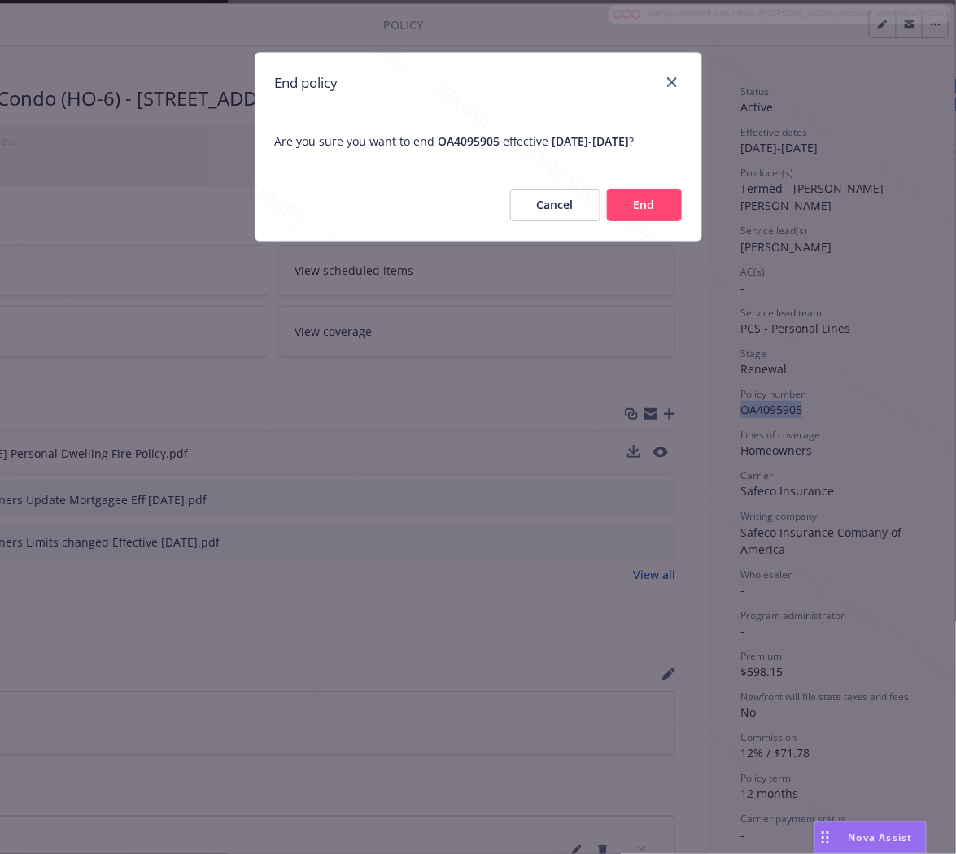
click at [632, 221] on button "End" at bounding box center [644, 205] width 75 height 33
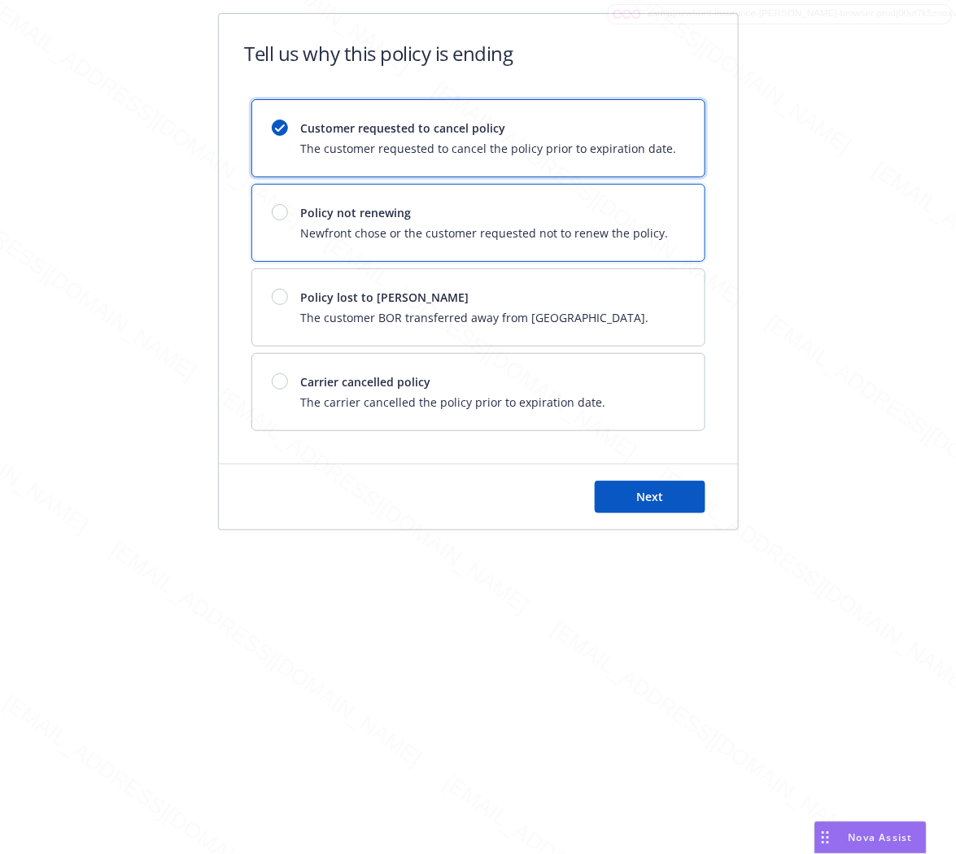
click at [632, 229] on span "Newfront chose or the customer requested not to renew the policy." at bounding box center [485, 233] width 368 height 17
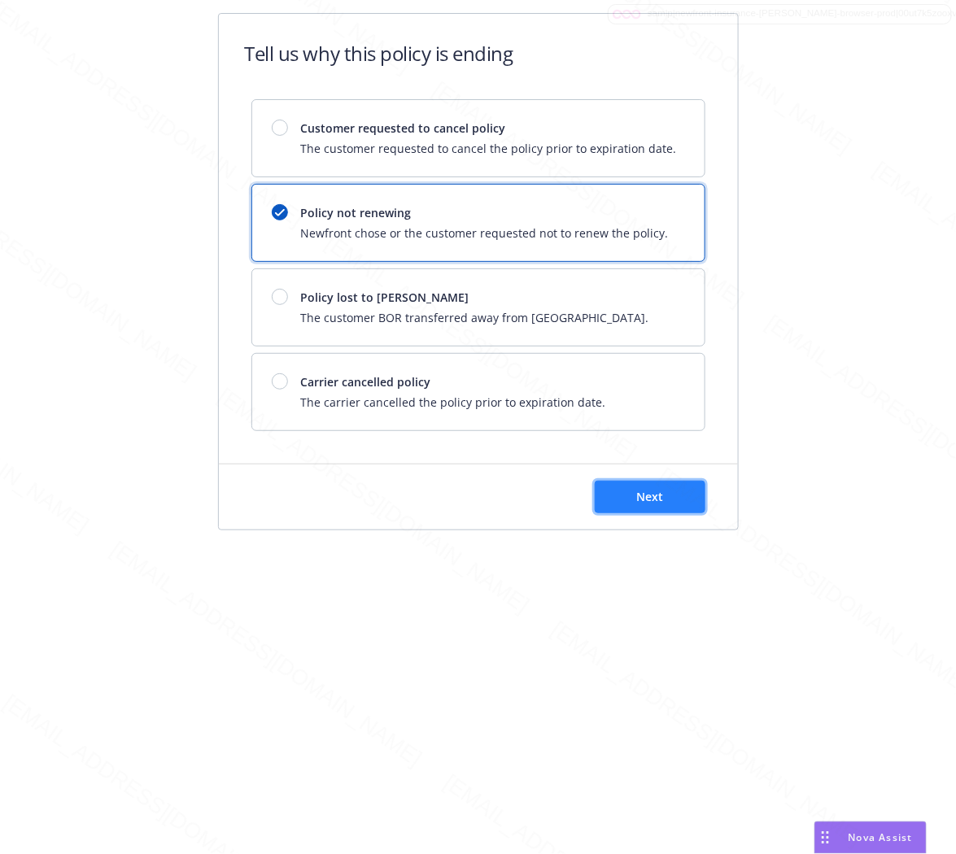
click at [664, 496] on button "Next" at bounding box center [650, 497] width 111 height 33
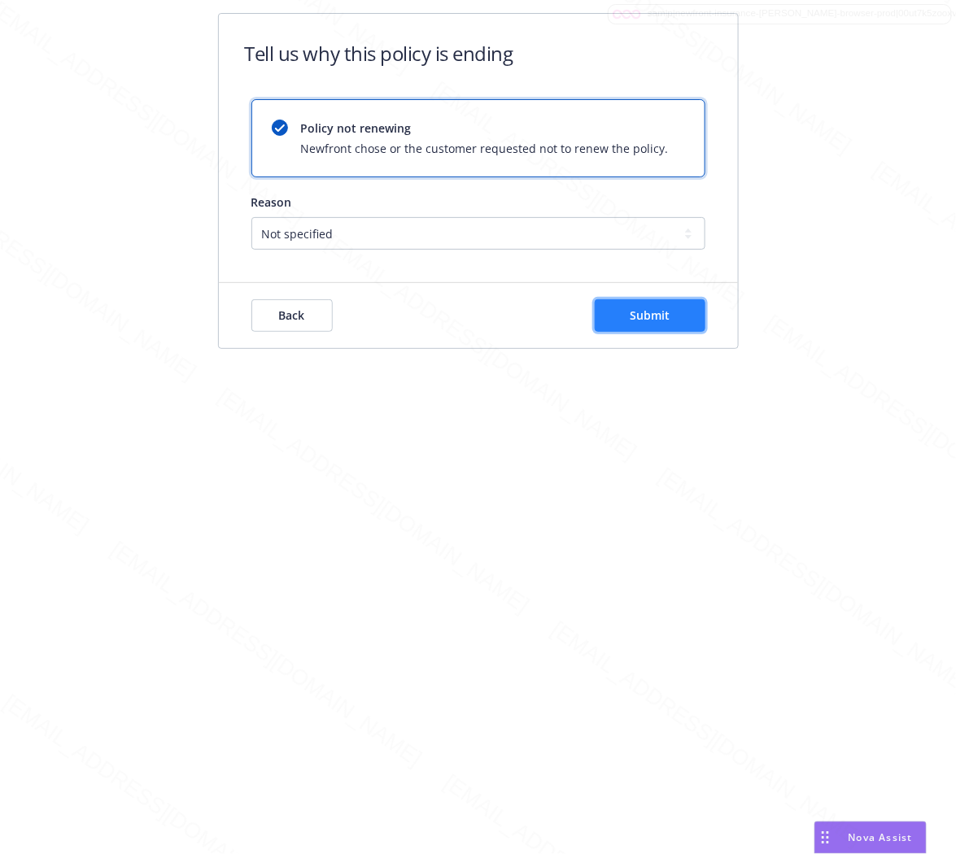
click at [661, 322] on span "Submit" at bounding box center [650, 315] width 40 height 15
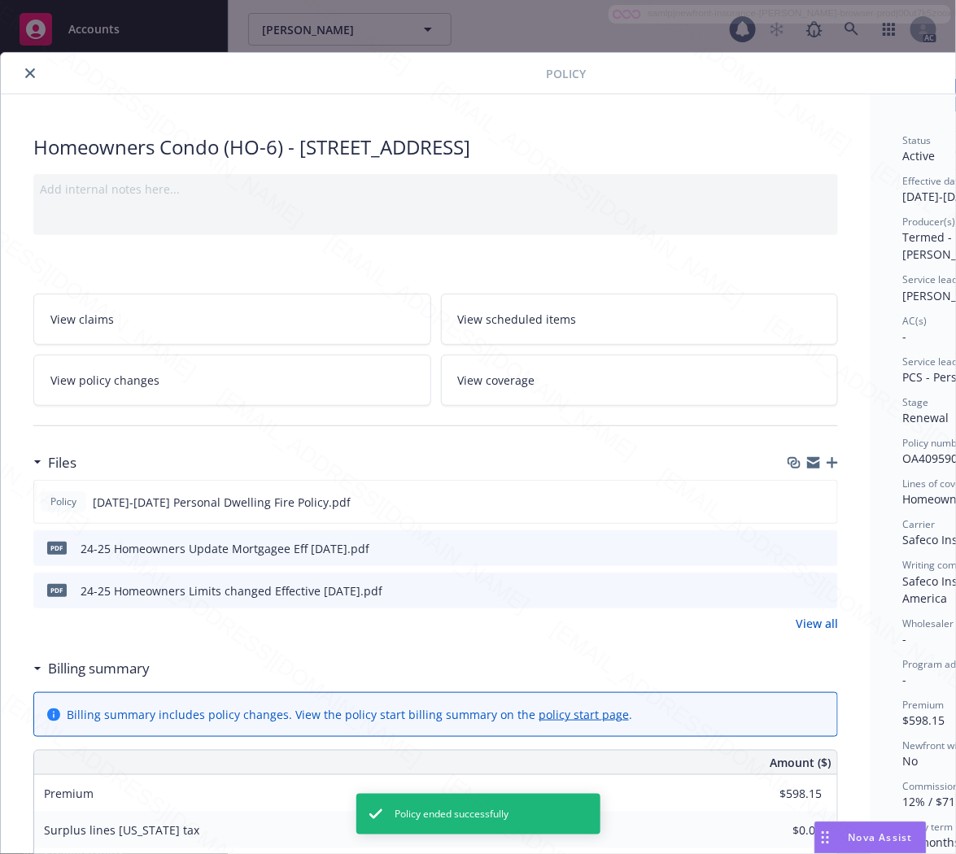
scroll to position [49, 0]
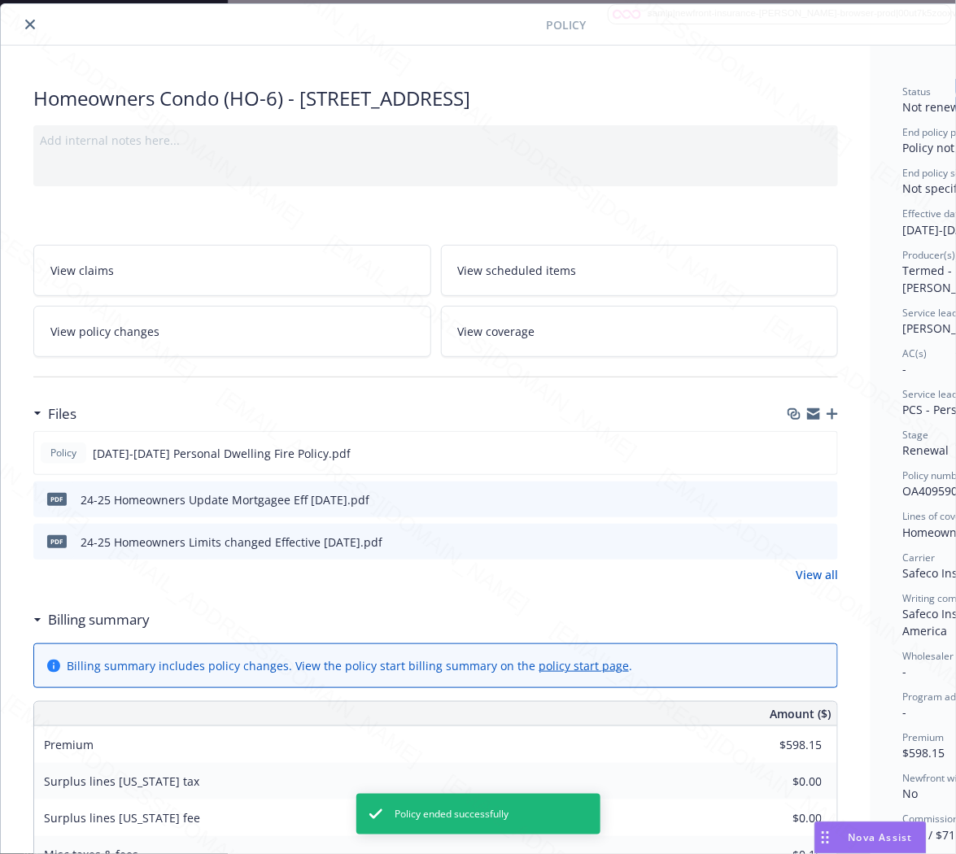
click at [28, 26] on icon "close" at bounding box center [30, 25] width 10 height 10
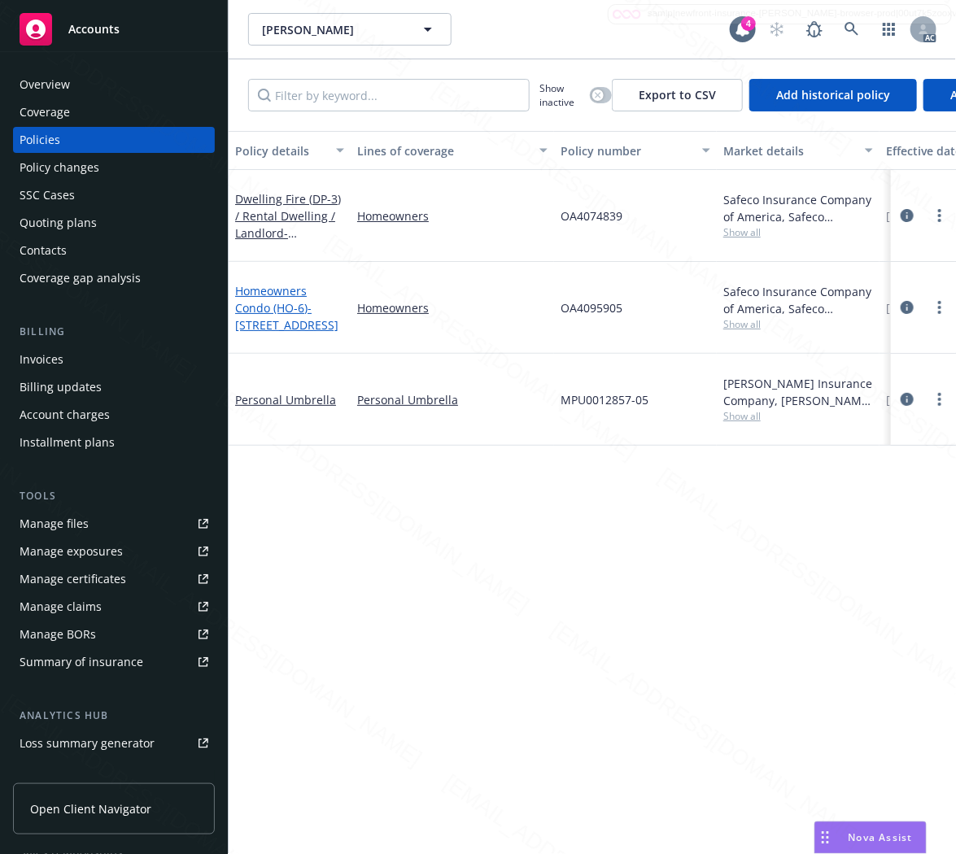
click at [302, 283] on link "Homeowners Condo (HO-6) - [STREET_ADDRESS]" at bounding box center [286, 308] width 103 height 50
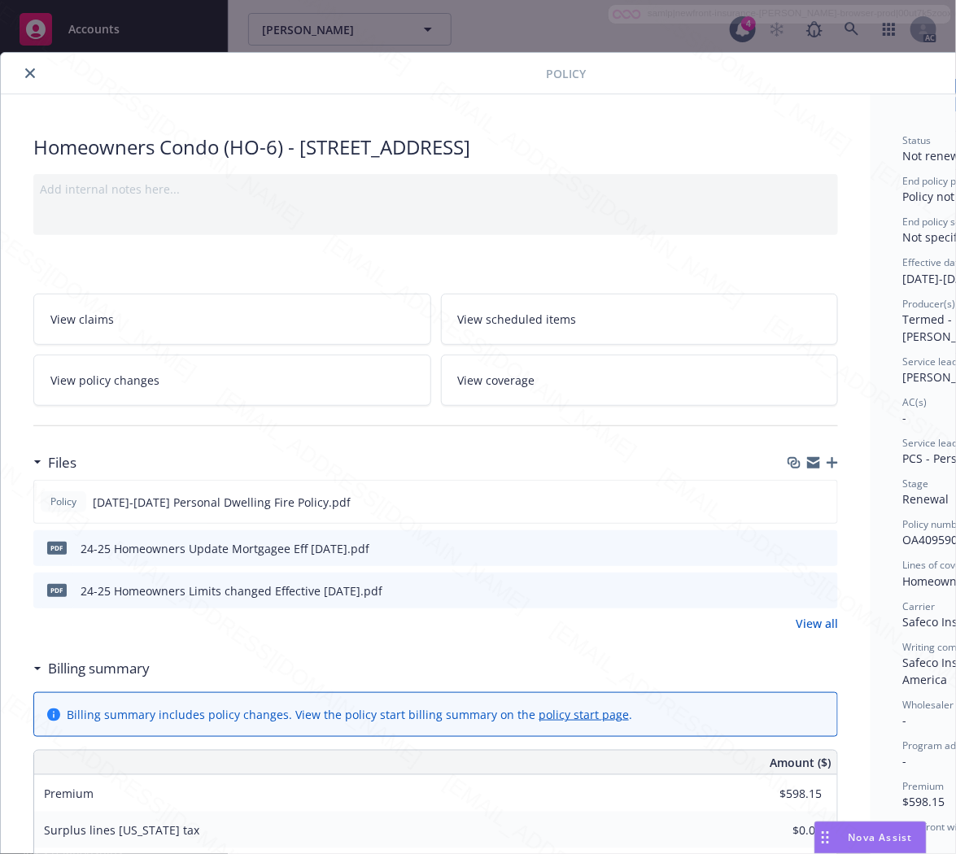
scroll to position [49, 0]
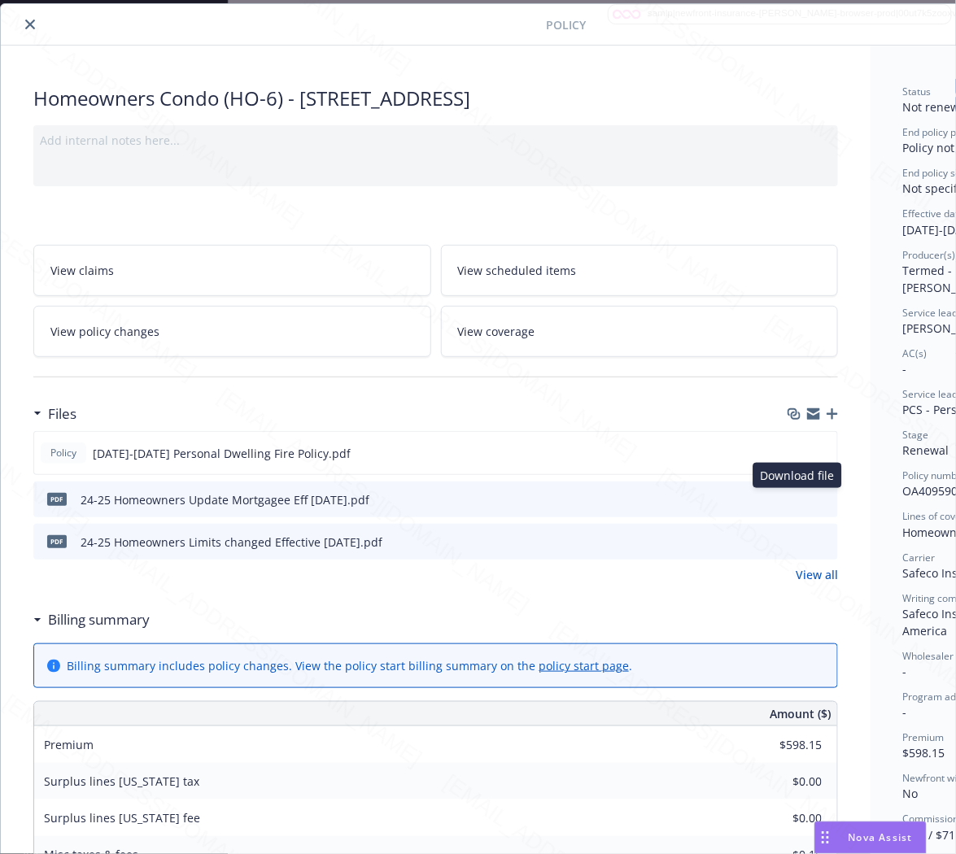
click at [792, 494] on icon "download file" at bounding box center [795, 498] width 13 height 13
click at [33, 29] on button "close" at bounding box center [30, 25] width 20 height 20
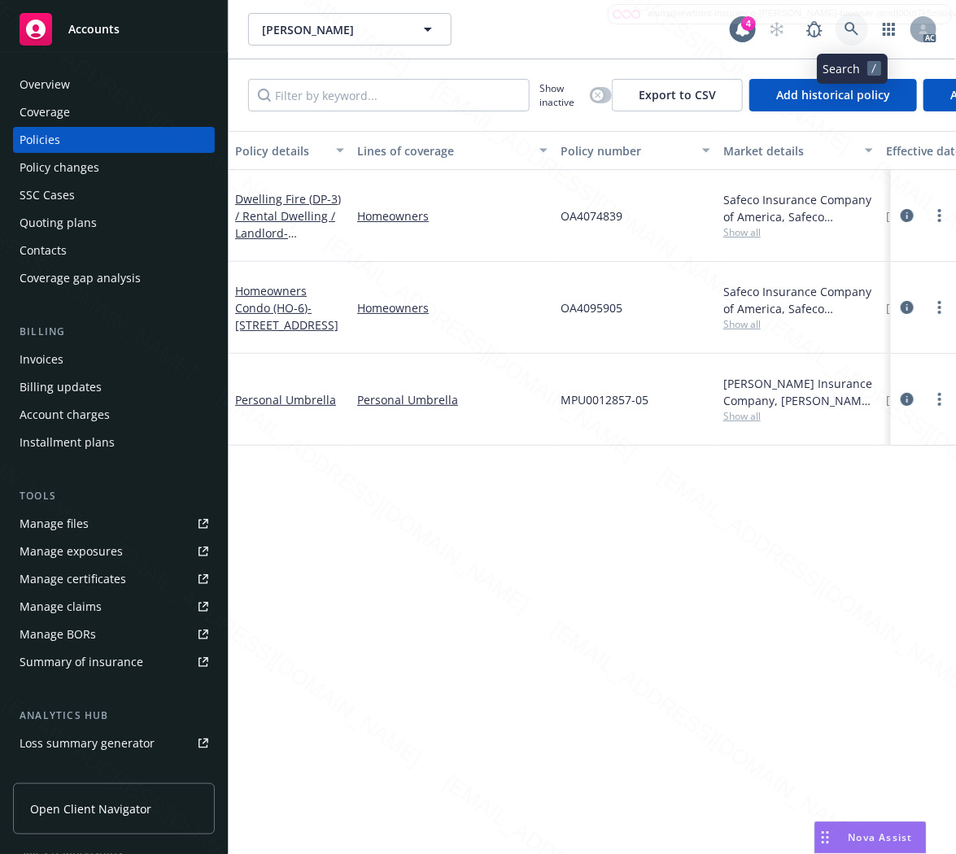
click at [849, 22] on icon at bounding box center [851, 29] width 15 height 15
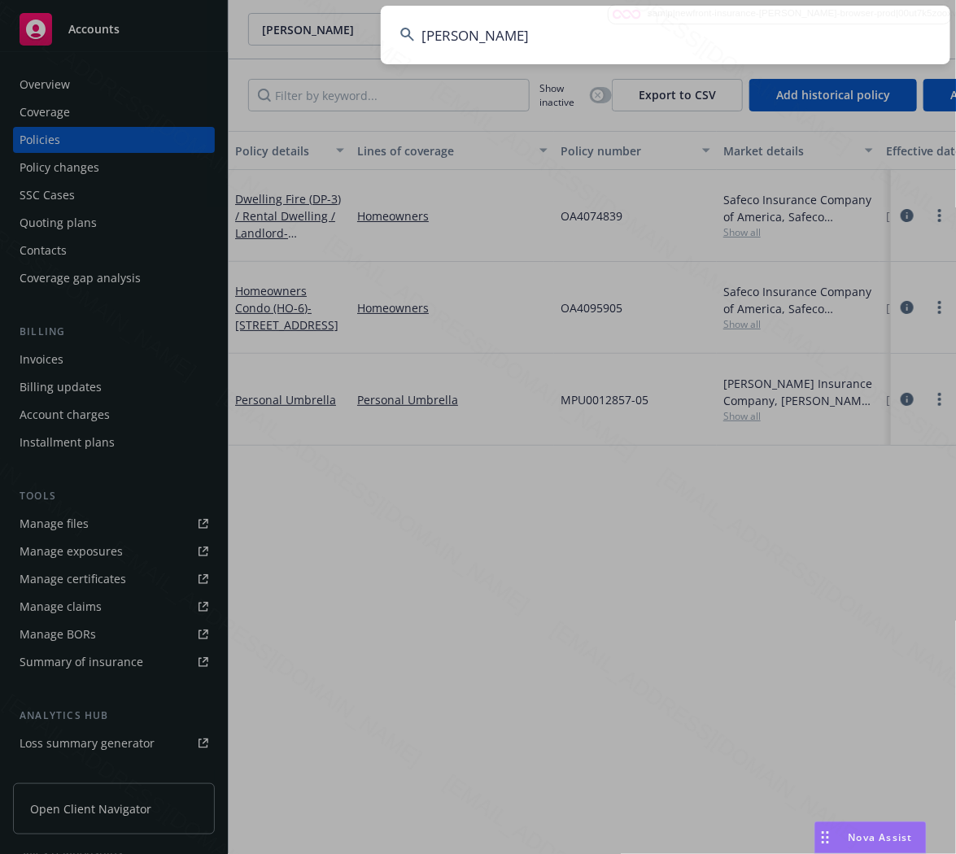
type input "[PERSON_NAME]"
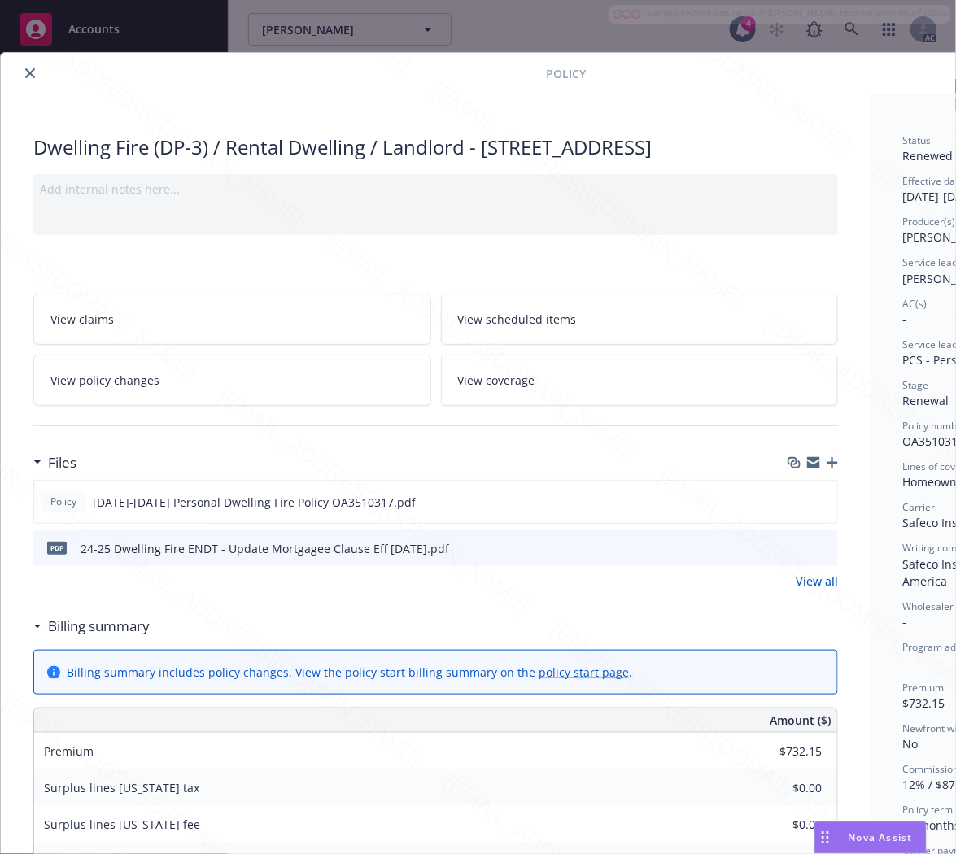
click at [27, 68] on icon "close" at bounding box center [30, 73] width 10 height 10
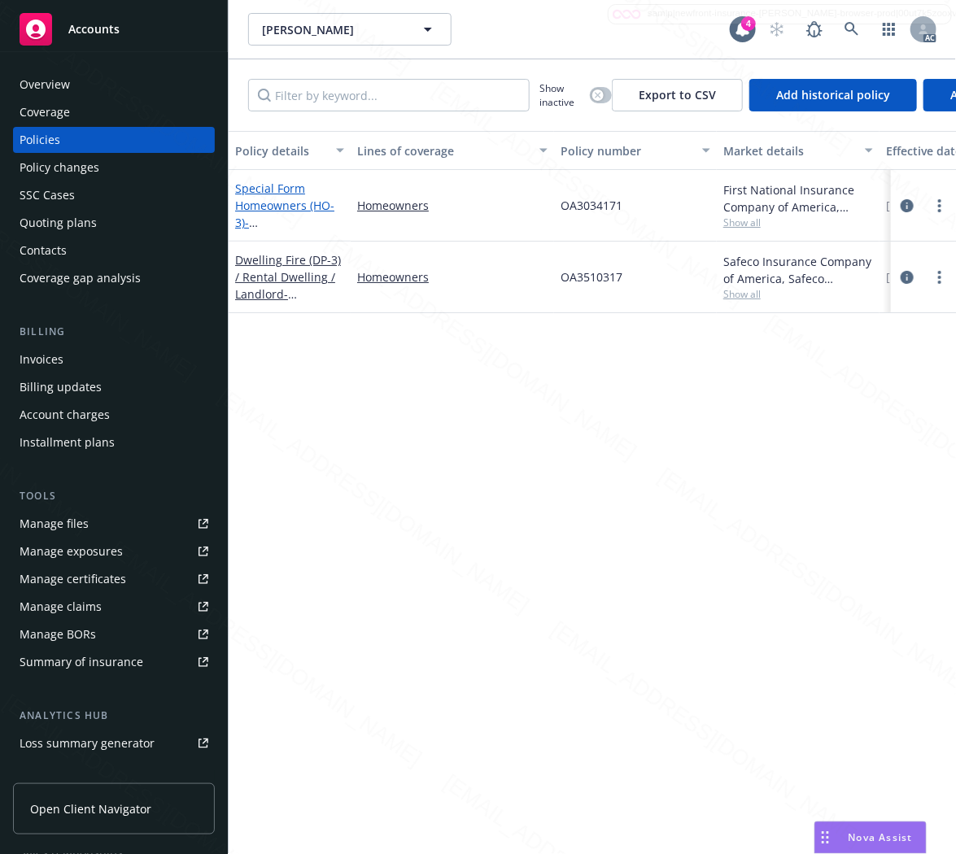
click at [273, 205] on link "Special Form Homeowners (HO-3) - [STREET_ADDRESS]" at bounding box center [286, 214] width 103 height 67
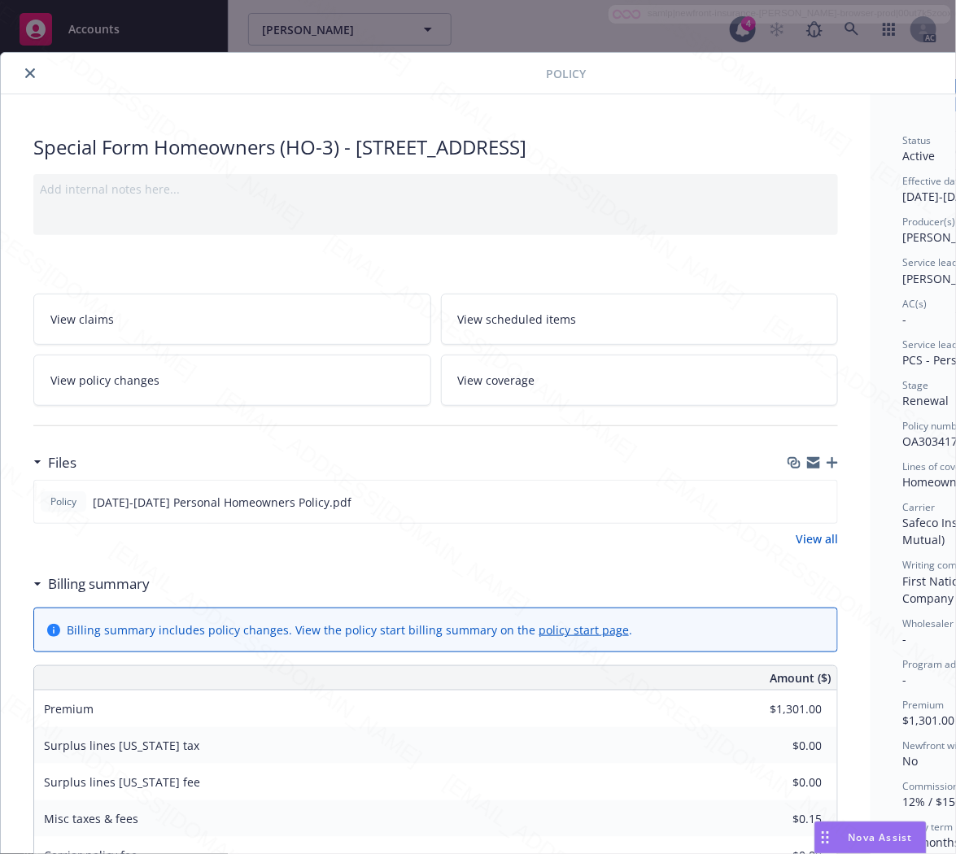
click at [116, 581] on h3 "Billing summary" at bounding box center [99, 584] width 102 height 21
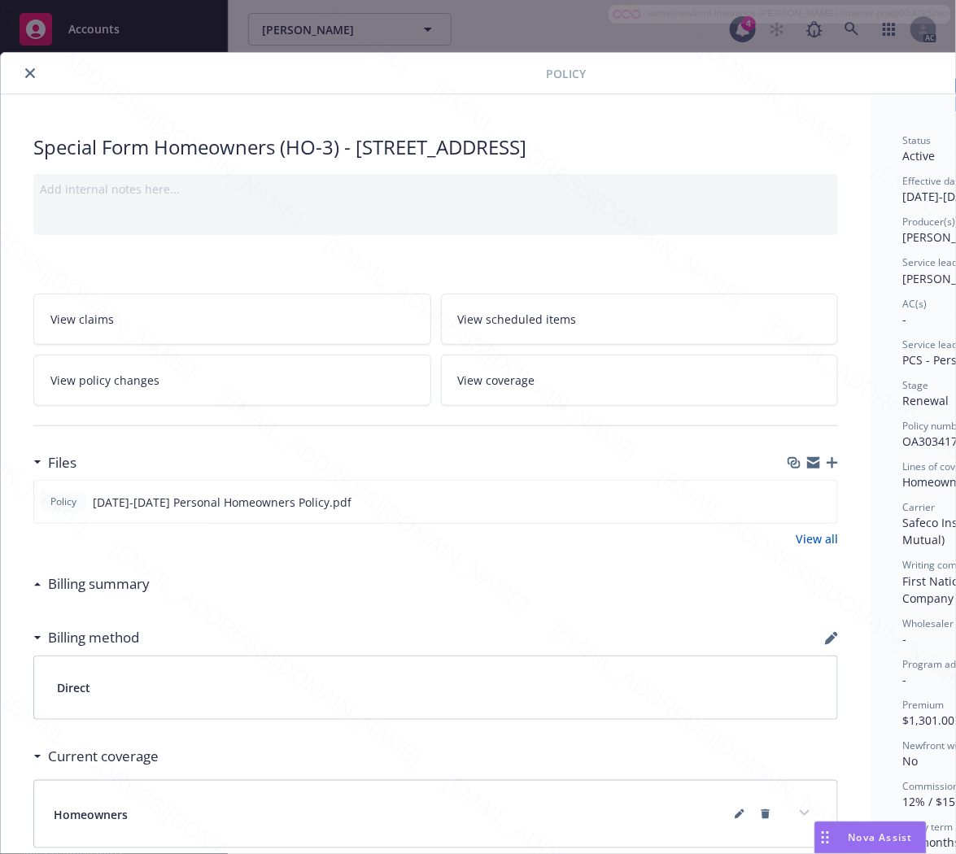
scroll to position [0, 176]
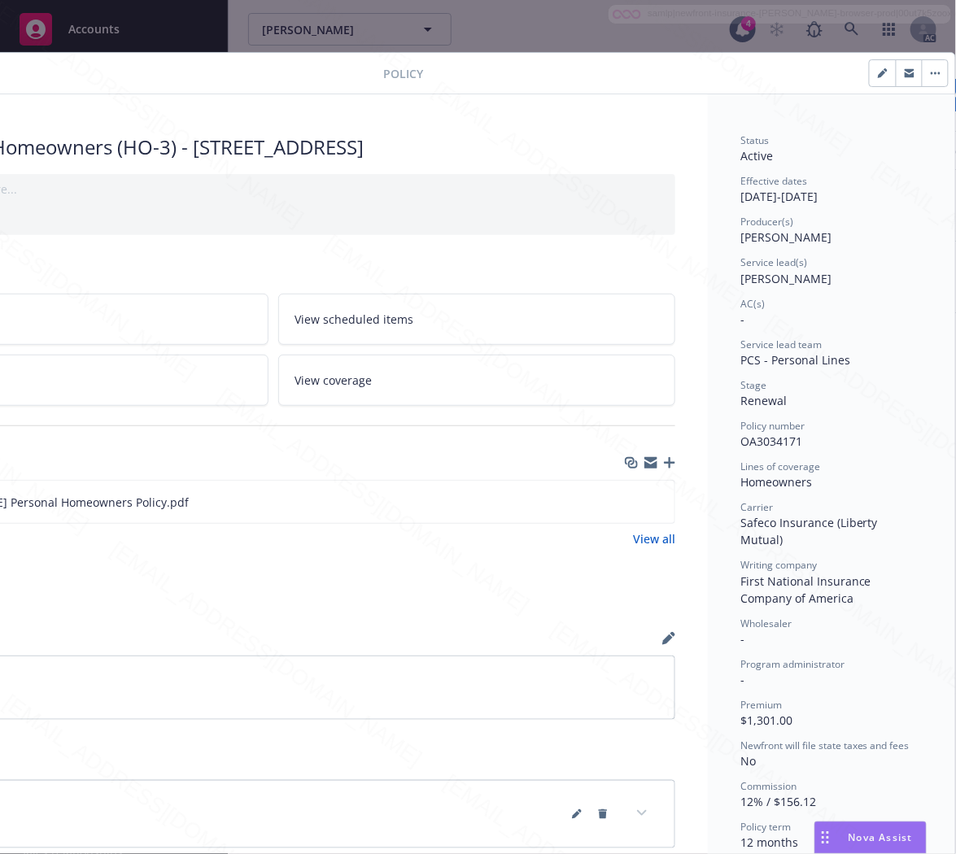
click at [751, 437] on span "OA3034171" at bounding box center [771, 441] width 62 height 15
copy span "OA3034171"
click at [626, 503] on icon "download file" at bounding box center [632, 501] width 13 height 13
click at [922, 75] on button "button" at bounding box center [935, 73] width 26 height 26
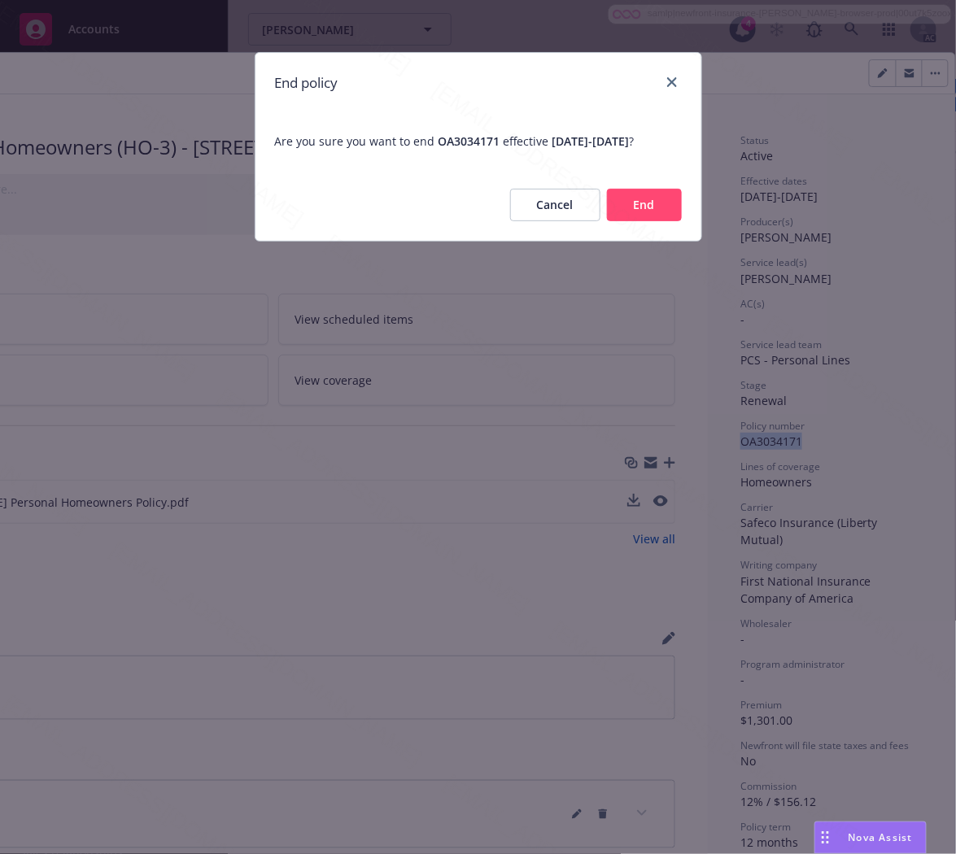
click at [648, 217] on button "End" at bounding box center [644, 205] width 75 height 33
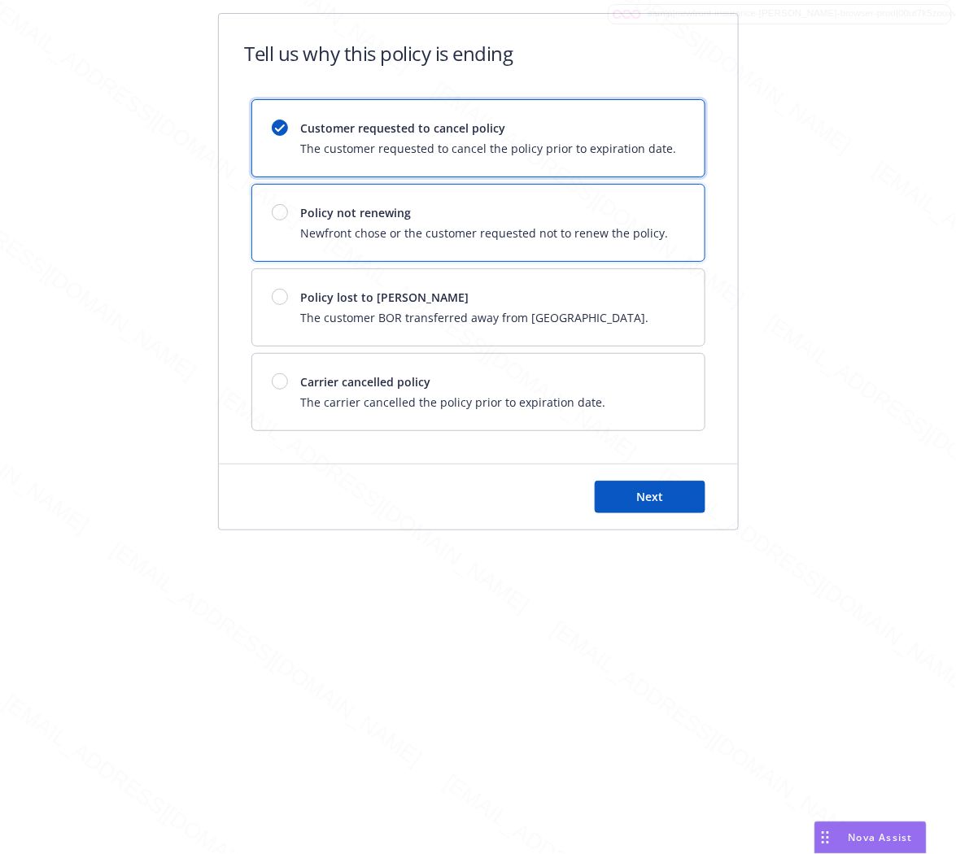
click at [640, 218] on span "Policy not renewing" at bounding box center [485, 212] width 368 height 17
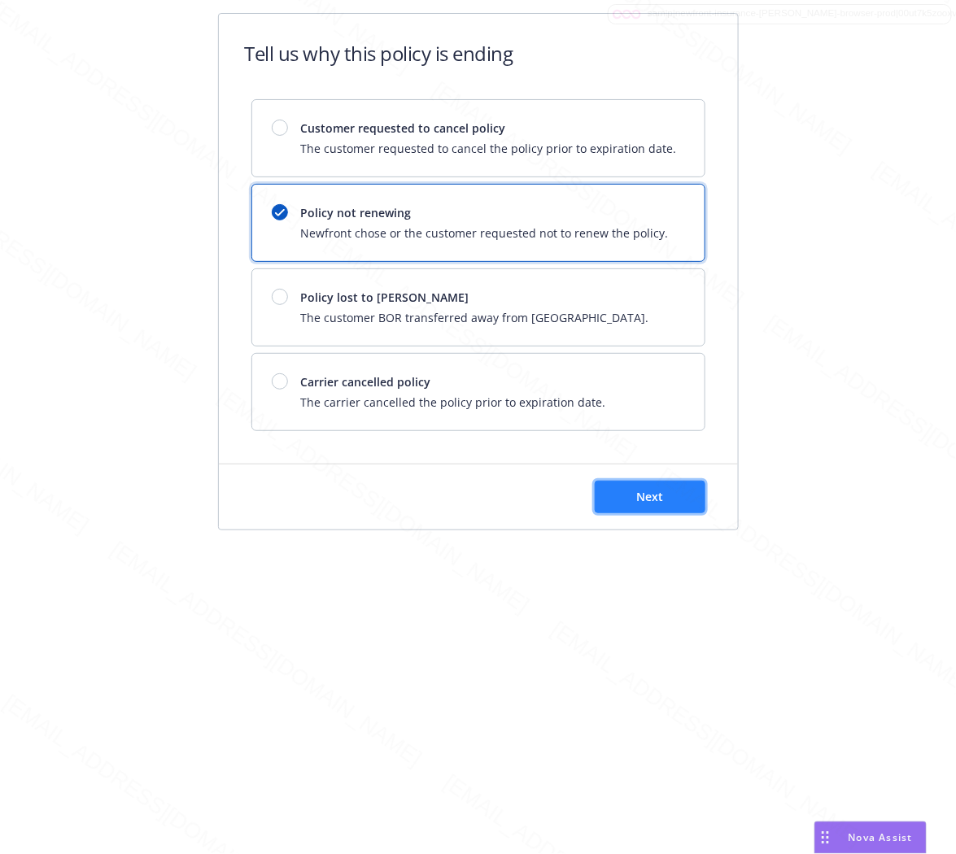
click at [644, 497] on span "Next" at bounding box center [649, 496] width 27 height 15
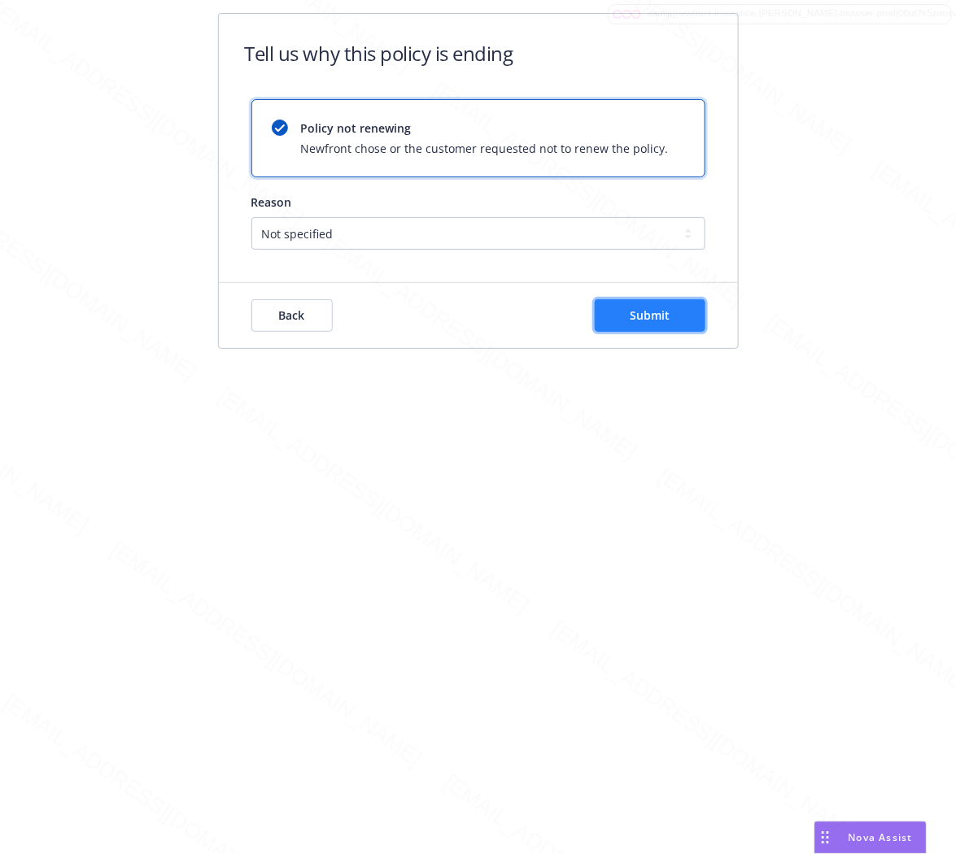
click at [660, 322] on span "Submit" at bounding box center [650, 315] width 40 height 15
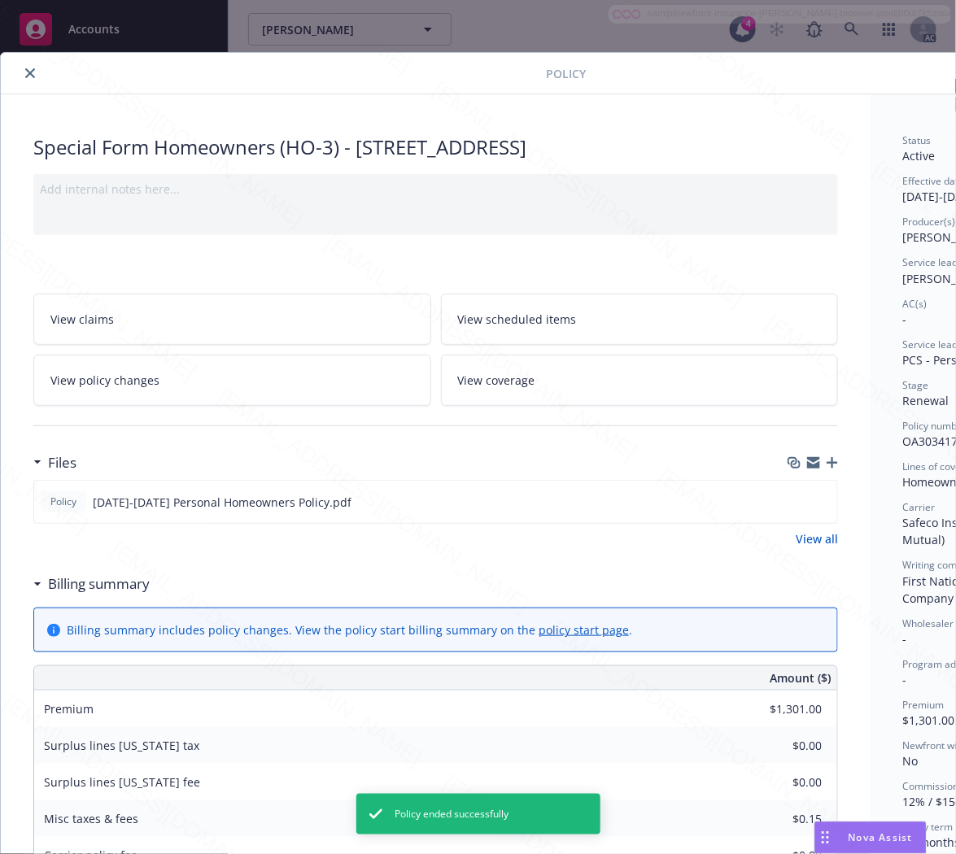
scroll to position [49, 0]
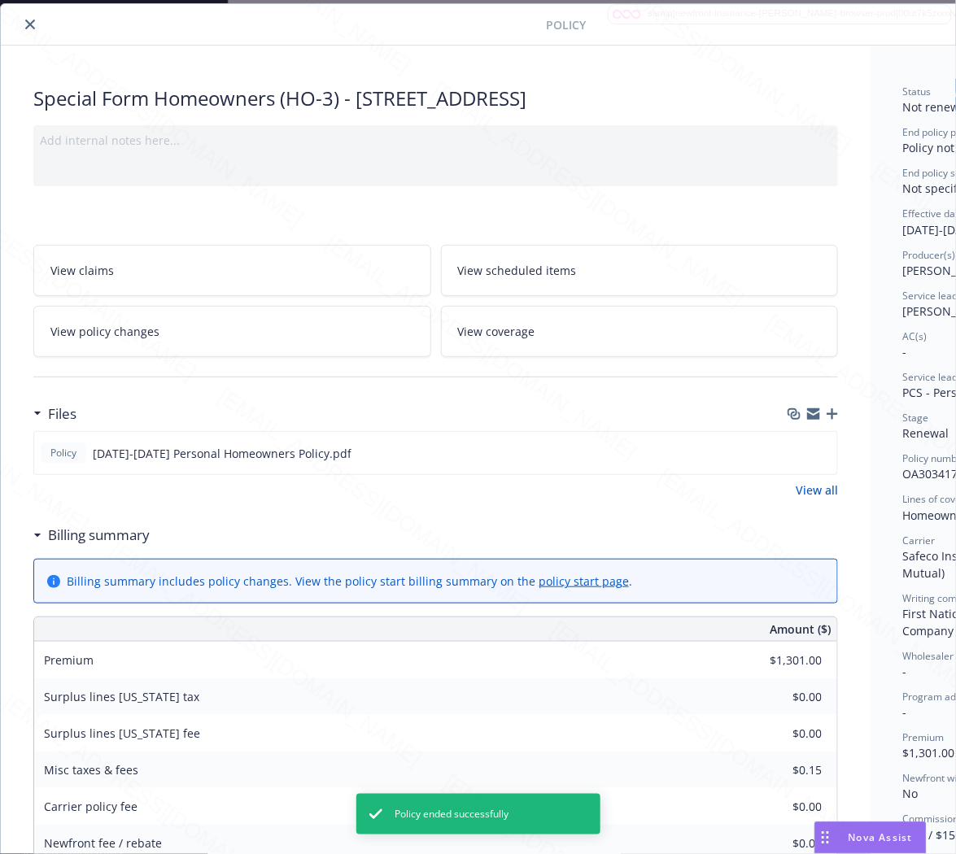
click at [28, 24] on icon "close" at bounding box center [30, 25] width 10 height 10
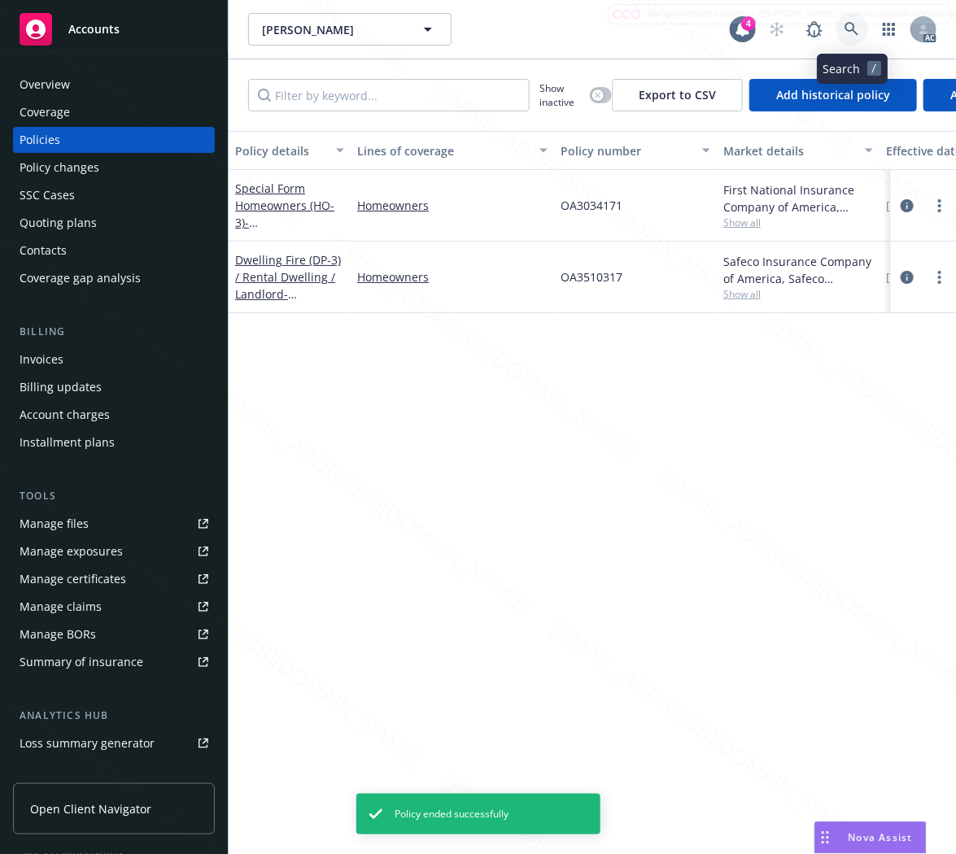
click at [851, 25] on icon at bounding box center [851, 29] width 15 height 15
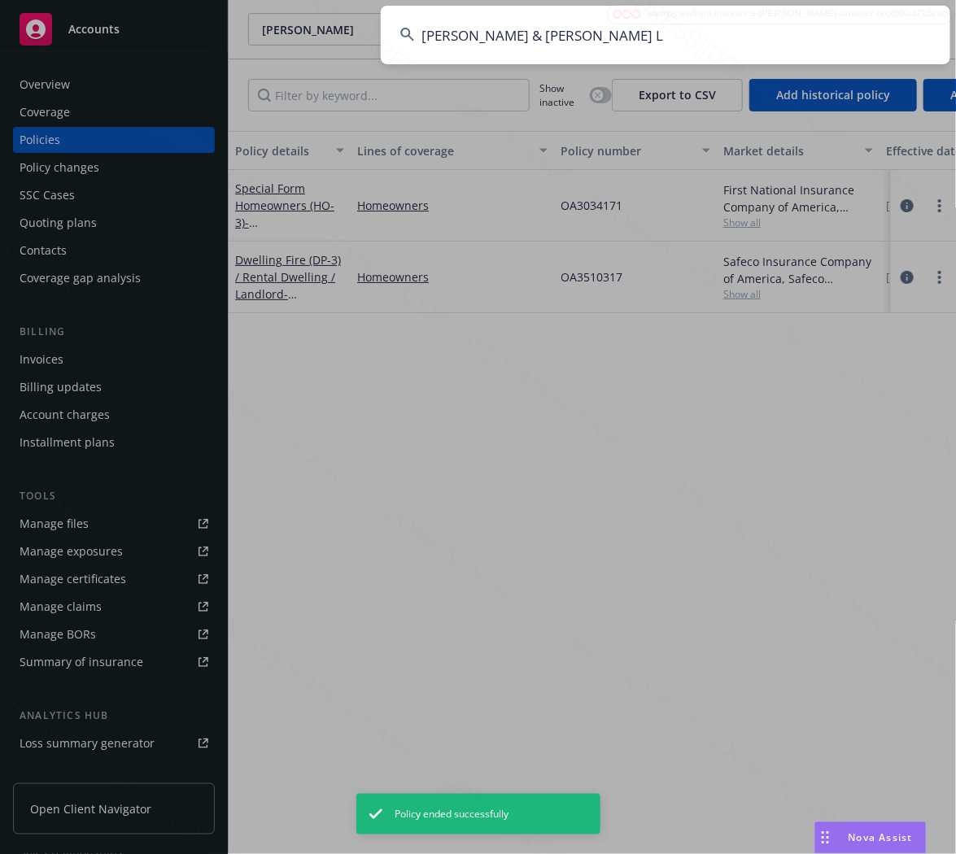
type input "[PERSON_NAME] & [PERSON_NAME] L"
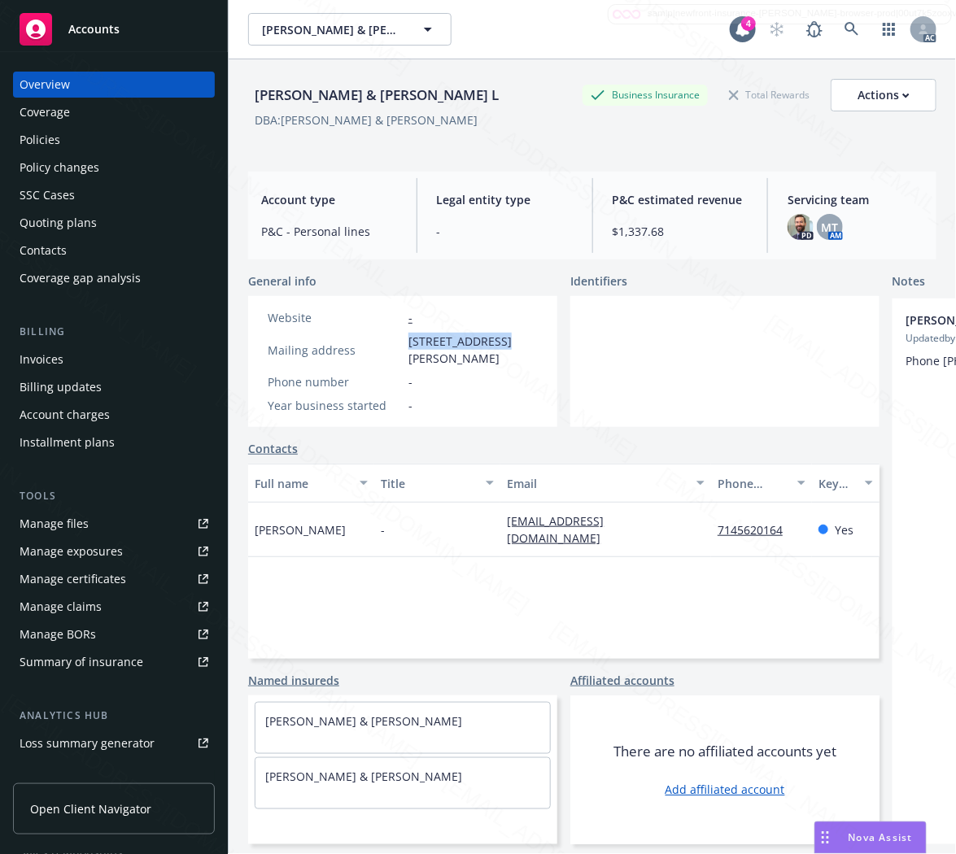
copy span "9502 [PERSON_NAME] Ci"
drag, startPoint x: 408, startPoint y: 338, endPoint x: 498, endPoint y: 337, distance: 90.3
click at [498, 337] on span "[STREET_ADDRESS][PERSON_NAME]" at bounding box center [472, 350] width 129 height 34
click at [22, 144] on div "Policies" at bounding box center [40, 140] width 41 height 26
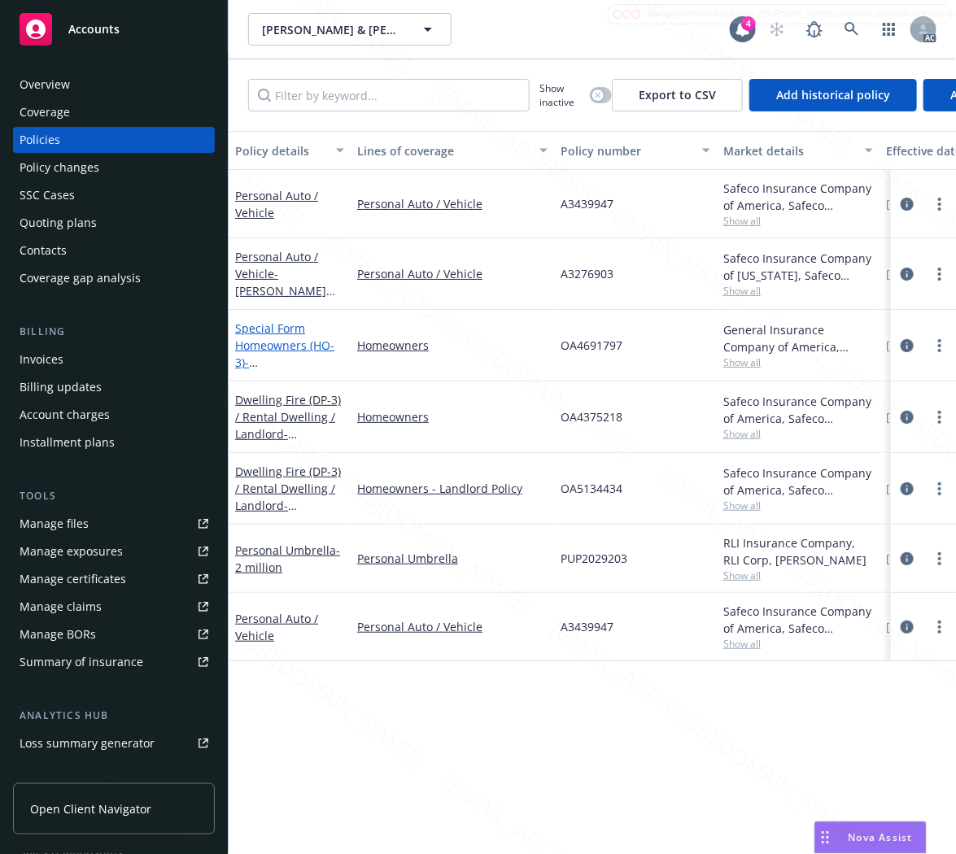
click at [288, 346] on link "Special Form Homeowners (HO-3) - [STREET_ADDRESS][PERSON_NAME]" at bounding box center [286, 363] width 103 height 84
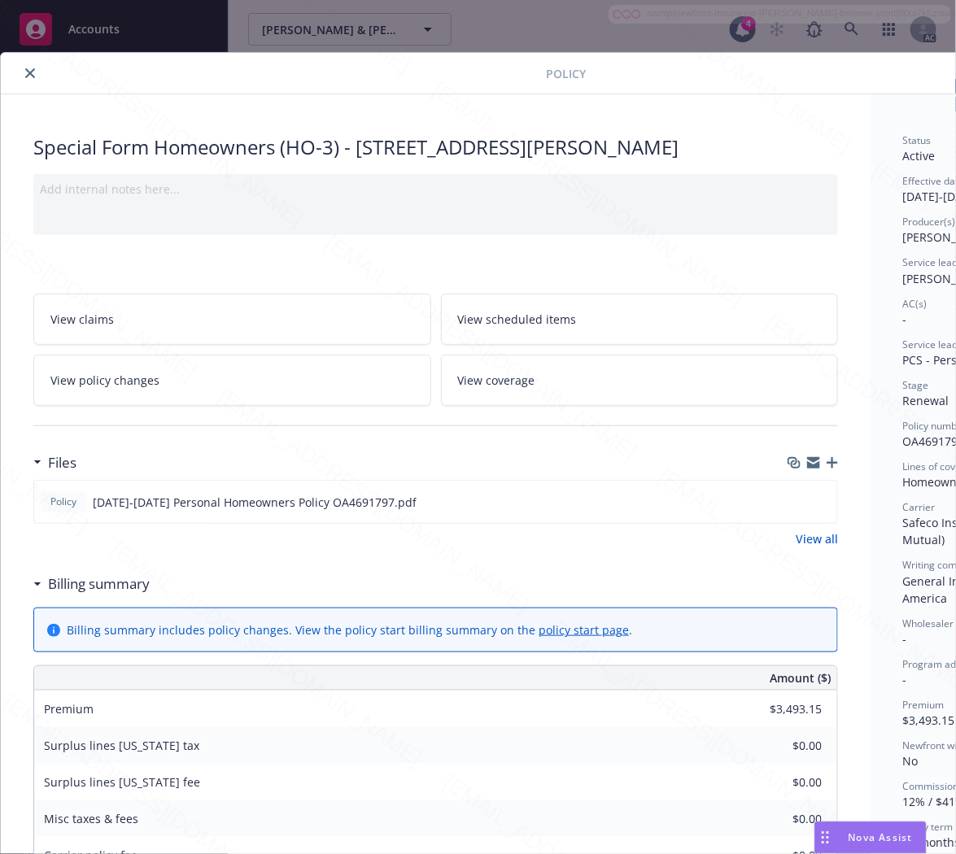
click at [111, 582] on h3 "Billing summary" at bounding box center [99, 584] width 102 height 21
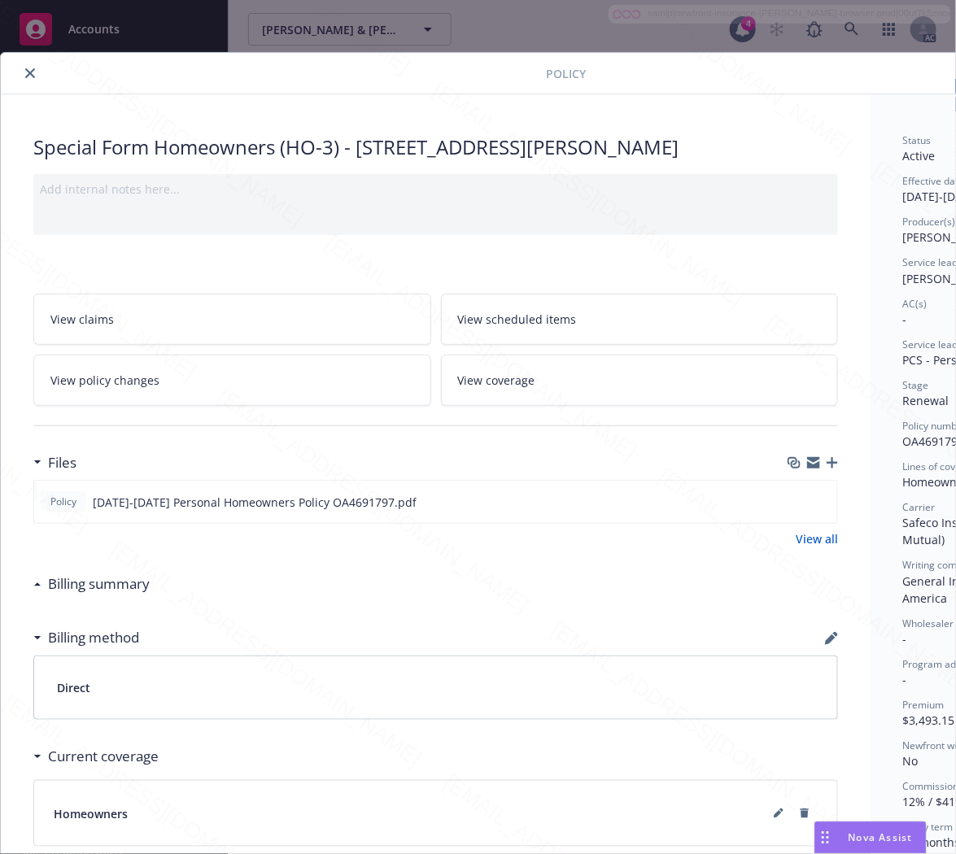
scroll to position [0, 176]
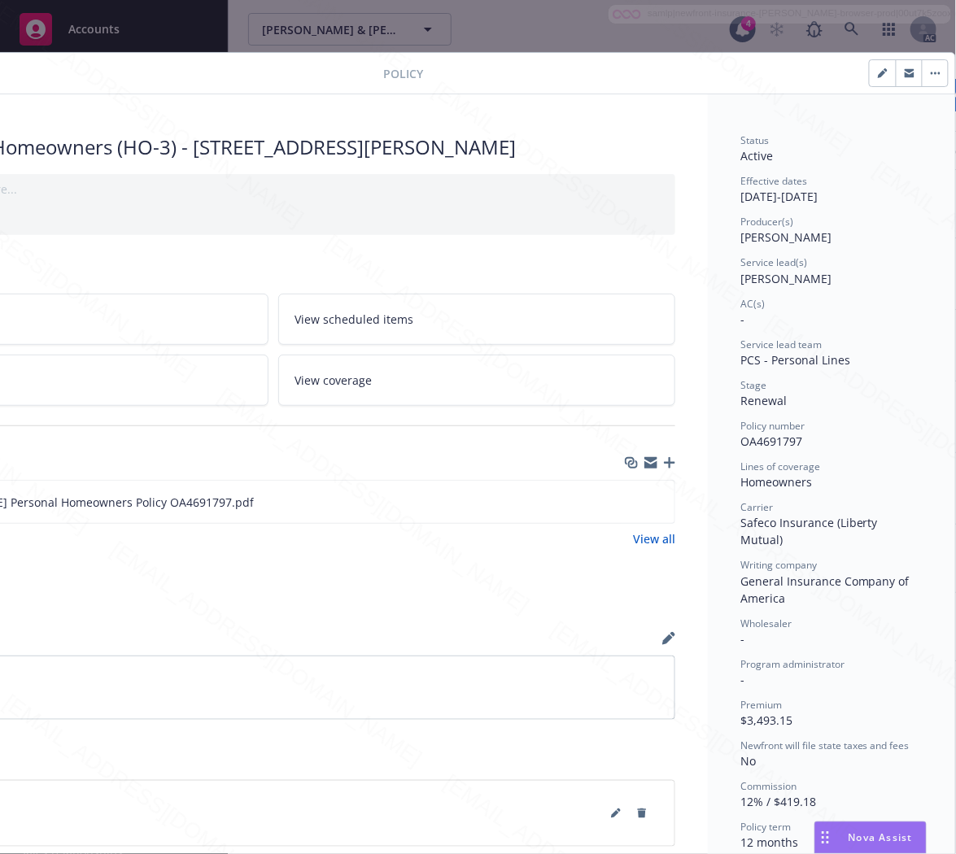
click at [747, 443] on span "OA4691797" at bounding box center [771, 441] width 62 height 15
copy span "OA4691797"
click at [626, 504] on icon "download file" at bounding box center [632, 501] width 13 height 13
click at [922, 69] on button "button" at bounding box center [935, 73] width 26 height 26
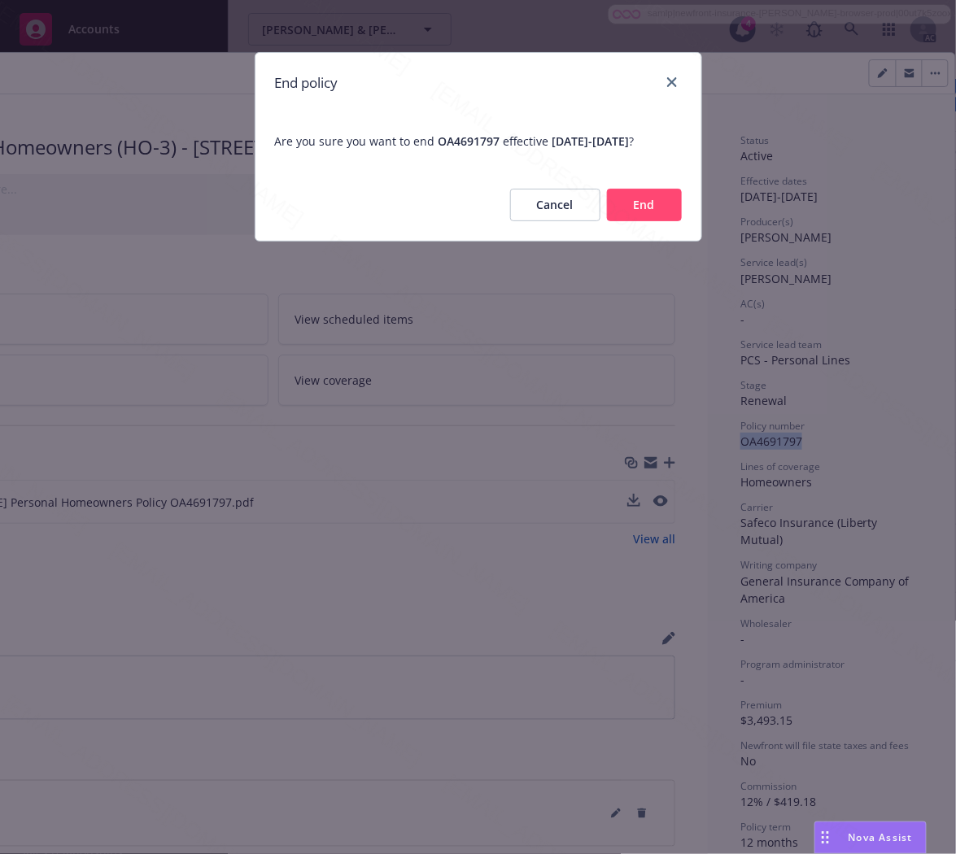
click at [661, 221] on button "End" at bounding box center [644, 205] width 75 height 33
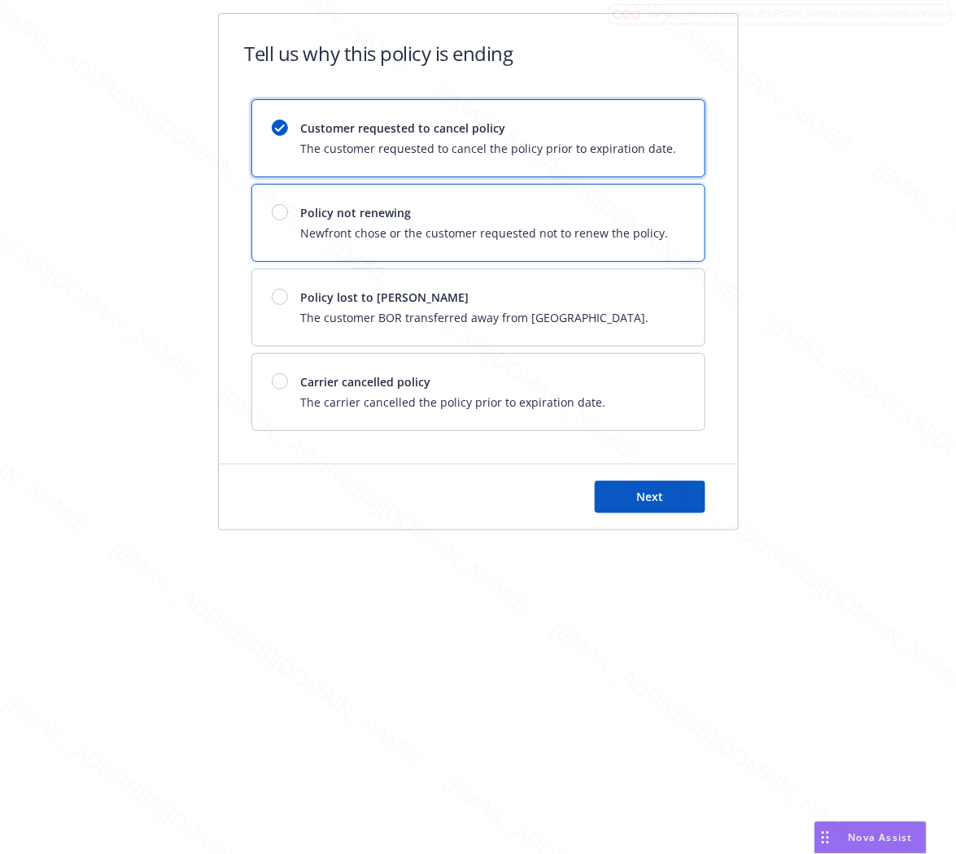
click at [596, 217] on span "Policy not renewing" at bounding box center [485, 212] width 368 height 17
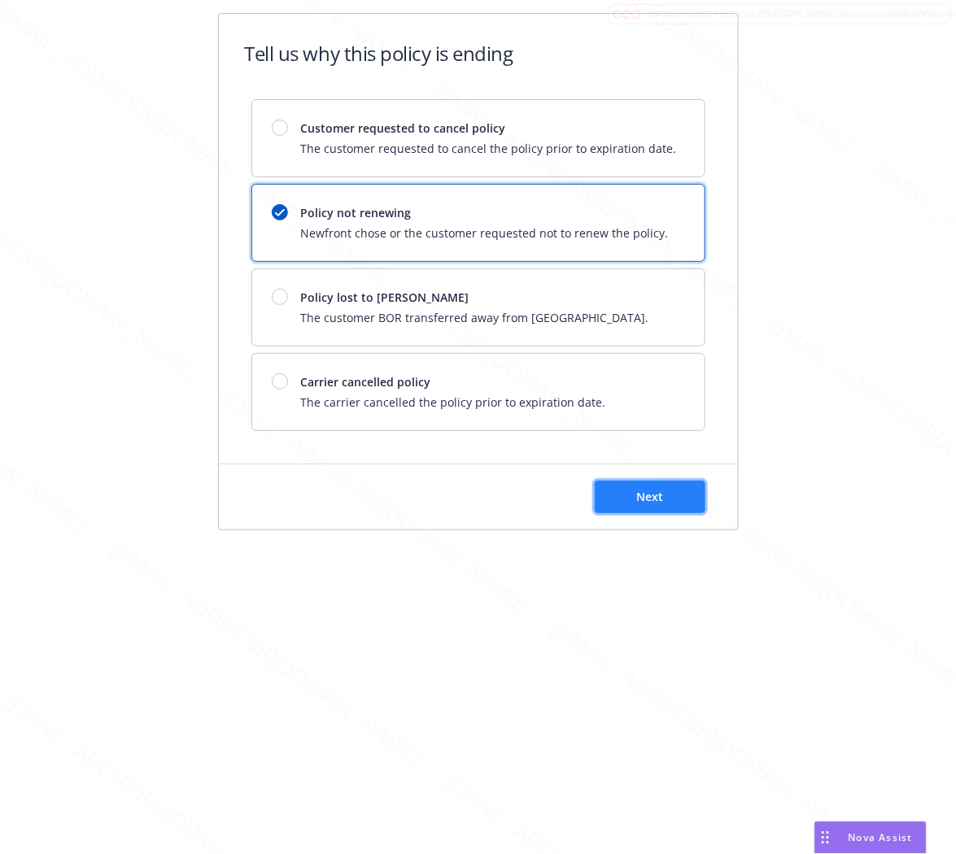
click at [635, 500] on button "Next" at bounding box center [650, 497] width 111 height 33
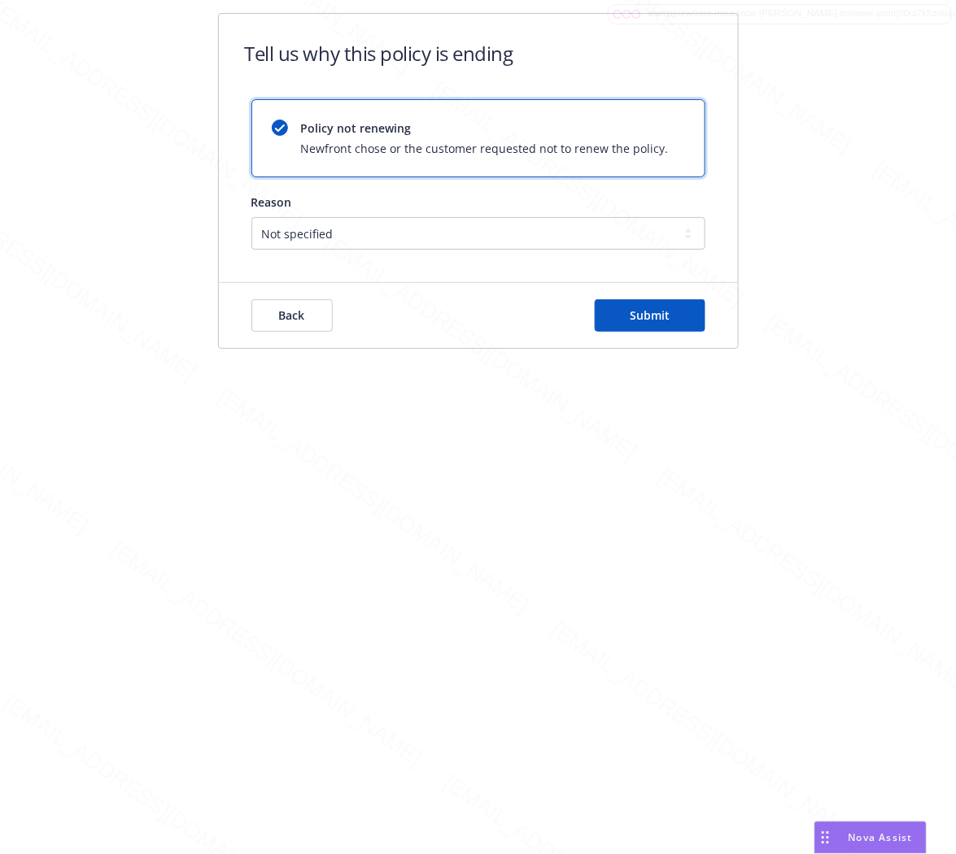
click at [678, 337] on div "Back Submit" at bounding box center [478, 315] width 519 height 65
click at [667, 310] on span "Submit" at bounding box center [650, 315] width 40 height 15
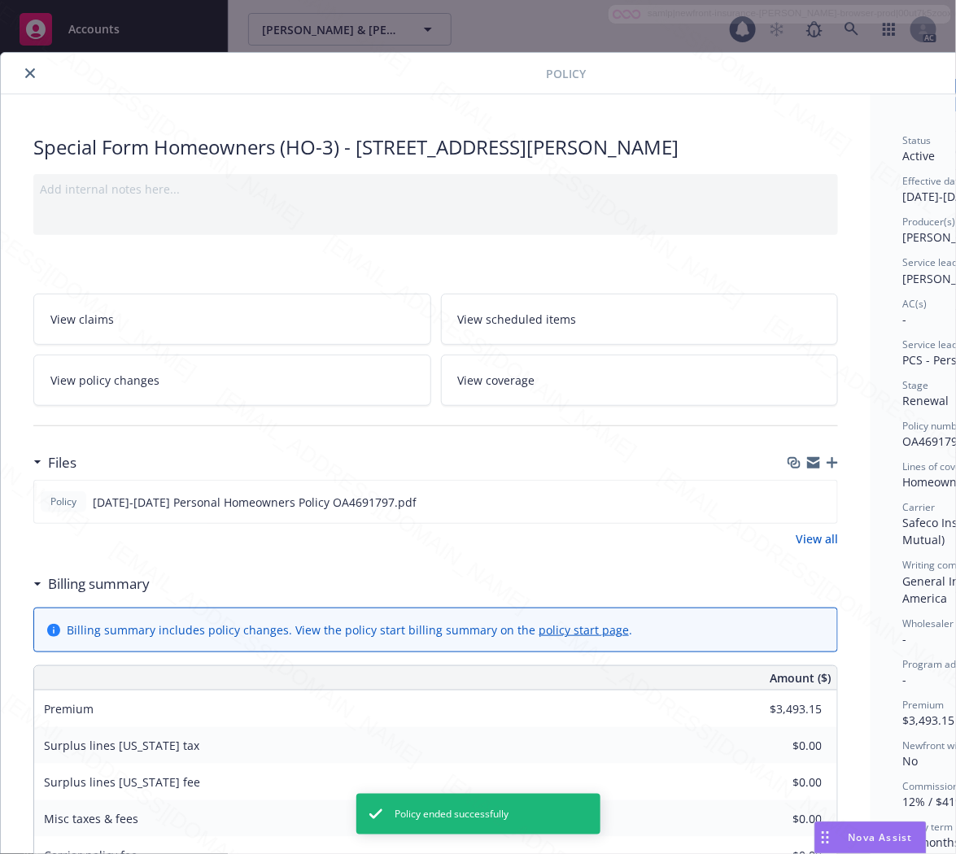
scroll to position [49, 0]
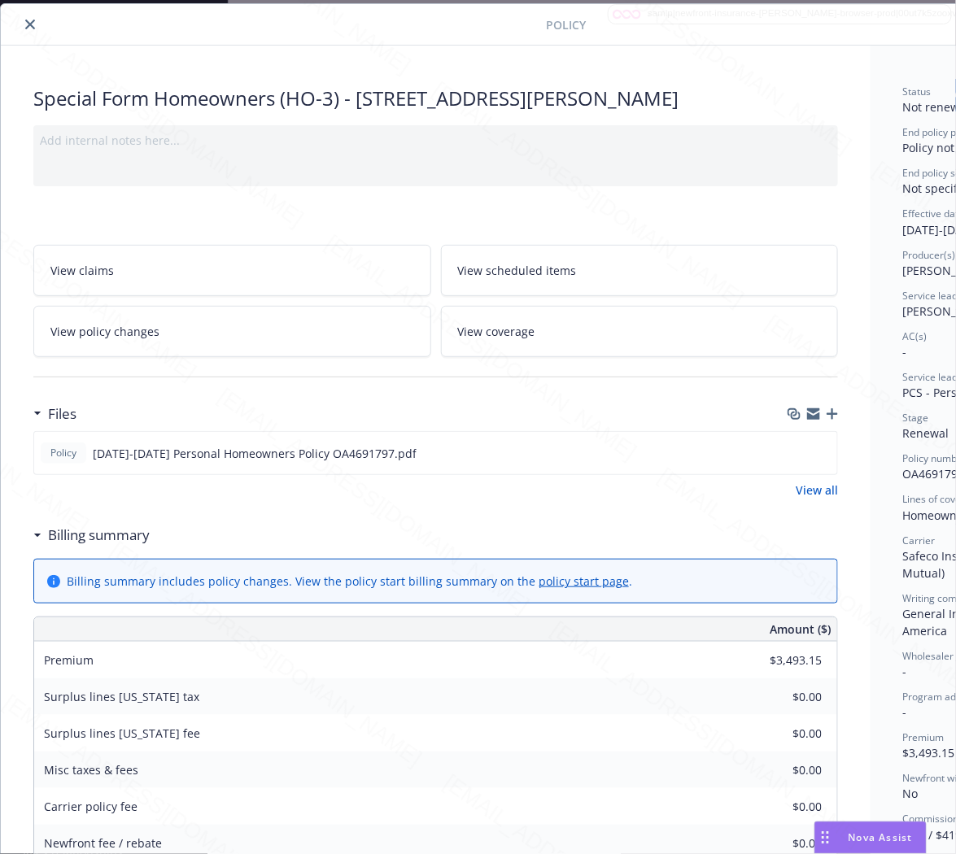
click at [28, 24] on icon "close" at bounding box center [30, 25] width 10 height 10
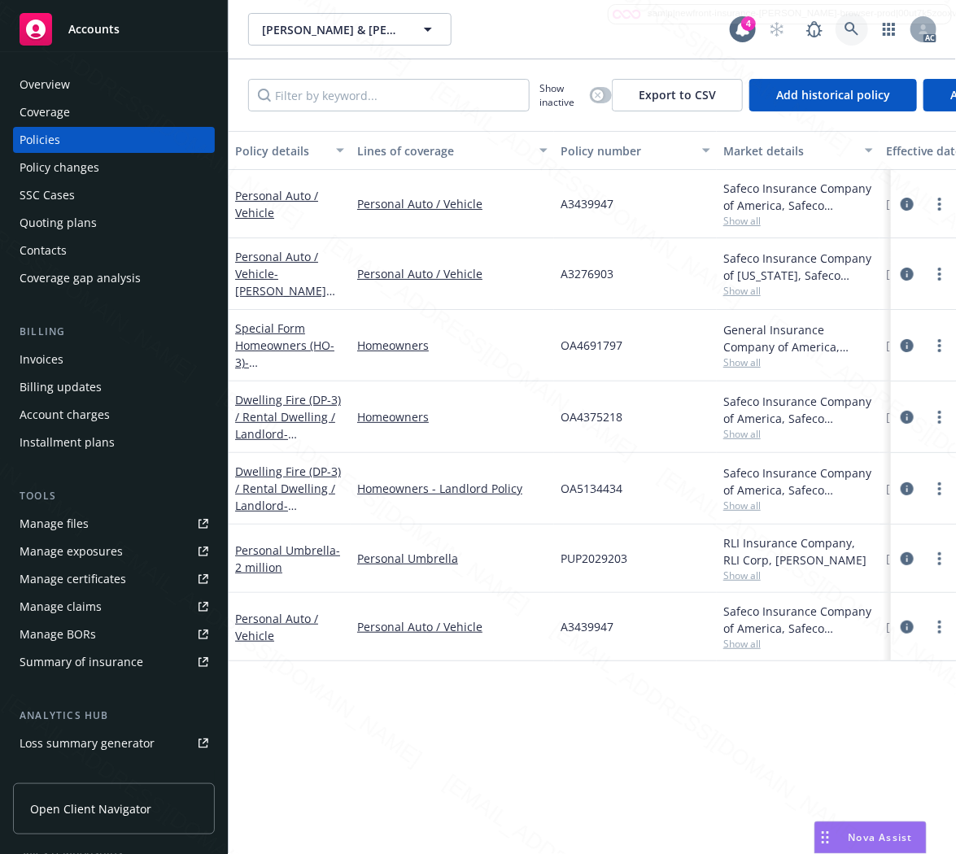
click at [853, 26] on icon at bounding box center [851, 29] width 15 height 15
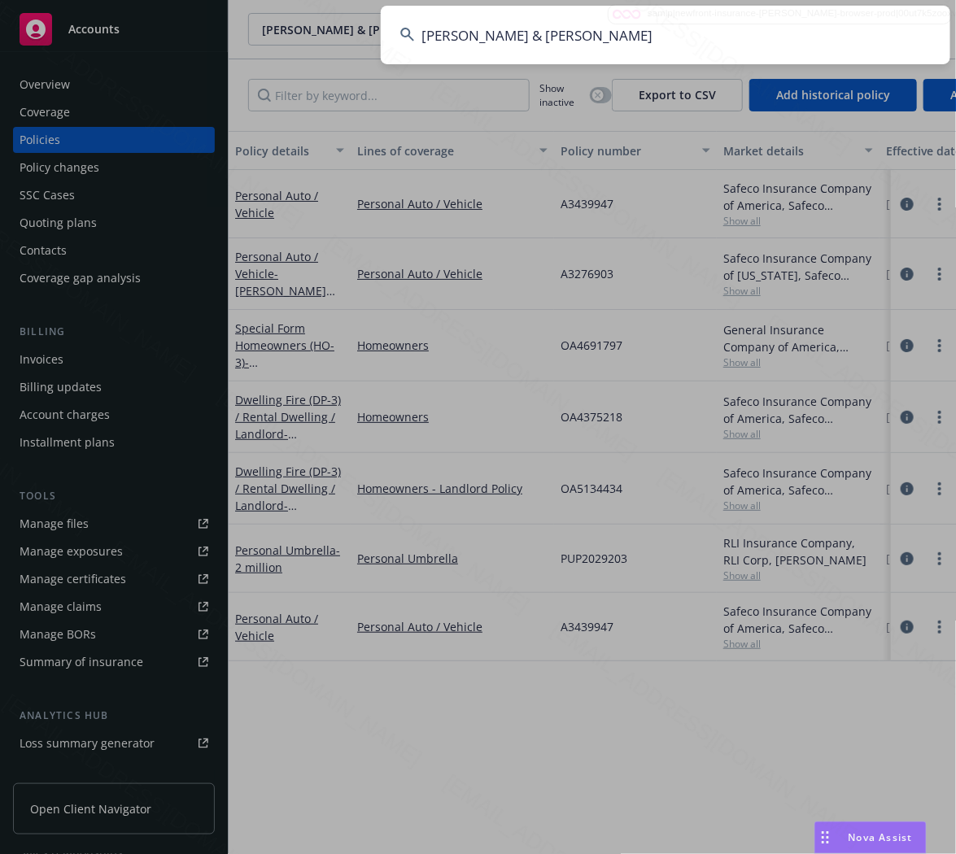
type input "[PERSON_NAME] & [PERSON_NAME]"
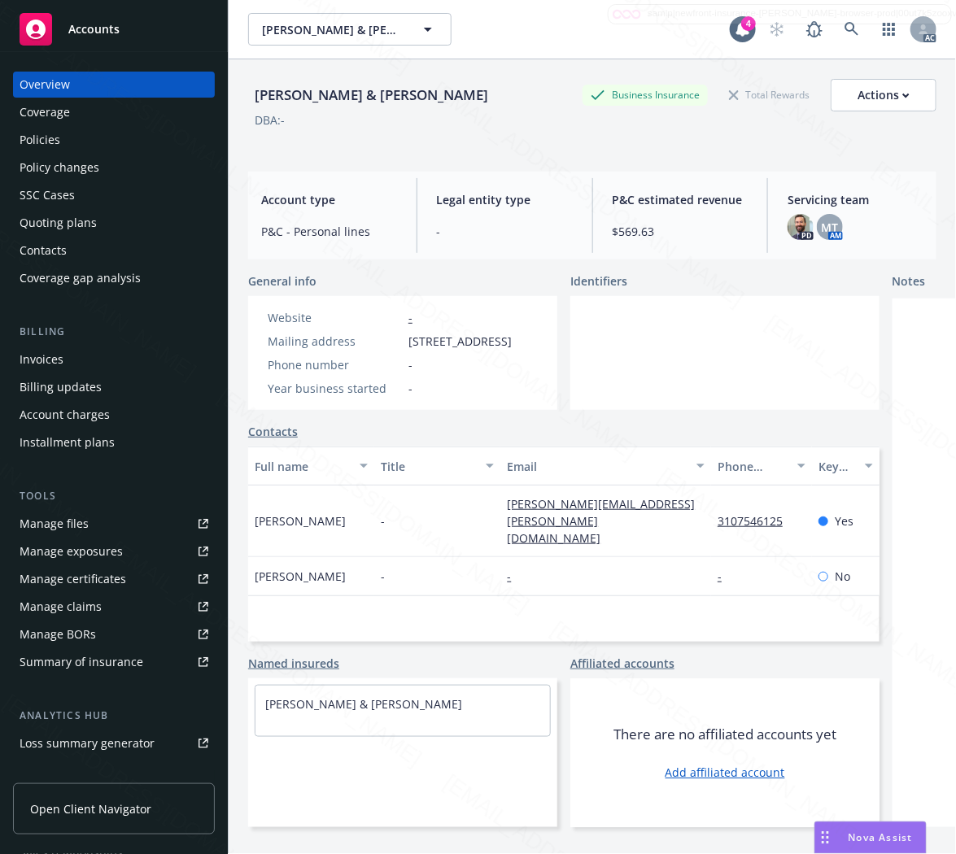
click at [412, 347] on span "[STREET_ADDRESS]" at bounding box center [459, 341] width 103 height 17
drag, startPoint x: 405, startPoint y: 339, endPoint x: 483, endPoint y: 337, distance: 78.1
click at [483, 337] on div "Mailing address [STREET_ADDRESS]" at bounding box center [389, 341] width 257 height 17
copy span "[STREET_ADDRESS]"
click at [59, 142] on div "Policies" at bounding box center [40, 140] width 41 height 26
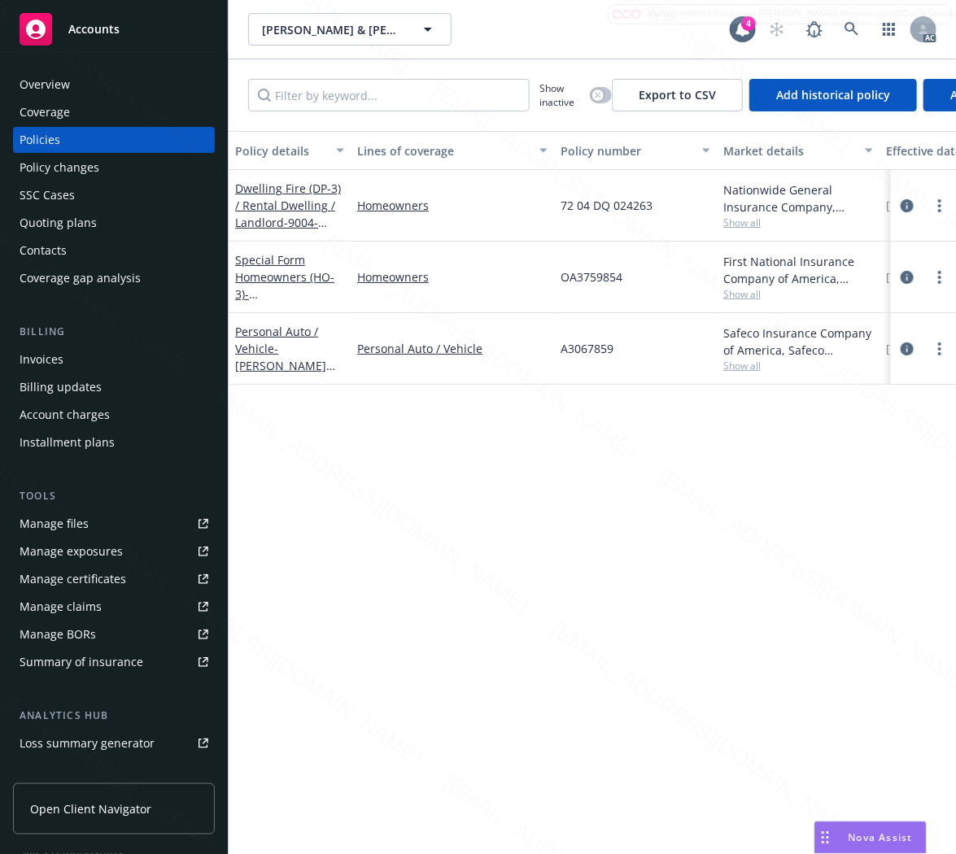
click at [288, 196] on div "Dwelling Fire (DP-3) / Rental Dwelling / Landlord - 9004-9006-[STREET_ADDRESS]" at bounding box center [289, 205] width 109 height 51
click at [261, 209] on link "Dwelling Fire (DP-3) / Rental Dwelling / Landlord - 9004-9006-[STREET_ADDRESS]" at bounding box center [288, 223] width 106 height 84
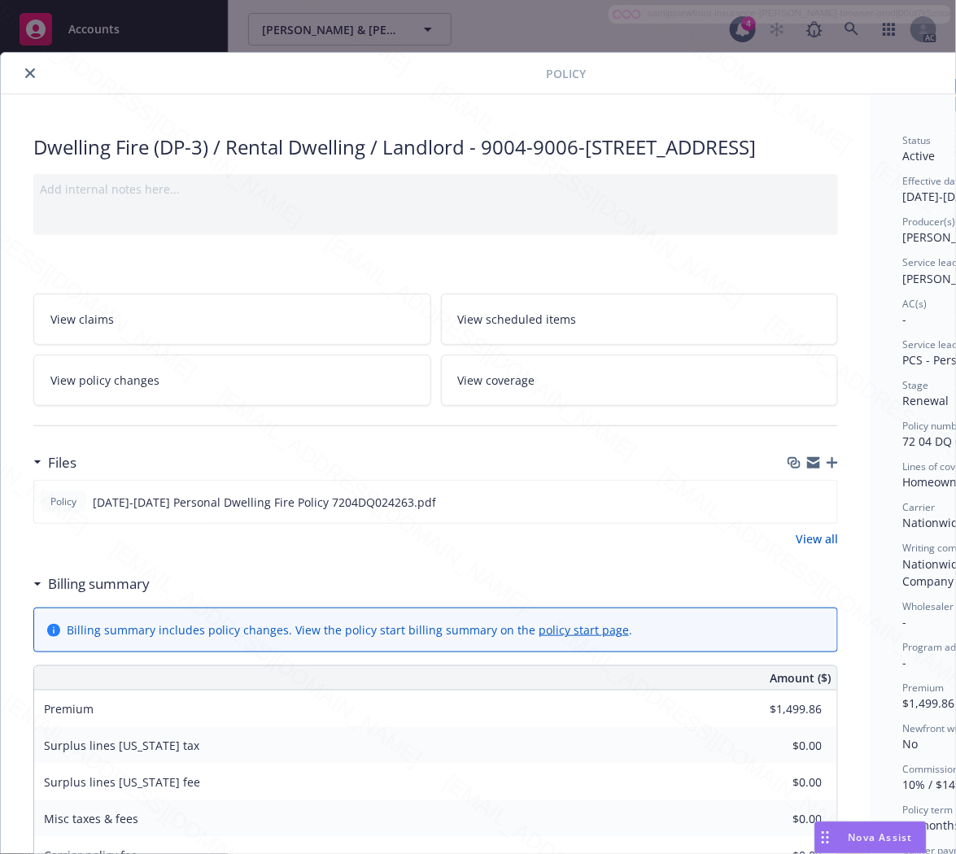
click at [107, 595] on h3 "Billing summary" at bounding box center [99, 584] width 102 height 21
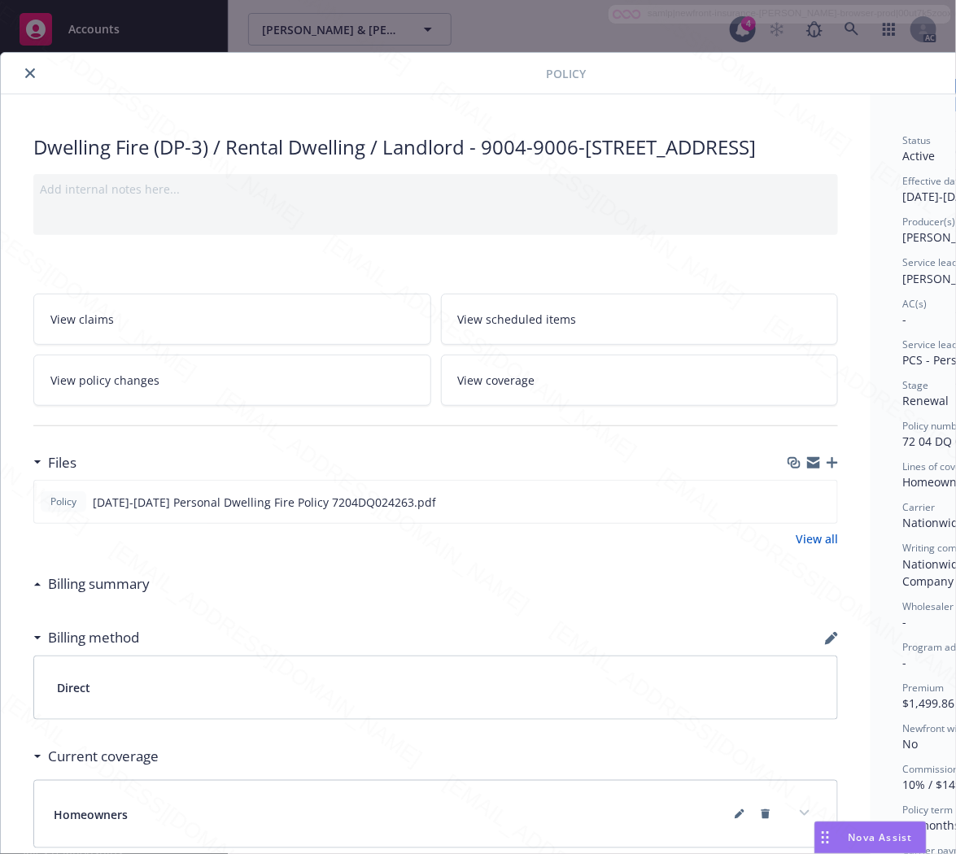
scroll to position [0, 176]
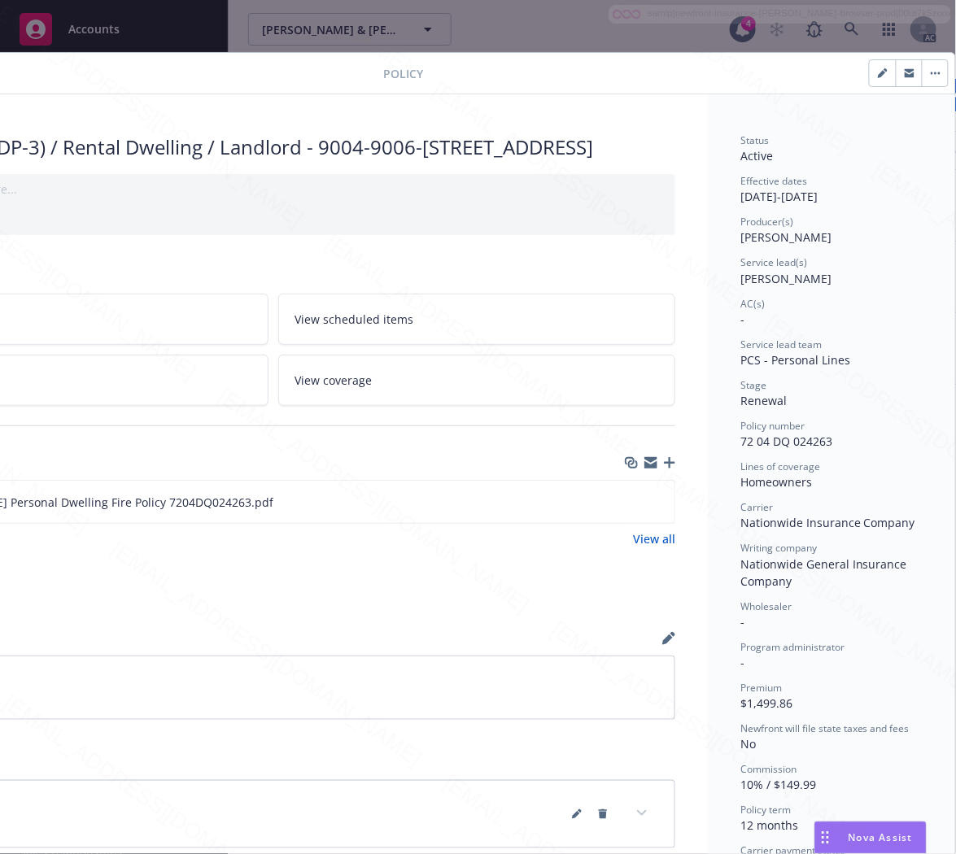
click at [818, 442] on div "Policy number 72 04 DQ 024263" at bounding box center [831, 434] width 182 height 31
drag, startPoint x: 819, startPoint y: 440, endPoint x: 719, endPoint y: 436, distance: 100.1
click at [719, 436] on div "Status Active Effective dates [DATE] - [DATE] Producer(s) [PERSON_NAME] Service…" at bounding box center [831, 587] width 247 height 987
copy span "72 04 DQ 024263"
click at [626, 508] on icon "download file" at bounding box center [632, 501] width 13 height 13
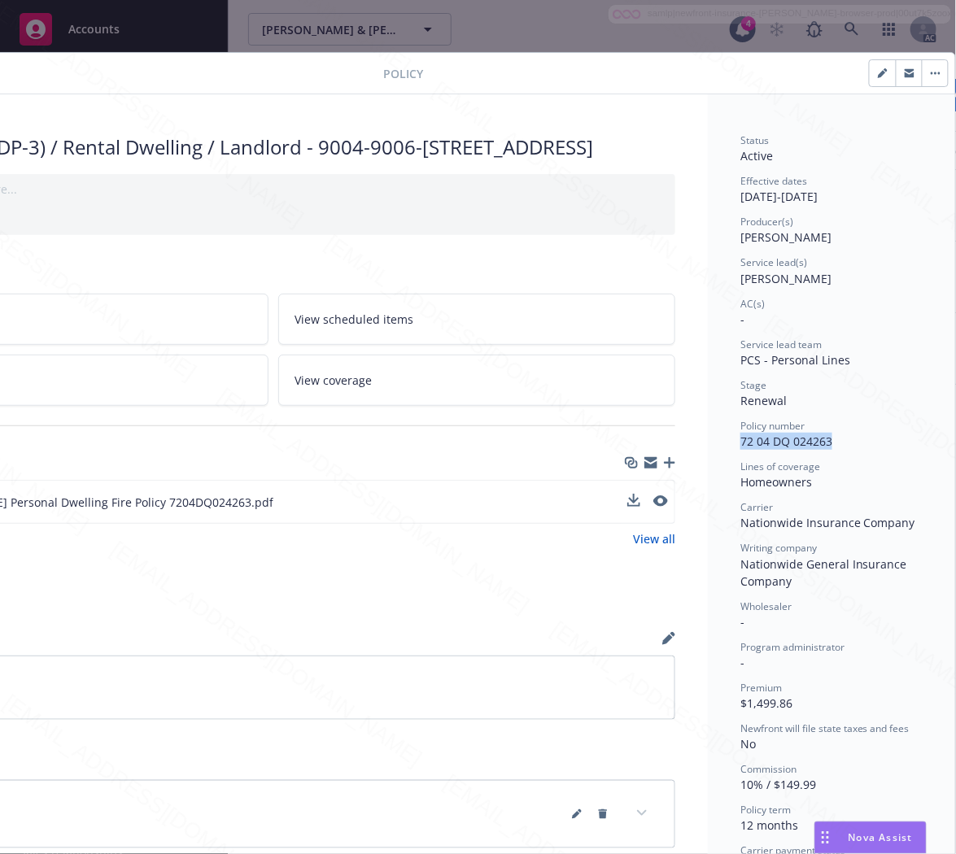
click at [931, 72] on icon "button" at bounding box center [936, 73] width 10 height 3
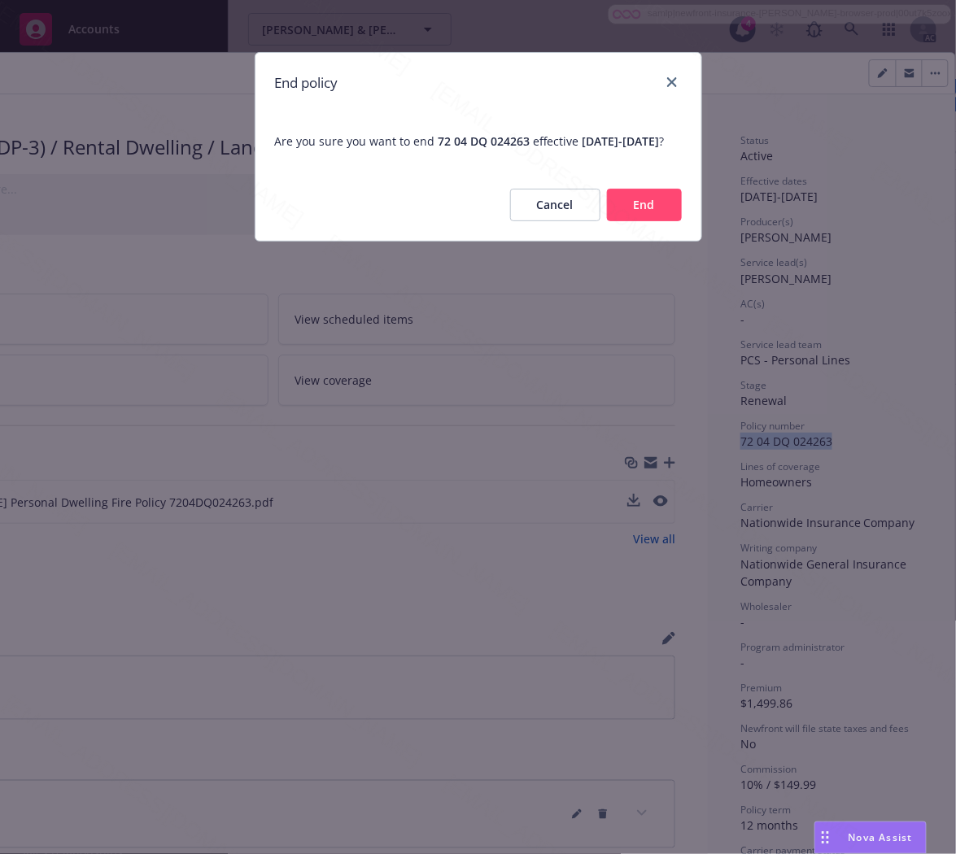
click at [651, 221] on button "End" at bounding box center [644, 205] width 75 height 33
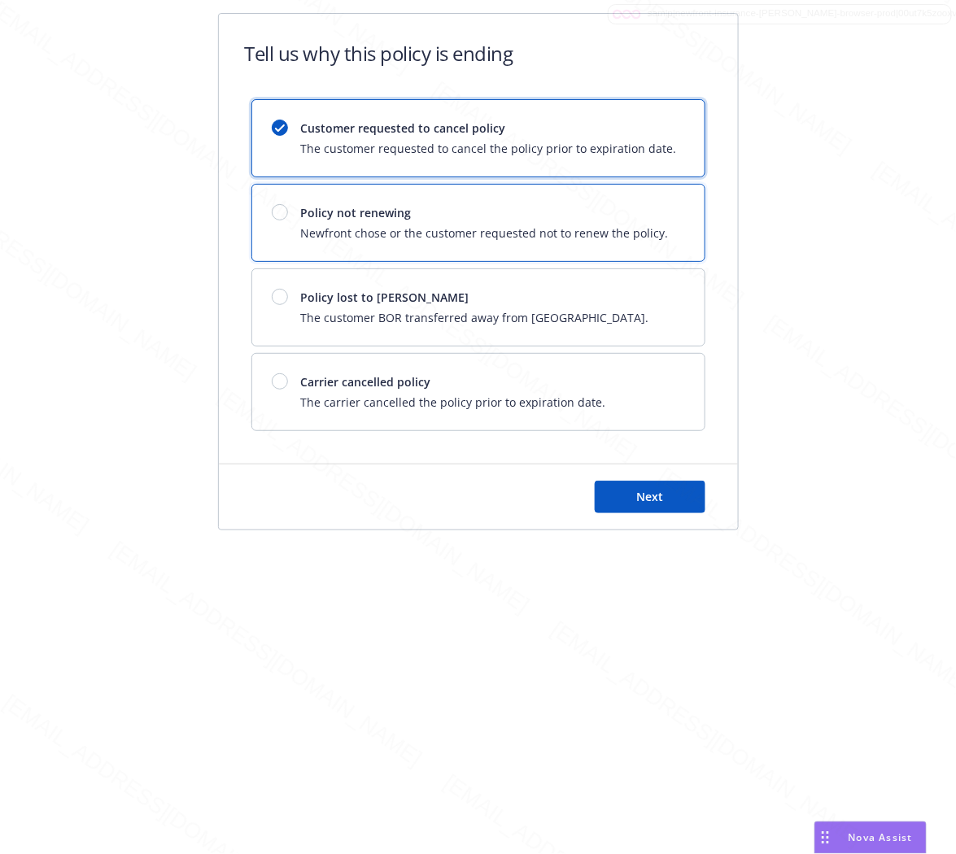
click at [651, 231] on span "Newfront chose or the customer requested not to renew the policy." at bounding box center [485, 233] width 368 height 17
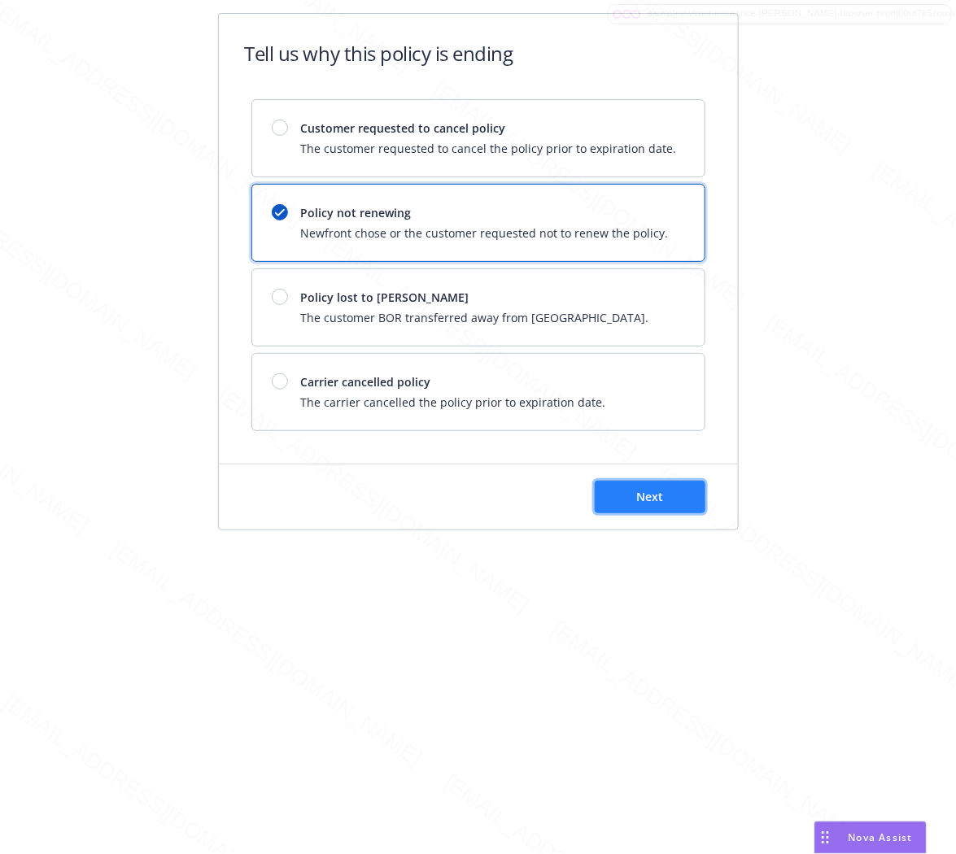
click at [657, 505] on button "Next" at bounding box center [650, 497] width 111 height 33
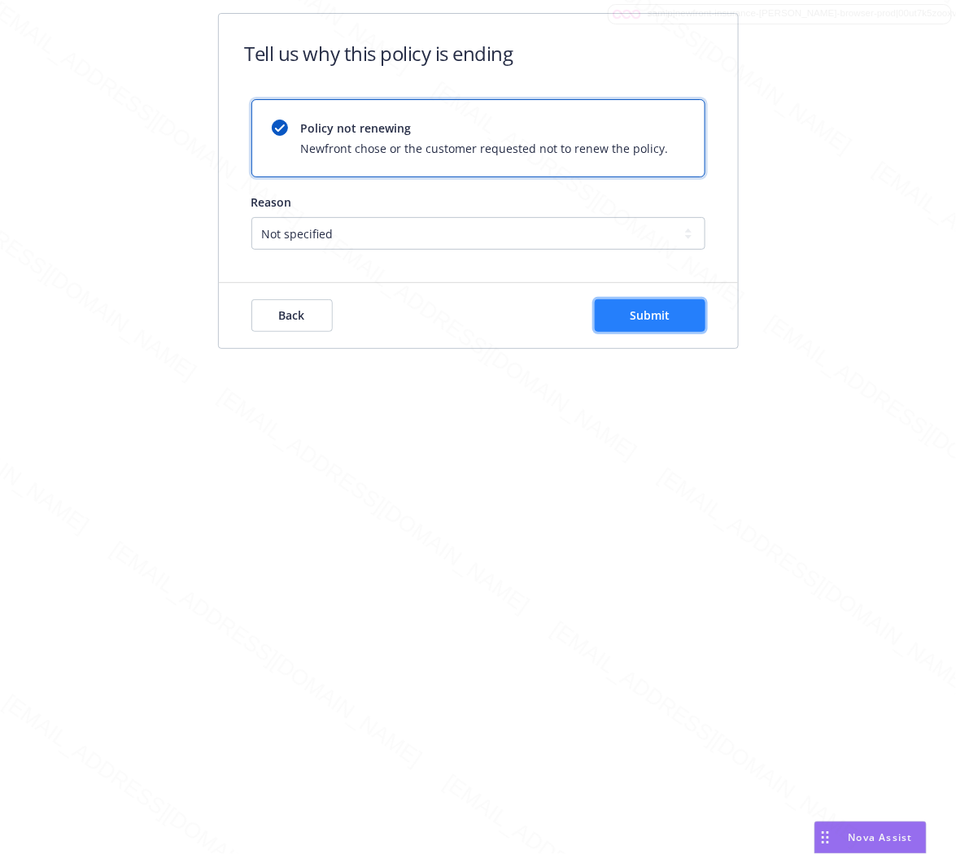
click at [664, 327] on button "Submit" at bounding box center [650, 315] width 111 height 33
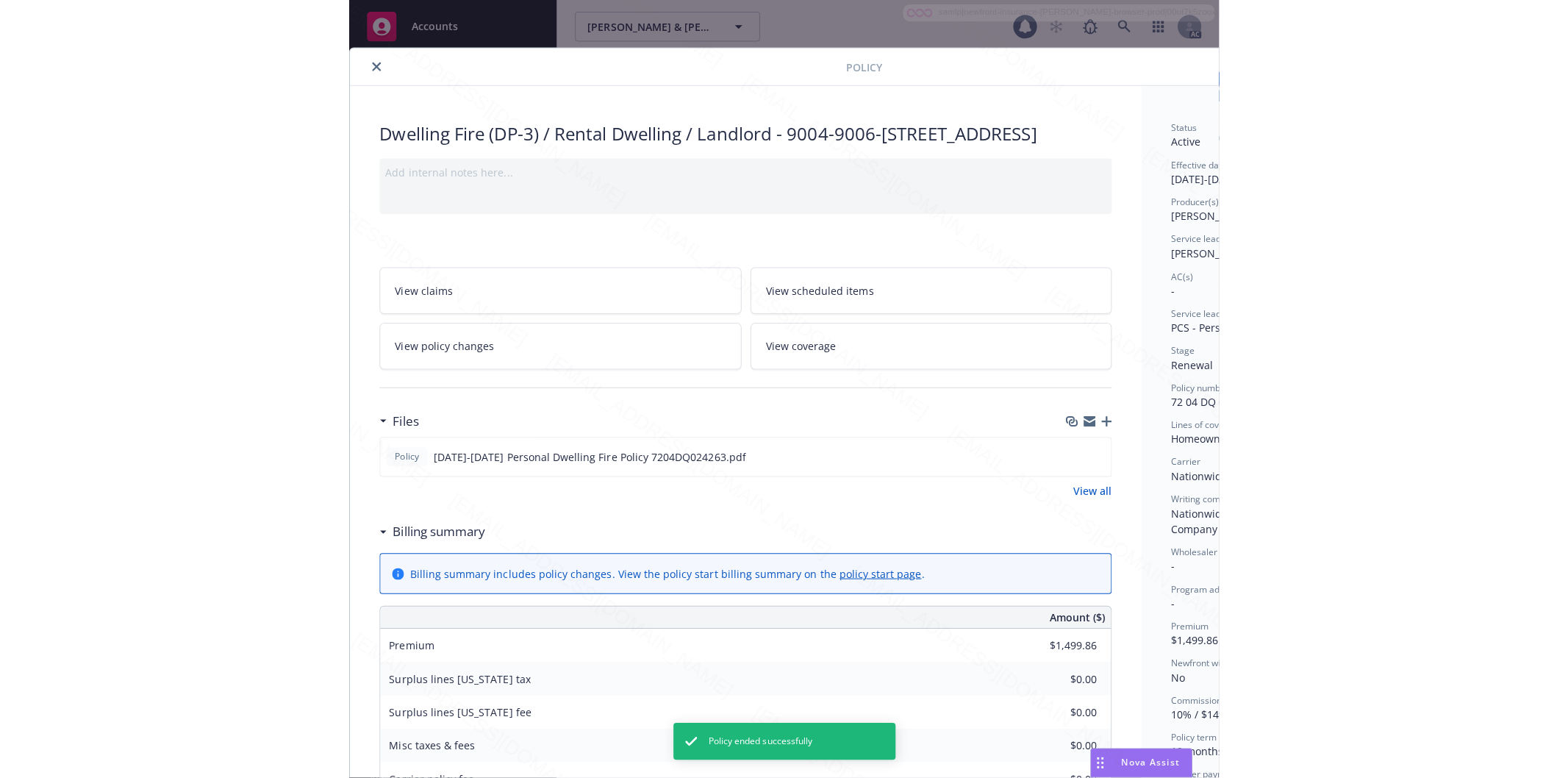
scroll to position [44, 0]
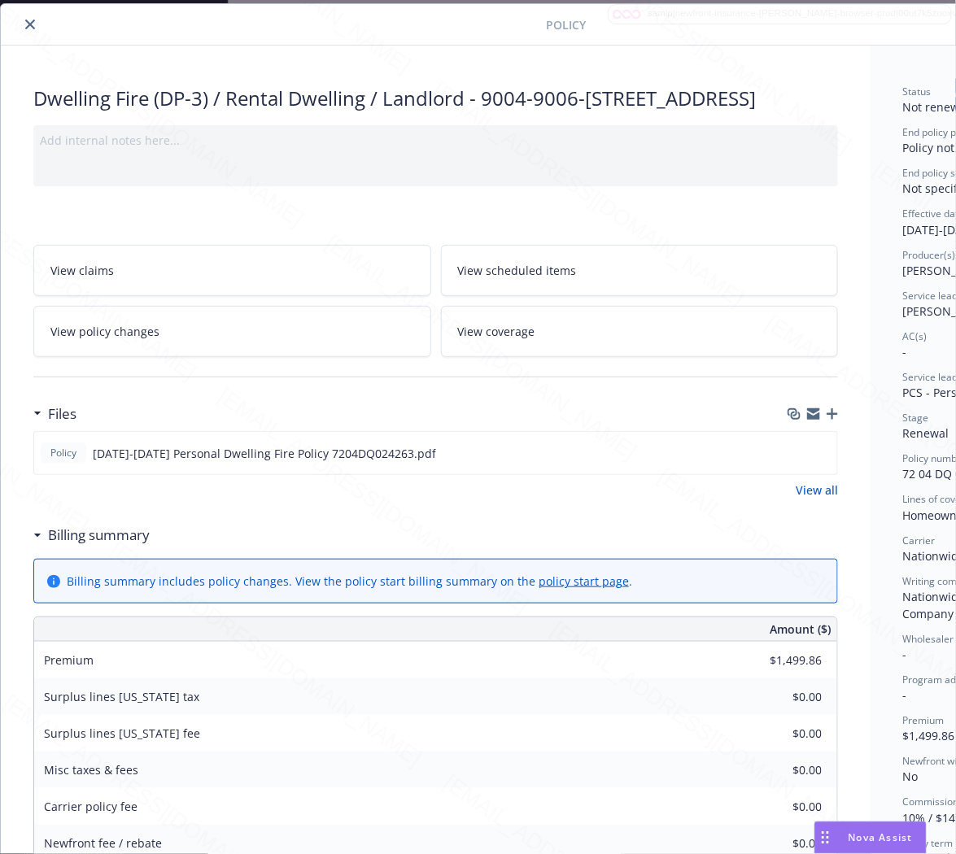
click at [26, 27] on icon "close" at bounding box center [30, 25] width 10 height 10
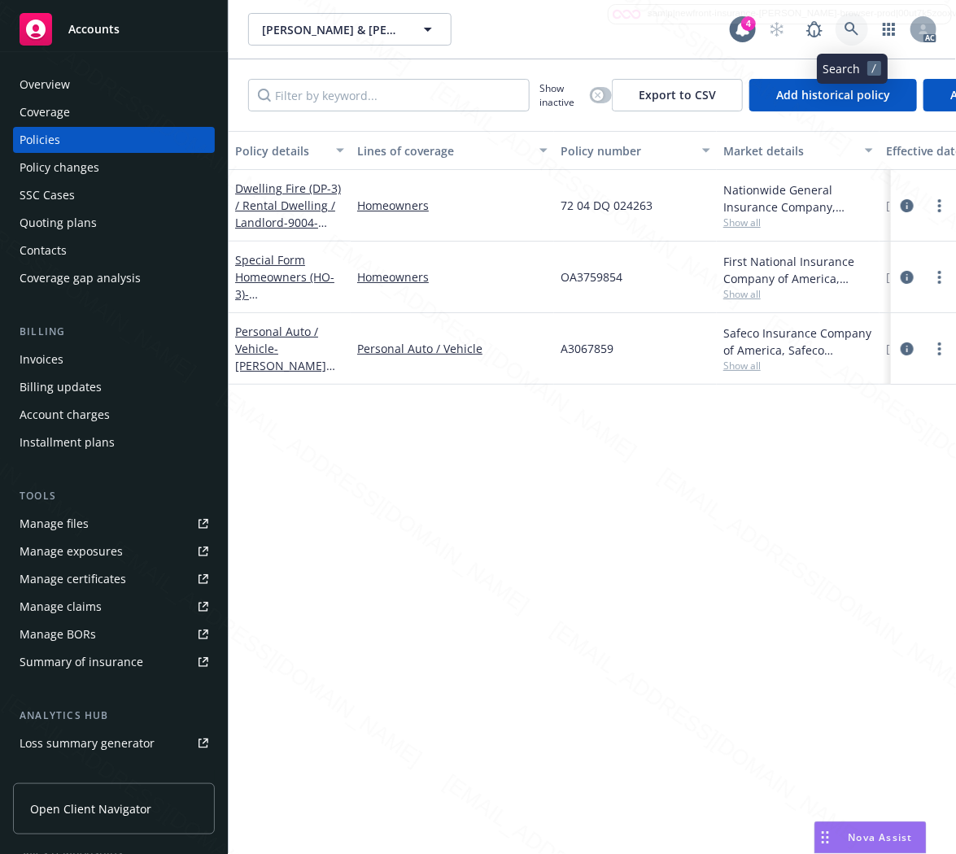
click at [849, 23] on icon at bounding box center [851, 29] width 14 height 14
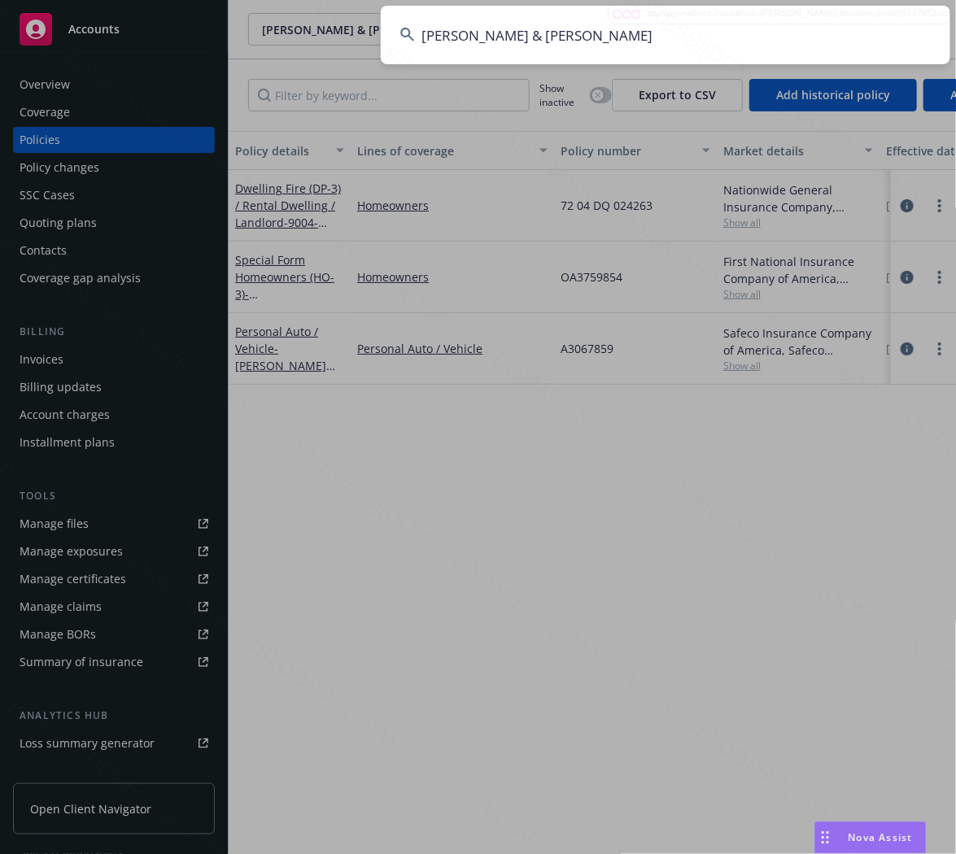
type input "[PERSON_NAME] & [PERSON_NAME]"
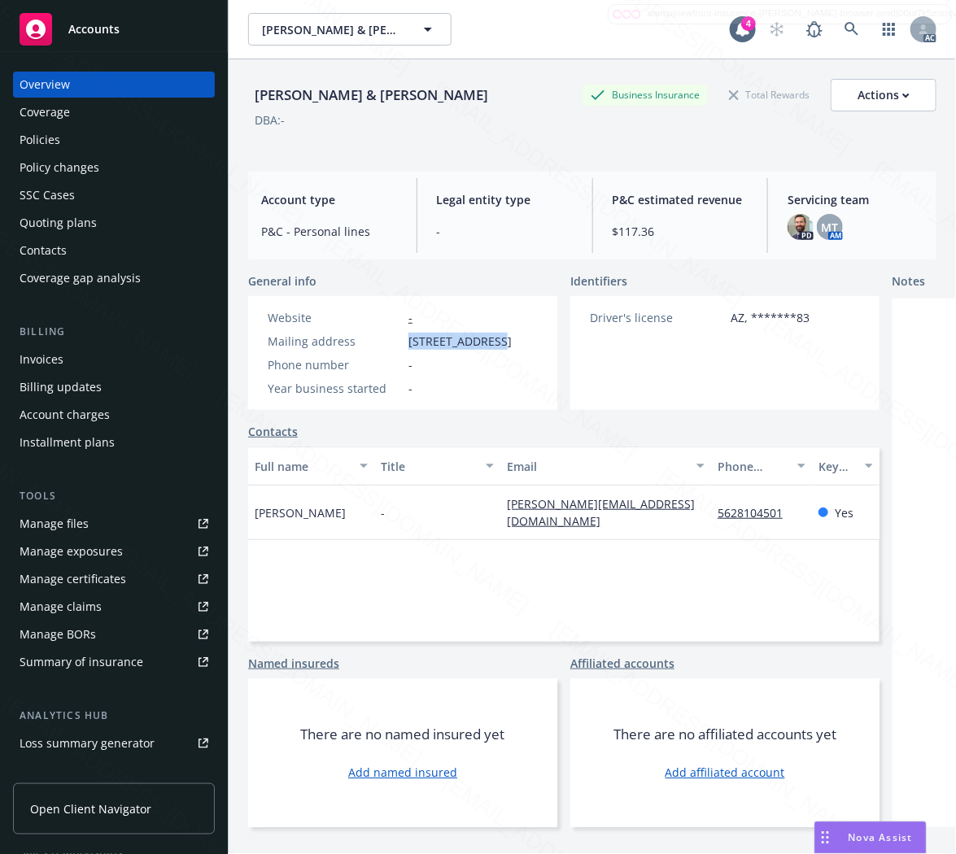
drag, startPoint x: 407, startPoint y: 342, endPoint x: 501, endPoint y: 344, distance: 94.4
click at [501, 344] on div "Mailing address [STREET_ADDRESS]" at bounding box center [389, 341] width 257 height 17
copy span "9898 N Hacienda"
click at [54, 142] on div "Policies" at bounding box center [40, 140] width 41 height 26
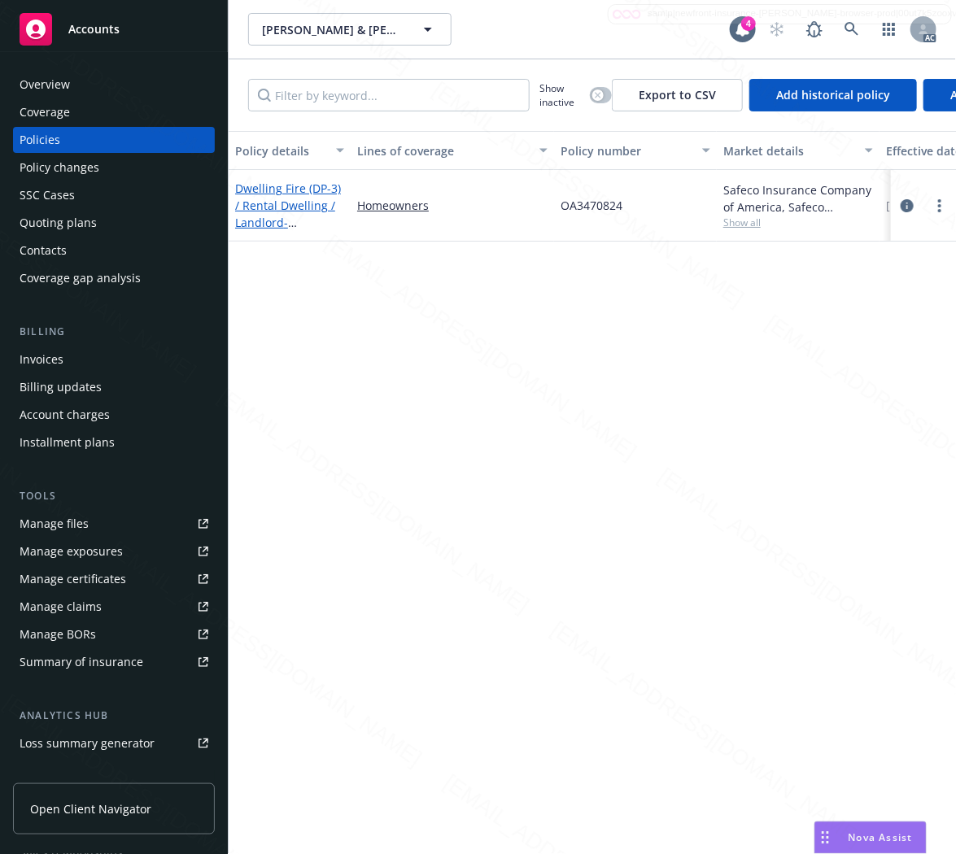
click at [261, 212] on link "Dwelling Fire (DP-3) / Rental Dwelling / Landlord - [STREET_ADDRESS]" at bounding box center [288, 214] width 106 height 67
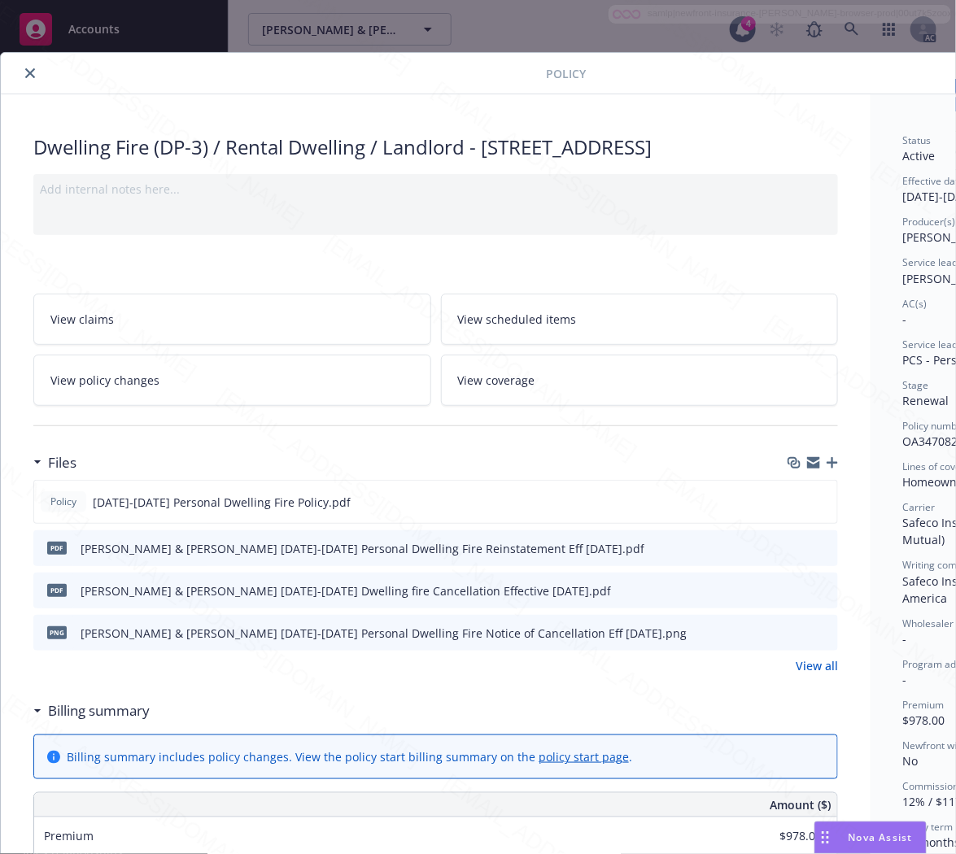
click at [249, 404] on link "View policy changes" at bounding box center [232, 380] width 398 height 51
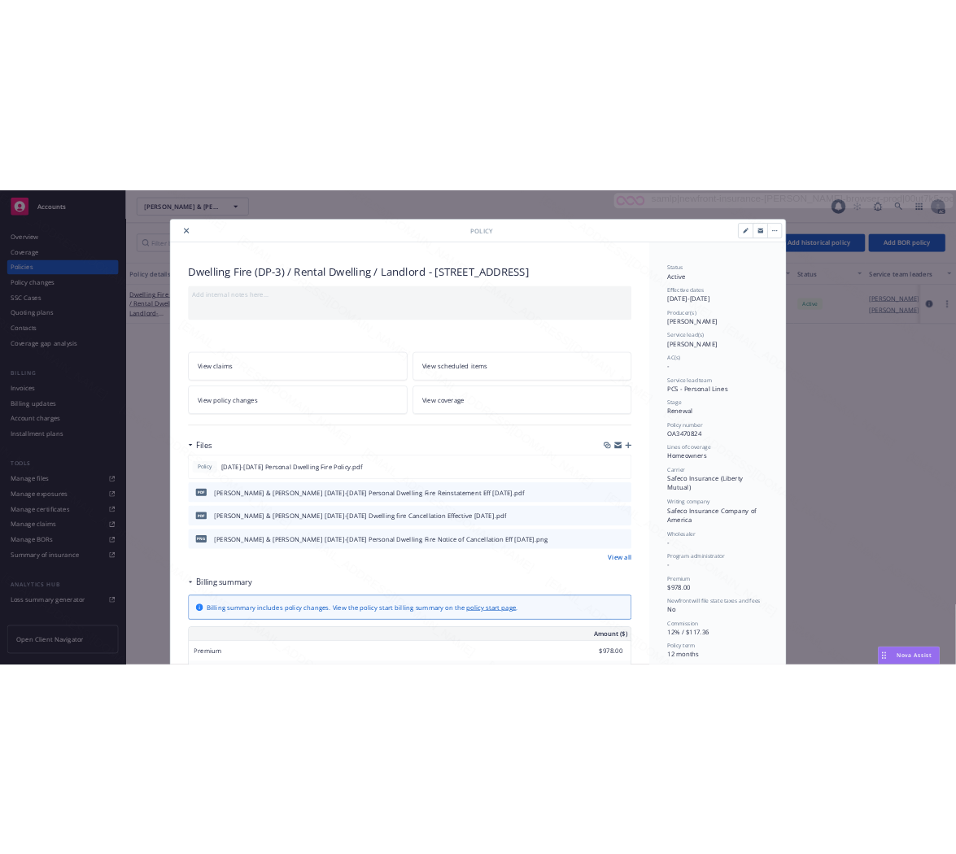
scroll to position [49, 0]
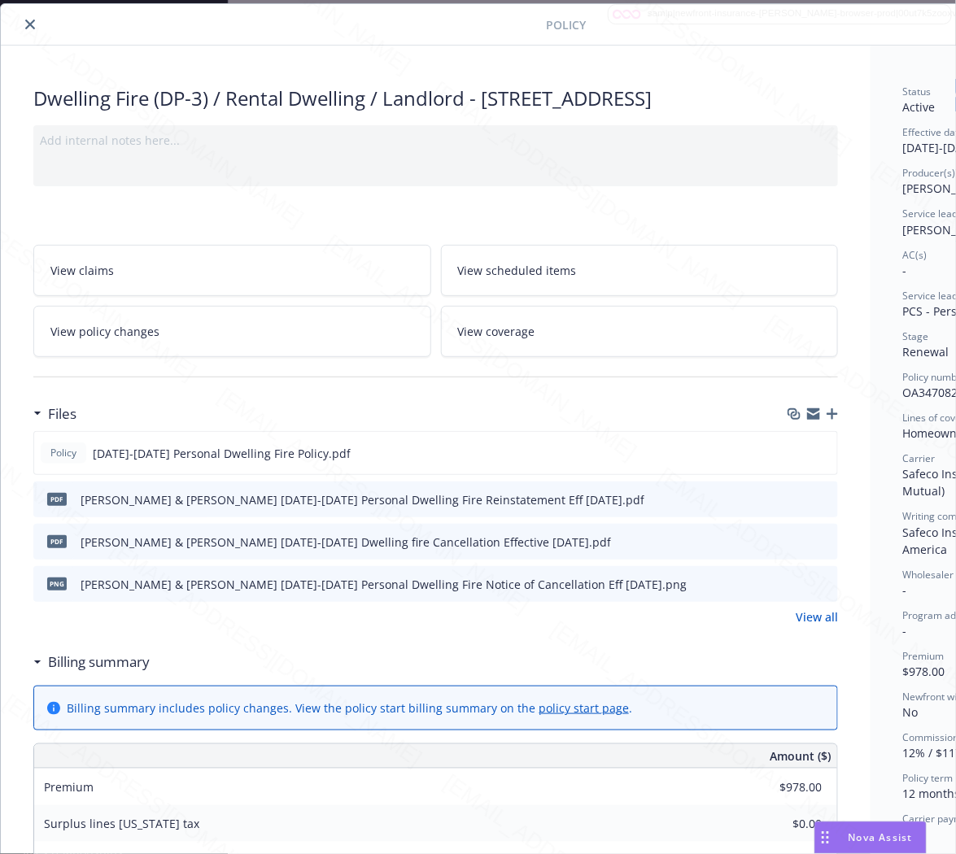
click at [101, 673] on h3 "Billing summary" at bounding box center [99, 662] width 102 height 21
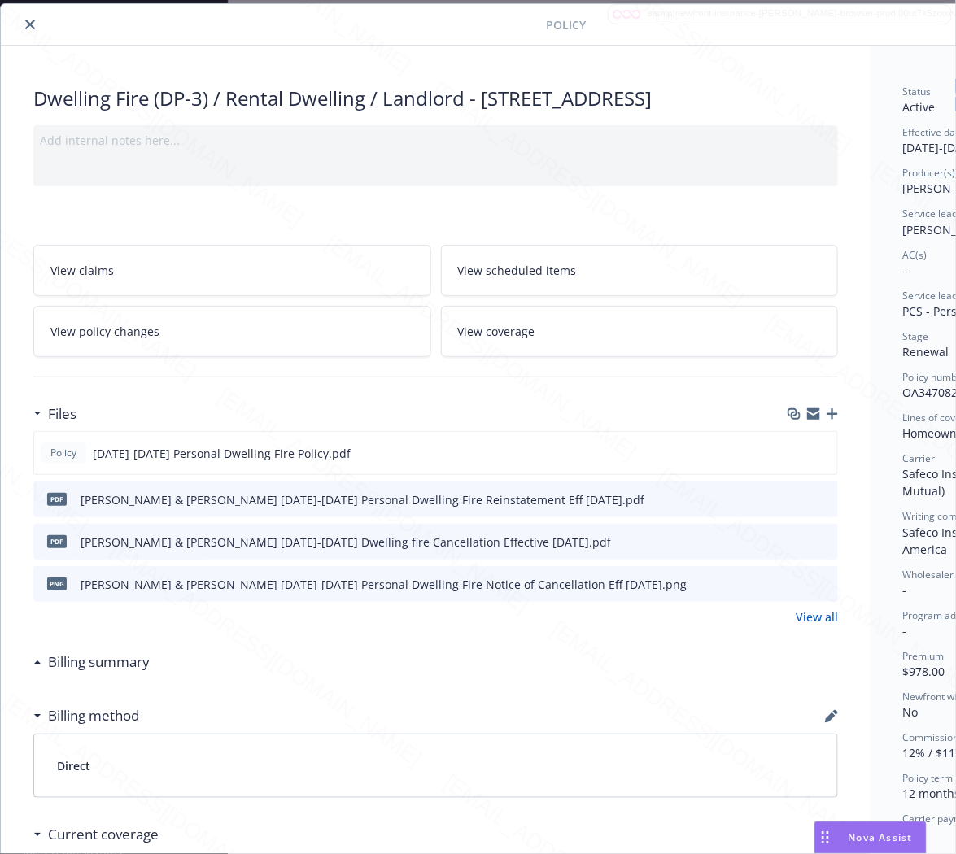
scroll to position [49, 176]
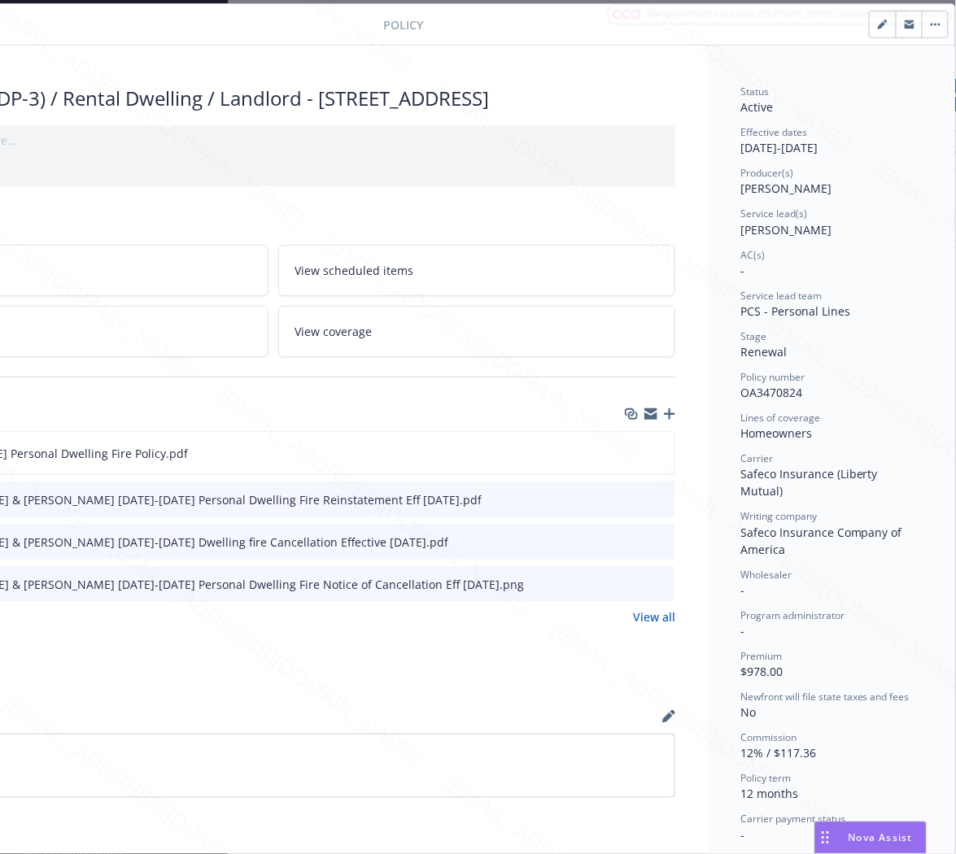
click at [744, 392] on span "OA3470824" at bounding box center [771, 392] width 62 height 15
click at [385, 475] on div "Policy [DATE]-[DATE] Personal Dwelling Fire Policy.pdf" at bounding box center [273, 453] width 805 height 44
click at [626, 459] on icon "download file" at bounding box center [632, 452] width 13 height 13
click at [922, 27] on button "button" at bounding box center [935, 24] width 26 height 26
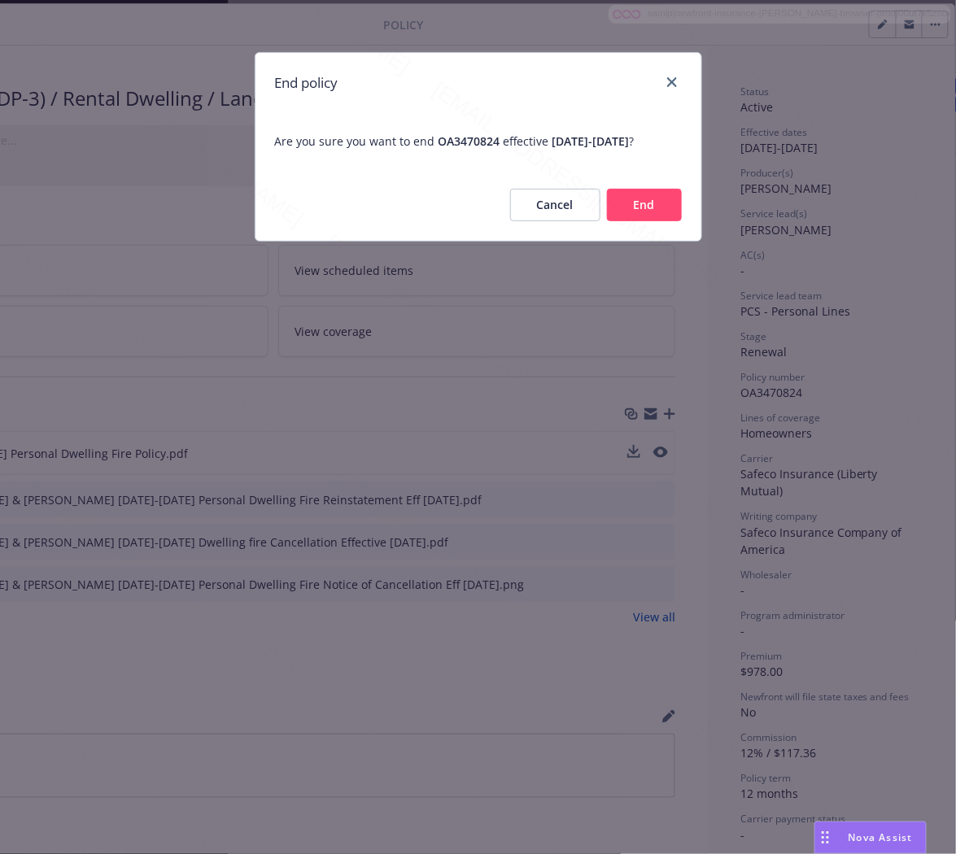
click at [625, 221] on button "End" at bounding box center [644, 205] width 75 height 33
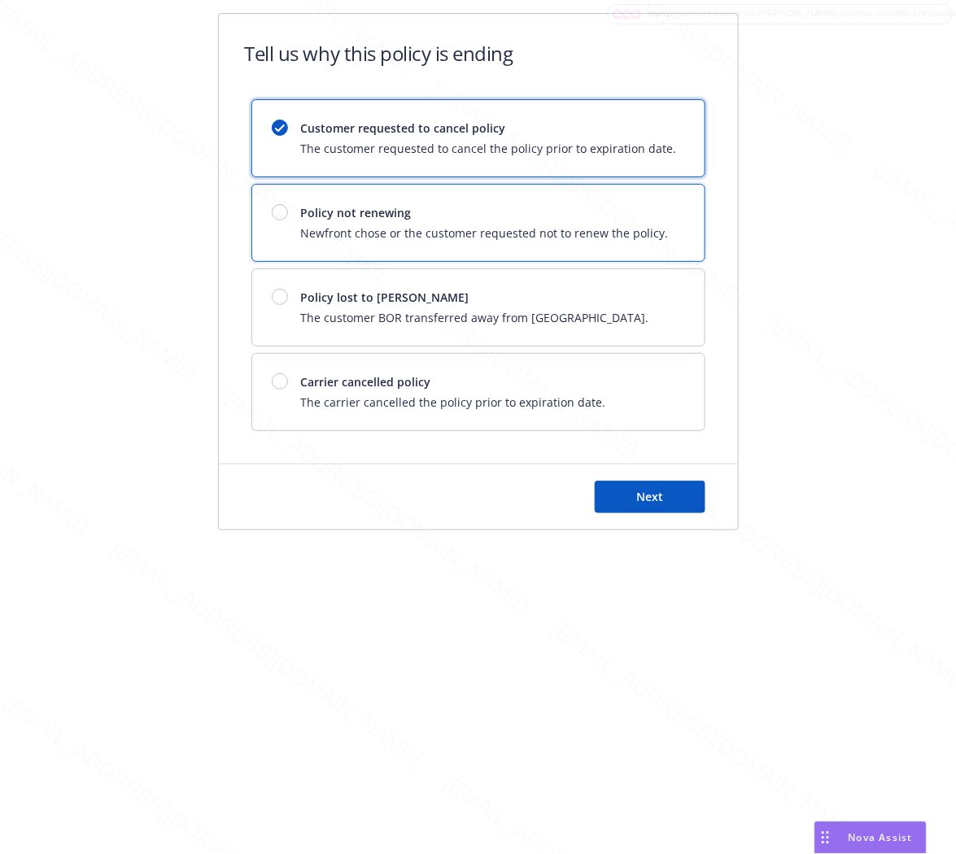
click at [625, 225] on span "Newfront chose or the customer requested not to renew the policy." at bounding box center [485, 233] width 368 height 17
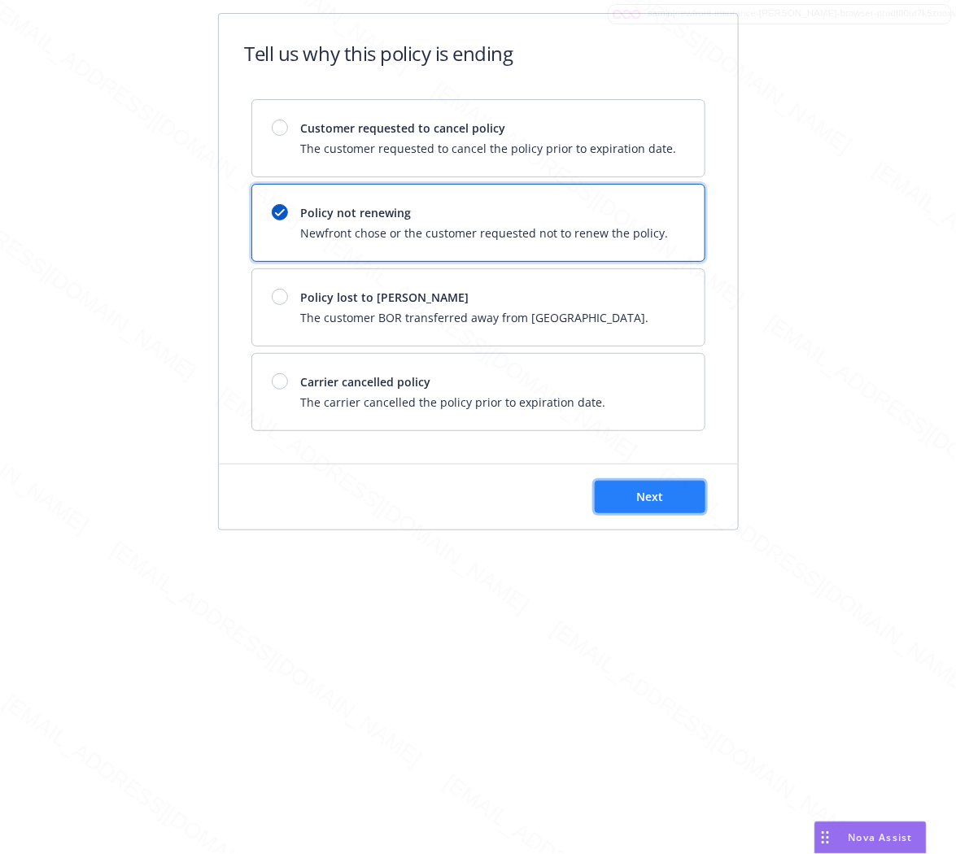
click at [659, 506] on button "Next" at bounding box center [650, 497] width 111 height 33
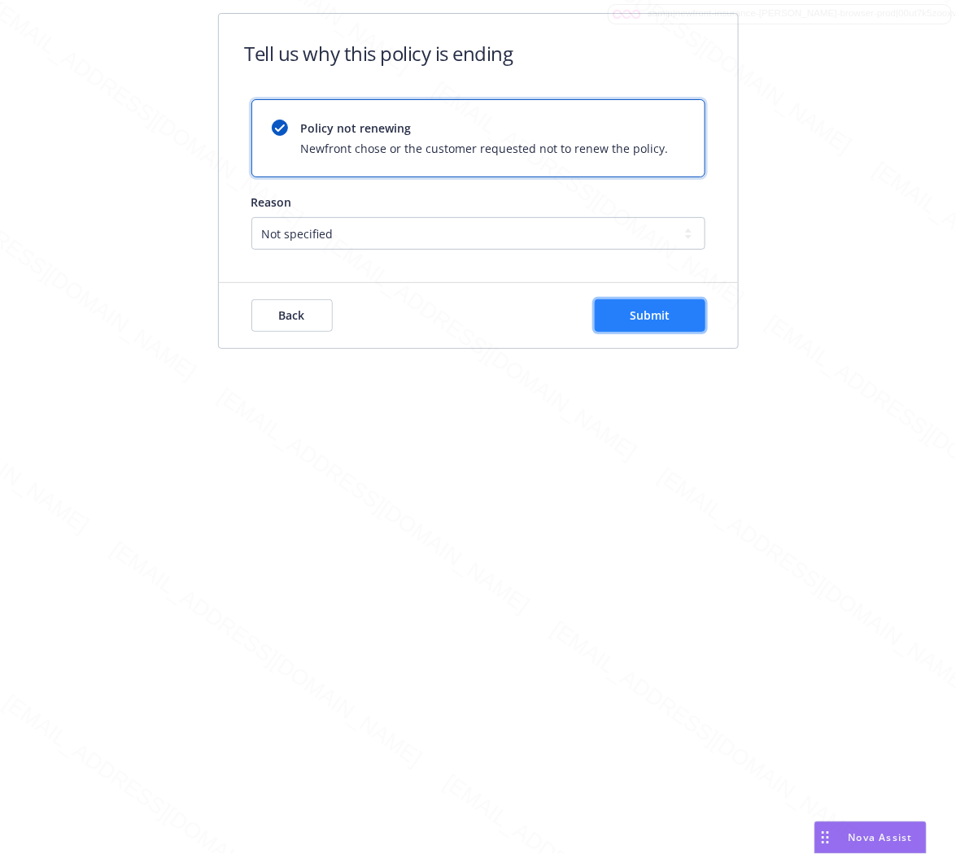
click at [661, 318] on span "Submit" at bounding box center [650, 315] width 40 height 15
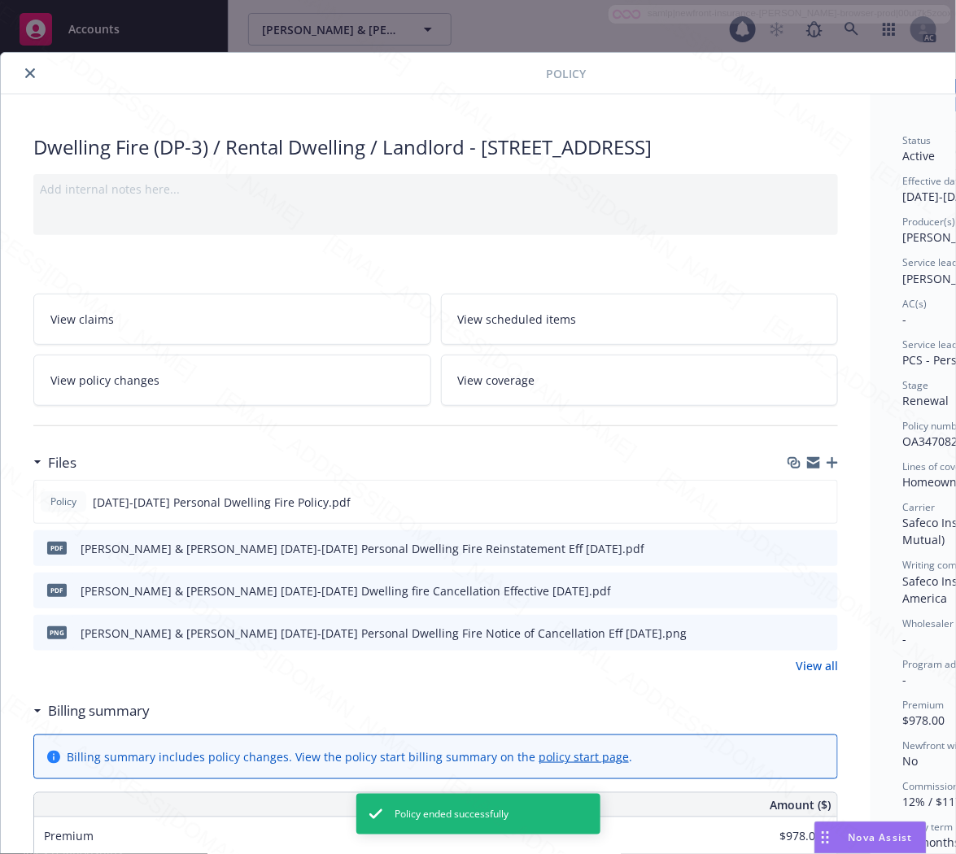
scroll to position [49, 0]
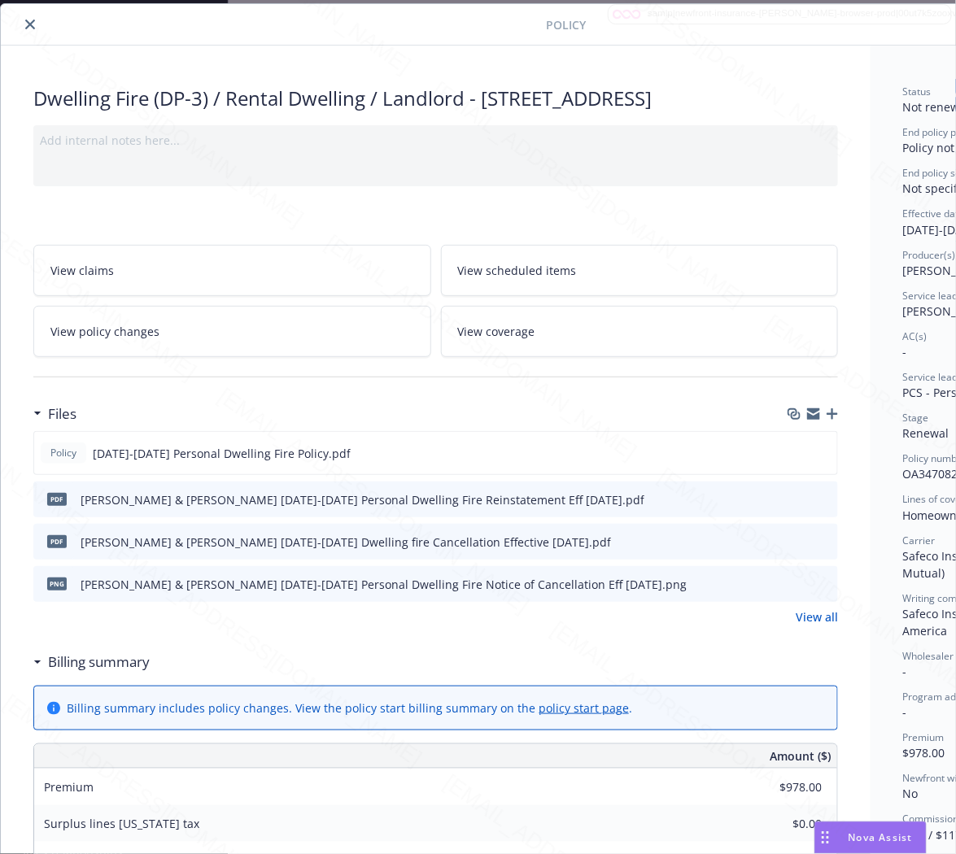
click at [27, 23] on icon "close" at bounding box center [30, 25] width 10 height 10
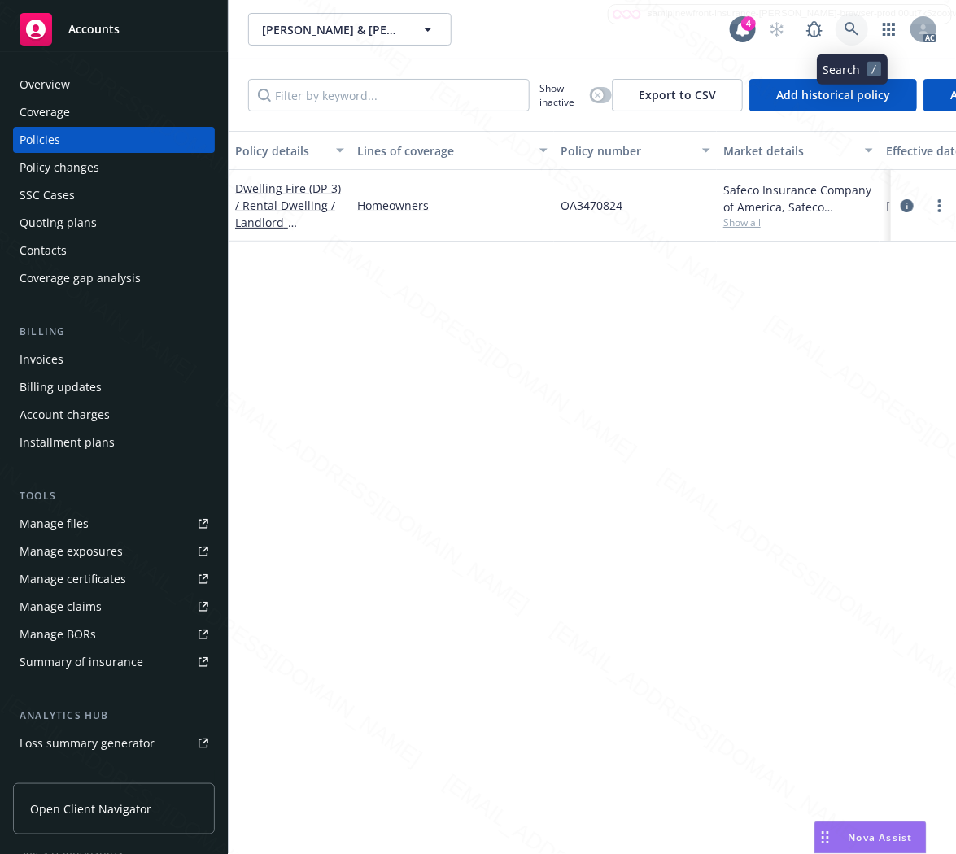
click at [854, 28] on icon at bounding box center [851, 29] width 14 height 14
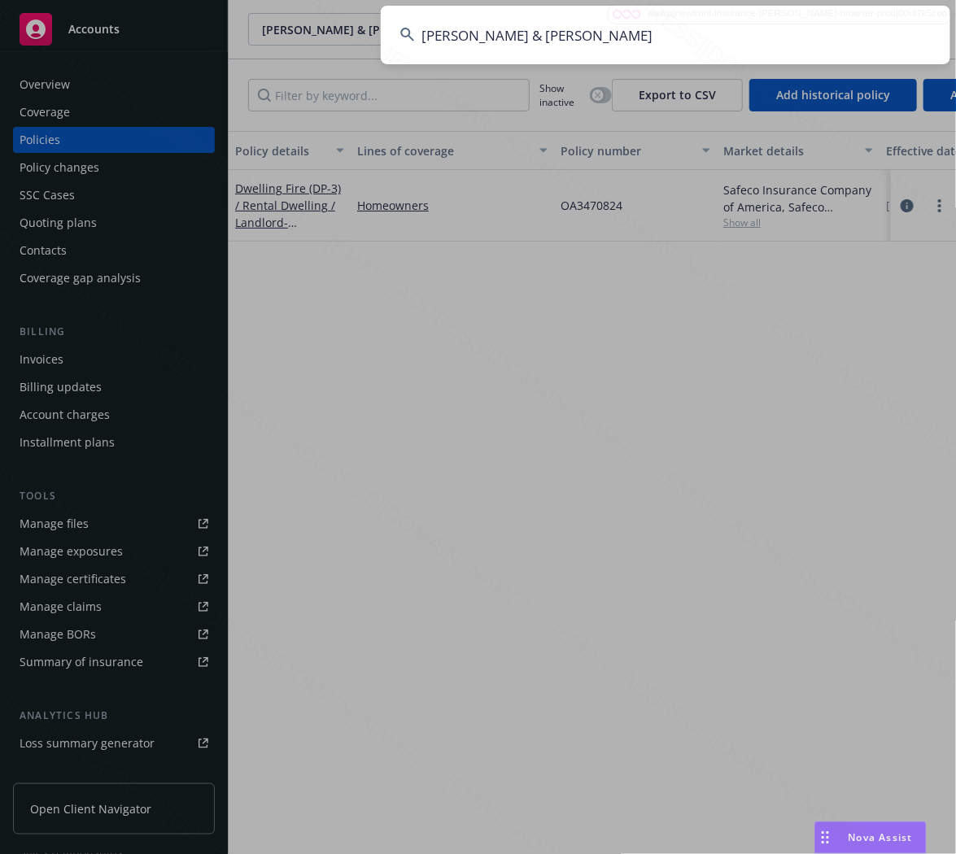
type input "[PERSON_NAME] & [PERSON_NAME]"
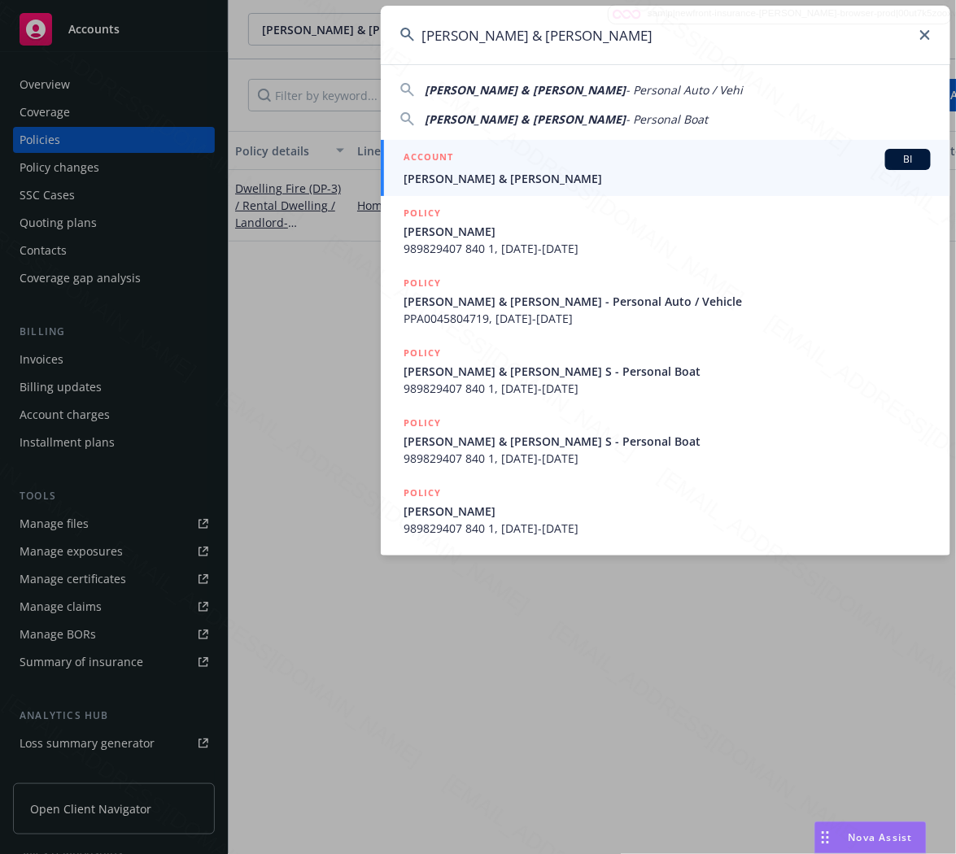
click at [613, 44] on input "[PERSON_NAME] & [PERSON_NAME]" at bounding box center [665, 35] width 569 height 59
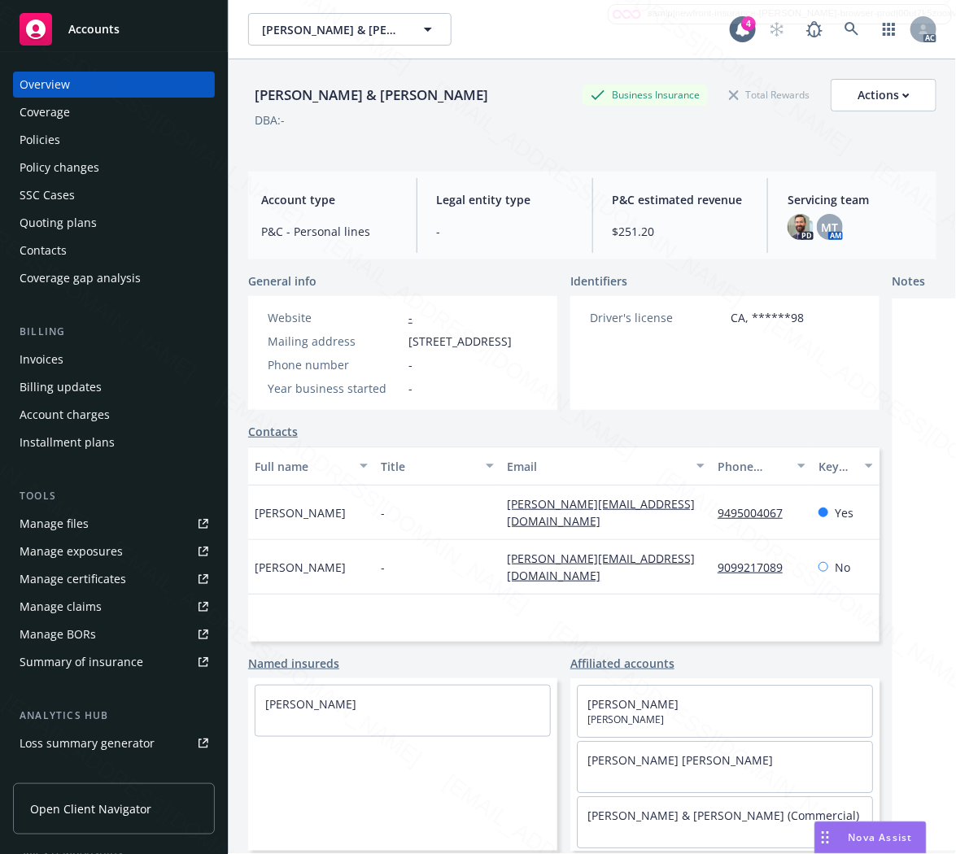
drag, startPoint x: 409, startPoint y: 342, endPoint x: 529, endPoint y: 339, distance: 119.6
click at [512, 339] on span "[STREET_ADDRESS]" at bounding box center [459, 341] width 103 height 17
click at [30, 138] on div "Policies" at bounding box center [40, 140] width 41 height 26
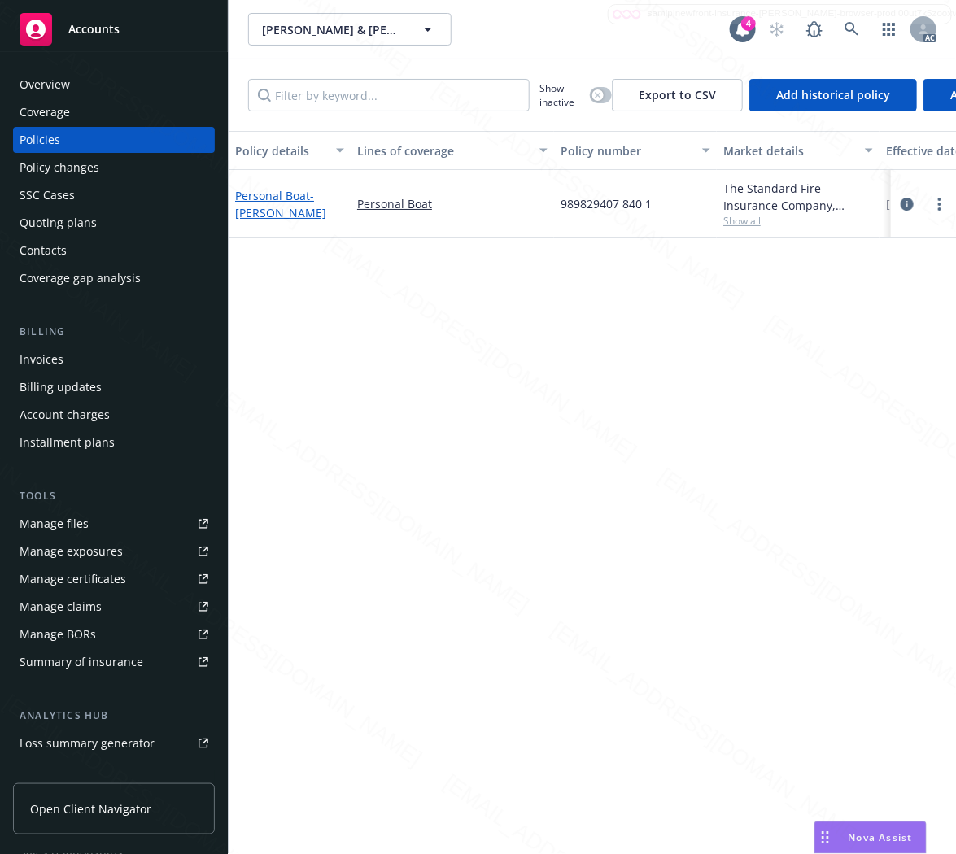
click at [281, 212] on span "- [PERSON_NAME]" at bounding box center [280, 204] width 91 height 33
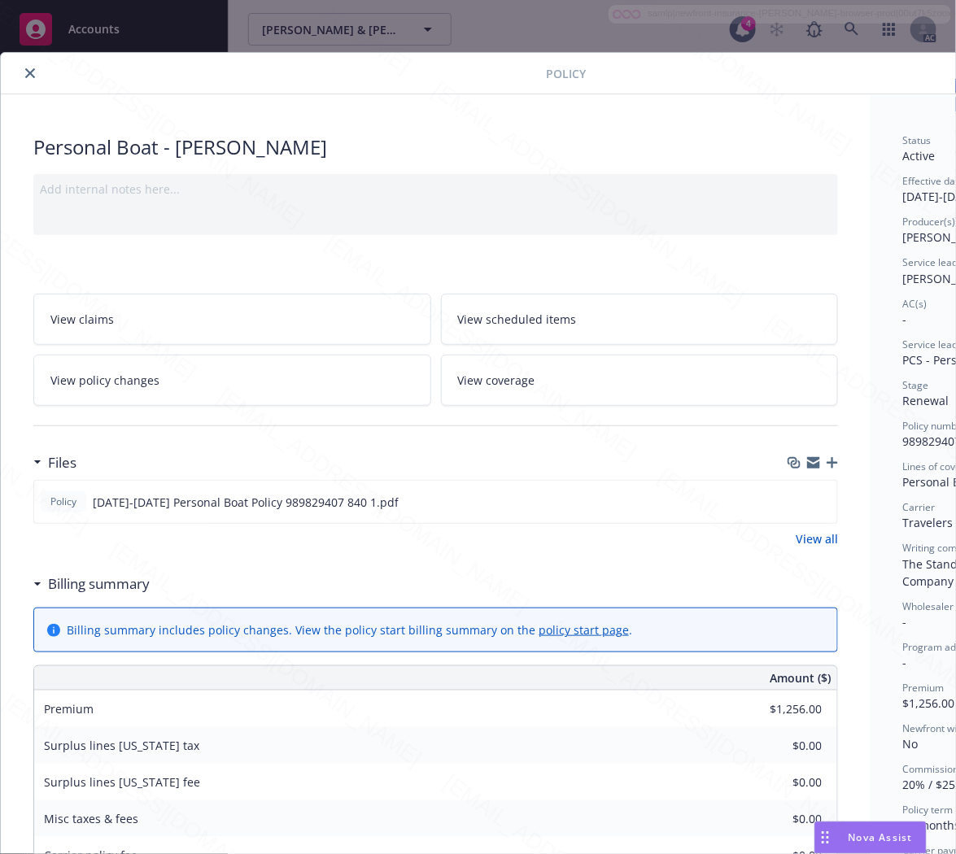
click at [83, 586] on h3 "Billing summary" at bounding box center [99, 584] width 102 height 21
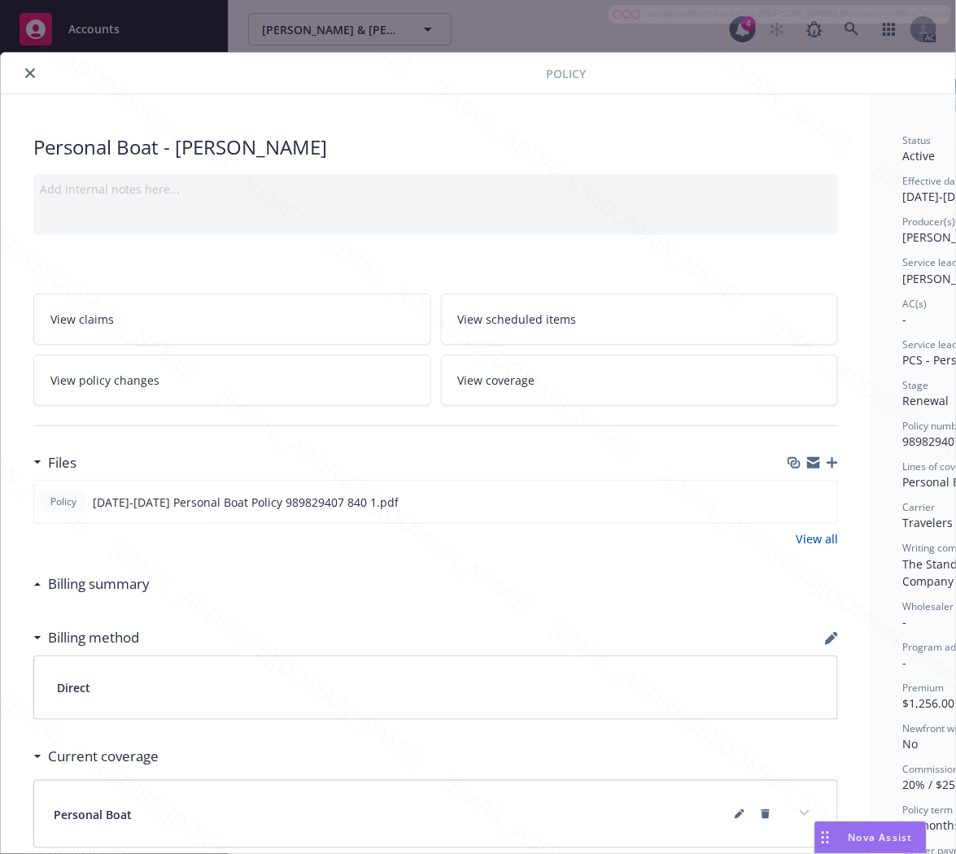
scroll to position [0, 176]
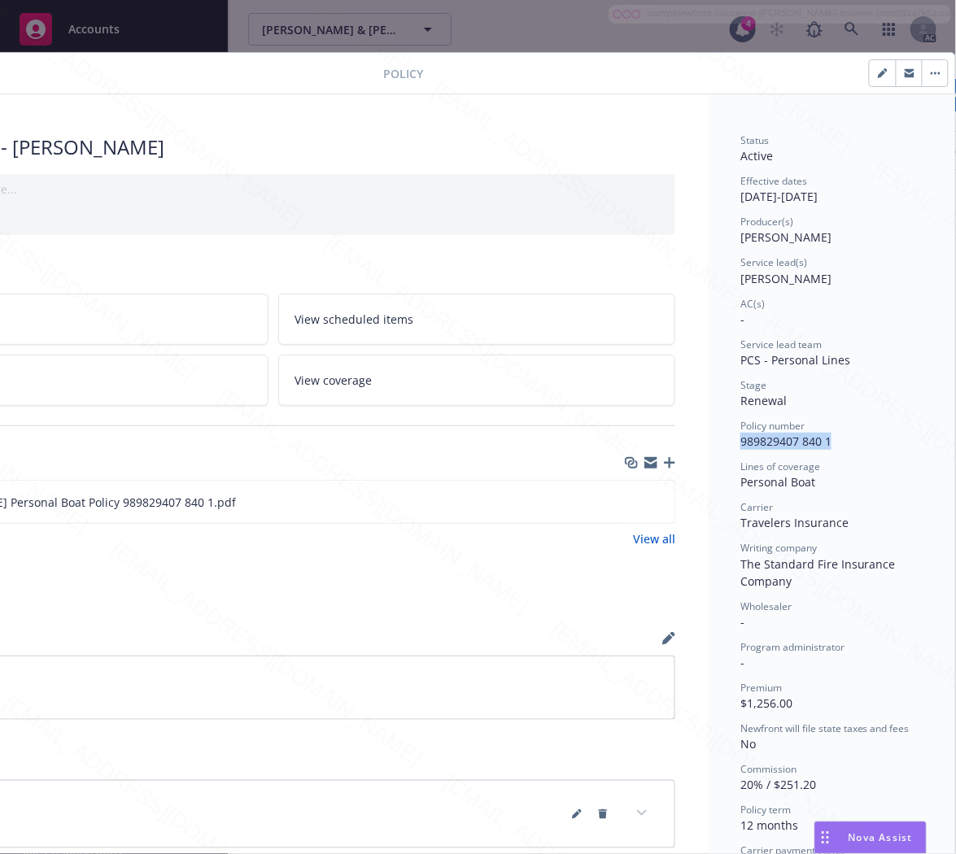
drag, startPoint x: 820, startPoint y: 442, endPoint x: 724, endPoint y: 442, distance: 96.0
click at [724, 442] on div "Status Active Effective dates [DATE] - [DATE] Producer(s) [PERSON_NAME] Service…" at bounding box center [831, 587] width 247 height 987
drag, startPoint x: 792, startPoint y: 478, endPoint x: 726, endPoint y: 478, distance: 65.9
click at [740, 478] on div "Personal Boat" at bounding box center [831, 481] width 182 height 17
click at [626, 503] on icon "download file" at bounding box center [632, 501] width 13 height 13
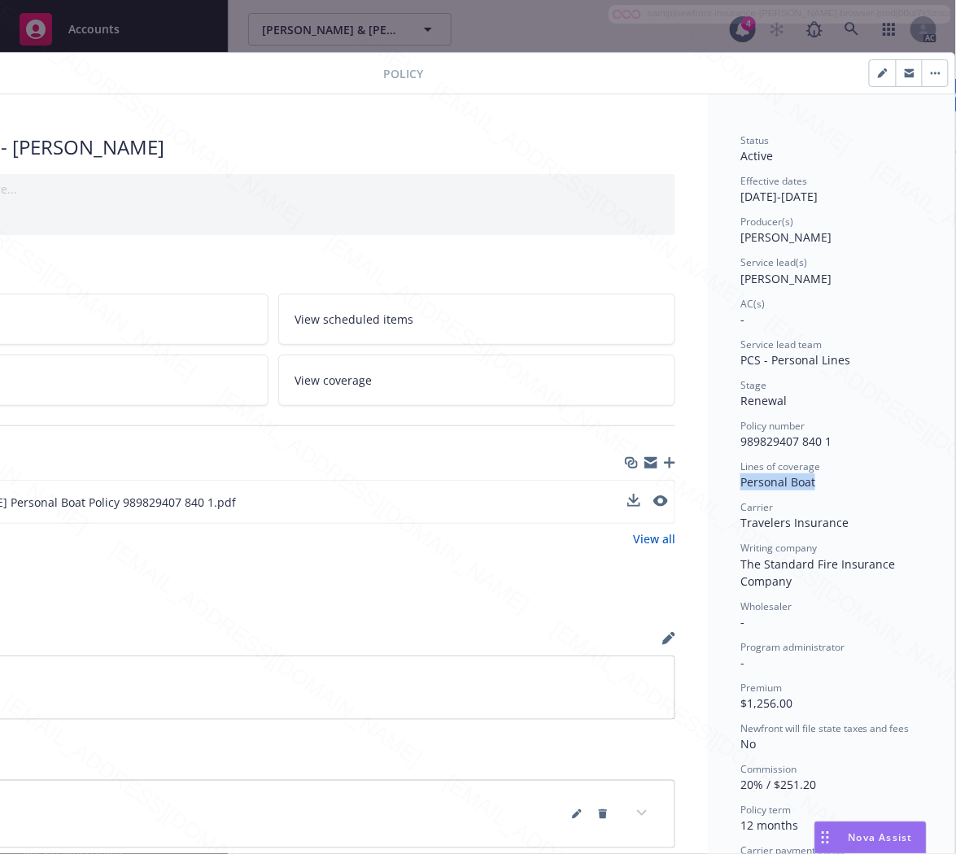
click at [923, 75] on button "button" at bounding box center [935, 73] width 26 height 26
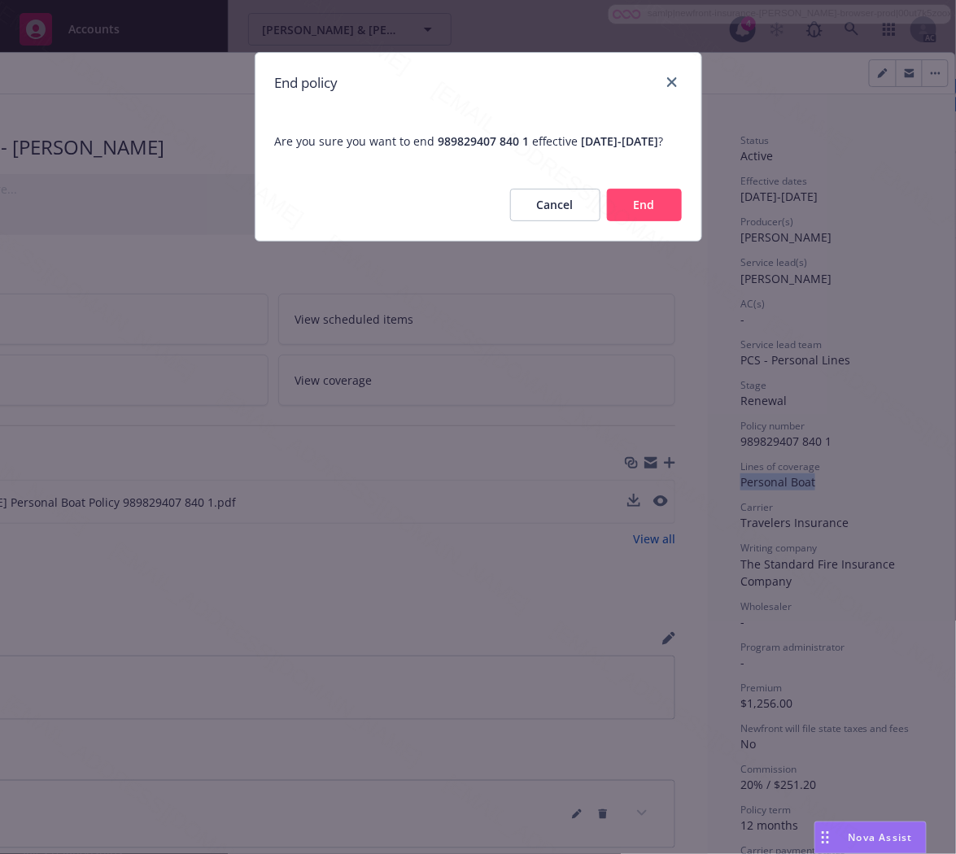
click at [661, 221] on button "End" at bounding box center [644, 205] width 75 height 33
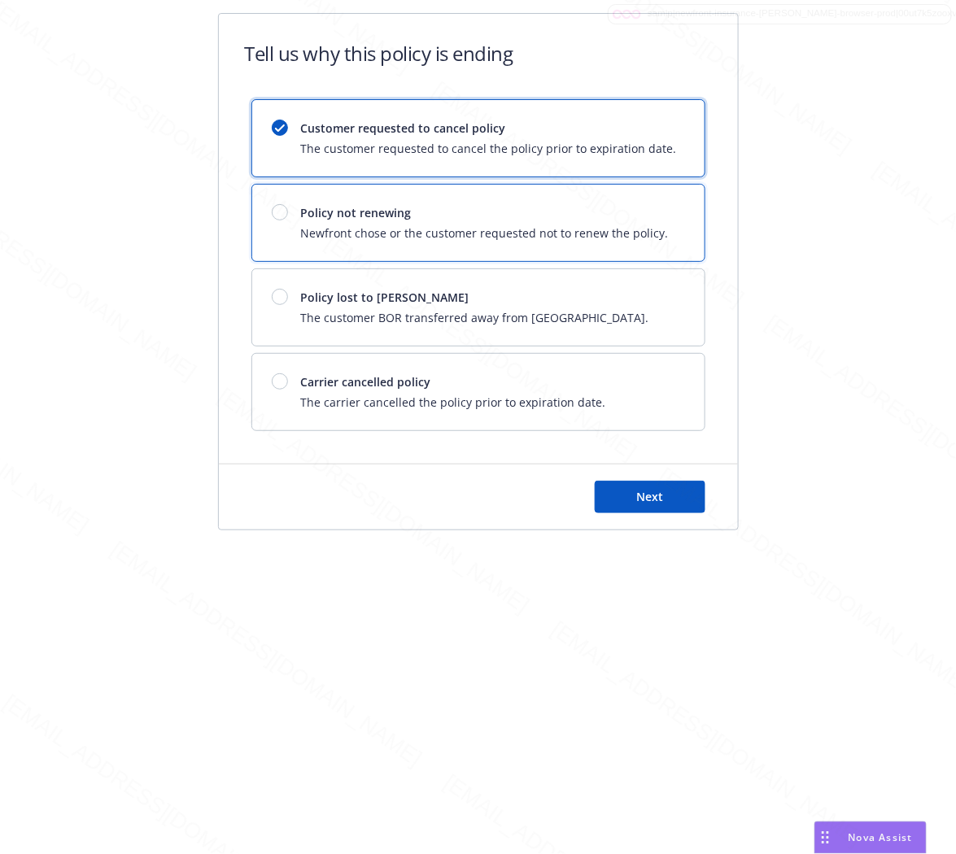
click at [652, 229] on span "Newfront chose or the customer requested not to renew the policy." at bounding box center [485, 233] width 368 height 17
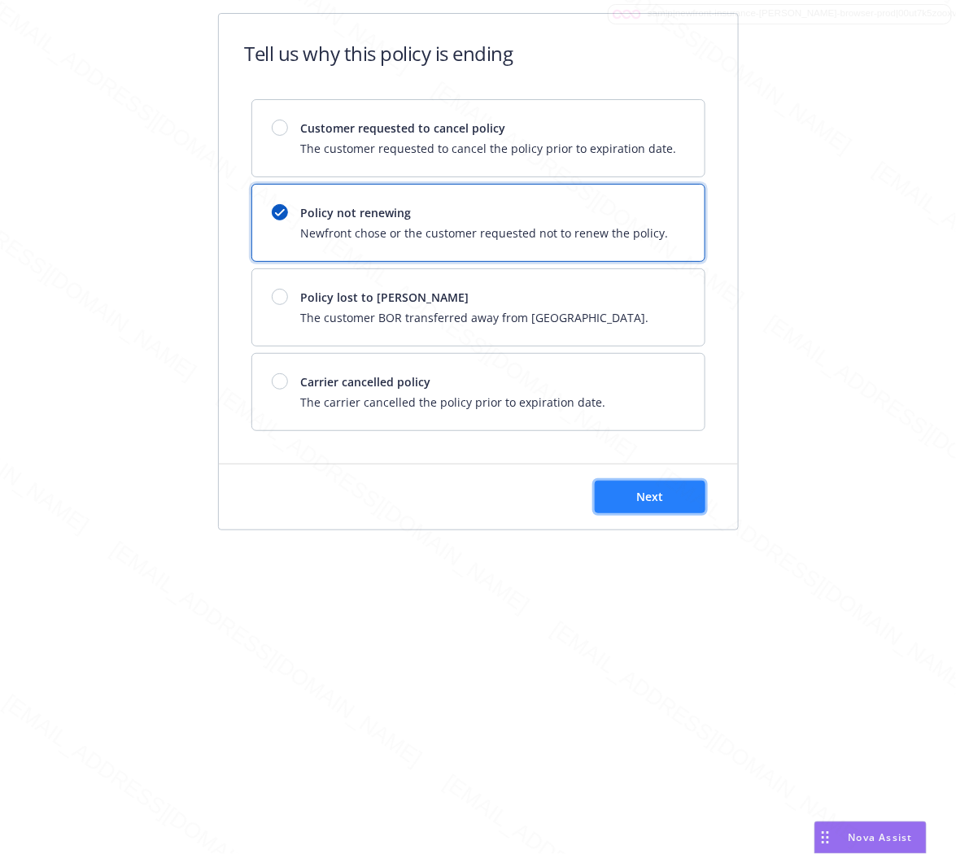
click at [664, 497] on button "Next" at bounding box center [650, 497] width 111 height 33
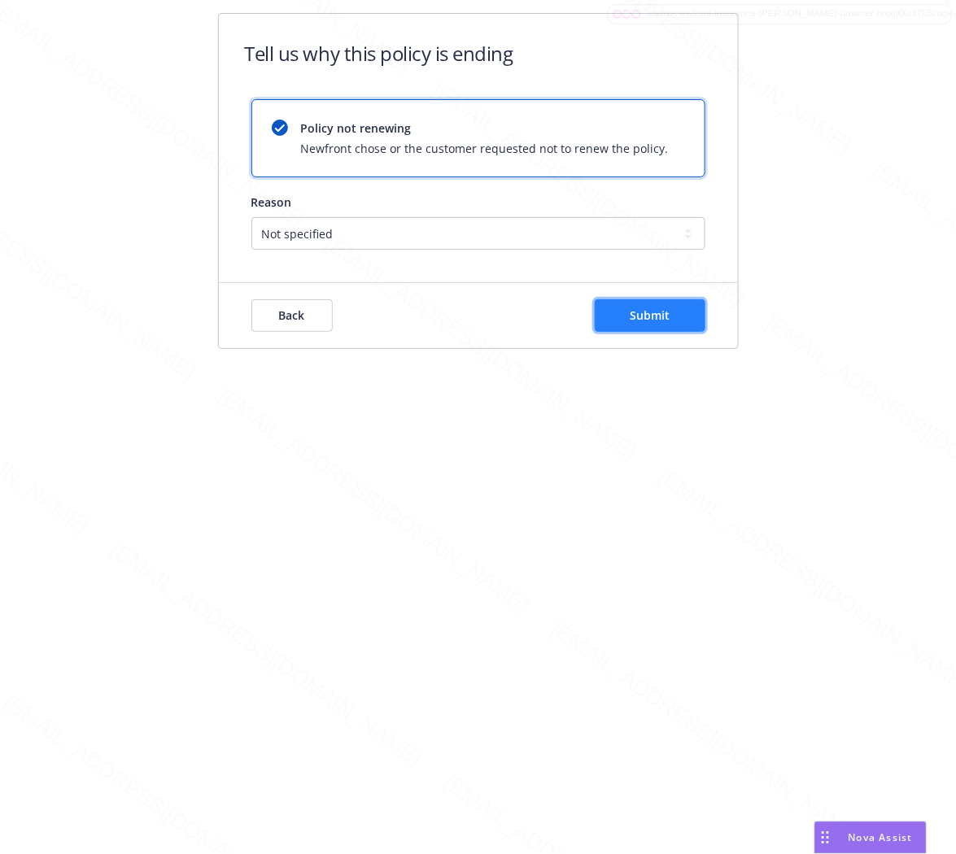
click at [648, 316] on span "Submit" at bounding box center [650, 315] width 40 height 15
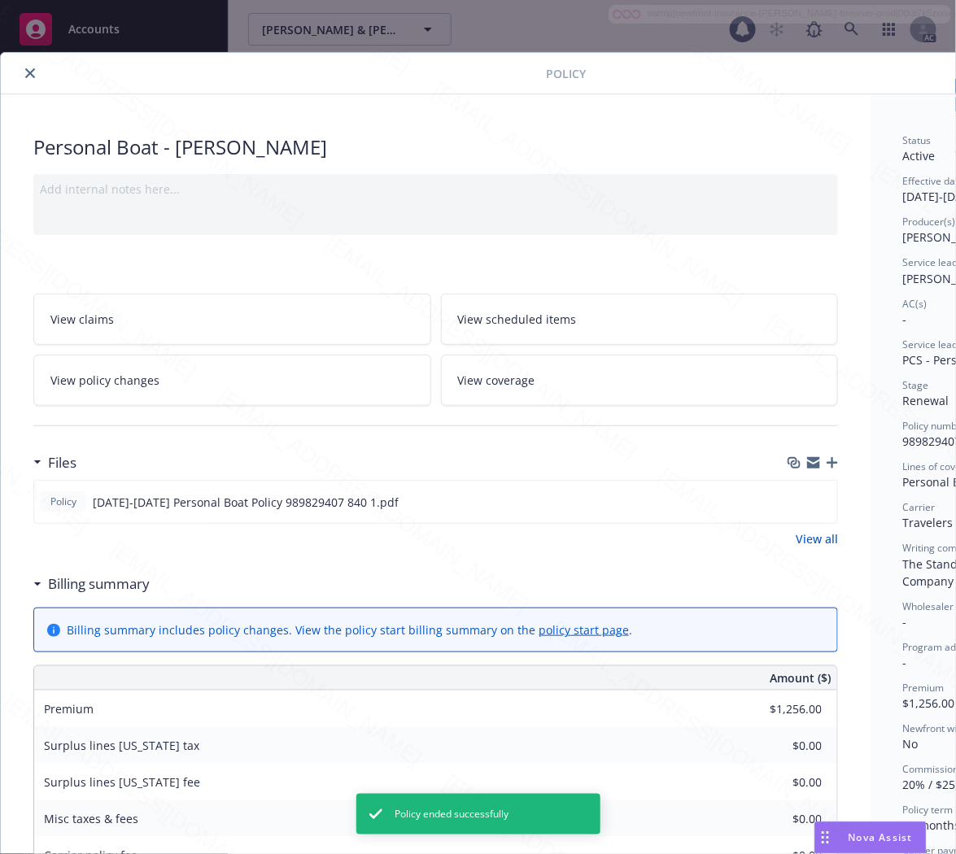
scroll to position [49, 0]
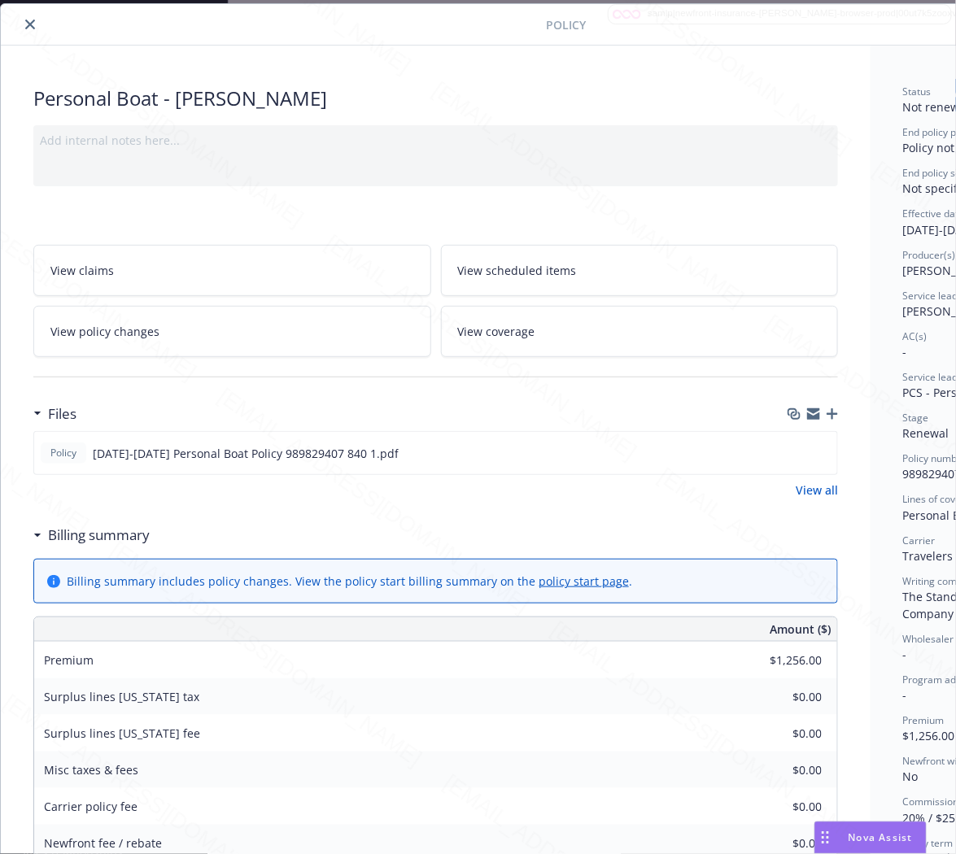
click at [28, 27] on icon "close" at bounding box center [30, 25] width 10 height 10
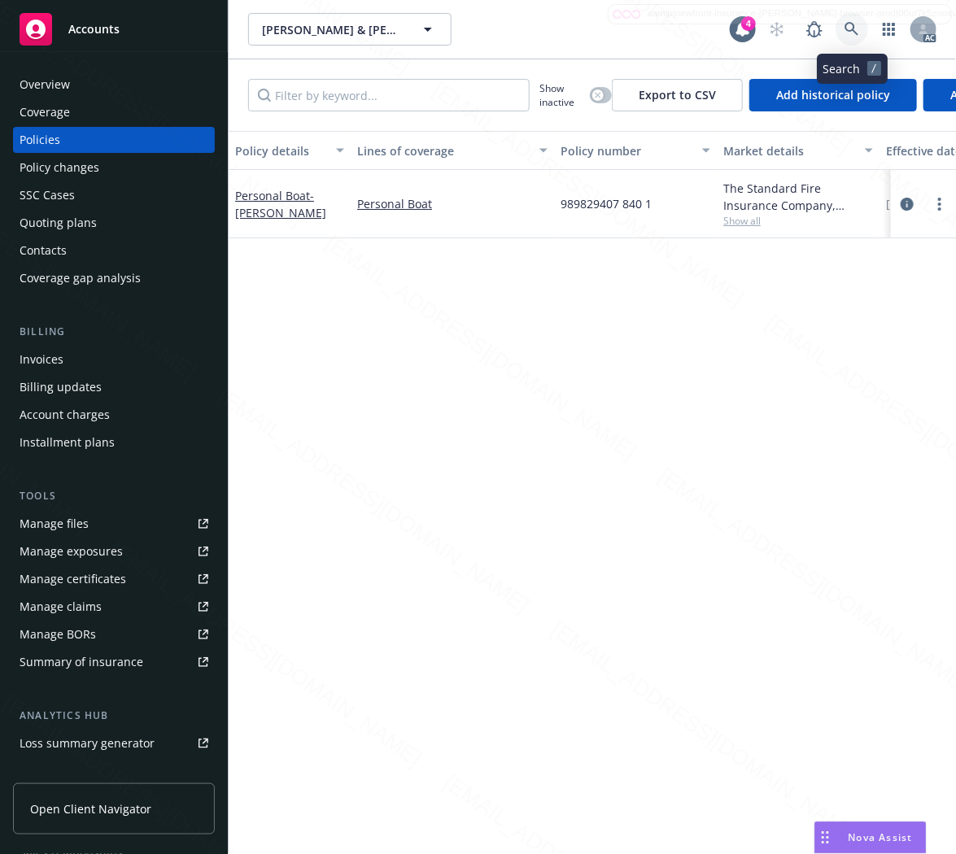
click at [847, 27] on icon at bounding box center [851, 29] width 15 height 15
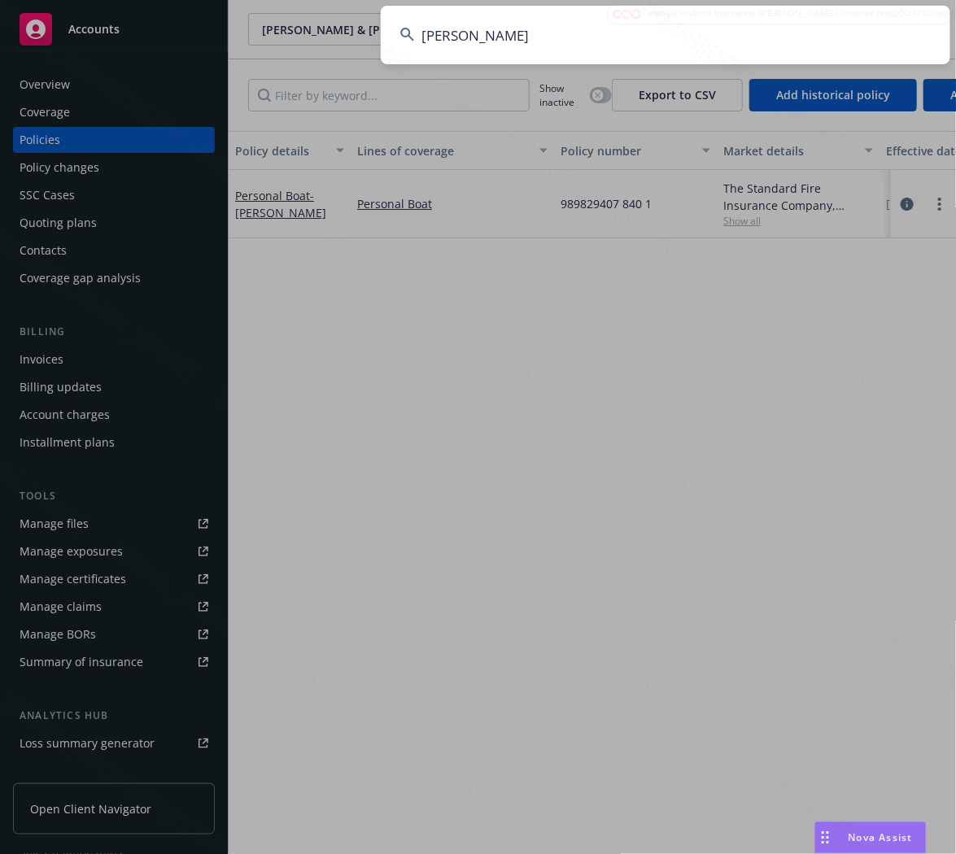
type input "[PERSON_NAME]"
